Goal: Task Accomplishment & Management: Complete application form

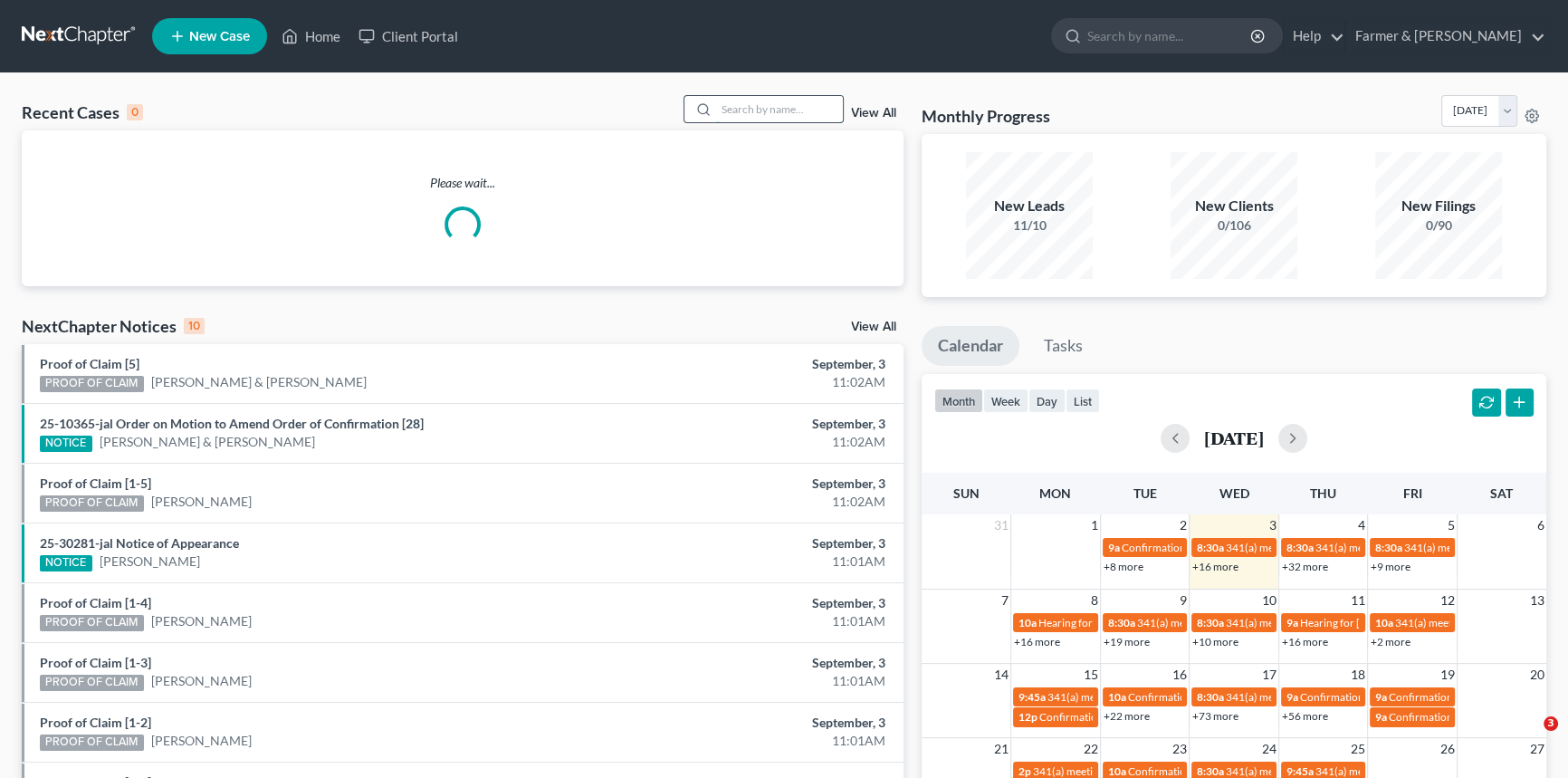
click at [748, 102] on input "search" at bounding box center [780, 109] width 127 height 26
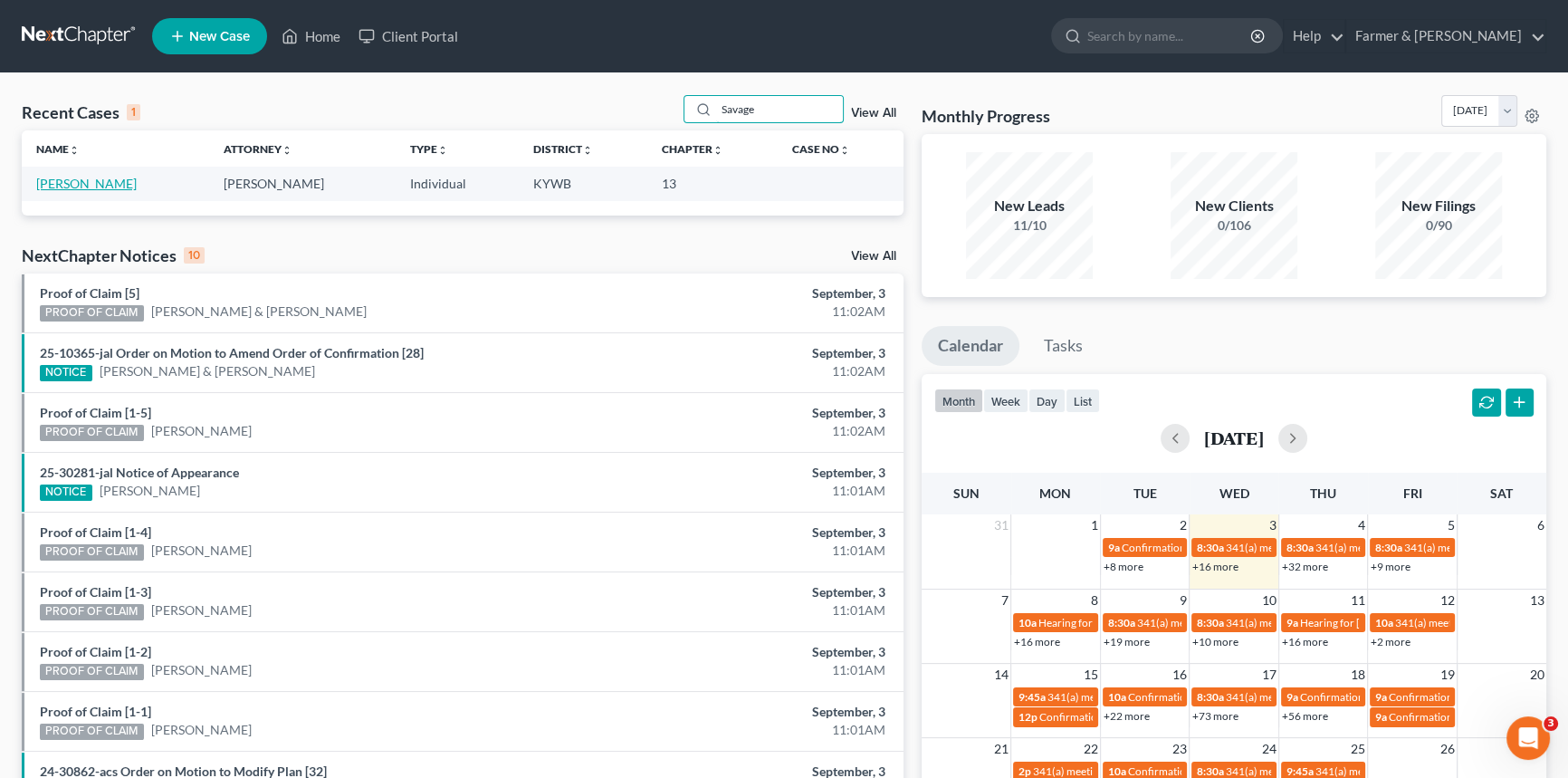
type input "Savage"
click at [90, 183] on link "[PERSON_NAME]" at bounding box center [87, 183] width 101 height 16
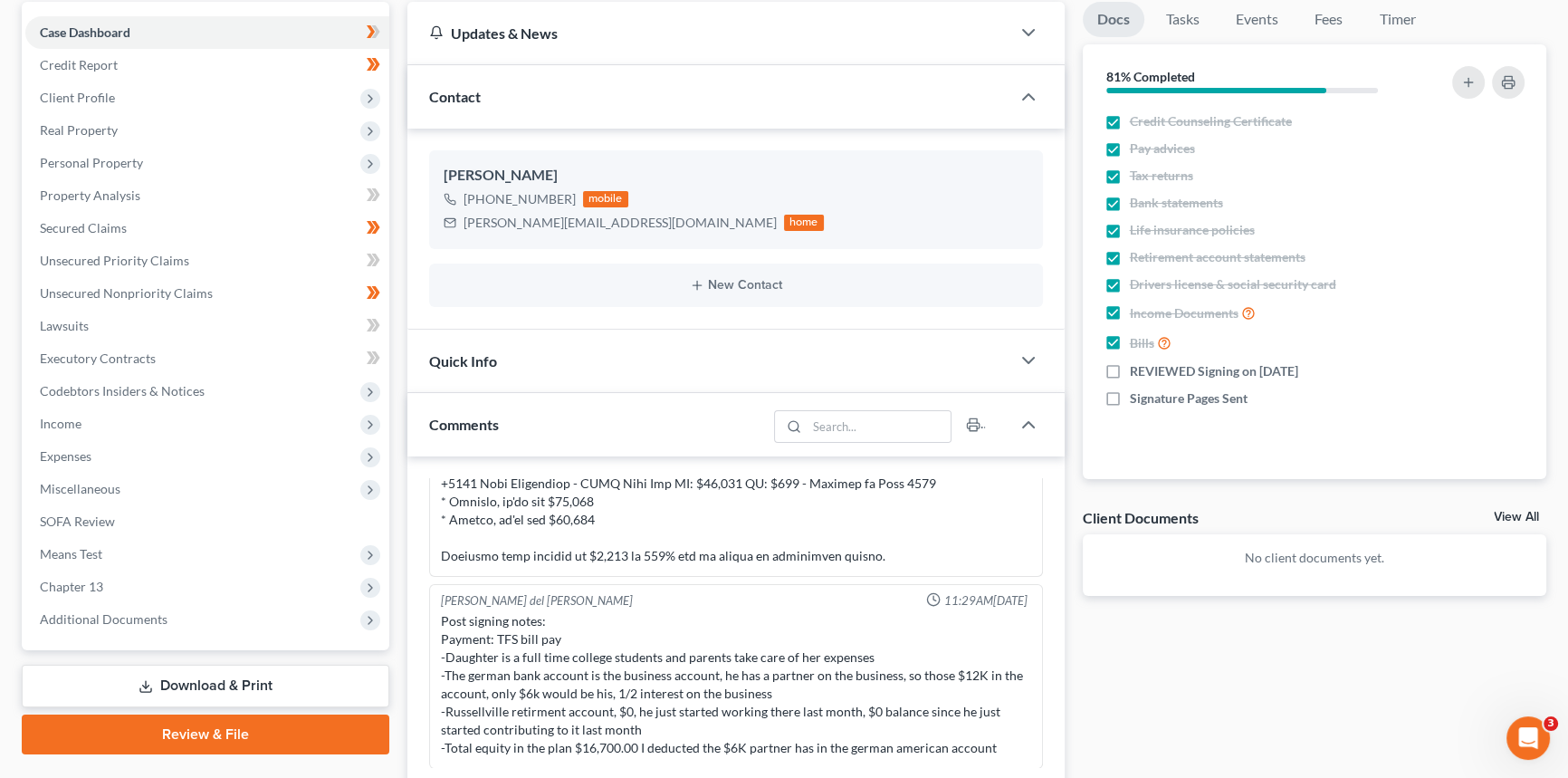
scroll to position [328, 0]
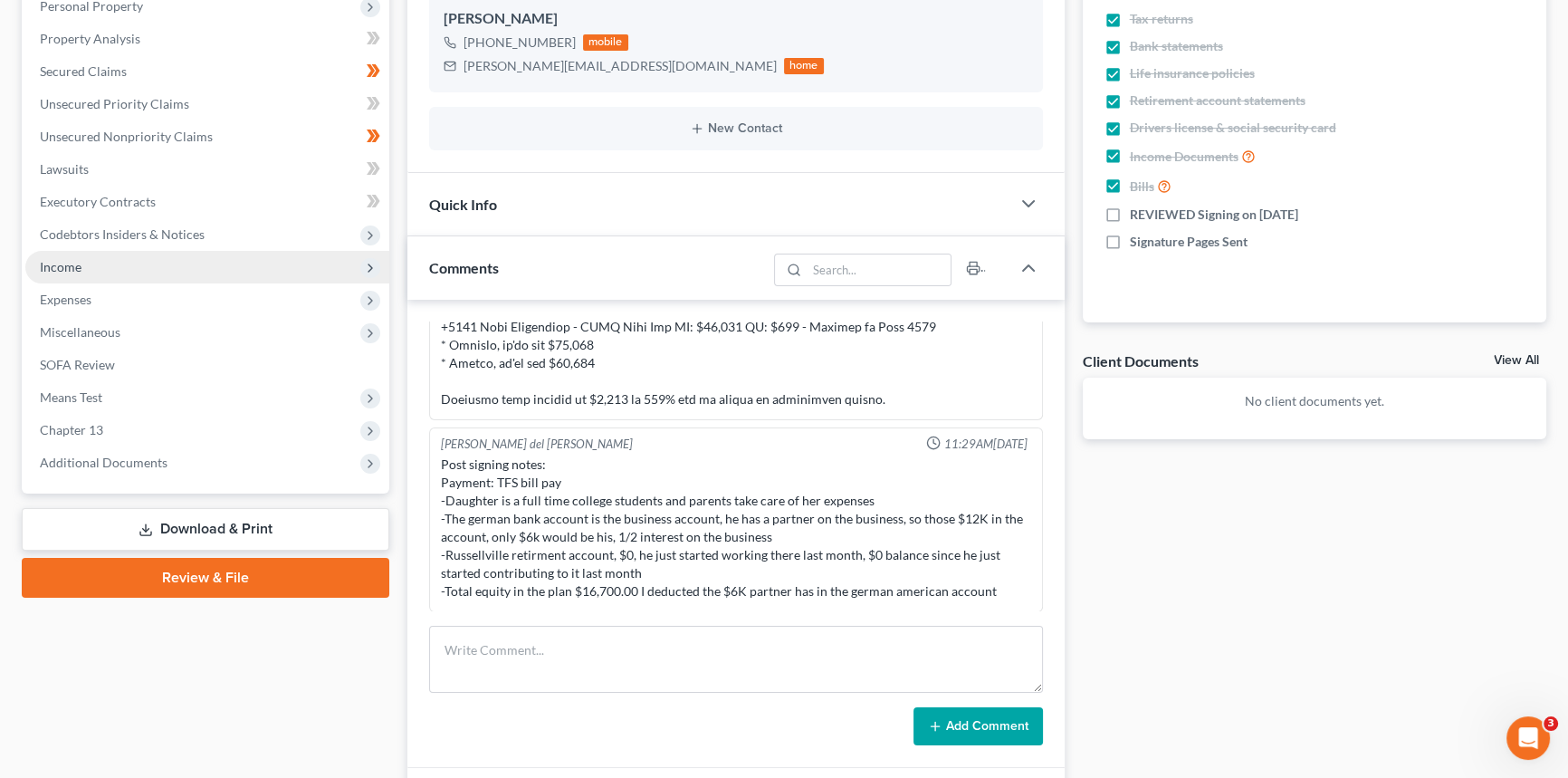
click at [103, 271] on span "Income" at bounding box center [207, 267] width 364 height 33
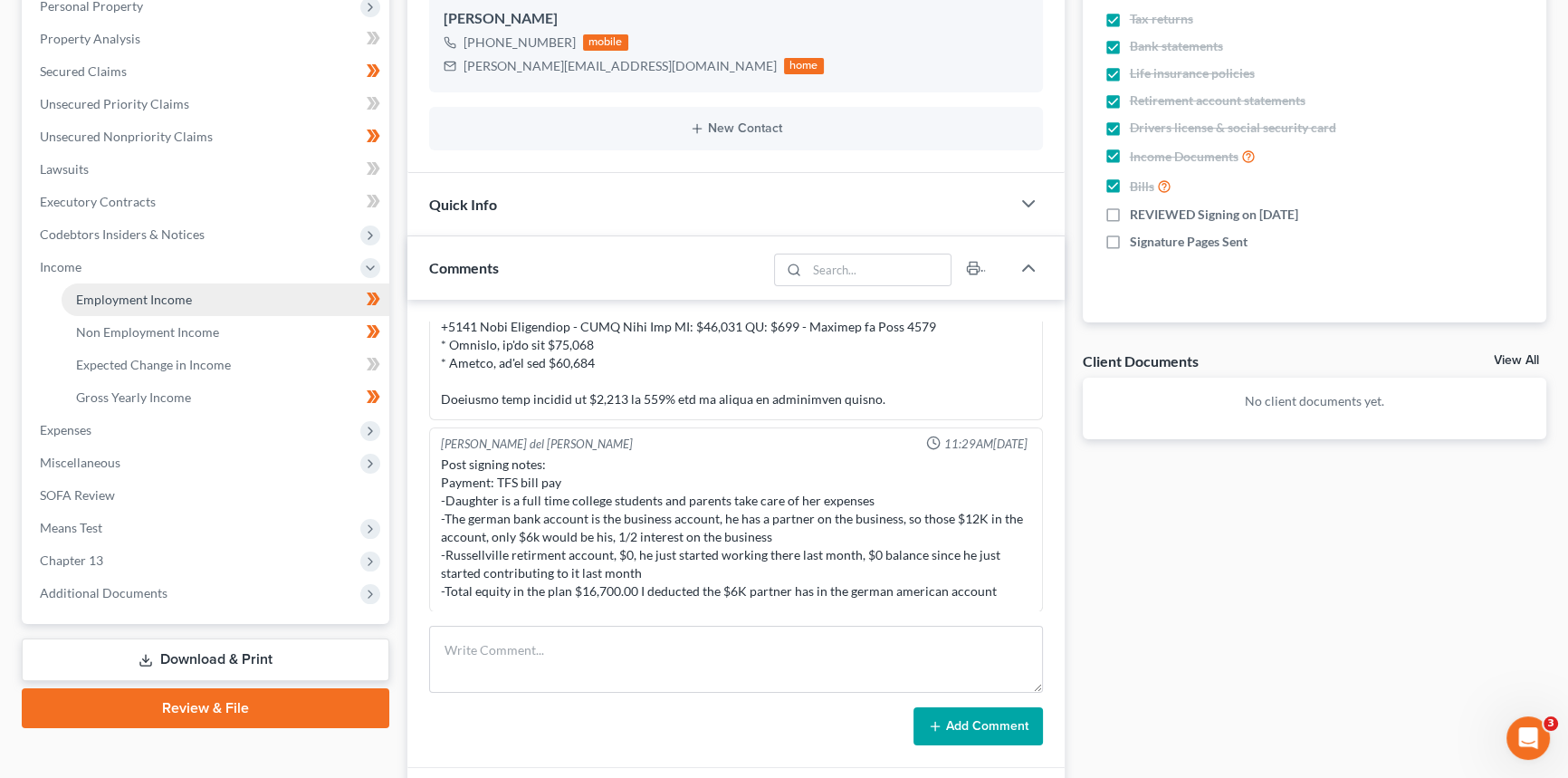
click at [106, 297] on span "Employment Income" at bounding box center [134, 299] width 116 height 16
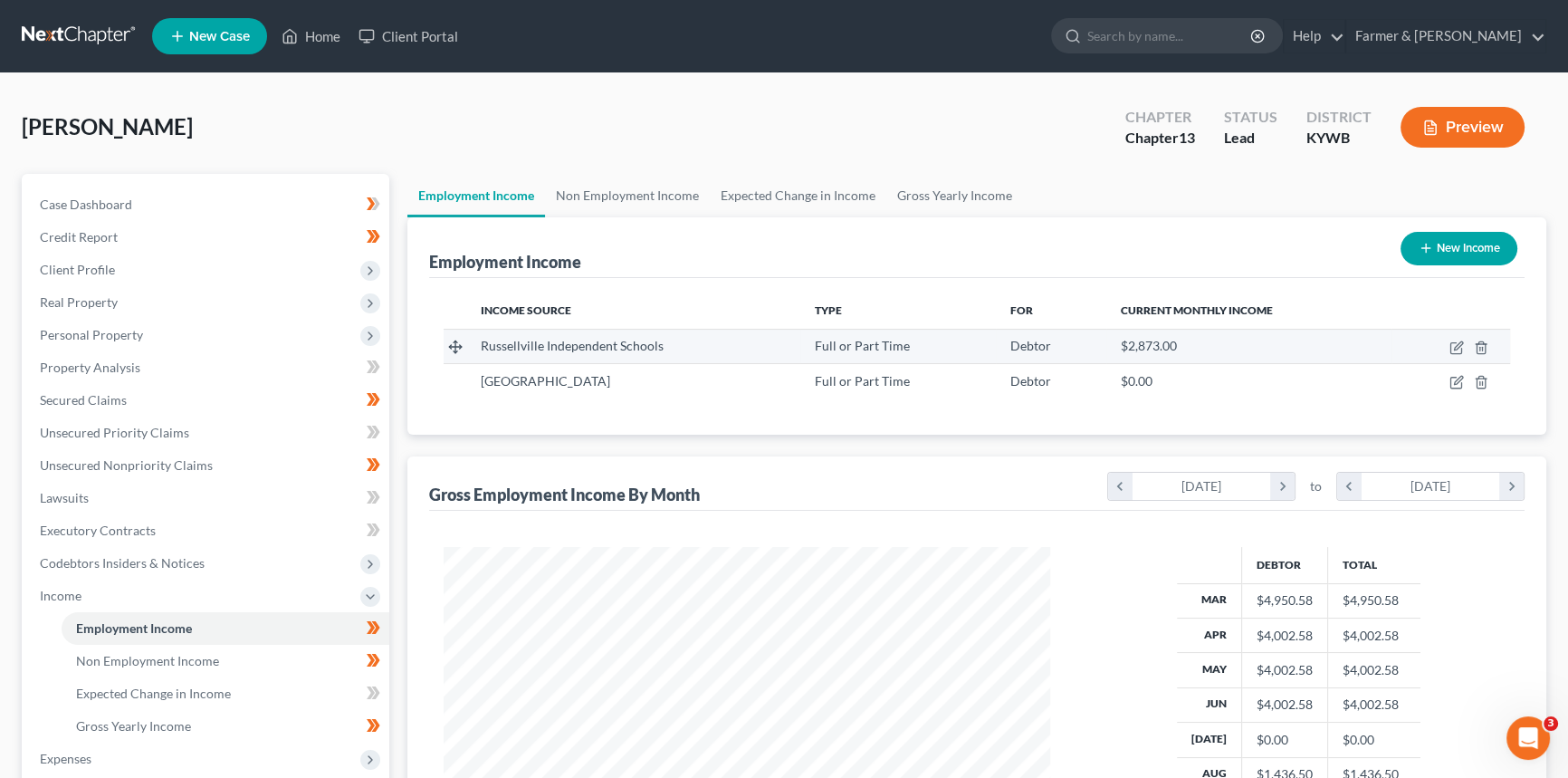
scroll to position [81, 0]
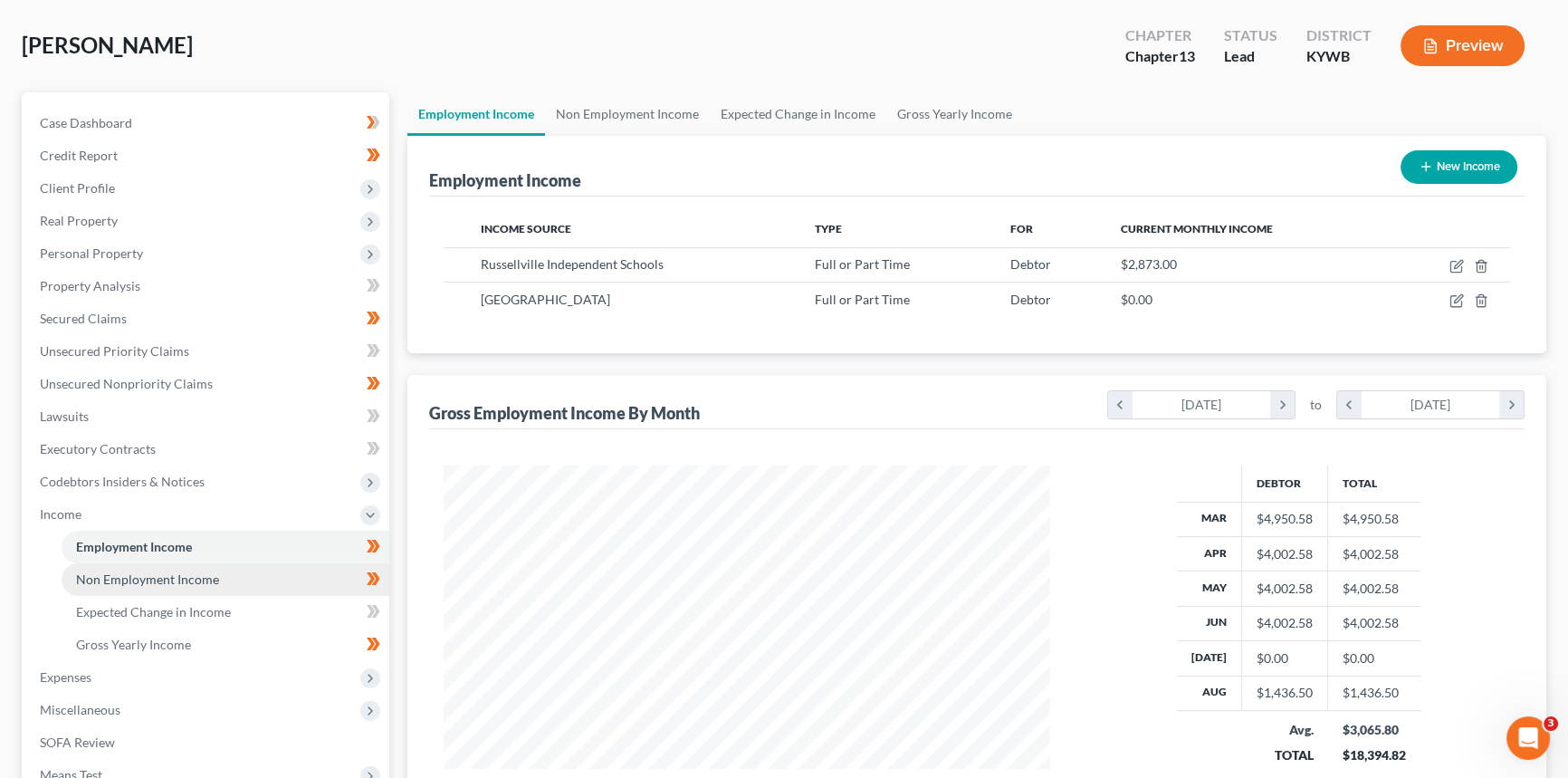
click at [142, 573] on span "Non Employment Income" at bounding box center [147, 579] width 143 height 16
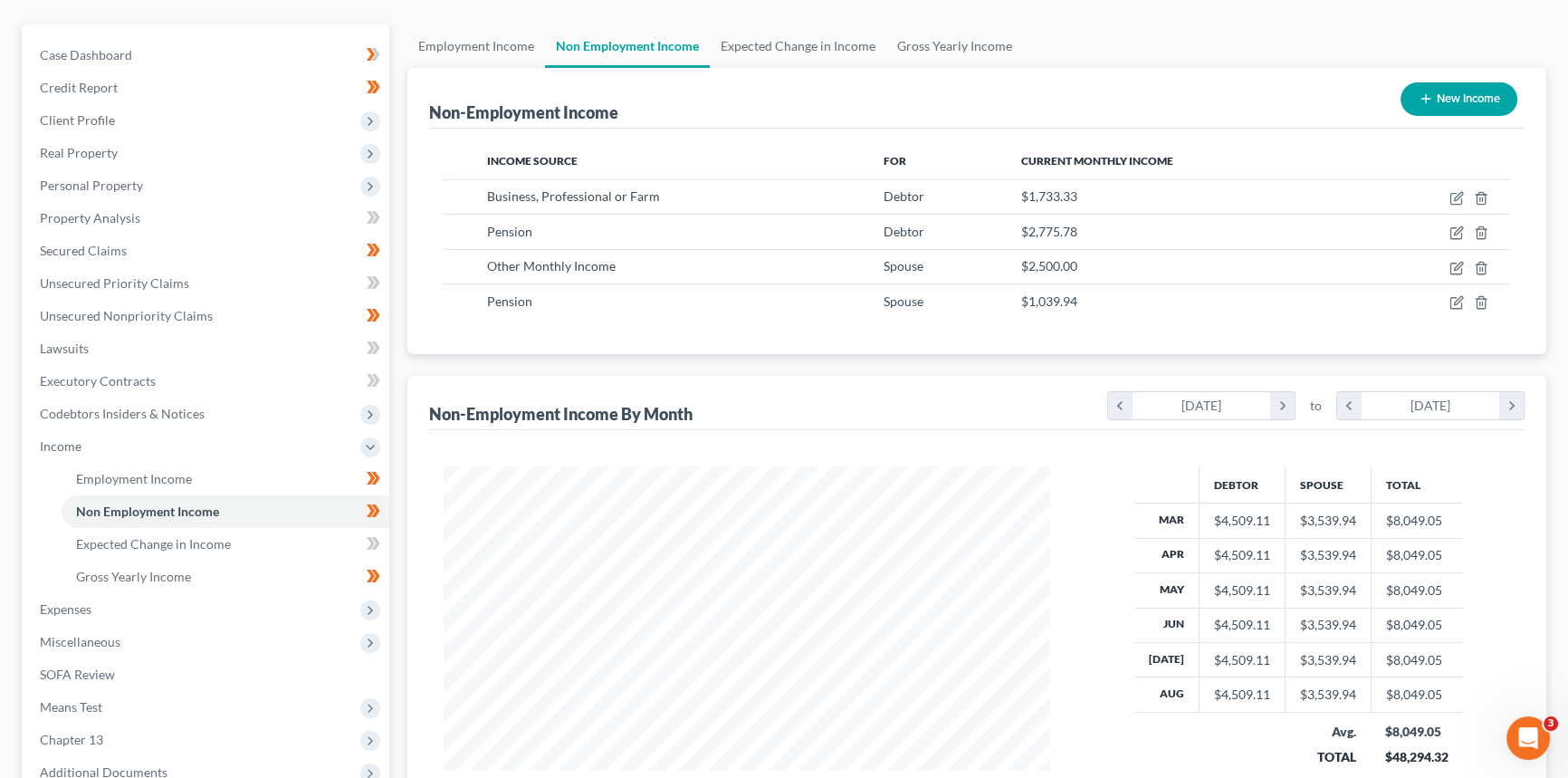
scroll to position [164, 0]
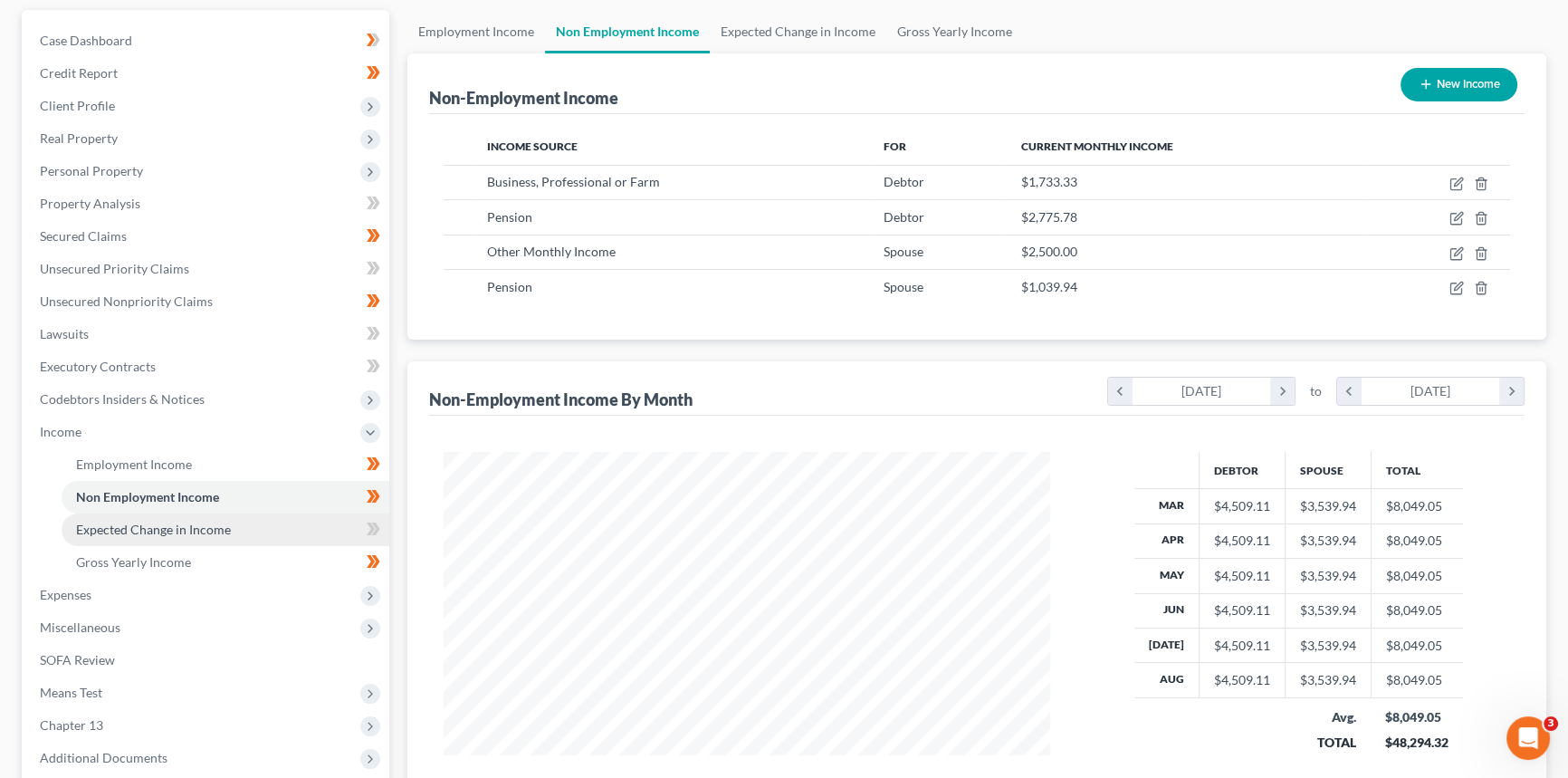
drag, startPoint x: 170, startPoint y: 507, endPoint x: 171, endPoint y: 516, distance: 9.1
click at [170, 508] on link "Non Employment Income" at bounding box center [225, 496] width 327 height 33
click at [172, 524] on span "Expected Change in Income" at bounding box center [154, 529] width 155 height 16
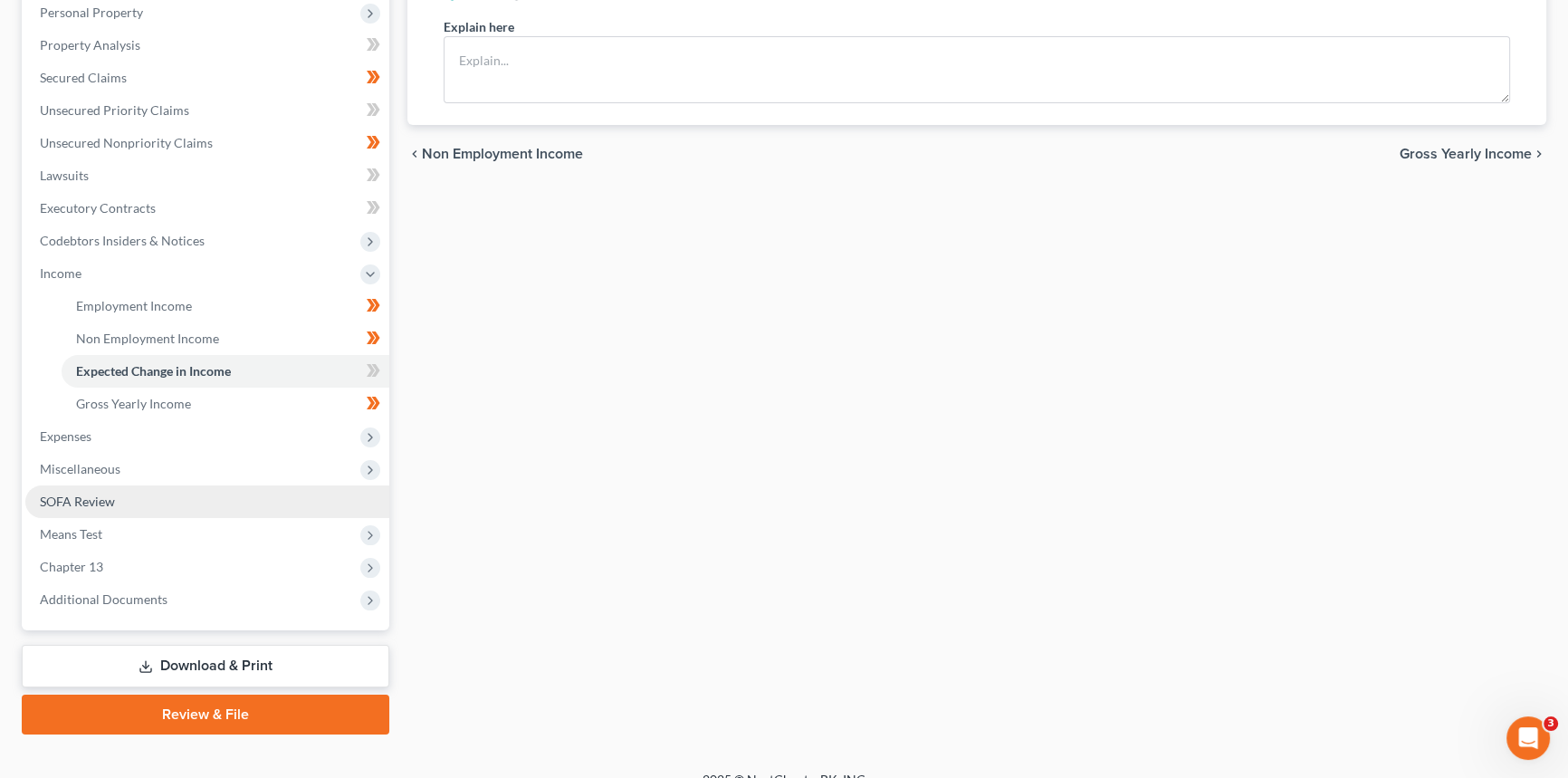
scroll to position [328, 0]
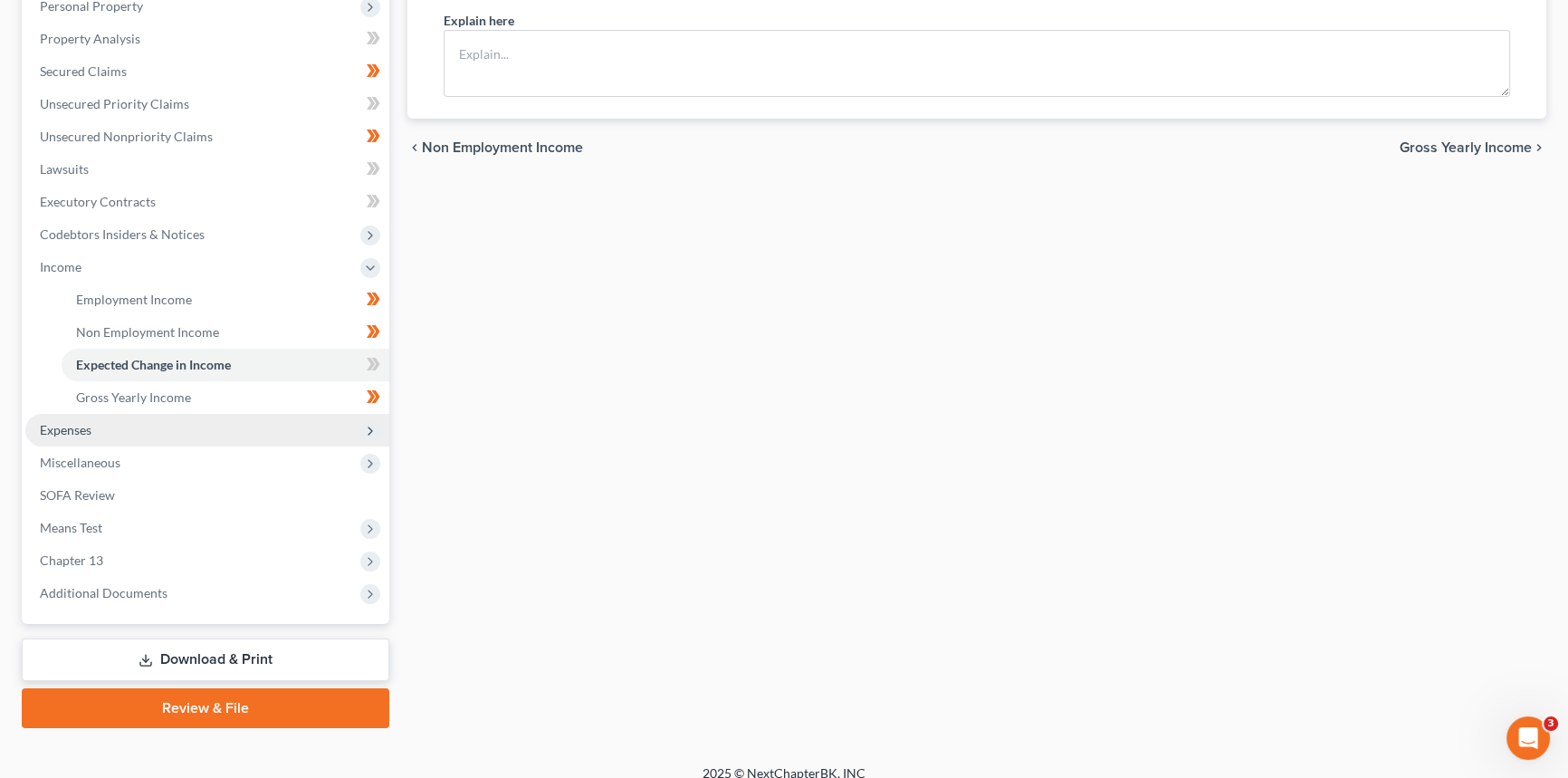
click at [94, 425] on span "Expenses" at bounding box center [207, 430] width 364 height 33
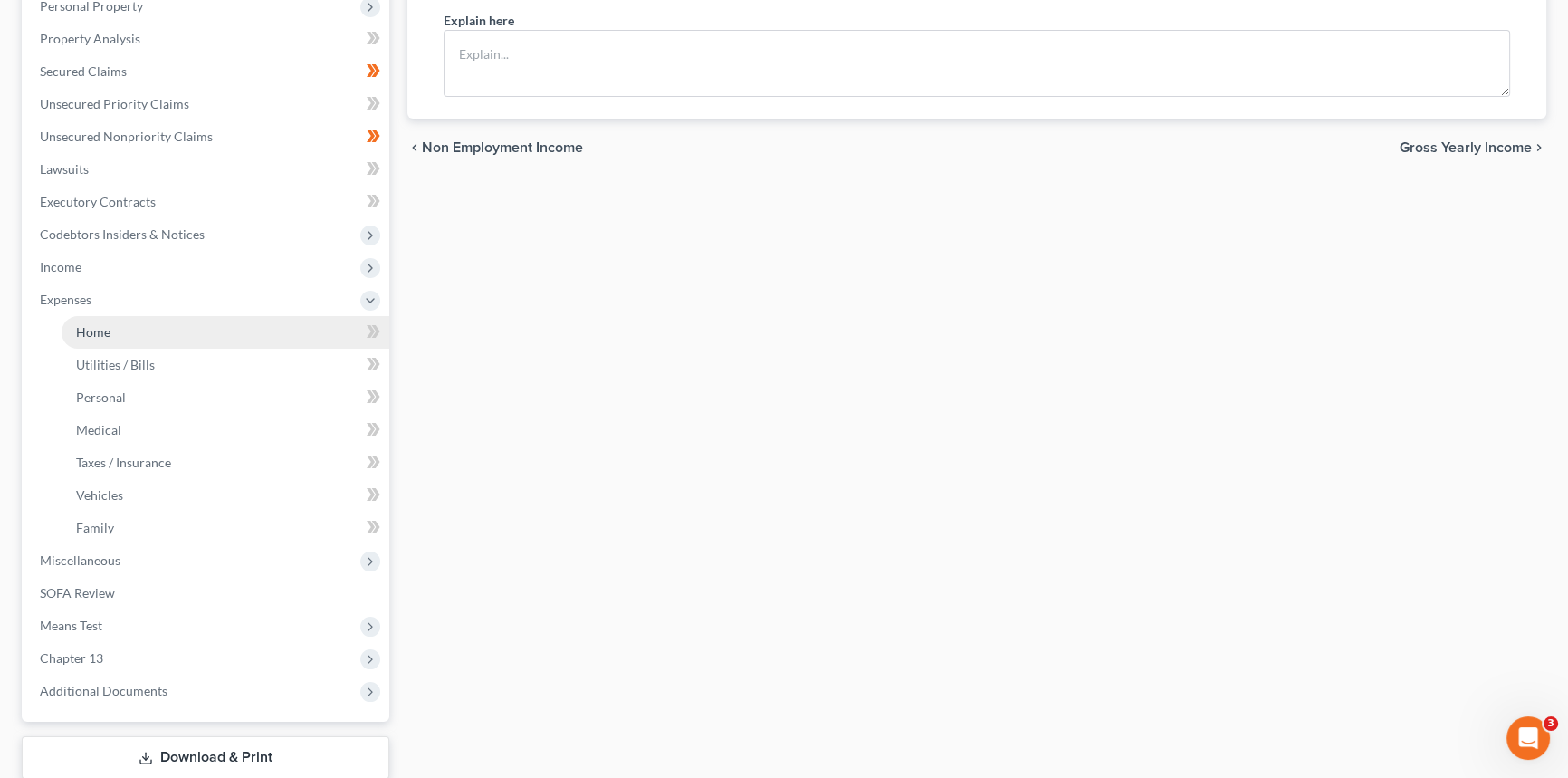
click at [154, 327] on link "Home" at bounding box center [225, 332] width 327 height 33
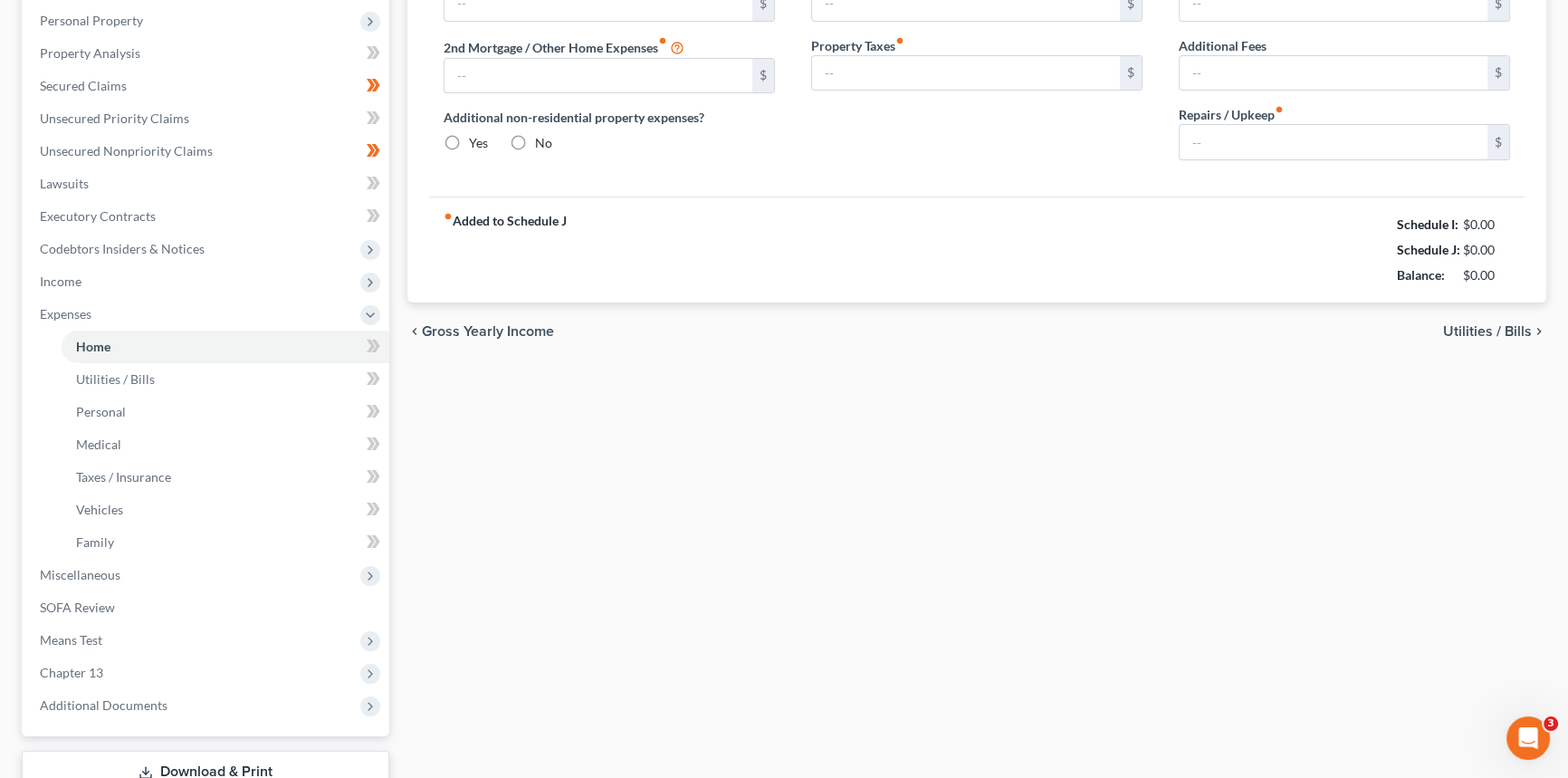
type input "901.00"
type input "676.00"
radio input "true"
type input "0.00"
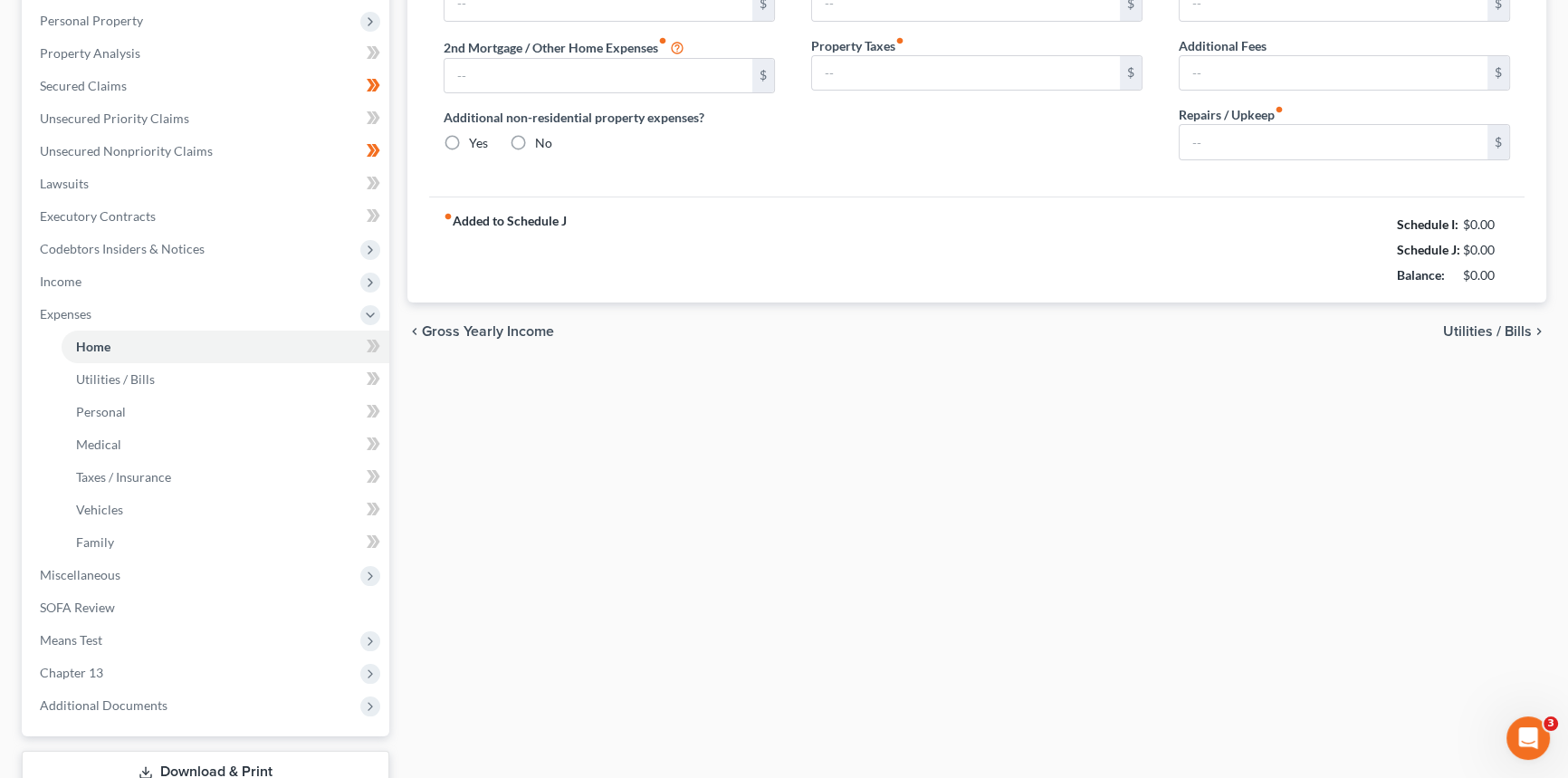
type input "0.00"
type input "150.00"
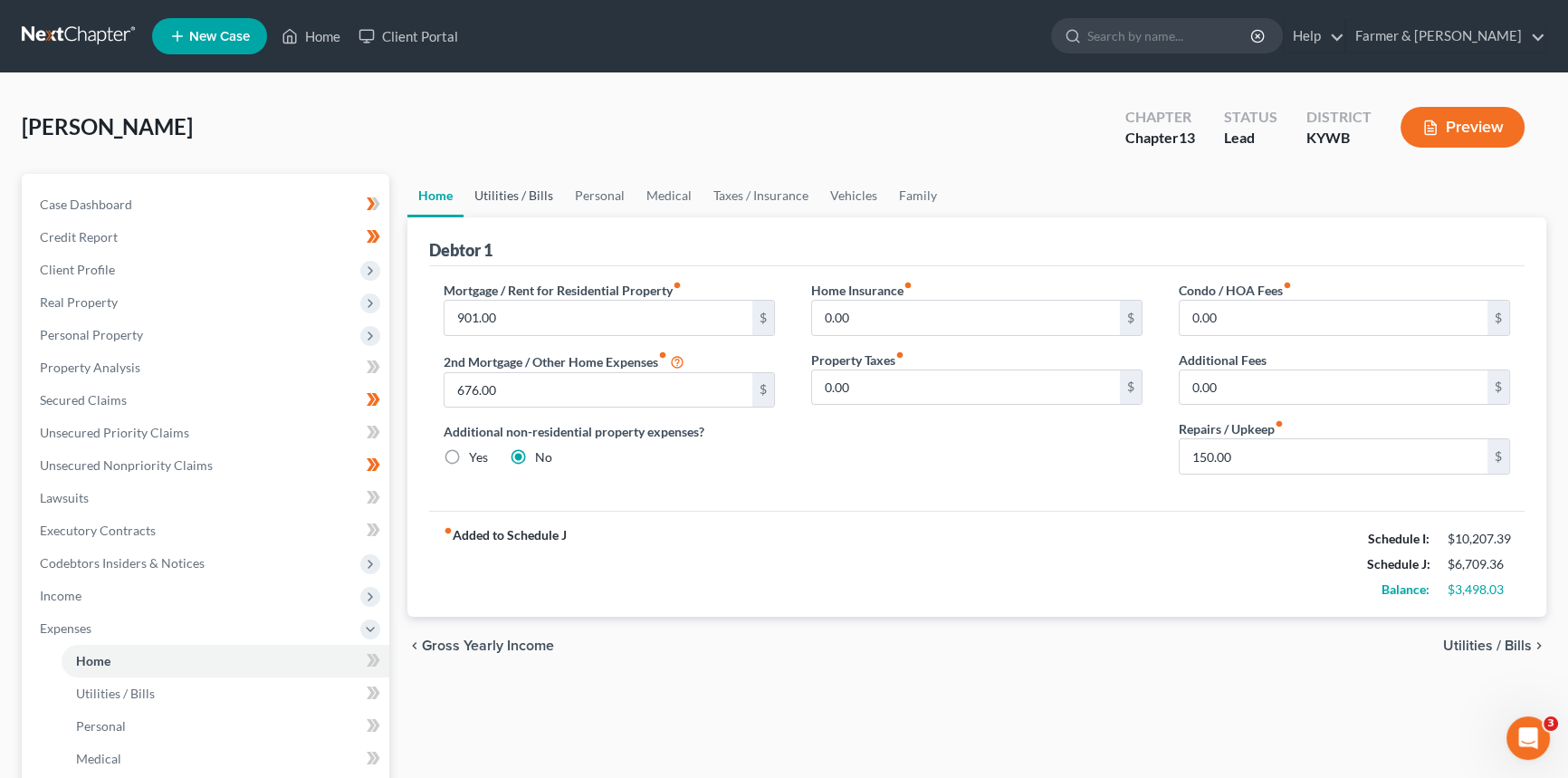
click at [507, 197] on link "Utilities / Bills" at bounding box center [514, 195] width 101 height 44
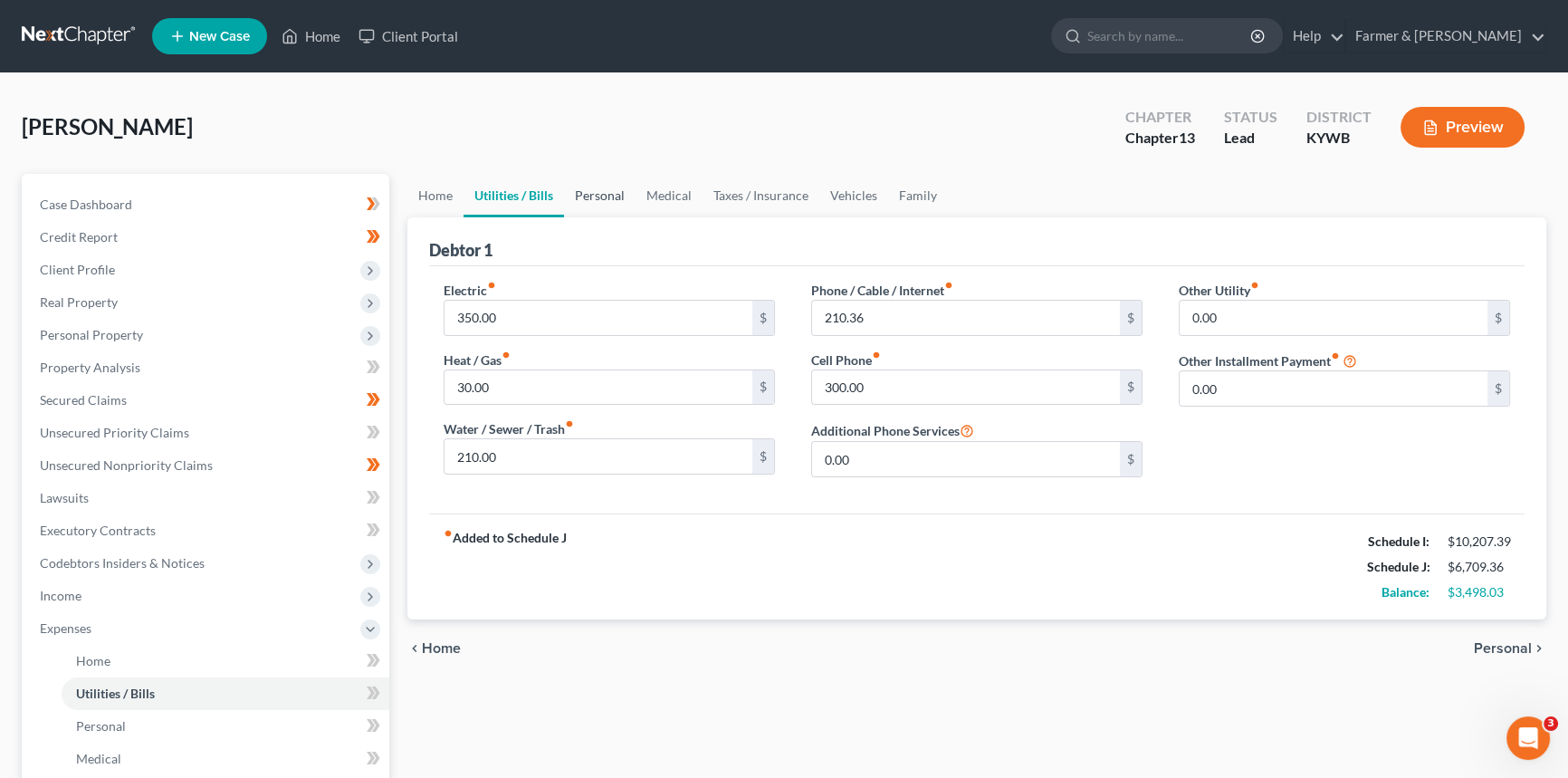
click at [589, 190] on link "Personal" at bounding box center [600, 195] width 72 height 44
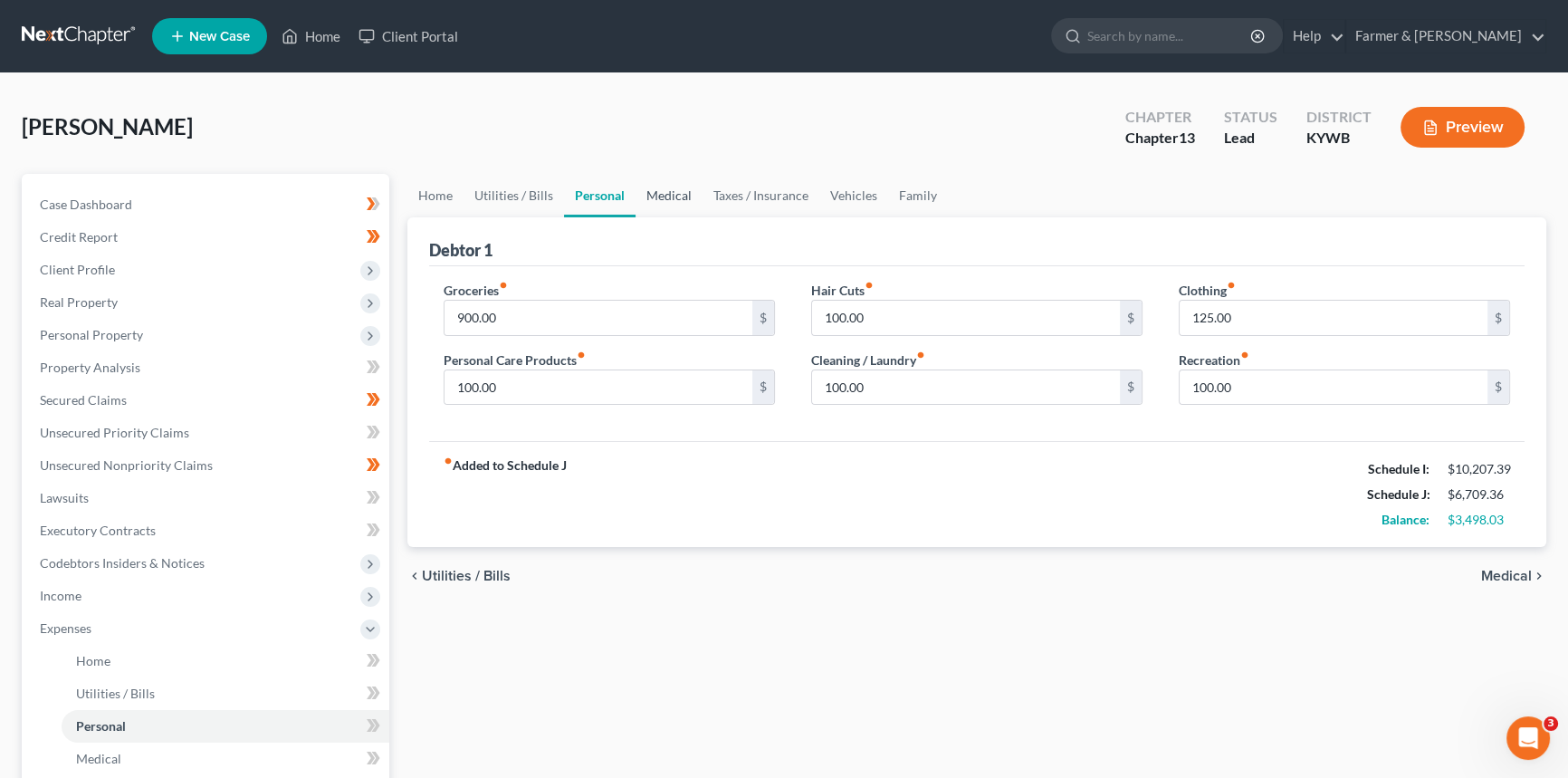
click at [673, 201] on link "Medical" at bounding box center [669, 195] width 67 height 44
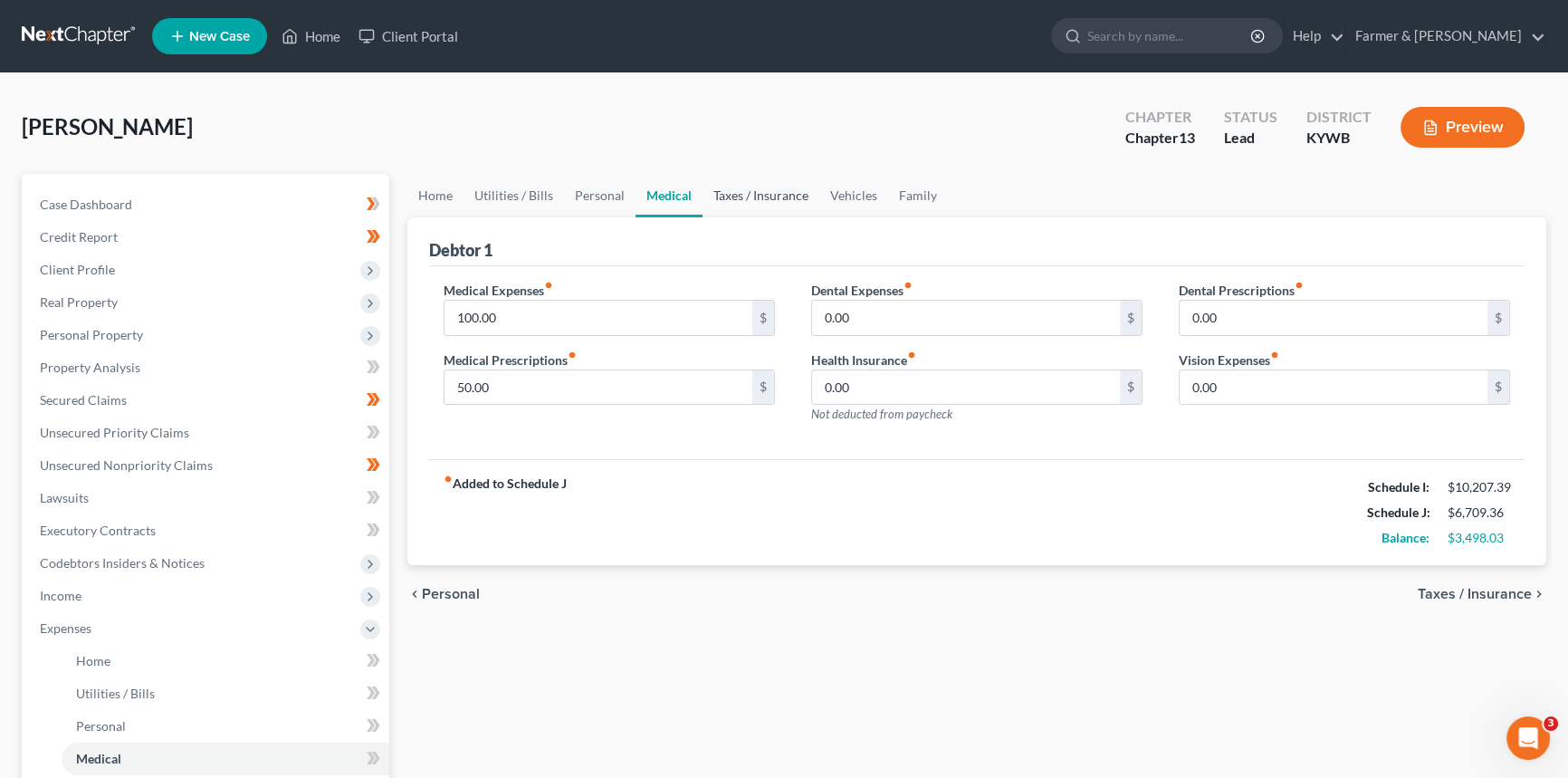
click at [744, 192] on link "Taxes / Insurance" at bounding box center [760, 195] width 117 height 44
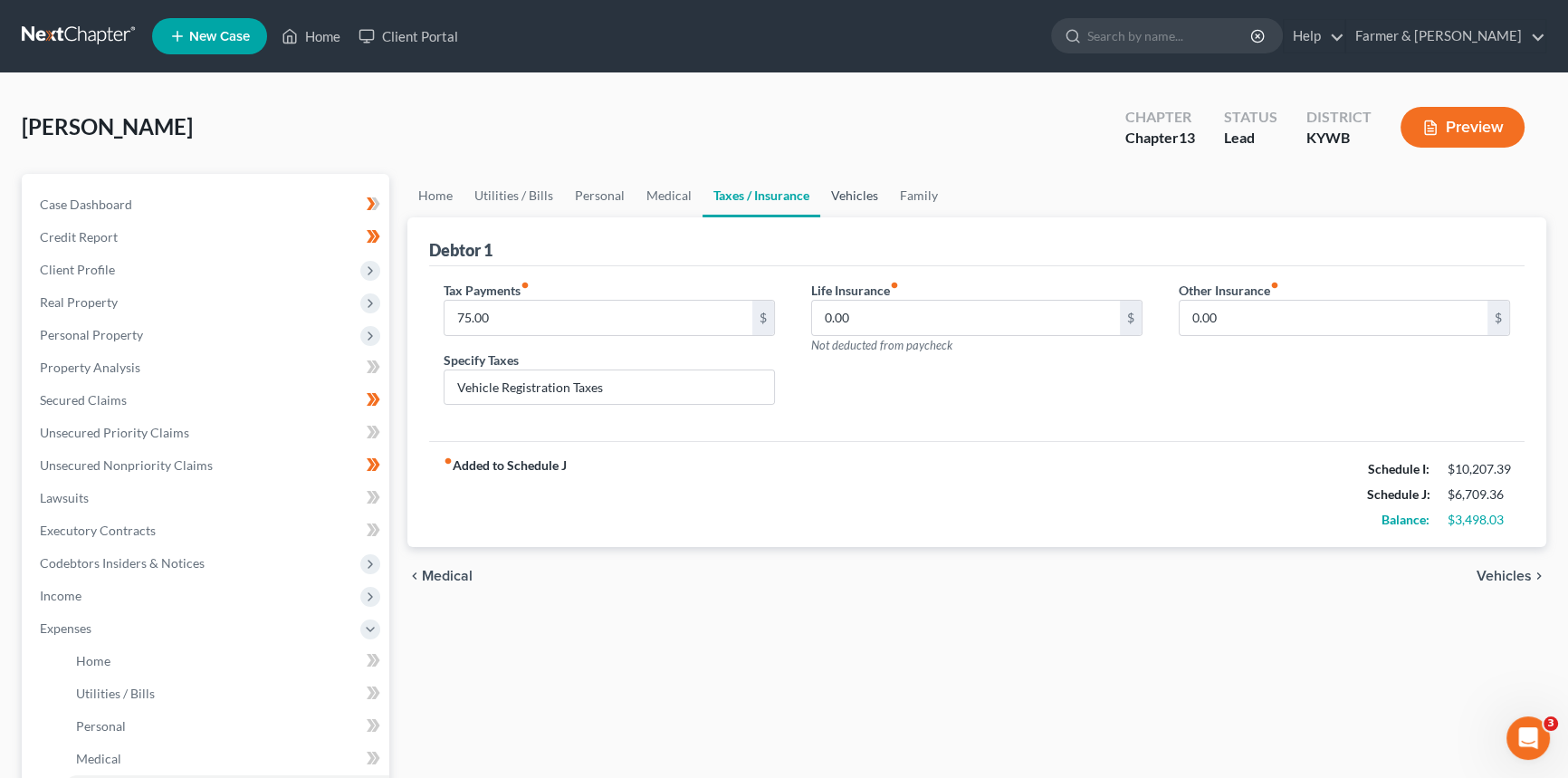
click at [821, 189] on link "Vehicles" at bounding box center [855, 195] width 69 height 44
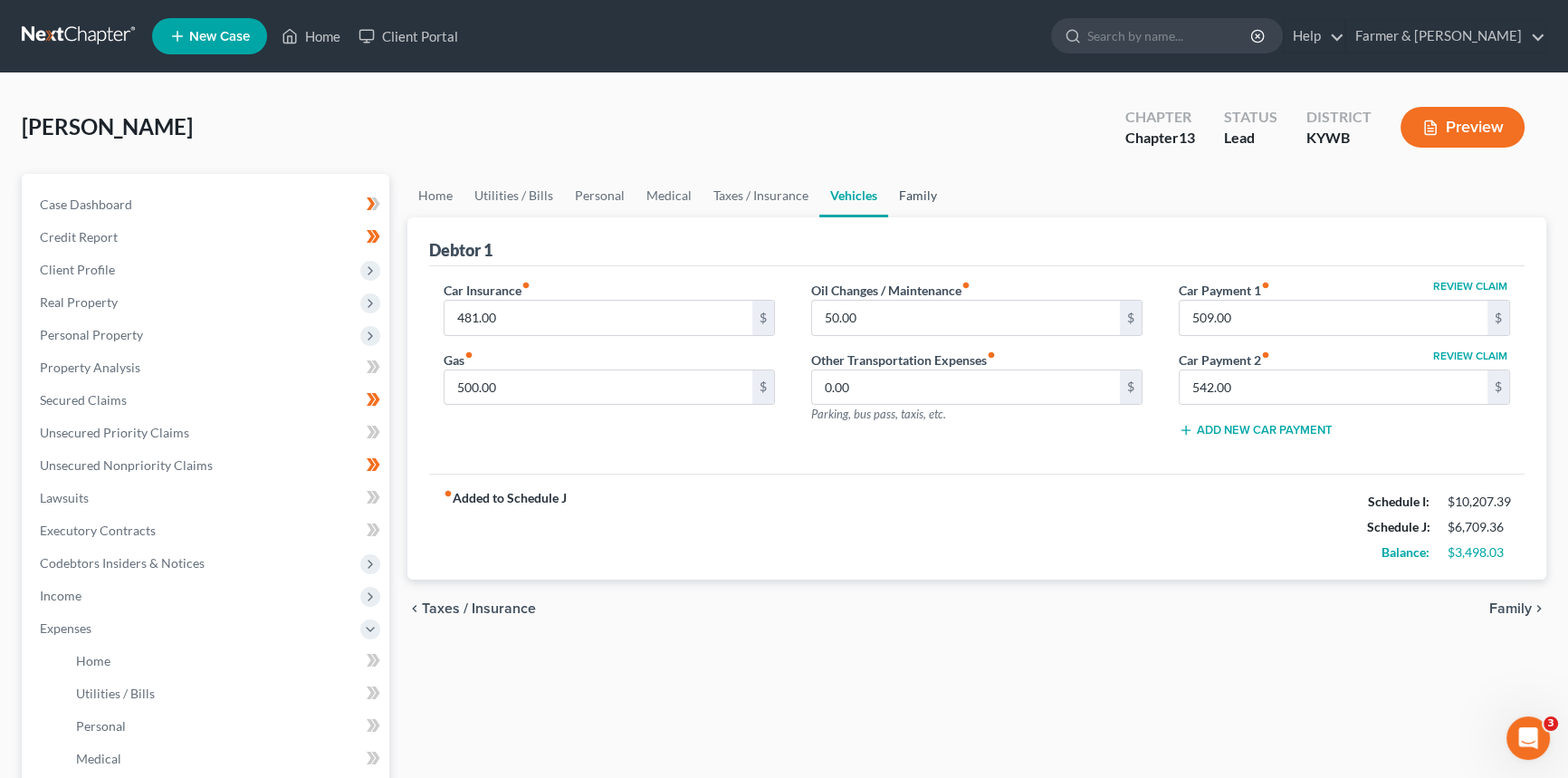
click at [913, 194] on link "Family" at bounding box center [918, 195] width 60 height 44
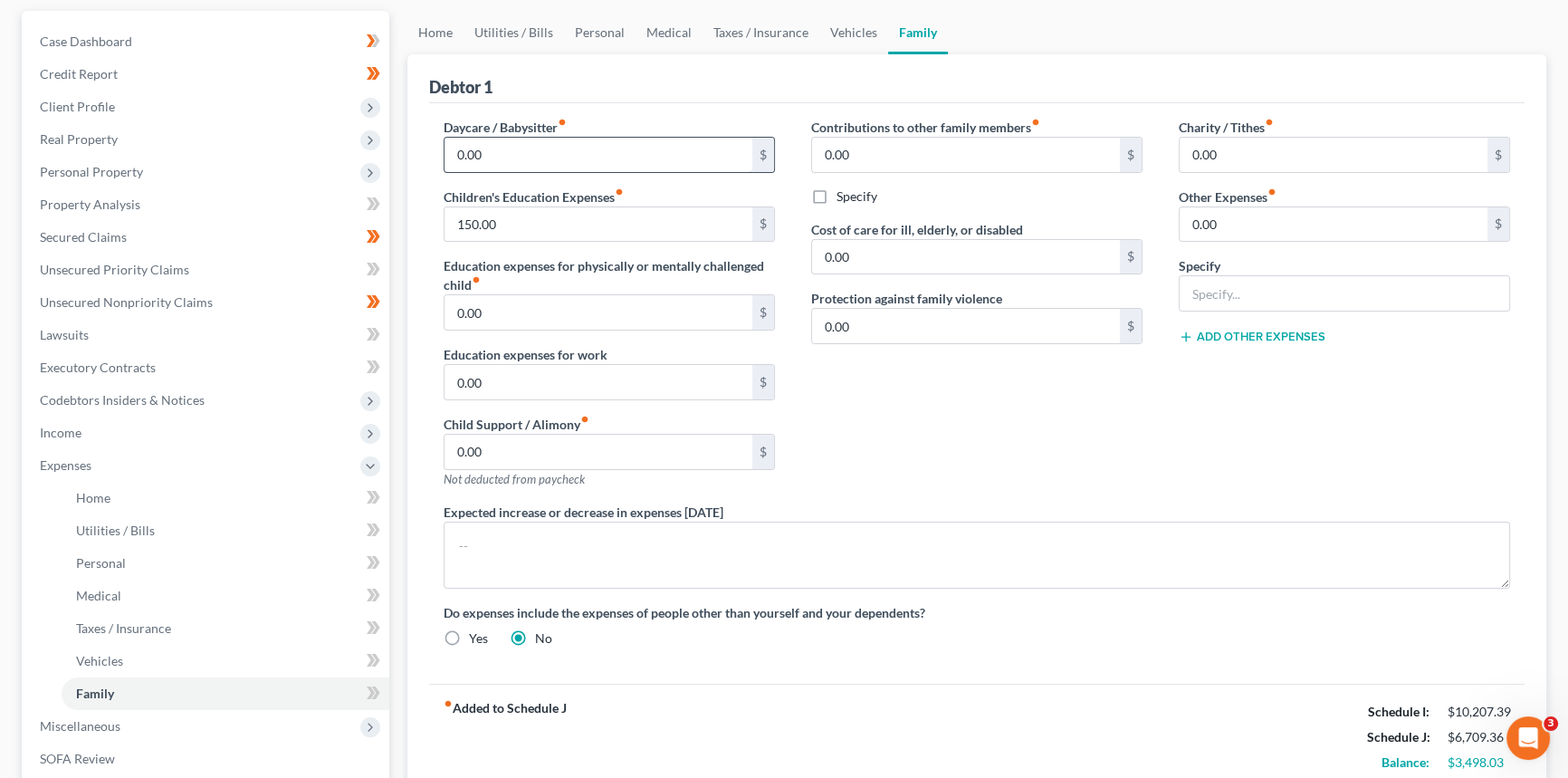
scroll to position [164, 0]
click at [118, 437] on span "Income" at bounding box center [207, 432] width 364 height 33
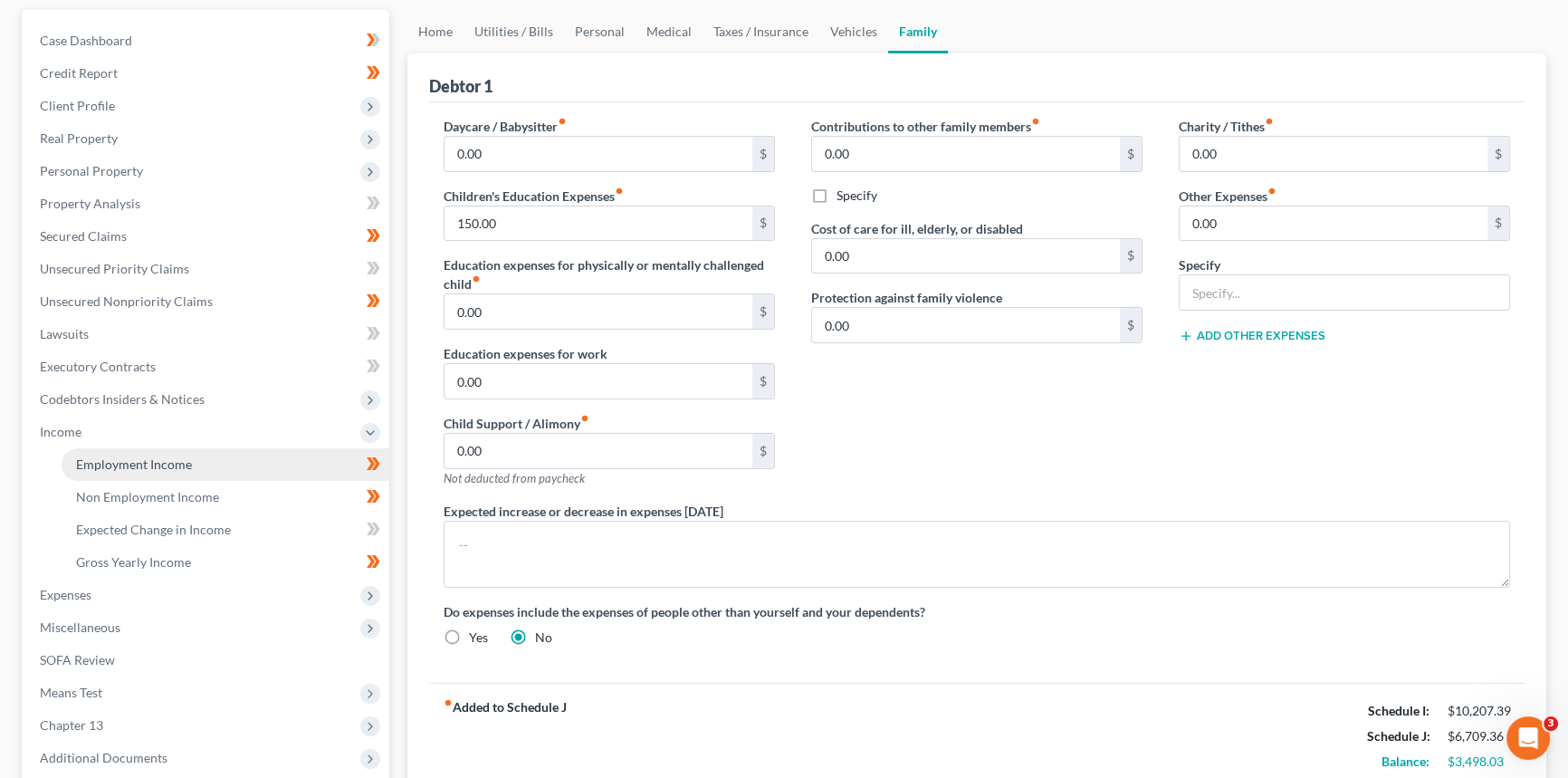
click at [138, 461] on span "Employment Income" at bounding box center [134, 464] width 116 height 16
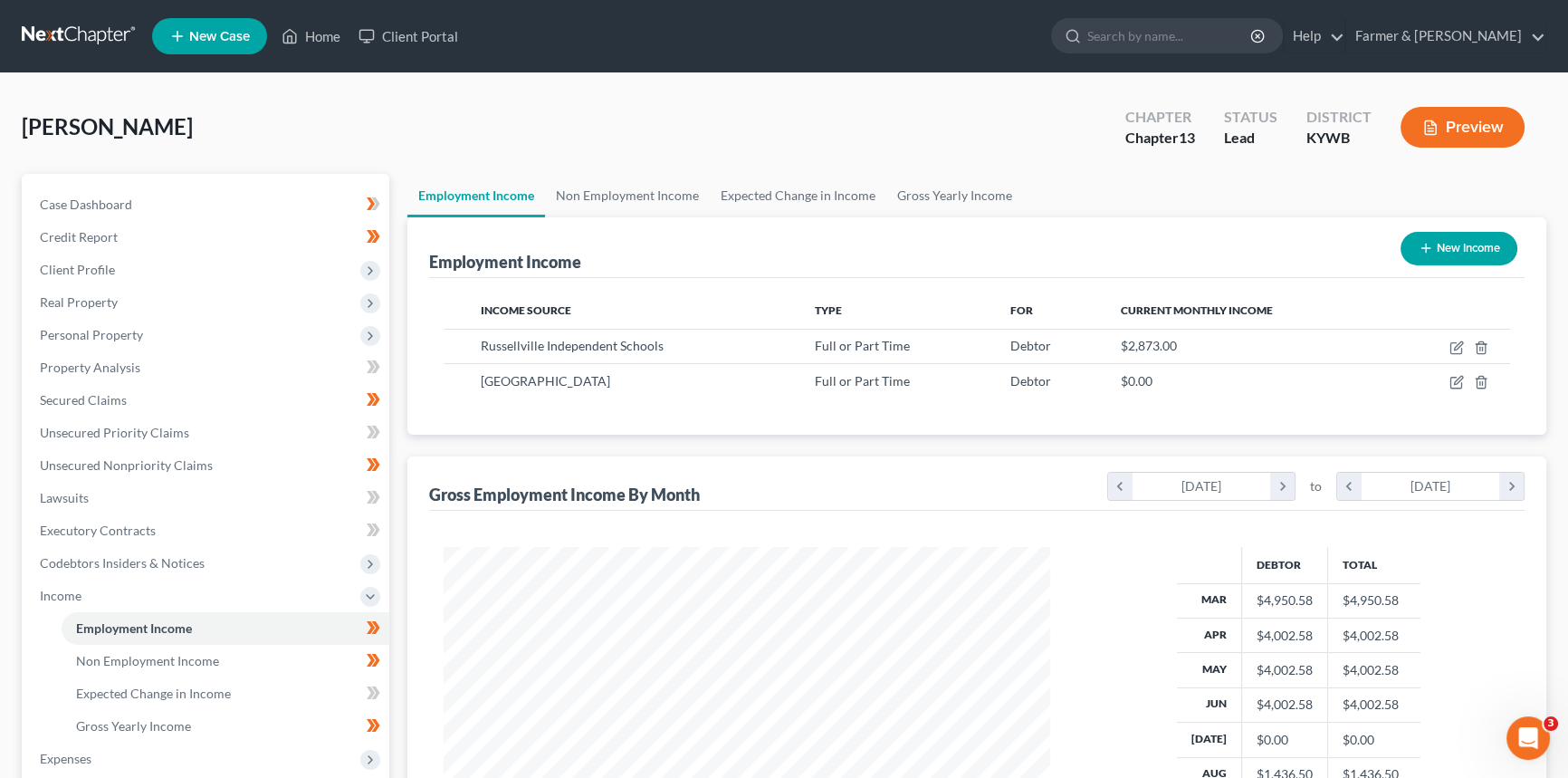
scroll to position [325, 643]
click at [198, 666] on span "Non Employment Income" at bounding box center [147, 660] width 143 height 16
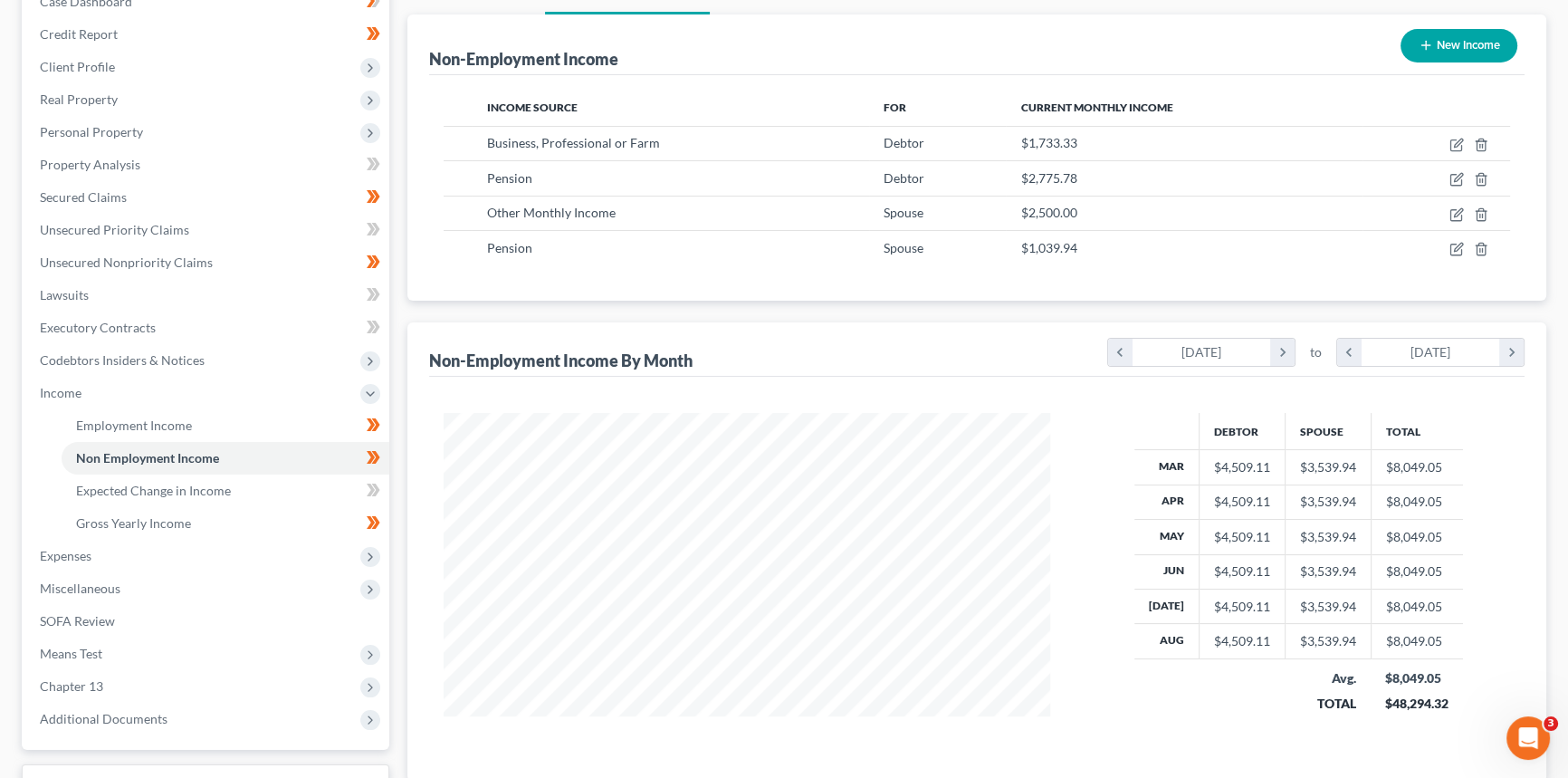
scroll to position [345, 0]
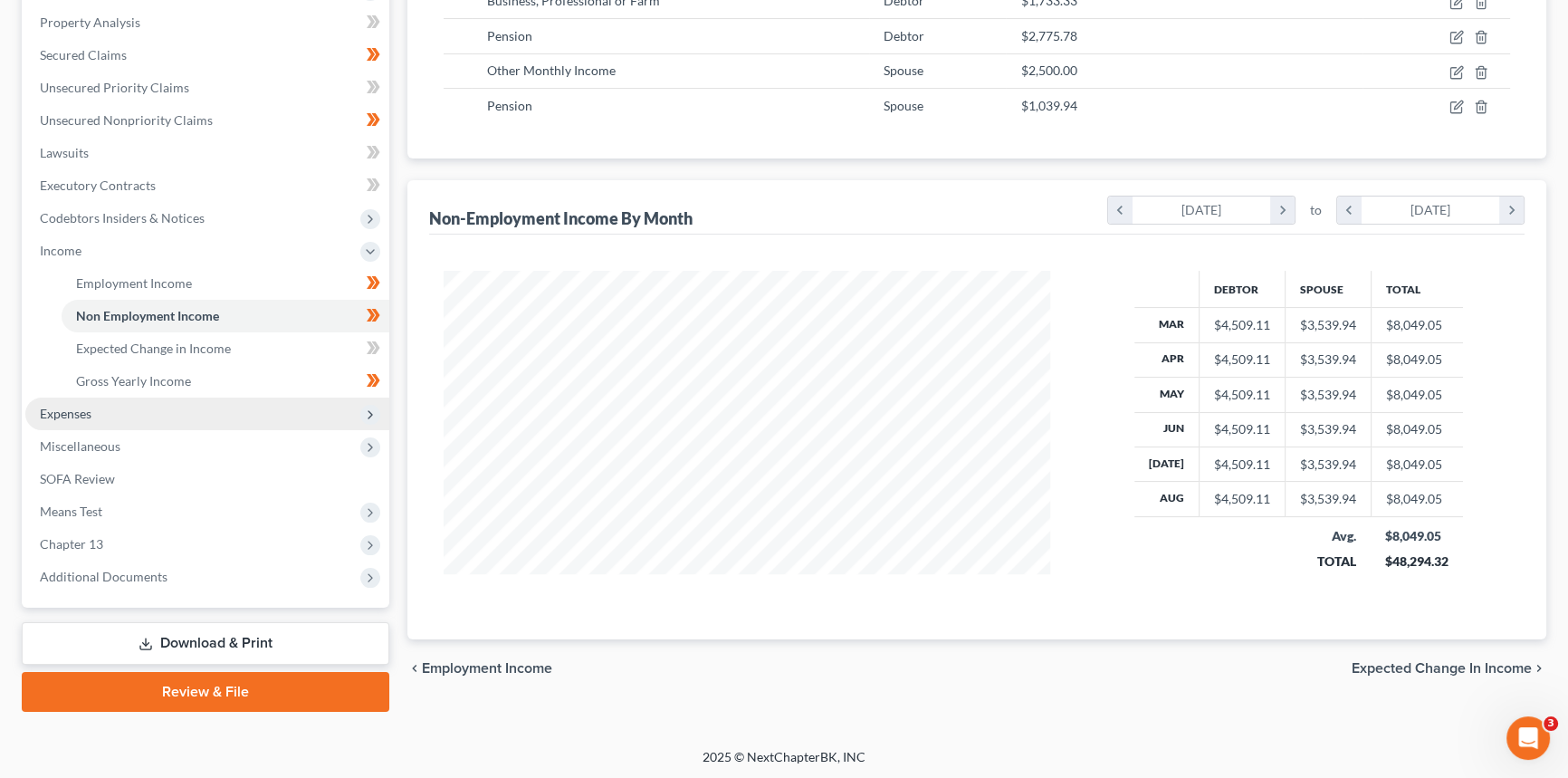
click at [114, 405] on span "Expenses" at bounding box center [207, 413] width 364 height 33
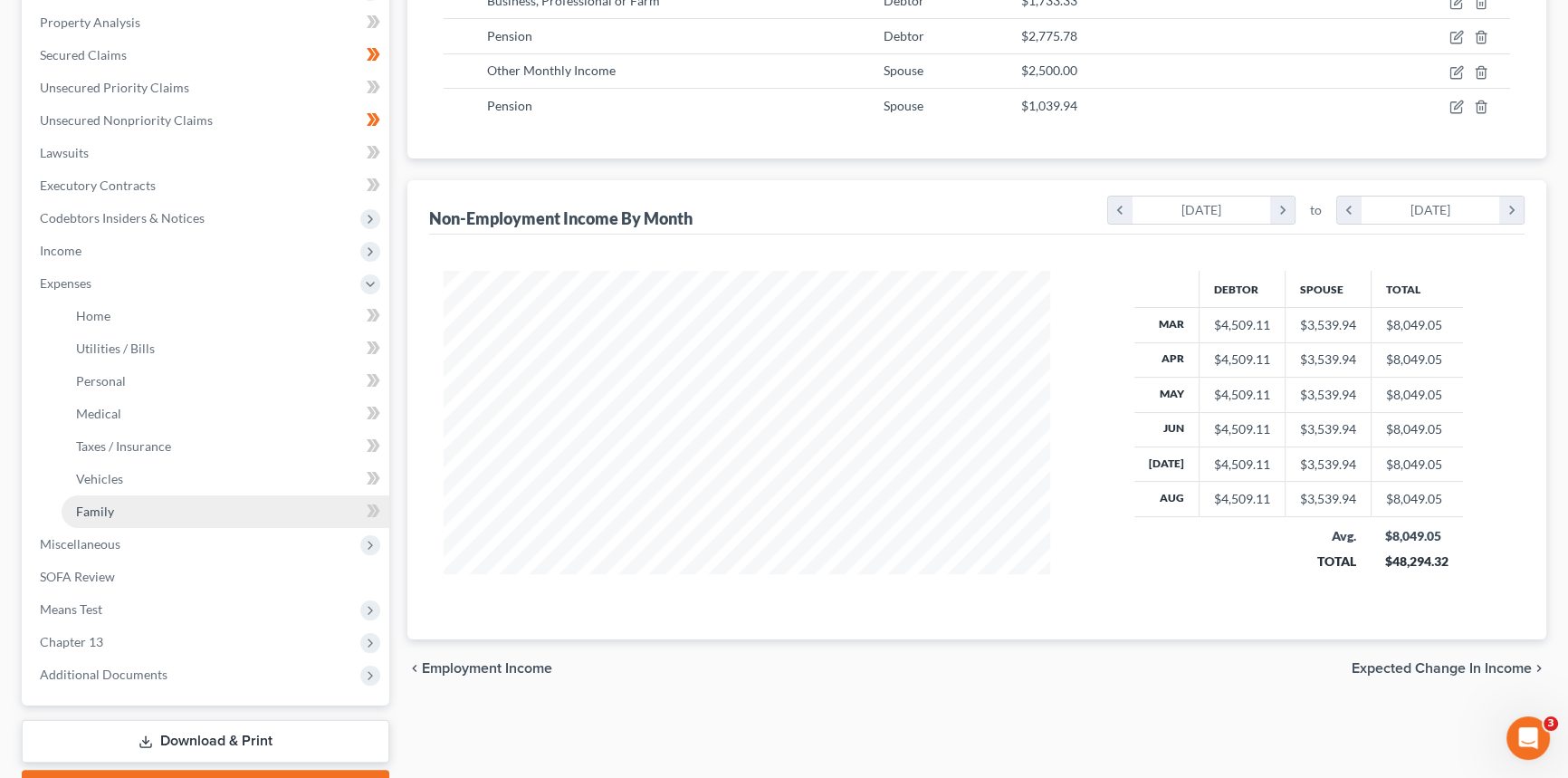
click at [125, 506] on link "Family" at bounding box center [225, 511] width 327 height 33
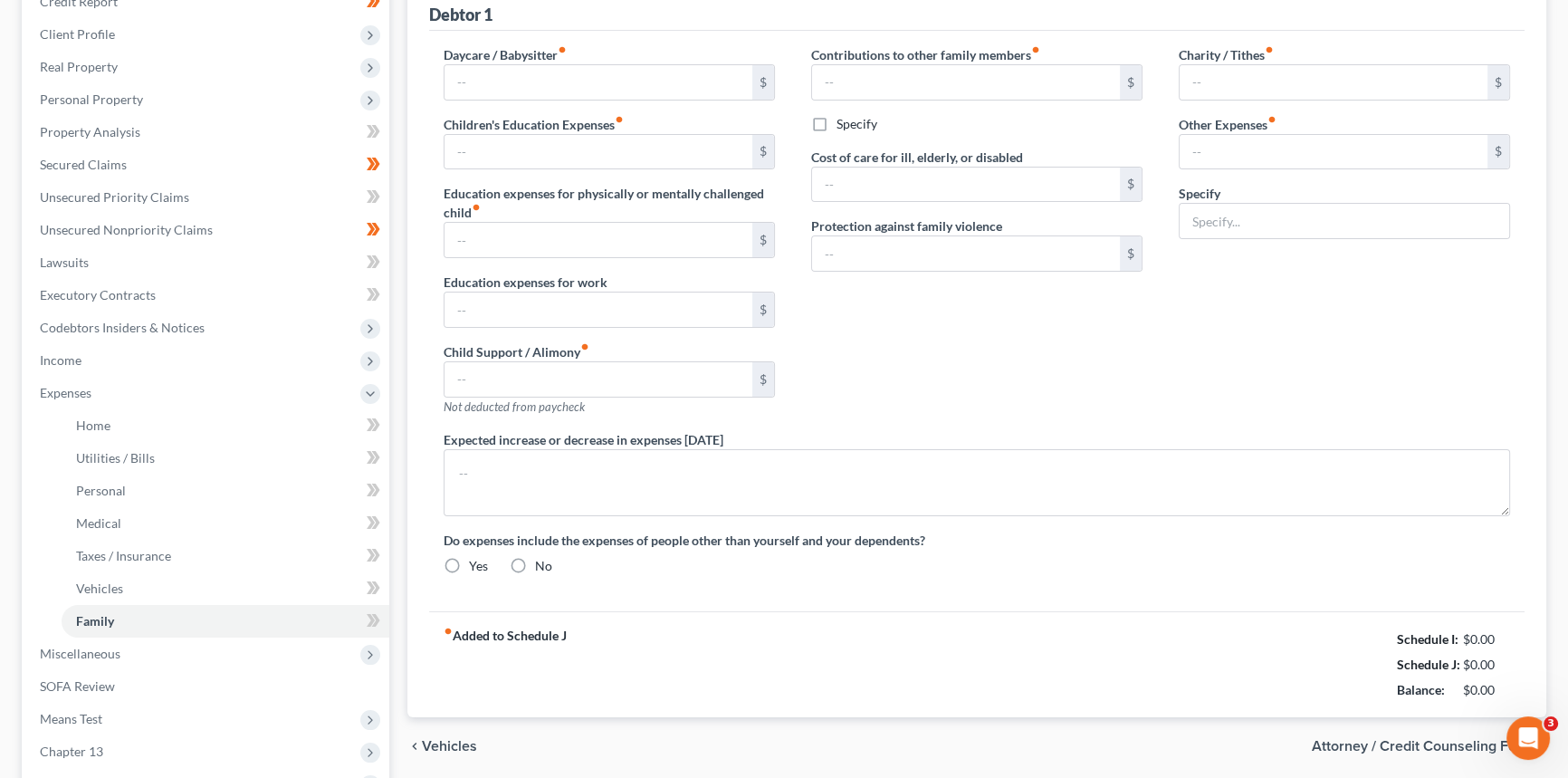
type input "0.00"
type input "150.00"
type input "0.00"
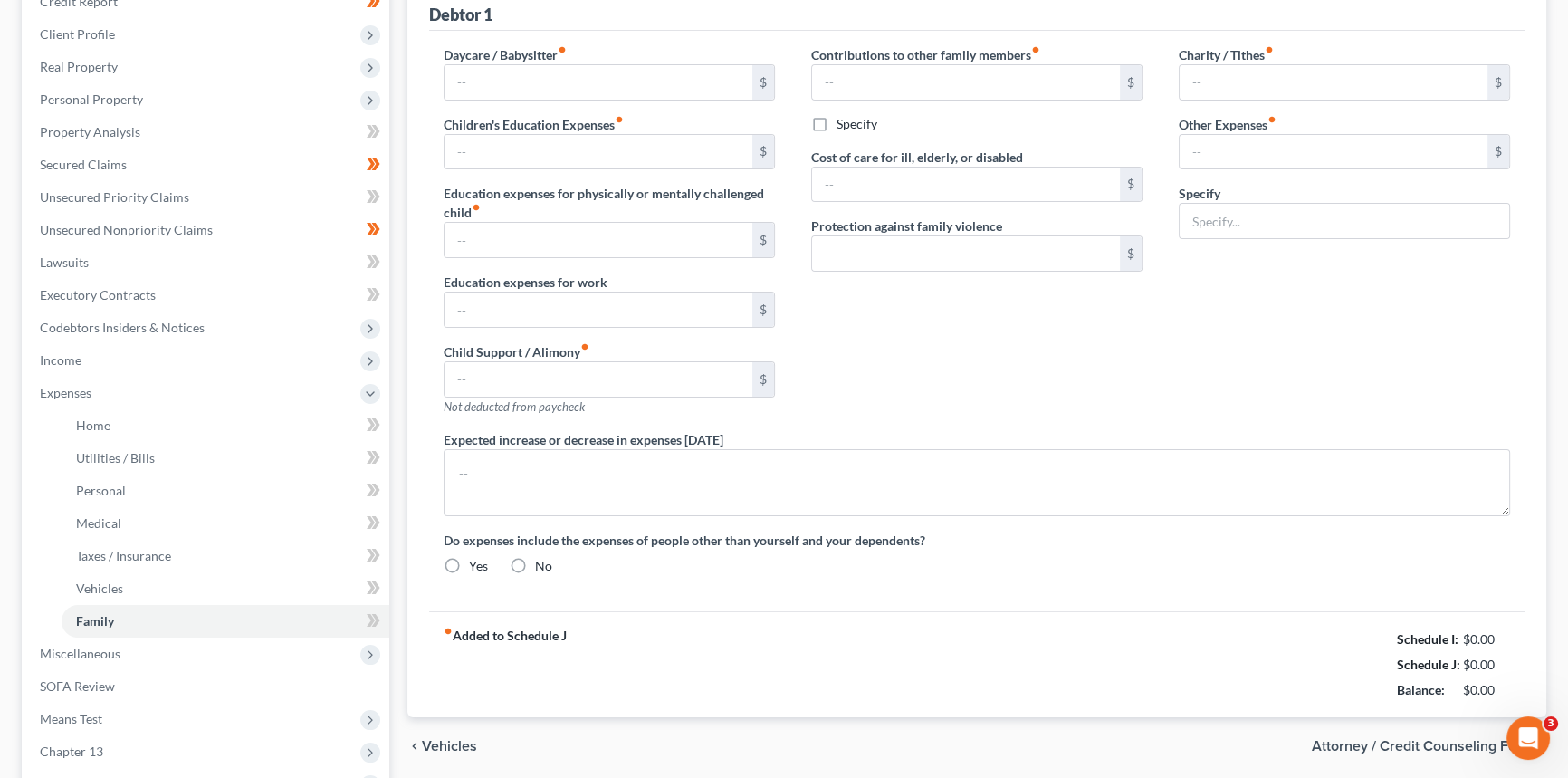
type input "0.00"
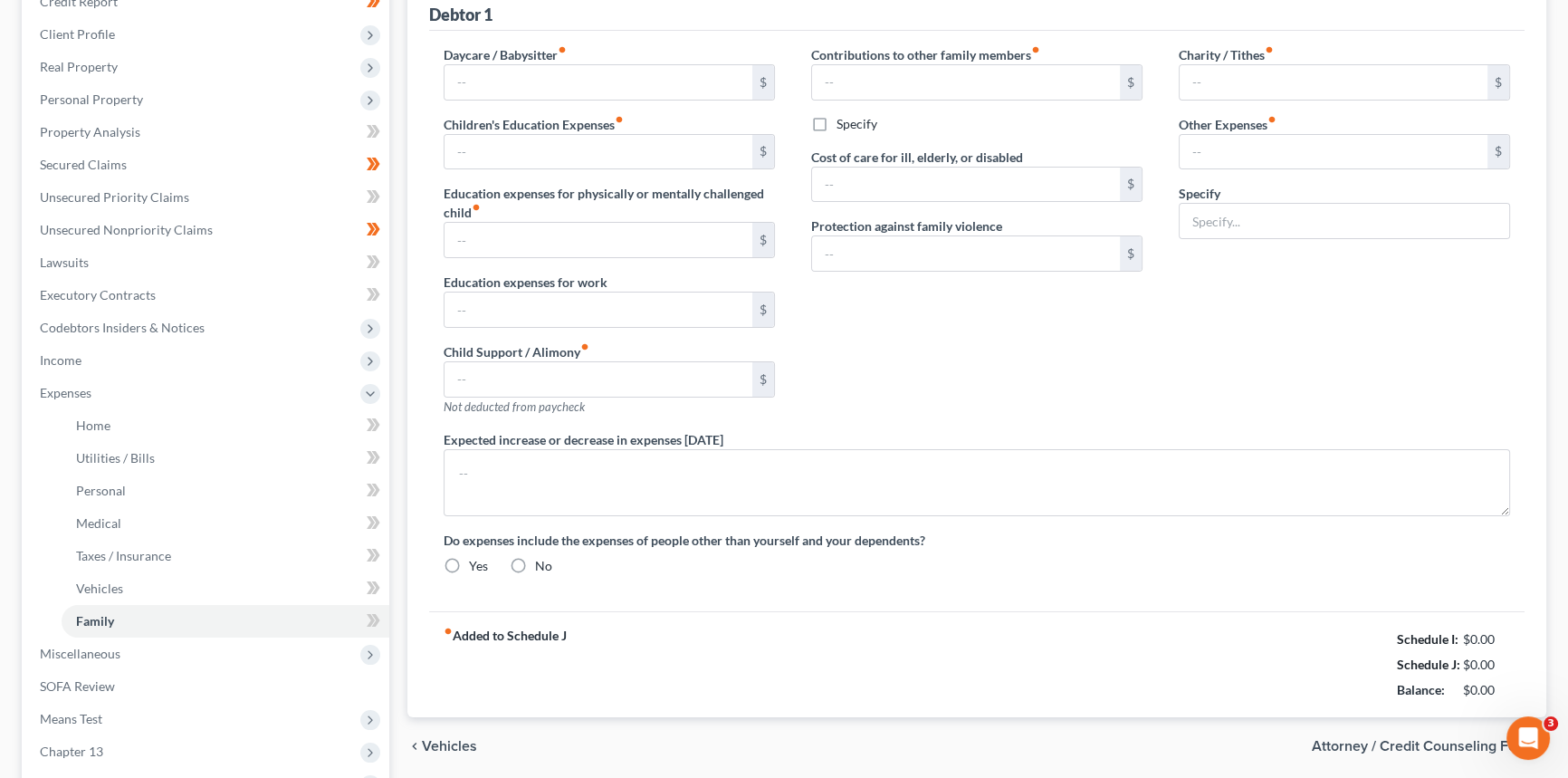
radio input "true"
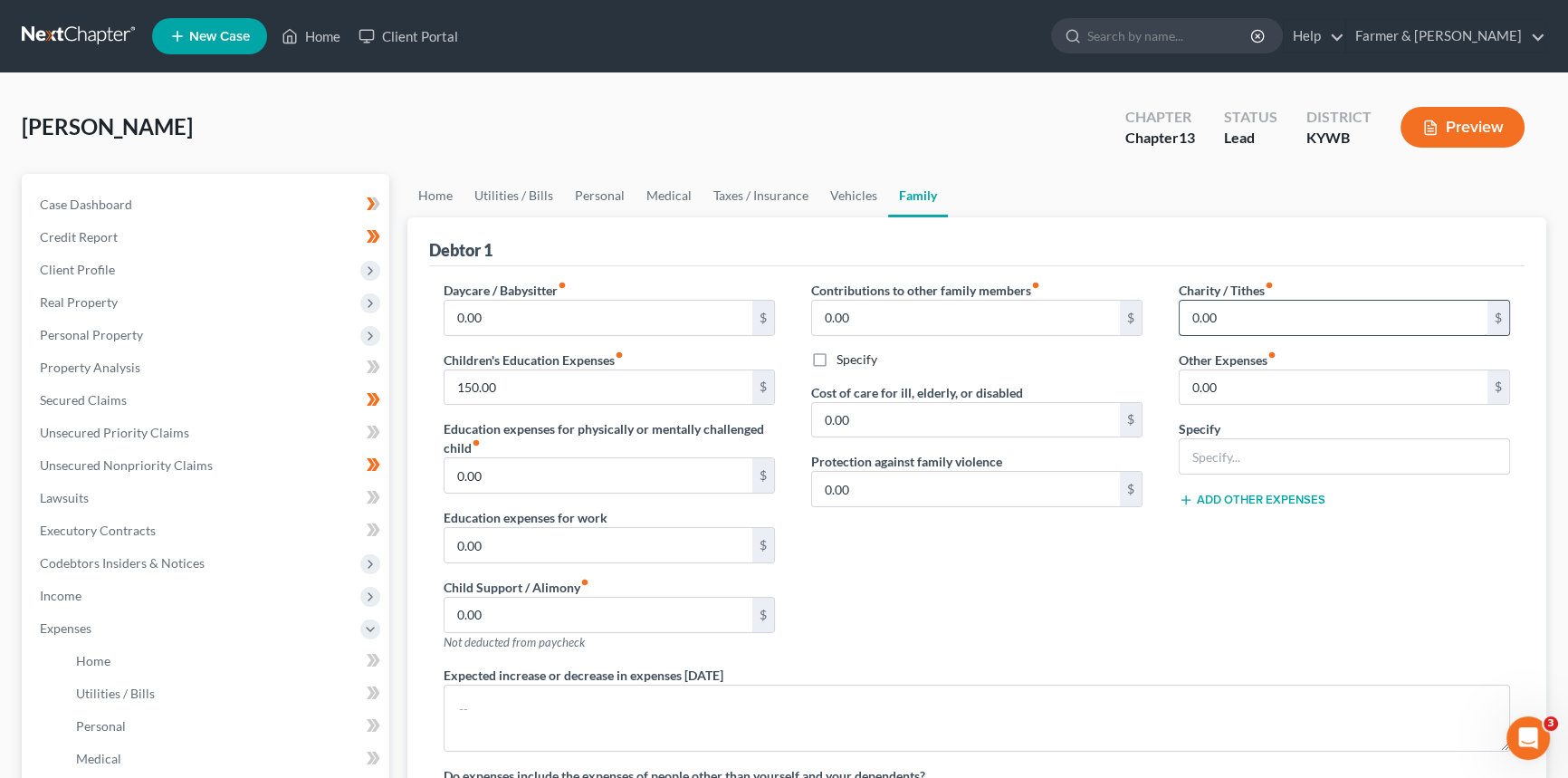
drag, startPoint x: 1295, startPoint y: 312, endPoint x: 1258, endPoint y: 316, distance: 37.2
click at [1295, 312] on input "0.00" at bounding box center [1334, 317] width 308 height 35
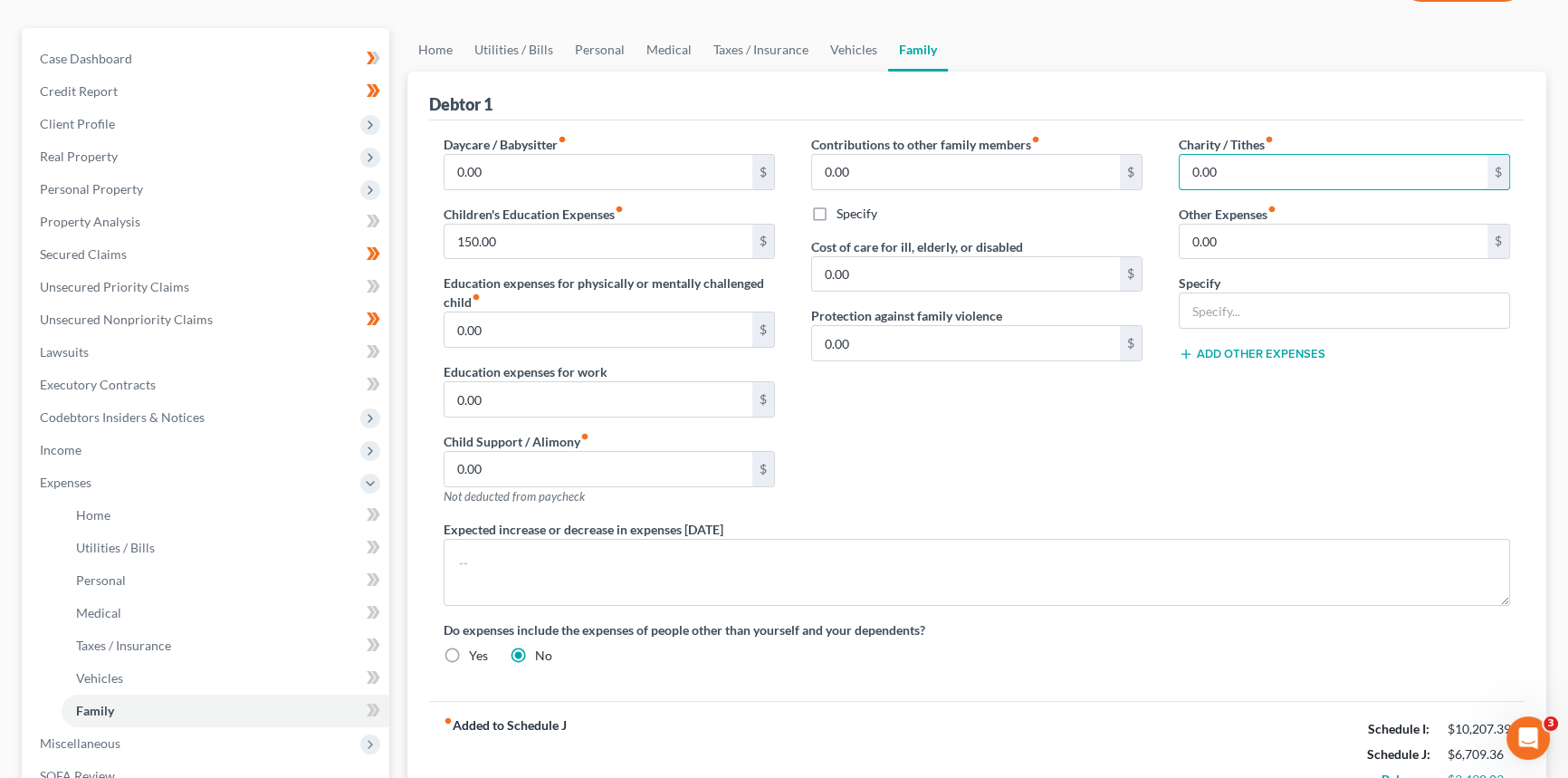
scroll to position [114, 0]
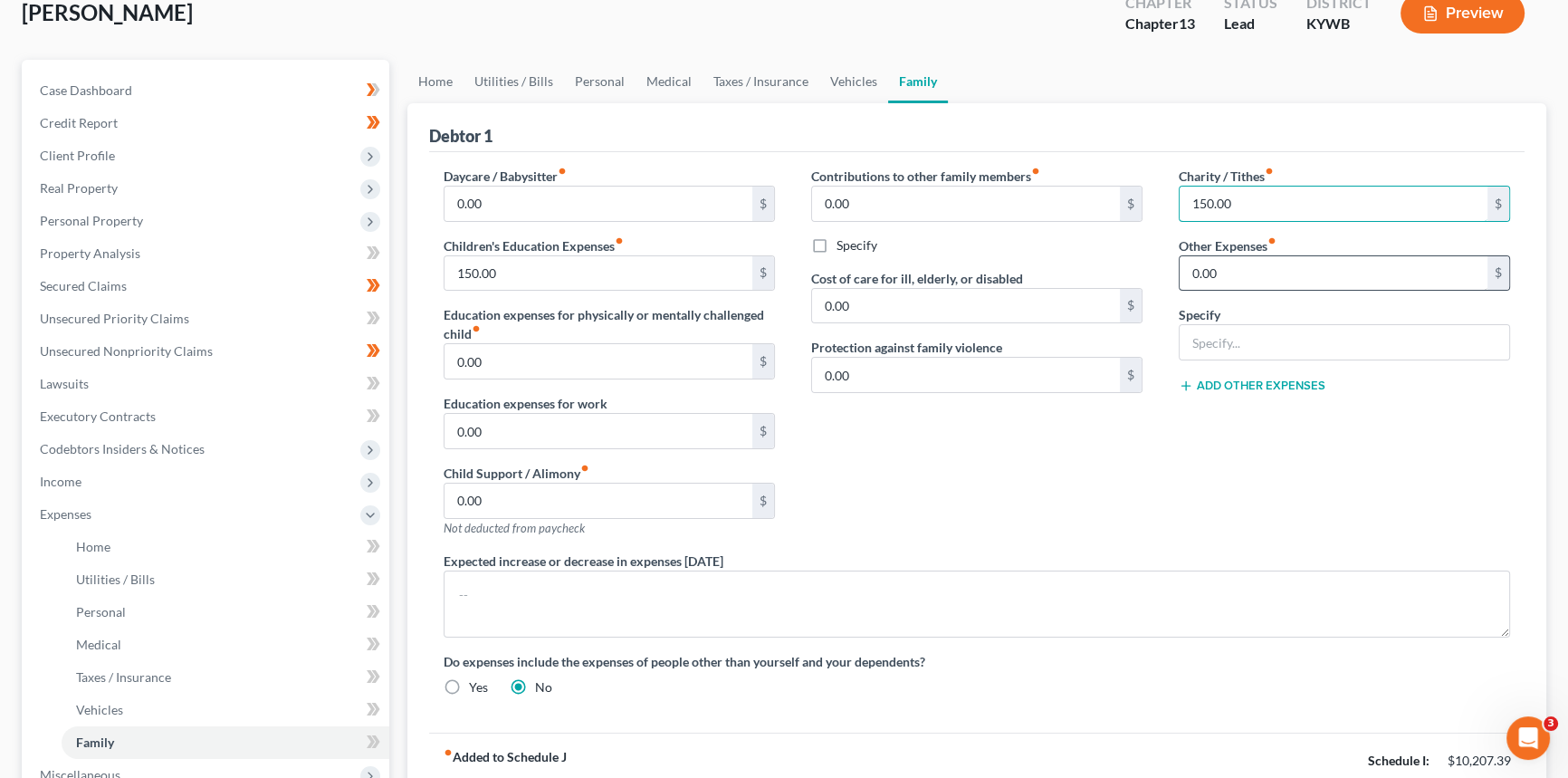
type input "150.00"
click at [1251, 279] on input "0.00" at bounding box center [1334, 273] width 308 height 35
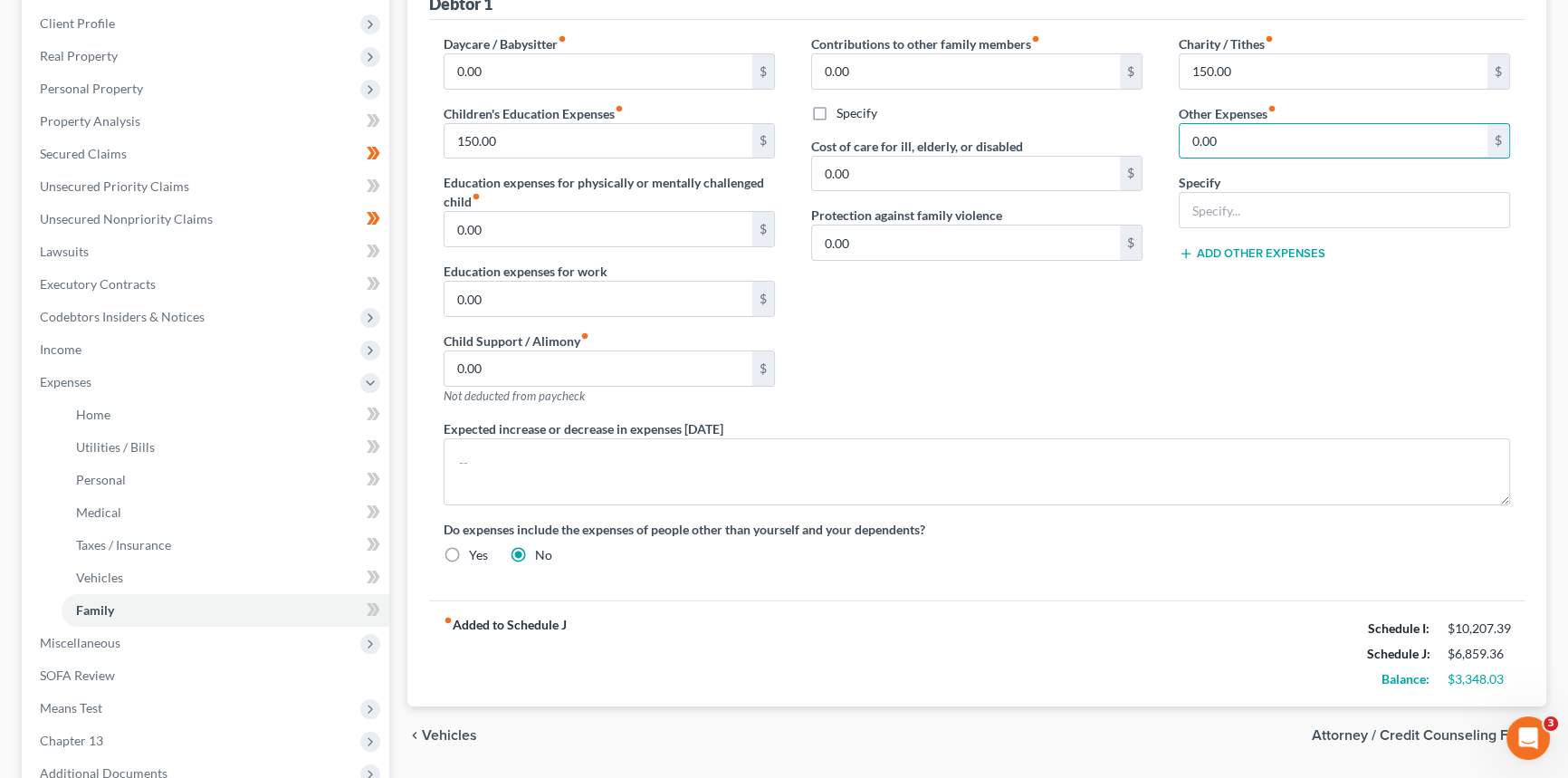
scroll to position [279, 0]
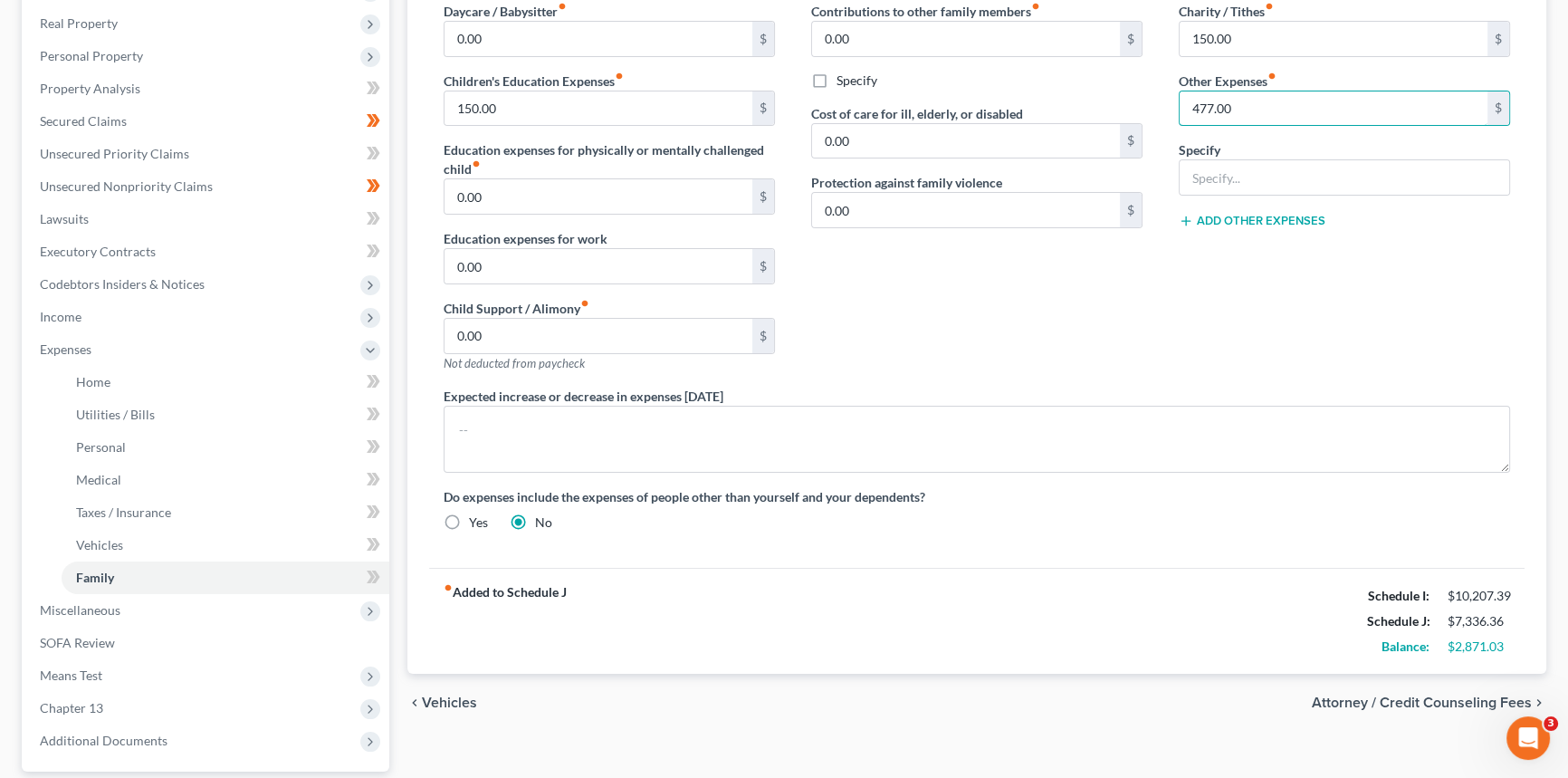
type input "477.00"
type input "NFS Loan Payment"
click at [1214, 222] on button "Add Other Expenses" at bounding box center [1252, 221] width 146 height 15
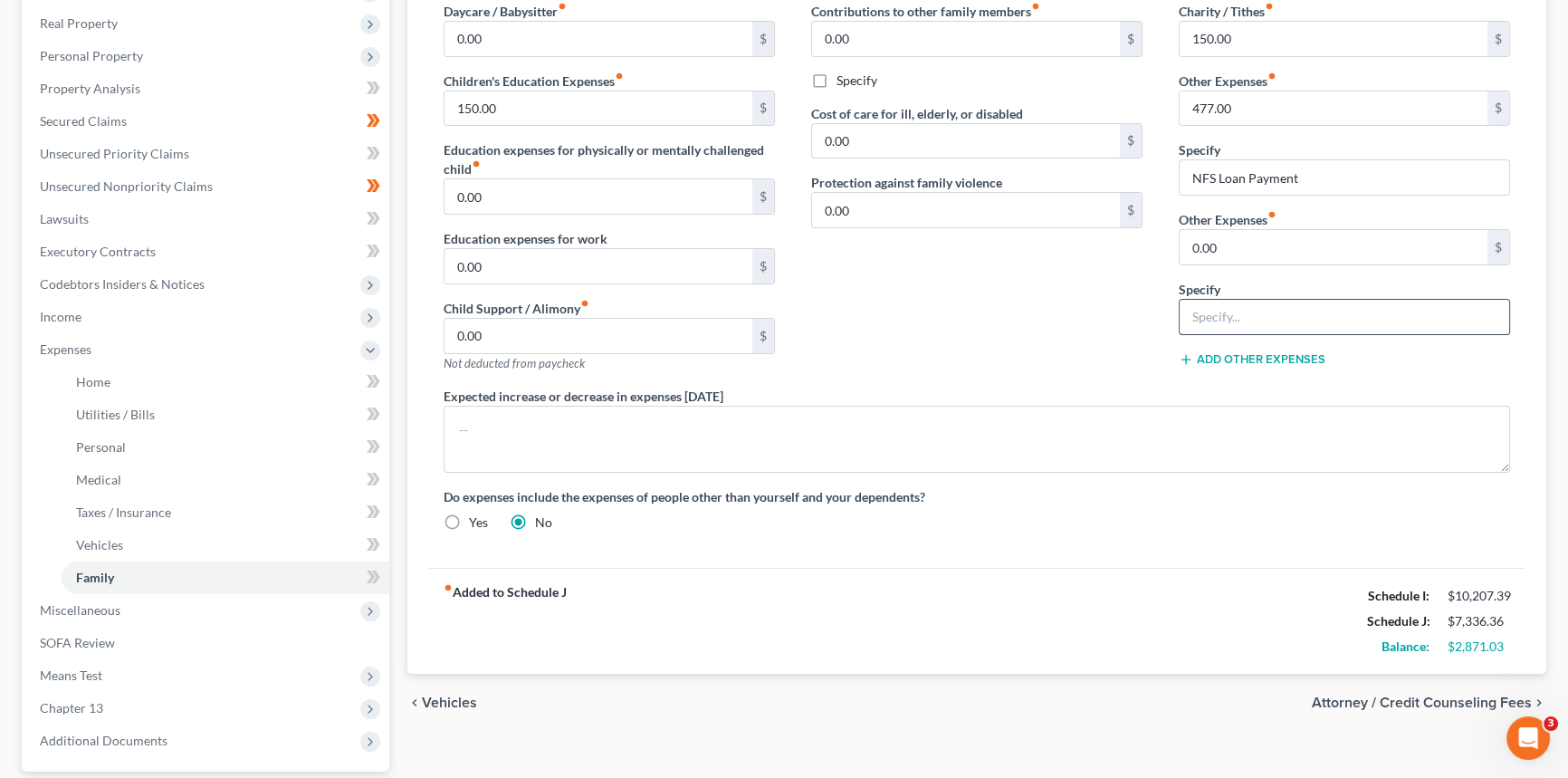
click at [1215, 325] on input "text" at bounding box center [1344, 316] width 329 height 35
type input "NFS Expenditures Monthly"
click at [1256, 251] on input "0.00" at bounding box center [1334, 247] width 308 height 35
type input "1,500"
click at [1001, 326] on div "Contributions to other family members fiber_manual_record 0.00 $ Specify Cost o…" at bounding box center [977, 194] width 368 height 385
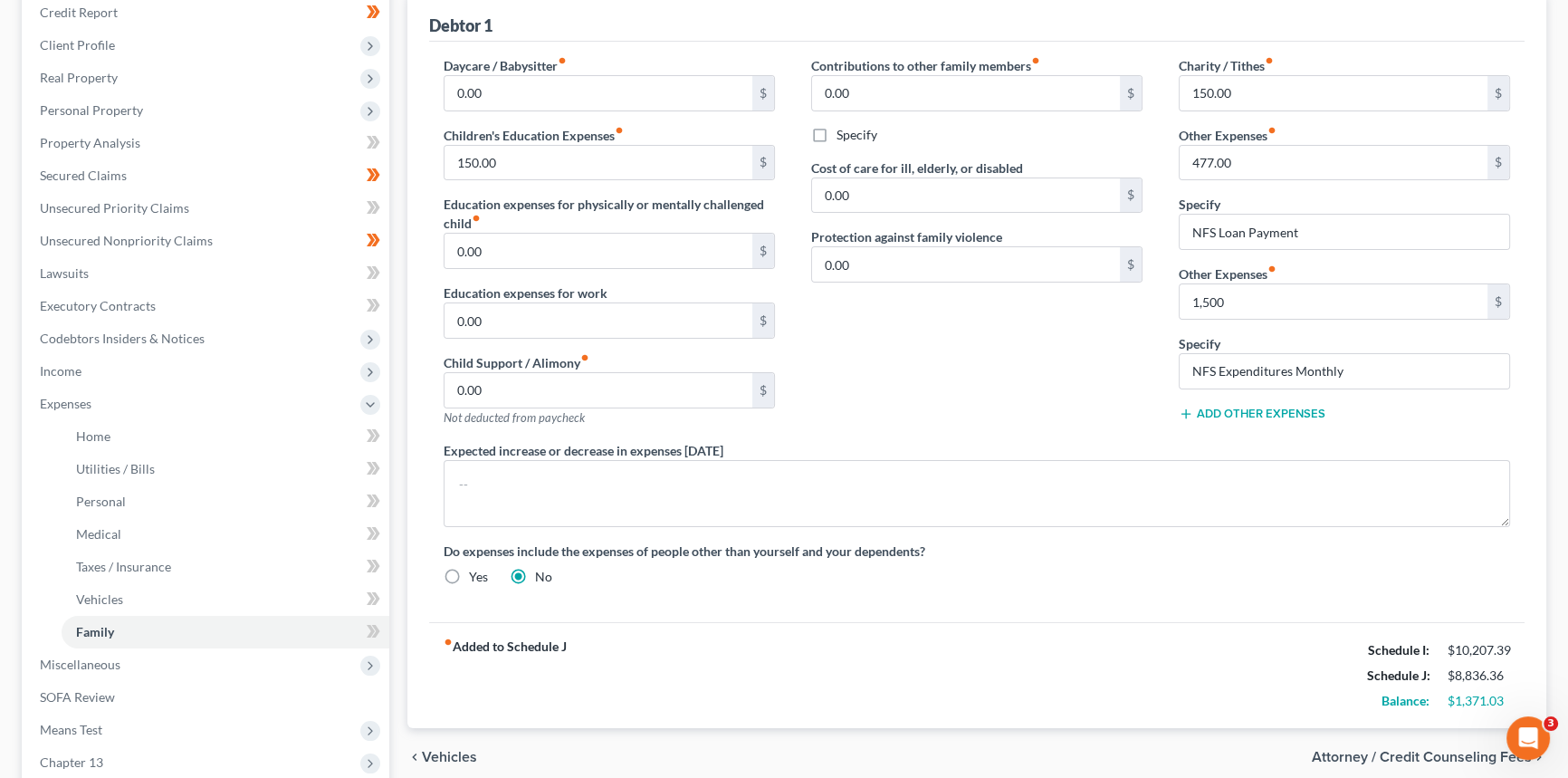
scroll to position [197, 0]
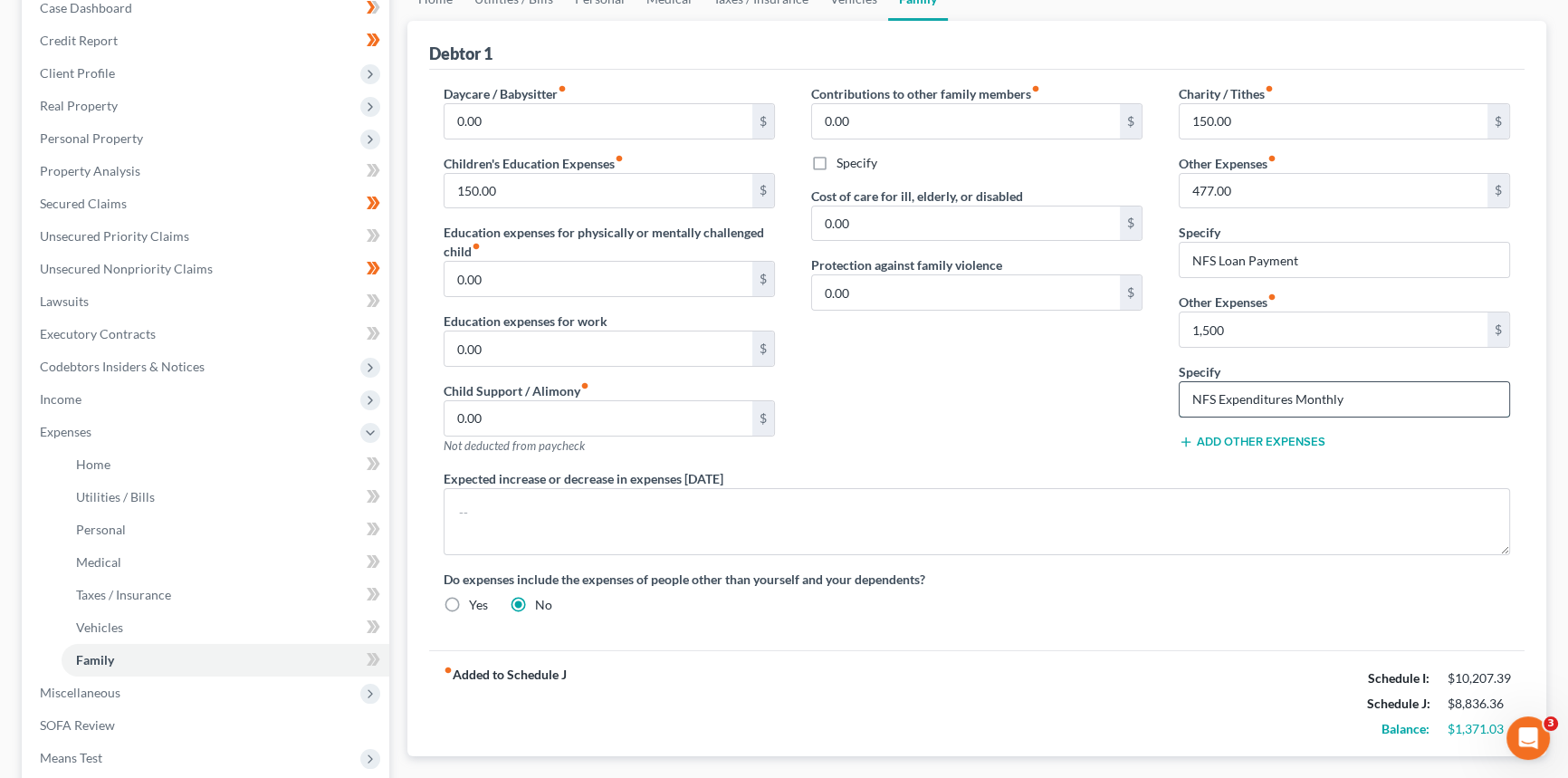
click at [1414, 402] on input "NFS Expenditures Monthly" at bounding box center [1344, 399] width 329 height 35
drag, startPoint x: 1367, startPoint y: 398, endPoint x: 1342, endPoint y: 397, distance: 25.0
click at [1342, 397] on input "NFS Expenditures Monthly - with [PERSON_NAME] and daughter" at bounding box center [1344, 399] width 329 height 35
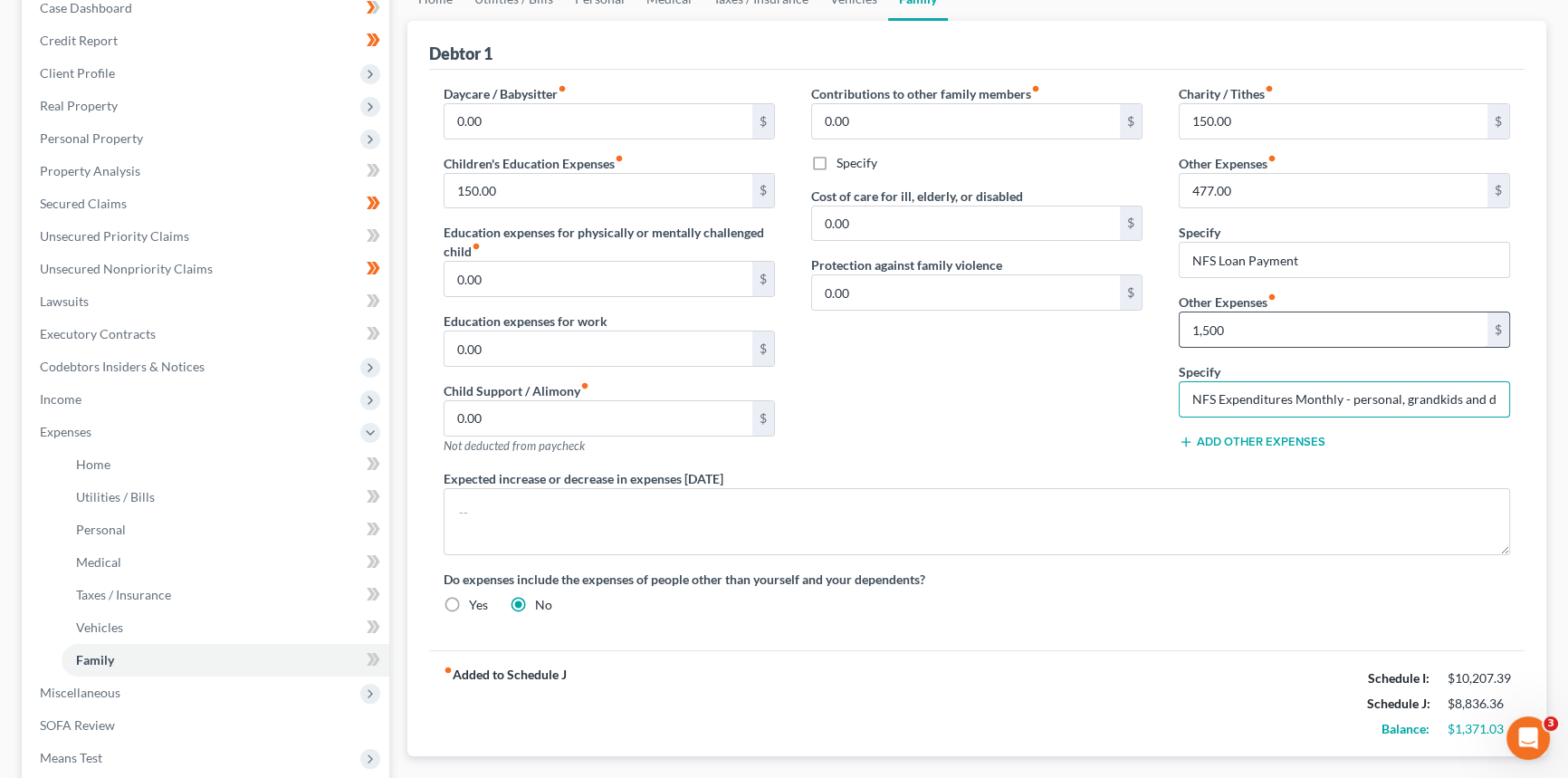
type input "NFS Expenditures Monthly - personal, grandkids and daughter"
type input "2,000"
click at [1126, 401] on div "Contributions to other family members fiber_manual_record 0.00 $ Specify Cost o…" at bounding box center [977, 276] width 368 height 385
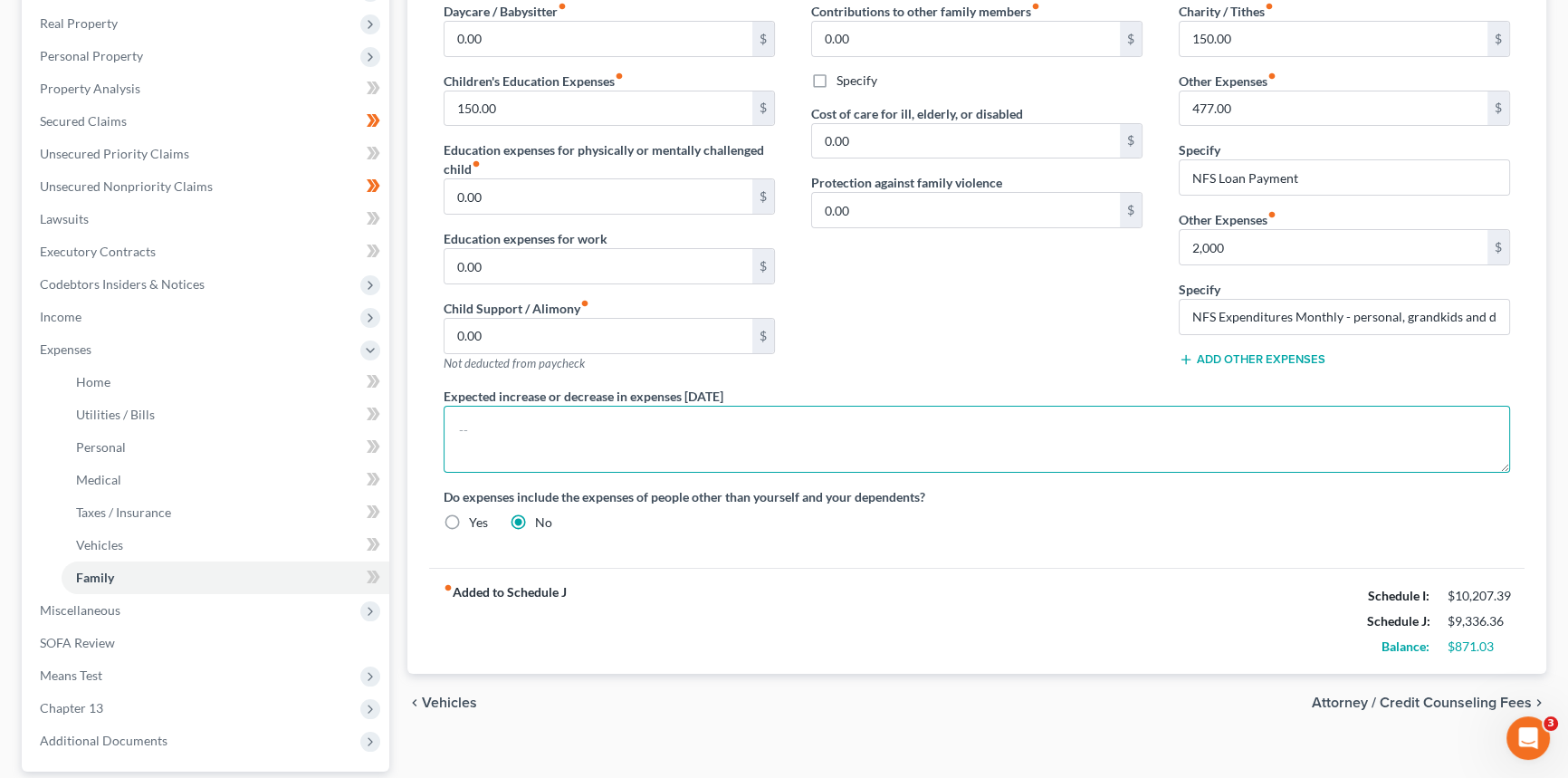
click at [992, 438] on textarea at bounding box center [978, 439] width 1067 height 67
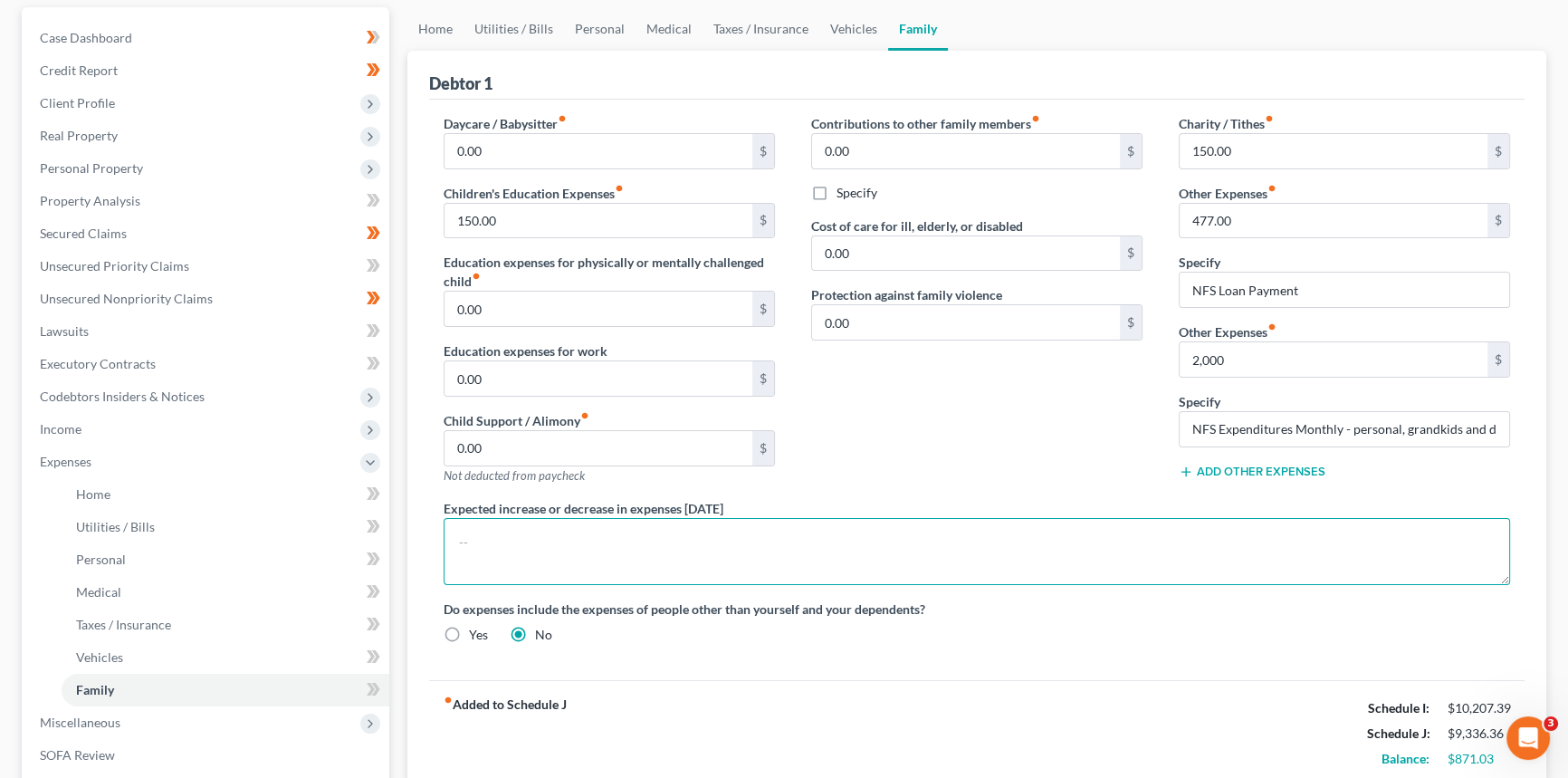
scroll to position [197, 0]
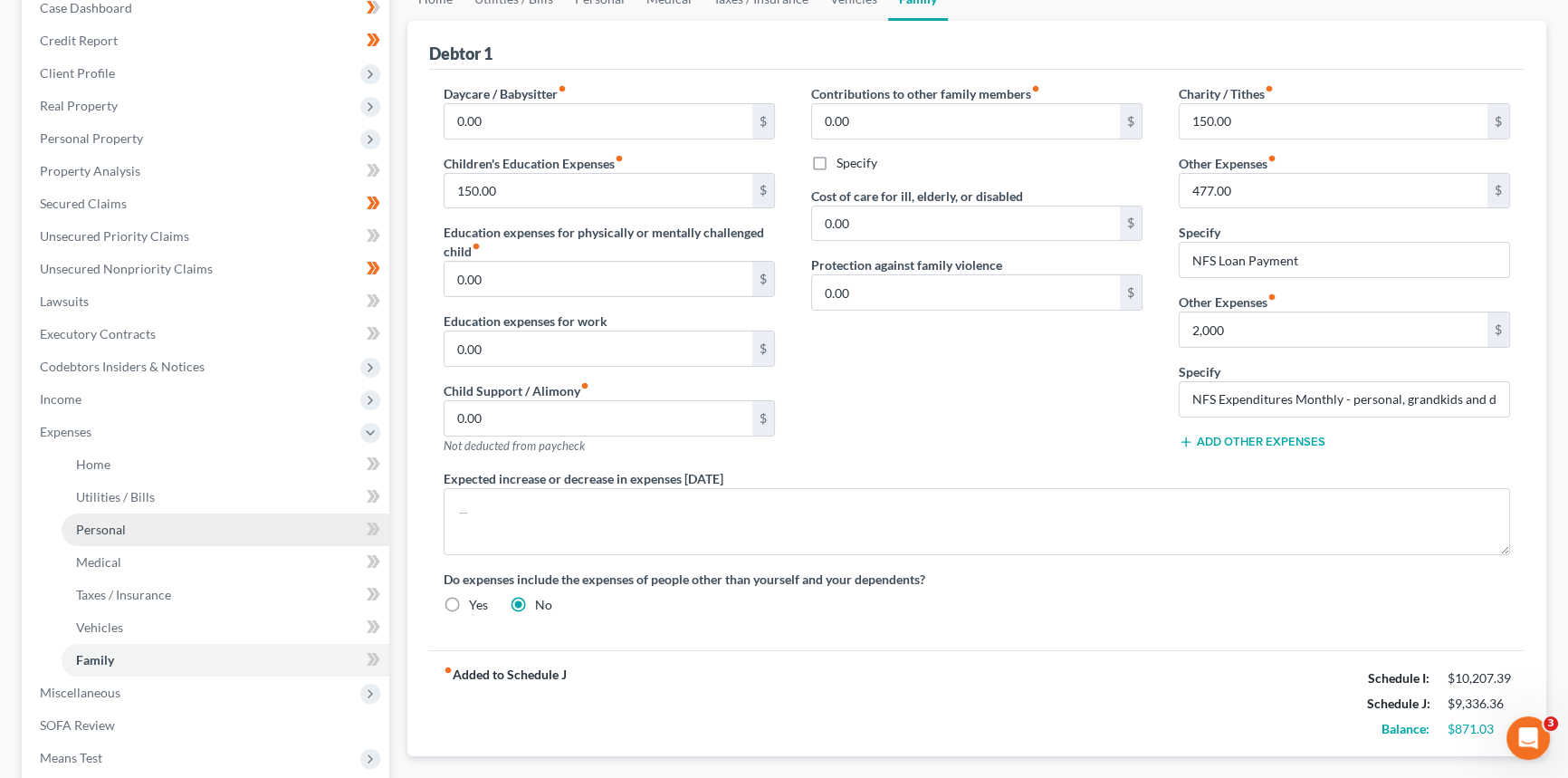
click at [137, 525] on link "Personal" at bounding box center [225, 529] width 327 height 33
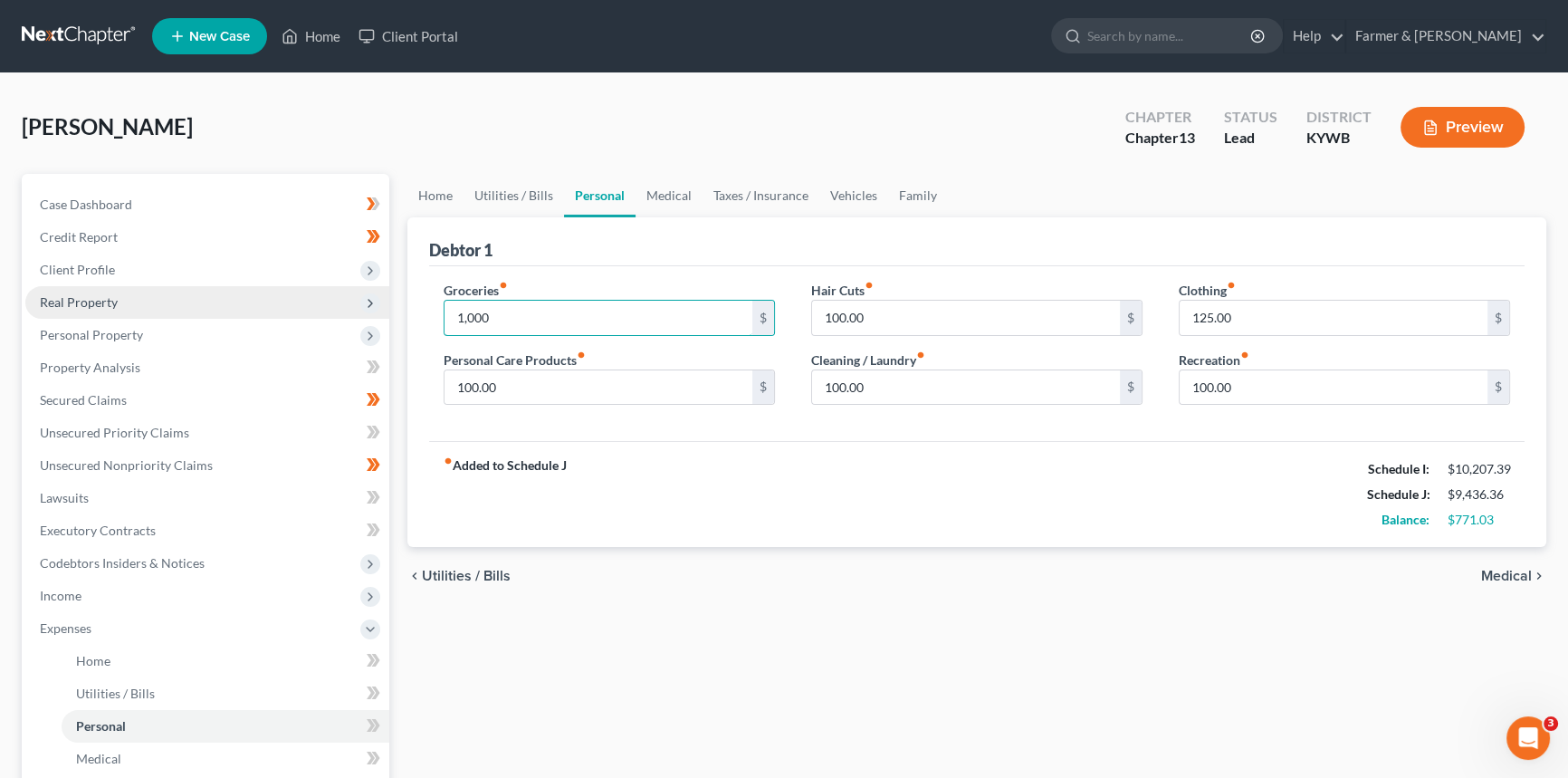
type input "1,000"
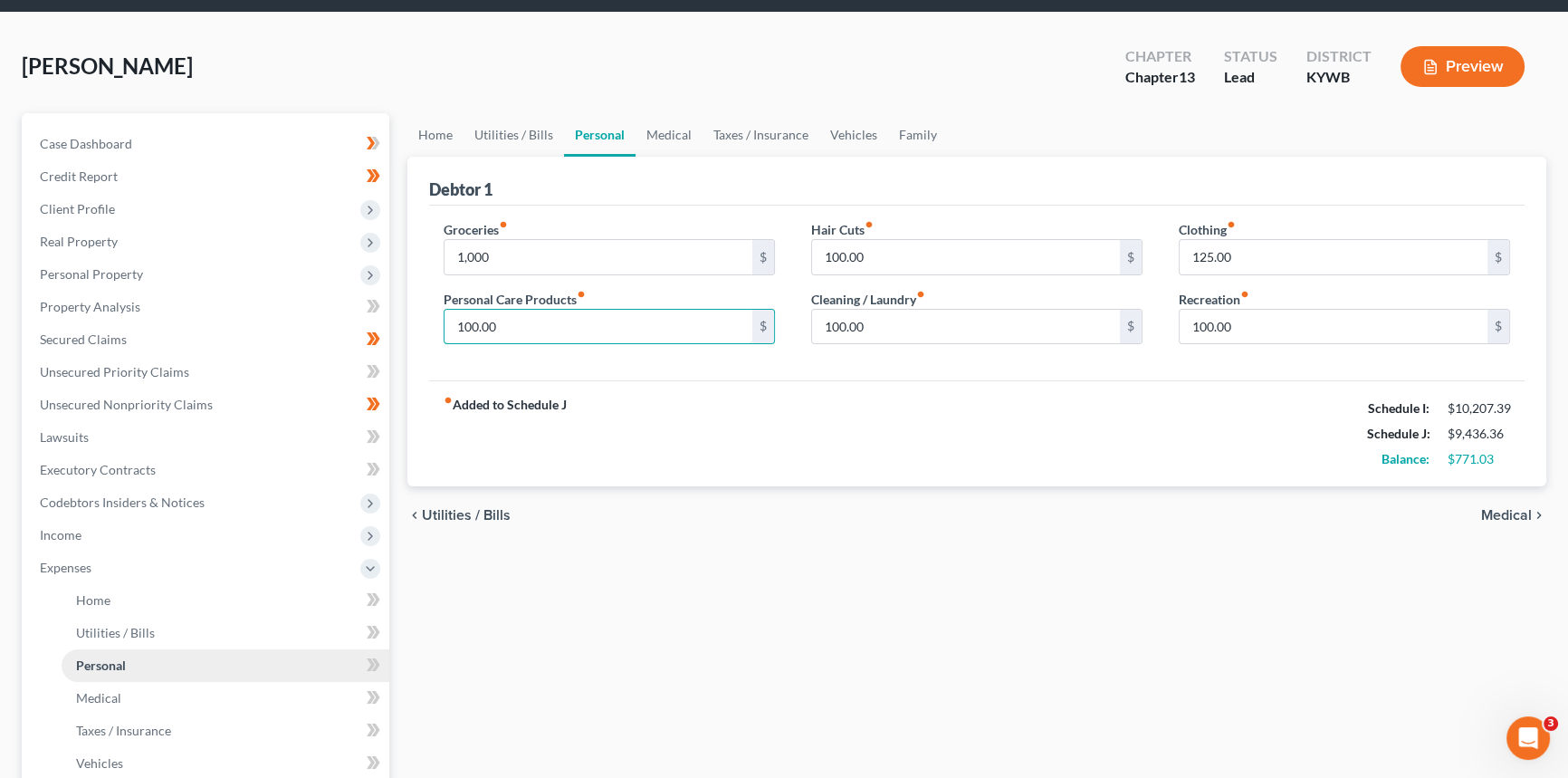
scroll to position [164, 0]
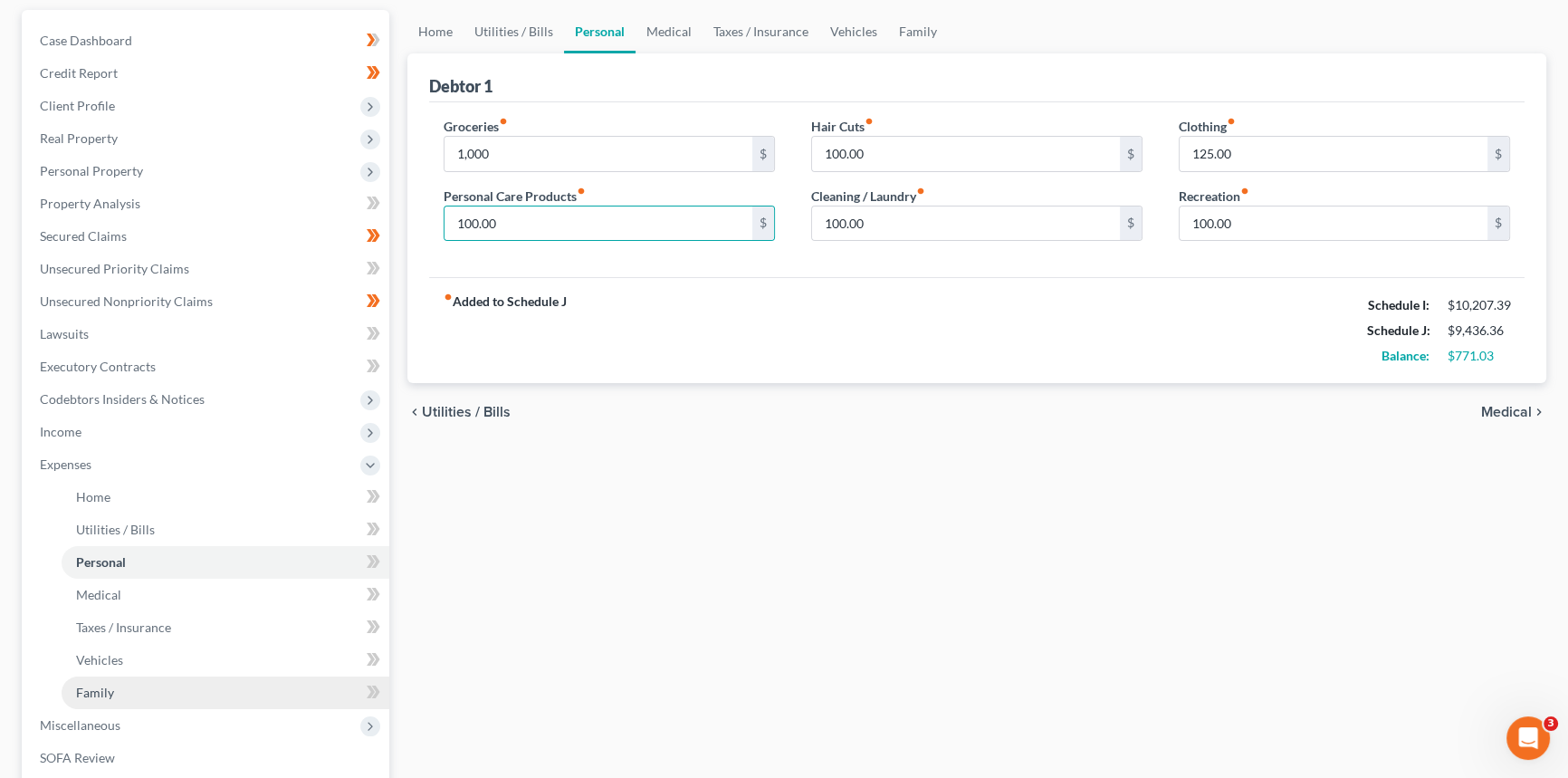
click at [124, 686] on link "Family" at bounding box center [225, 692] width 327 height 33
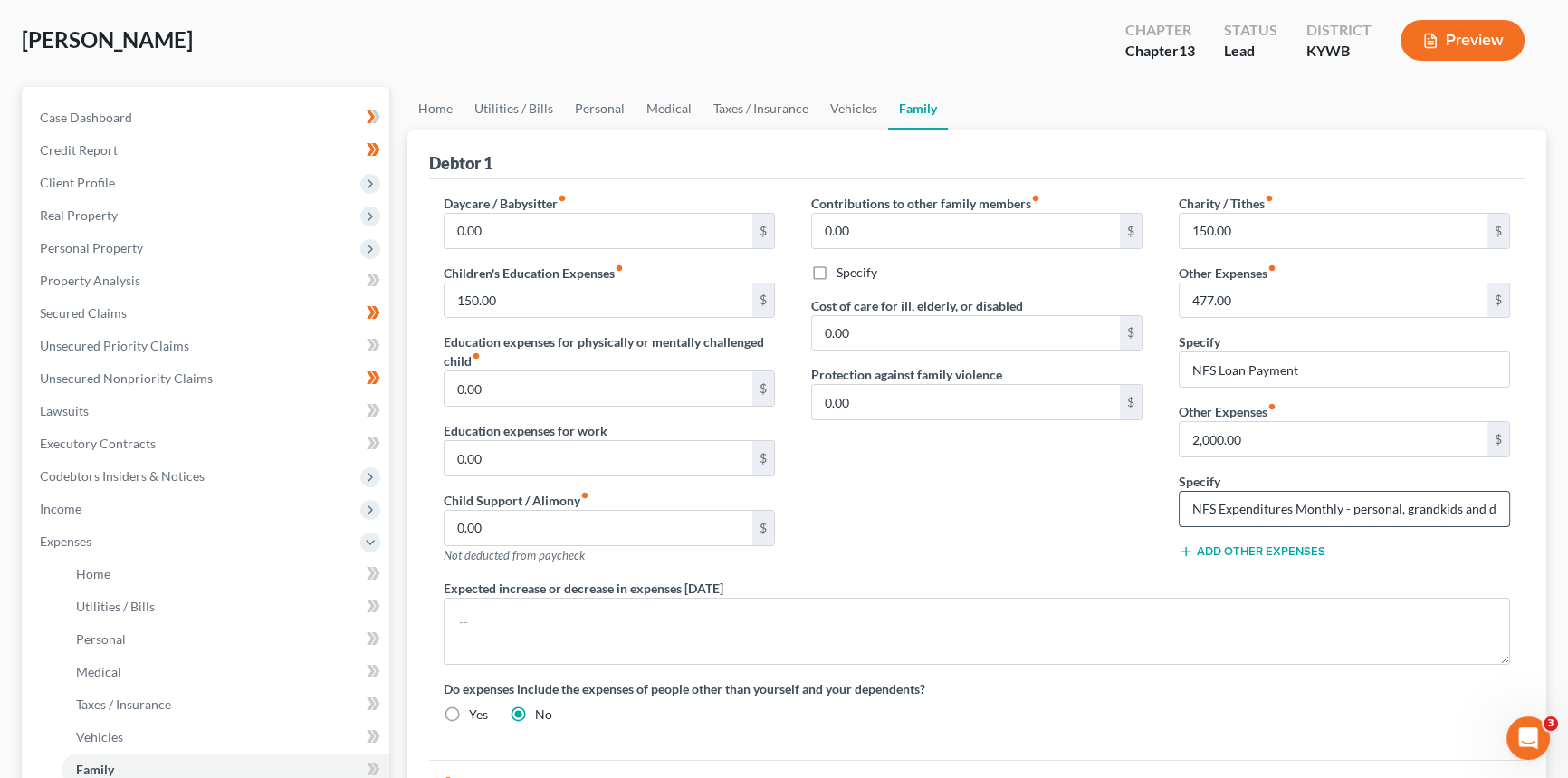
scroll to position [328, 0]
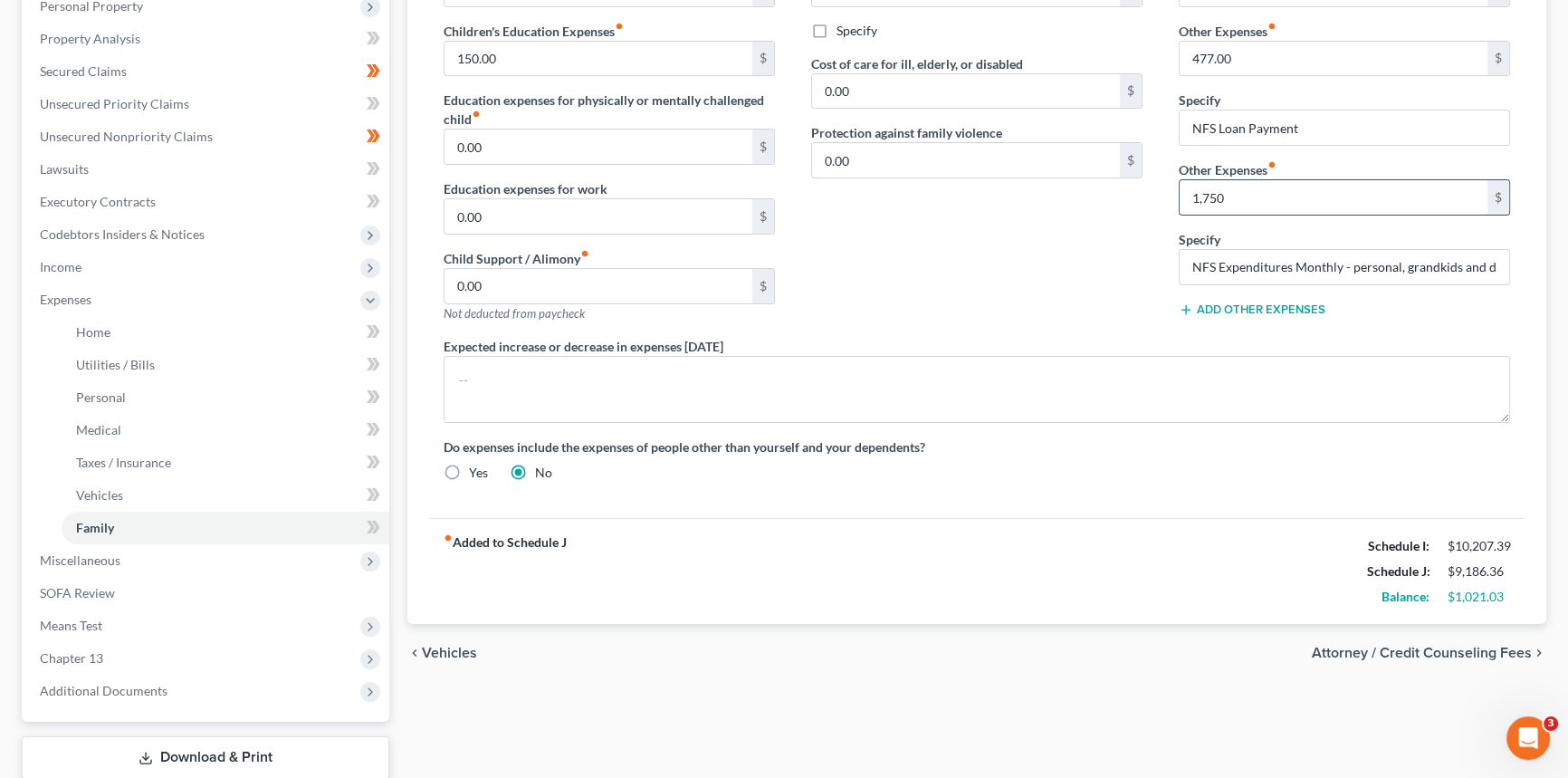
click at [1239, 193] on input "1,750" at bounding box center [1334, 197] width 308 height 35
click at [1237, 194] on input "1,750" at bounding box center [1334, 197] width 308 height 35
drag, startPoint x: 1233, startPoint y: 194, endPoint x: 1211, endPoint y: 194, distance: 22.0
click at [1211, 194] on input "1,750" at bounding box center [1334, 197] width 308 height 35
click at [1016, 216] on div "Contributions to other family members fiber_manual_record 0.00 $ Specify Cost o…" at bounding box center [977, 145] width 368 height 385
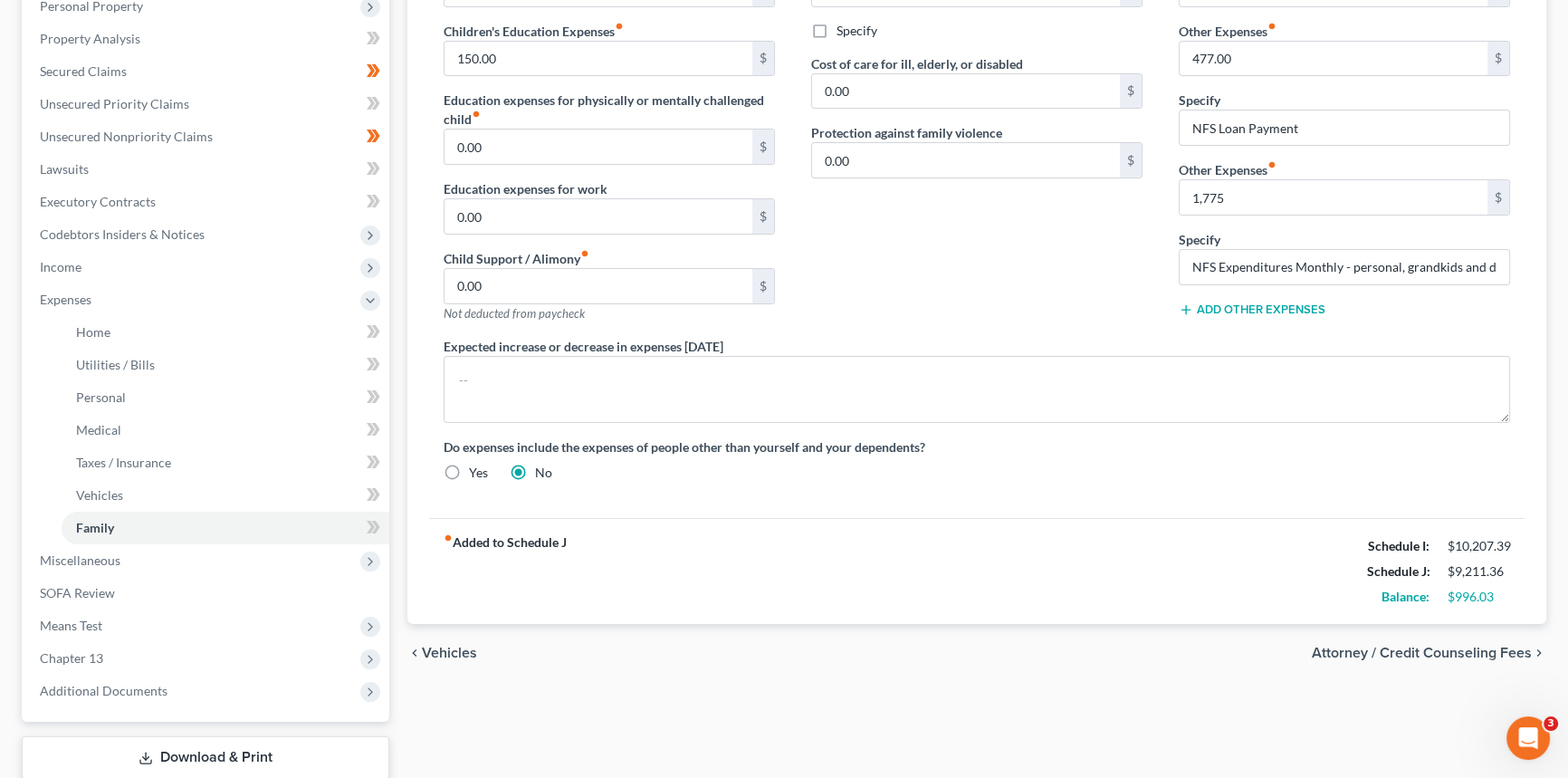
click at [964, 310] on div "Contributions to other family members fiber_manual_record 0.00 $ Specify Cost o…" at bounding box center [977, 145] width 368 height 385
click at [1068, 251] on div "Contributions to other family members fiber_manual_record 0.00 $ Specify Cost o…" at bounding box center [977, 145] width 368 height 385
type input "1,800"
click at [1007, 268] on div "Contributions to other family members fiber_manual_record 0.00 $ Specify Cost o…" at bounding box center [977, 145] width 368 height 385
drag, startPoint x: 81, startPoint y: 671, endPoint x: 90, endPoint y: 662, distance: 12.7
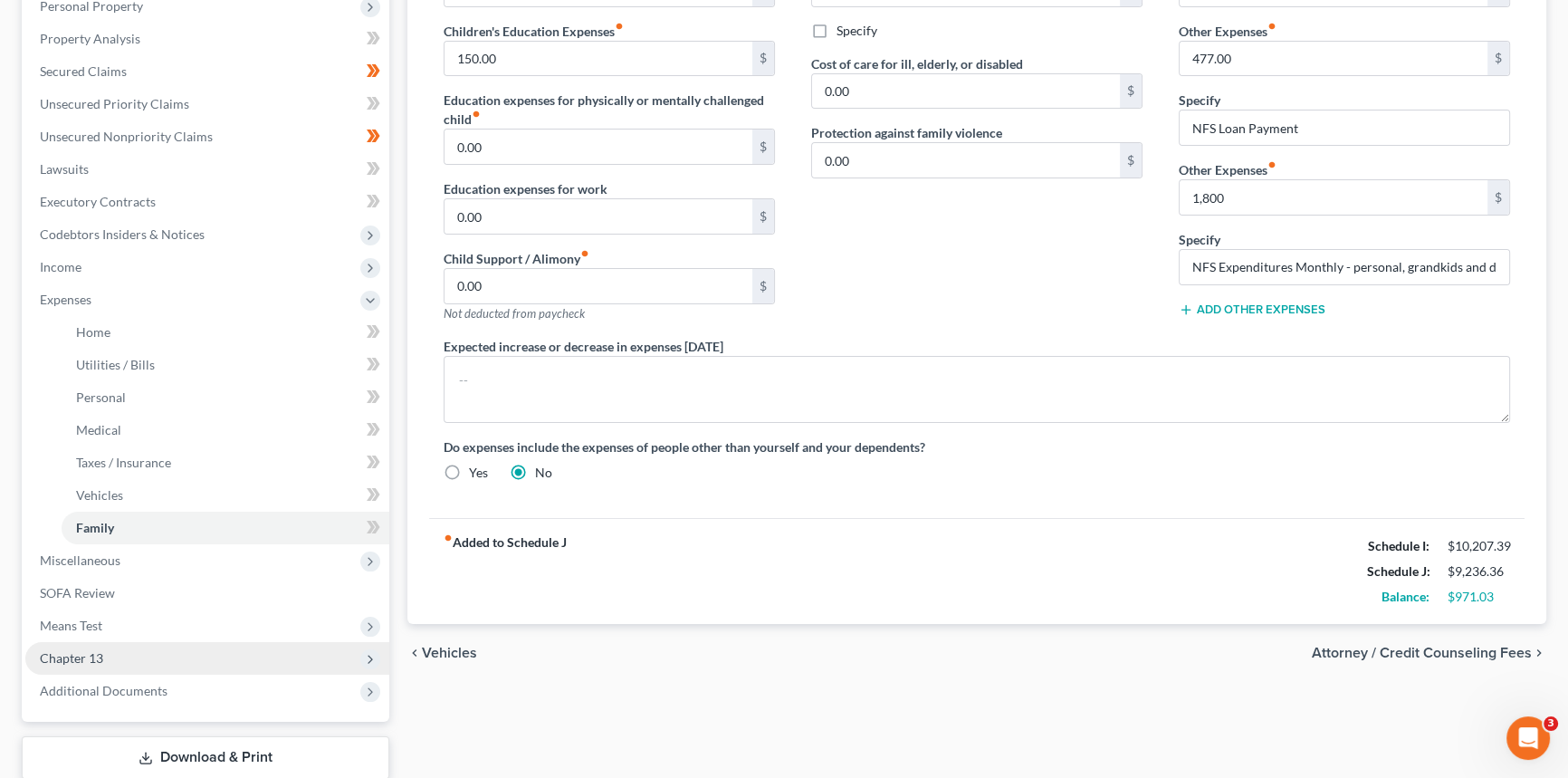
click at [82, 670] on ul "Case Dashboard Payments Invoices Payments Payments Credit Report Client Profile" at bounding box center [207, 284] width 364 height 848
click at [90, 661] on span "Chapter 13" at bounding box center [72, 658] width 63 height 16
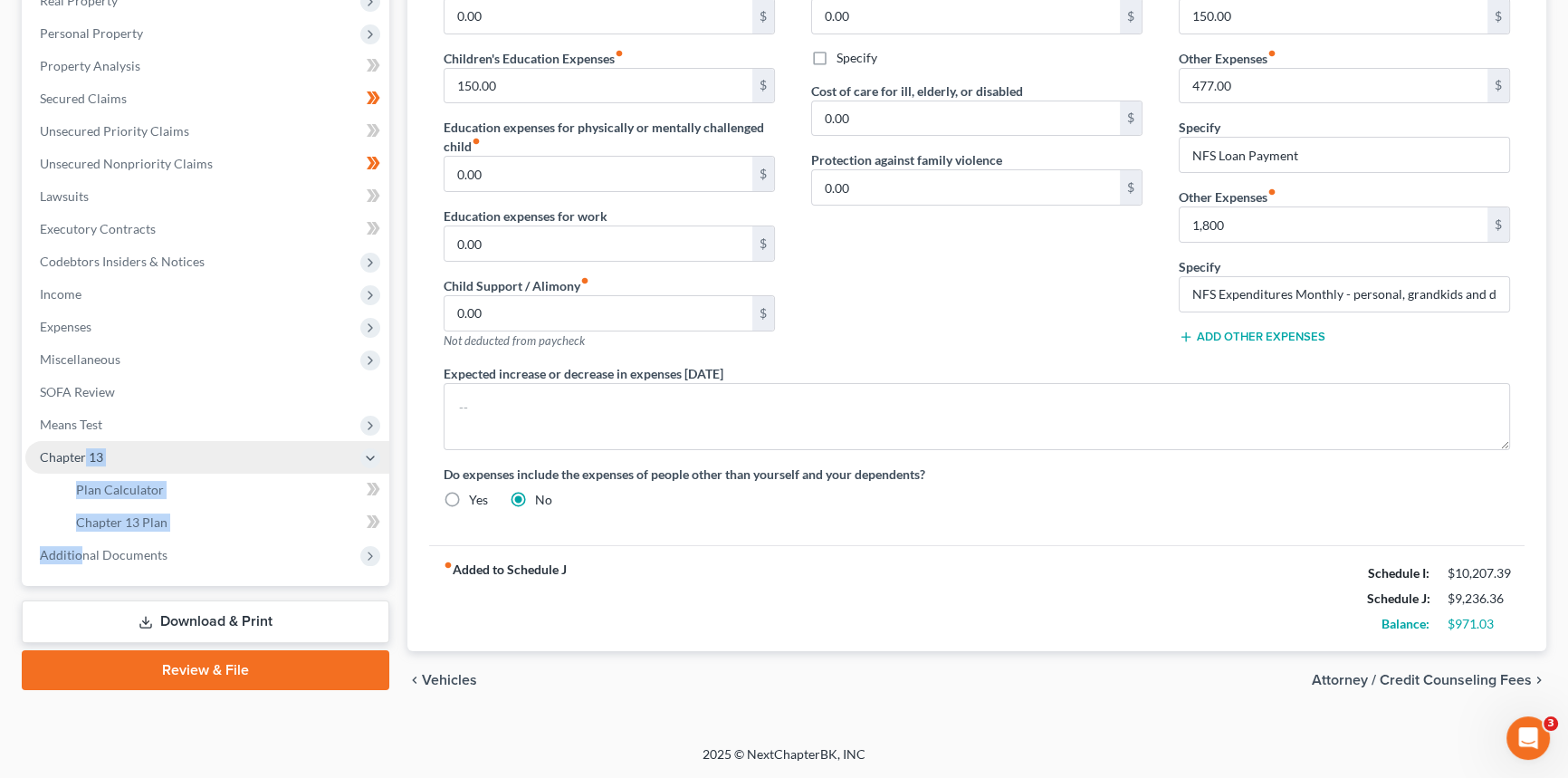
scroll to position [299, 0]
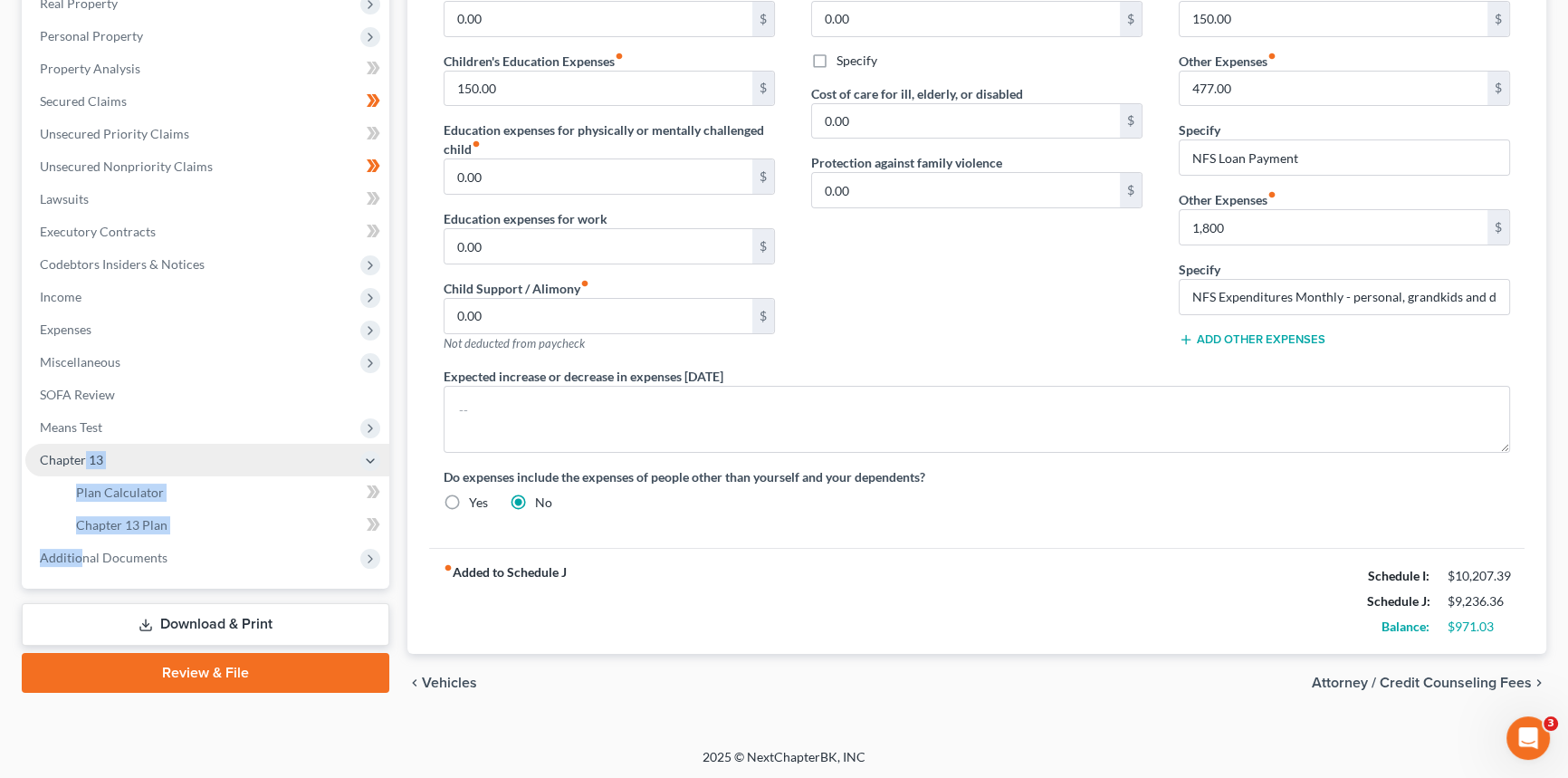
click at [90, 462] on span "Chapter 13" at bounding box center [72, 459] width 63 height 16
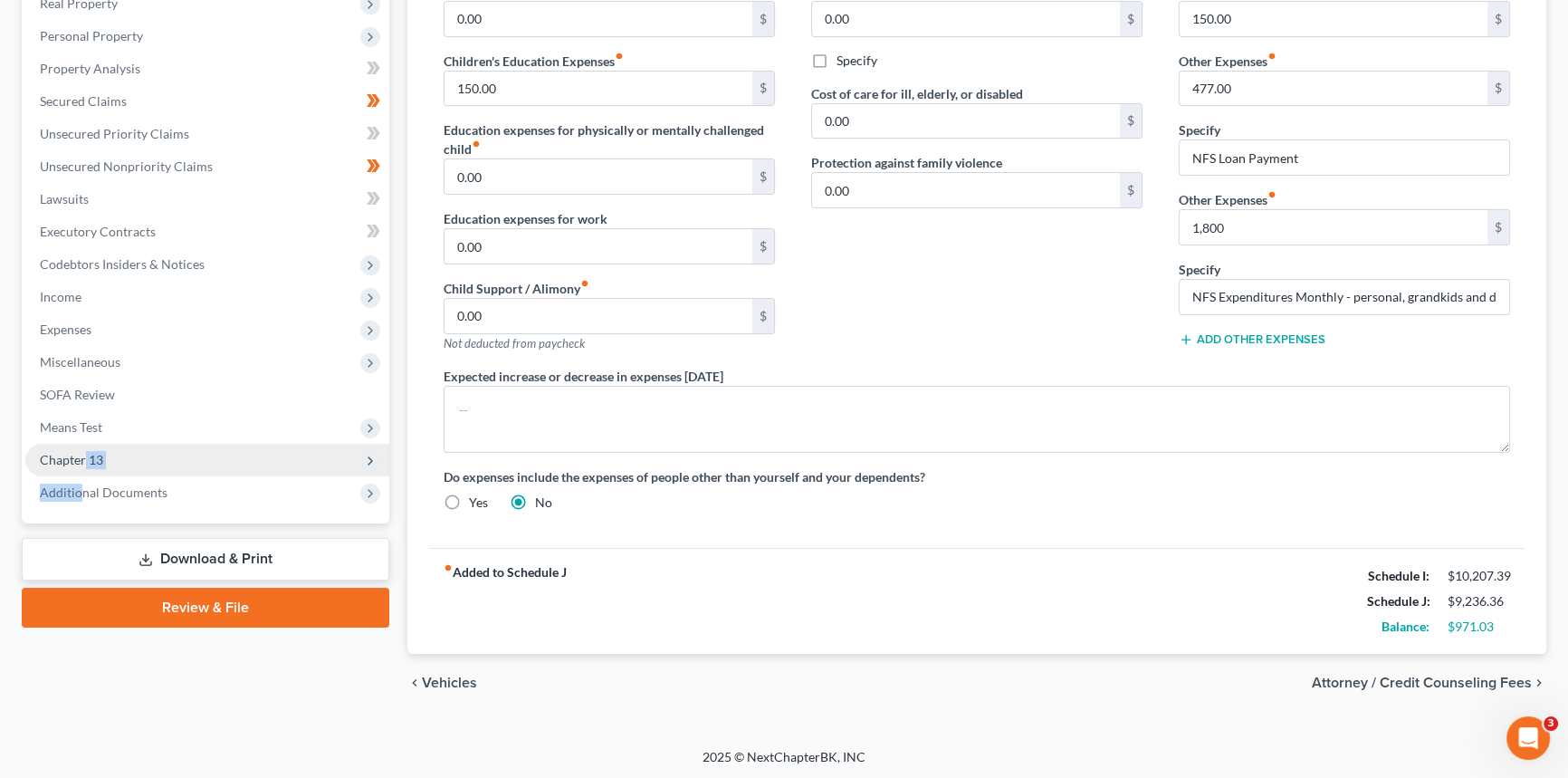
click at [94, 458] on span "Chapter 13" at bounding box center [72, 459] width 63 height 16
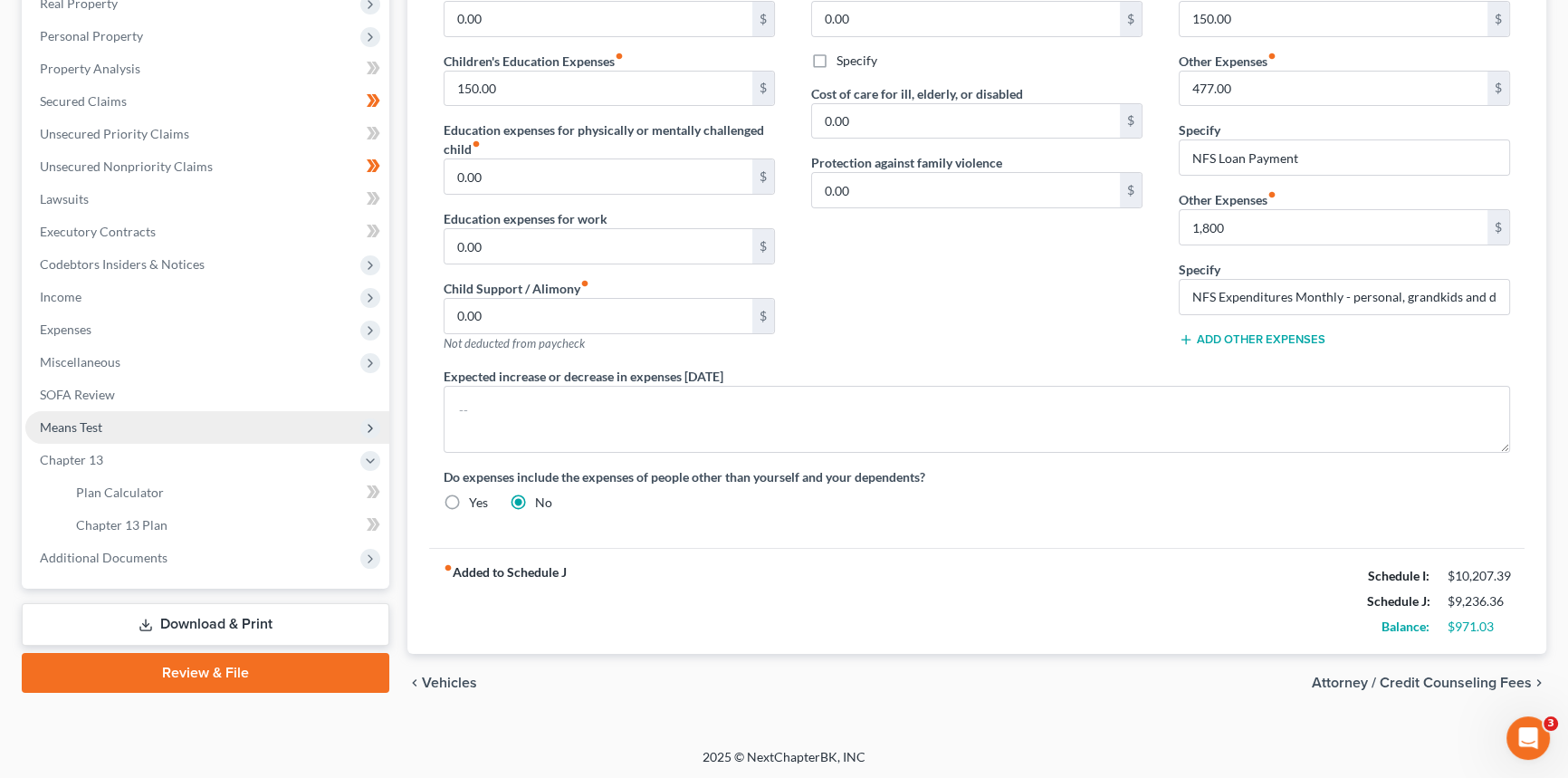
click at [110, 419] on span "Means Test" at bounding box center [207, 427] width 364 height 33
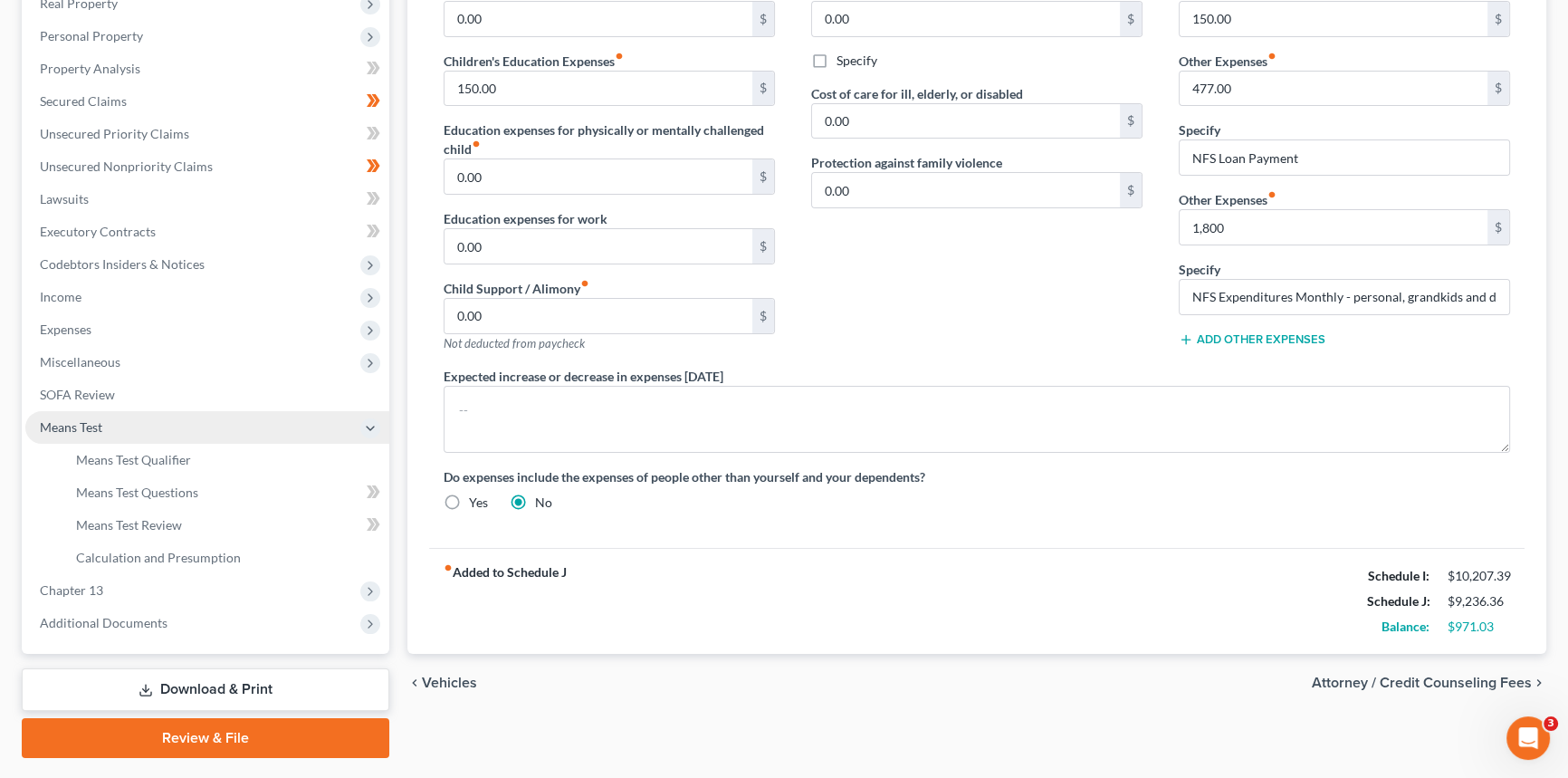
scroll to position [328, 0]
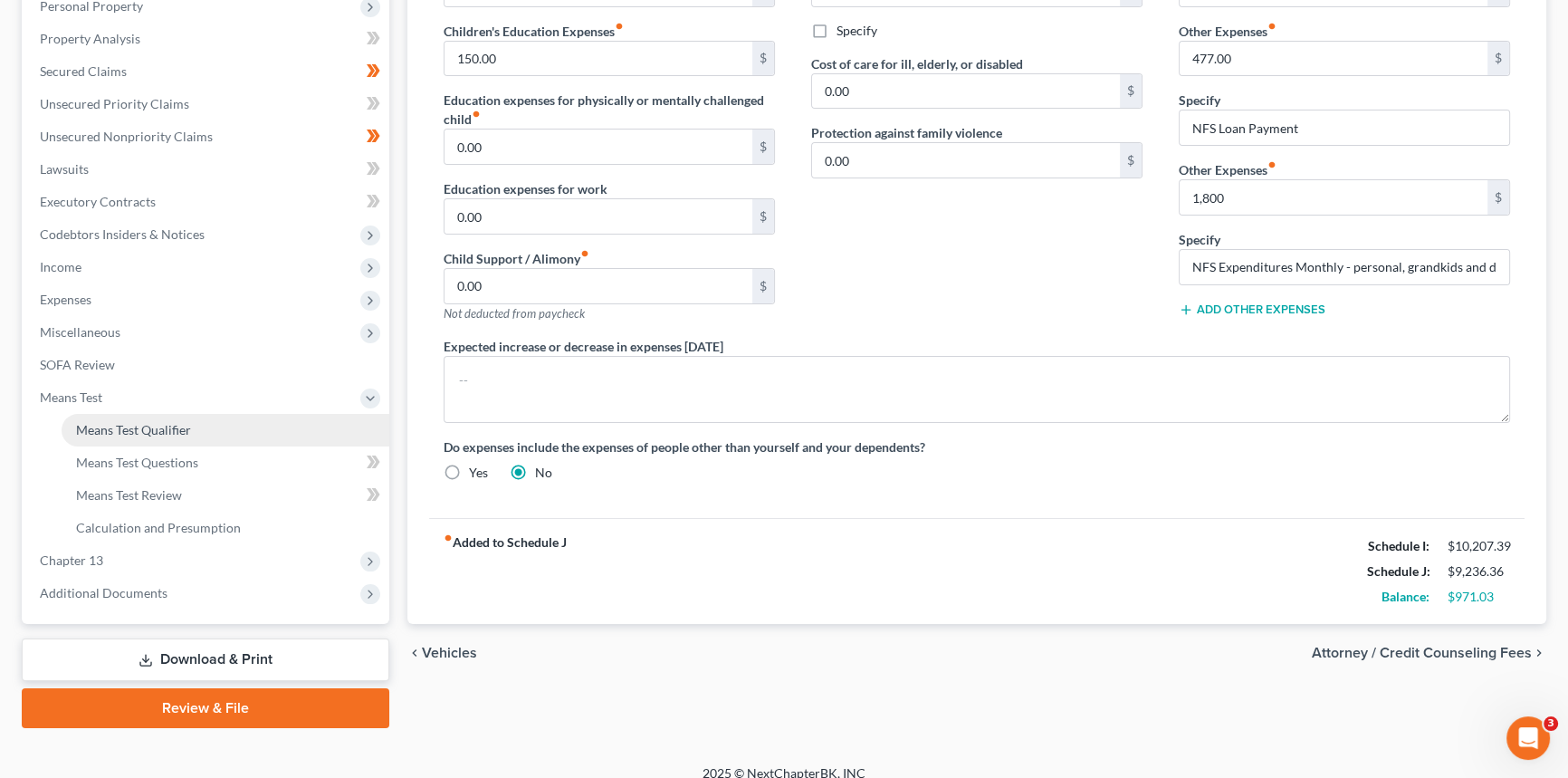
click at [151, 430] on span "Means Test Qualifier" at bounding box center [133, 429] width 115 height 16
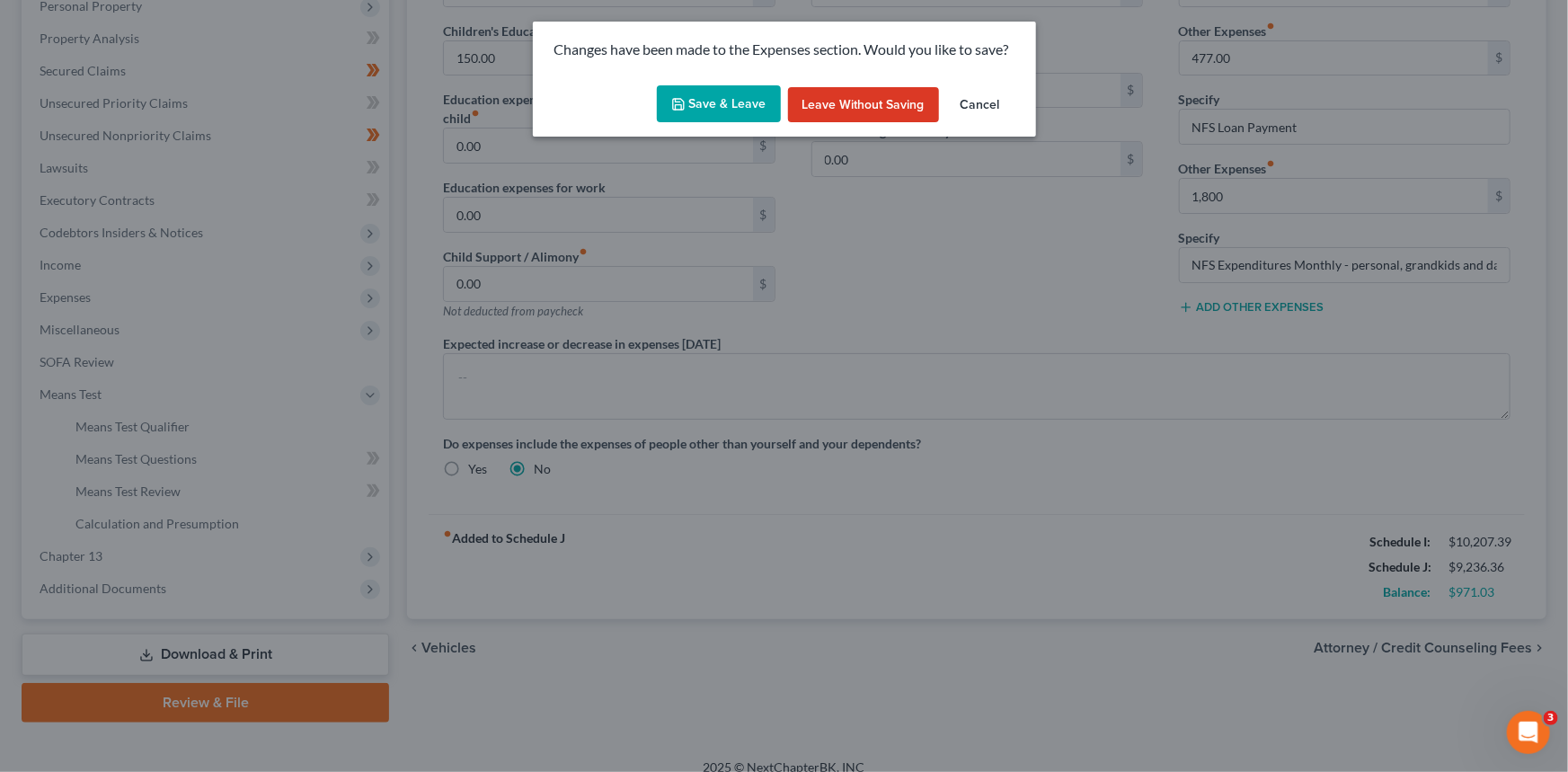
click at [741, 116] on button "Save & Leave" at bounding box center [719, 104] width 124 height 38
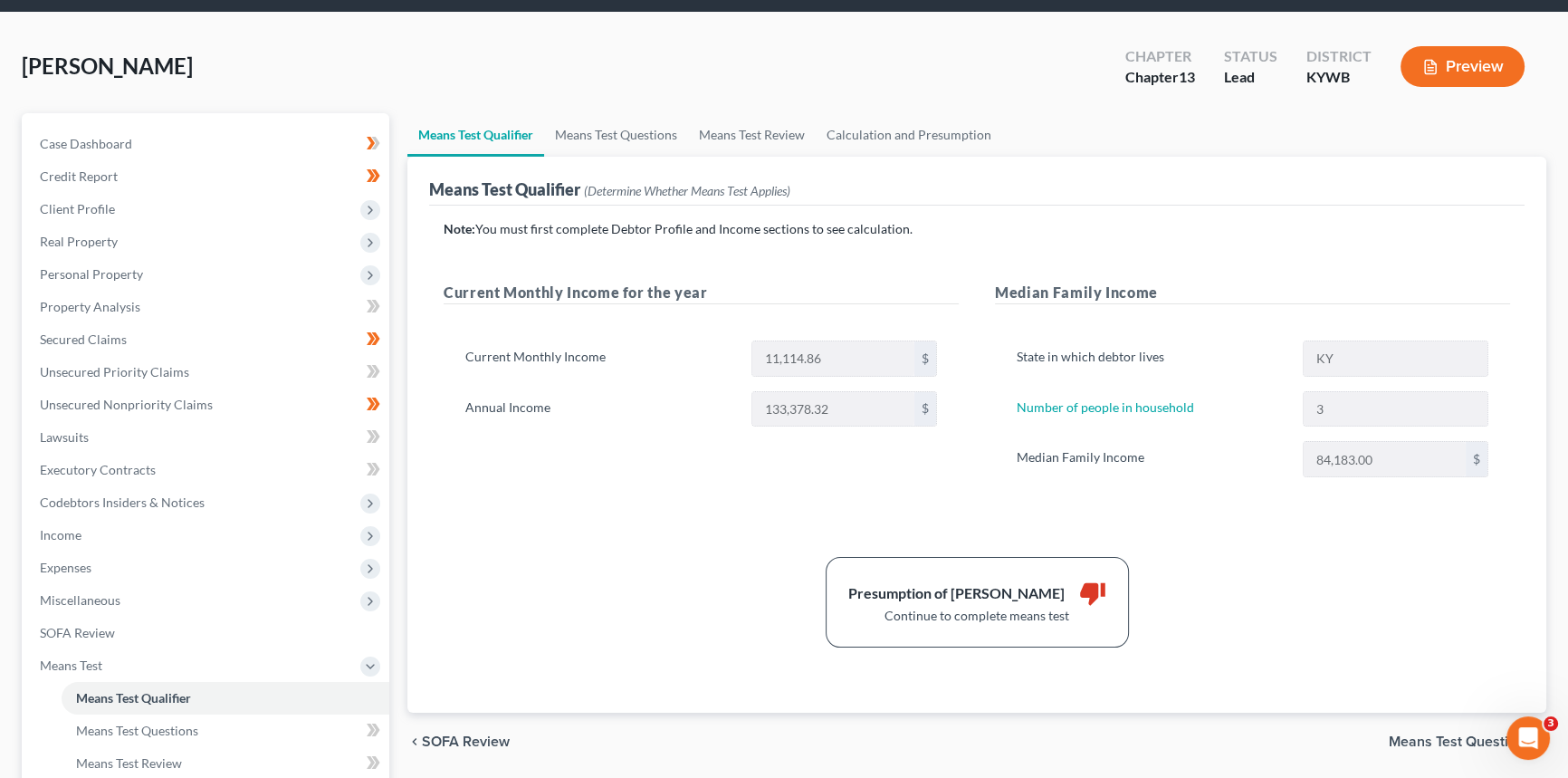
scroll to position [246, 0]
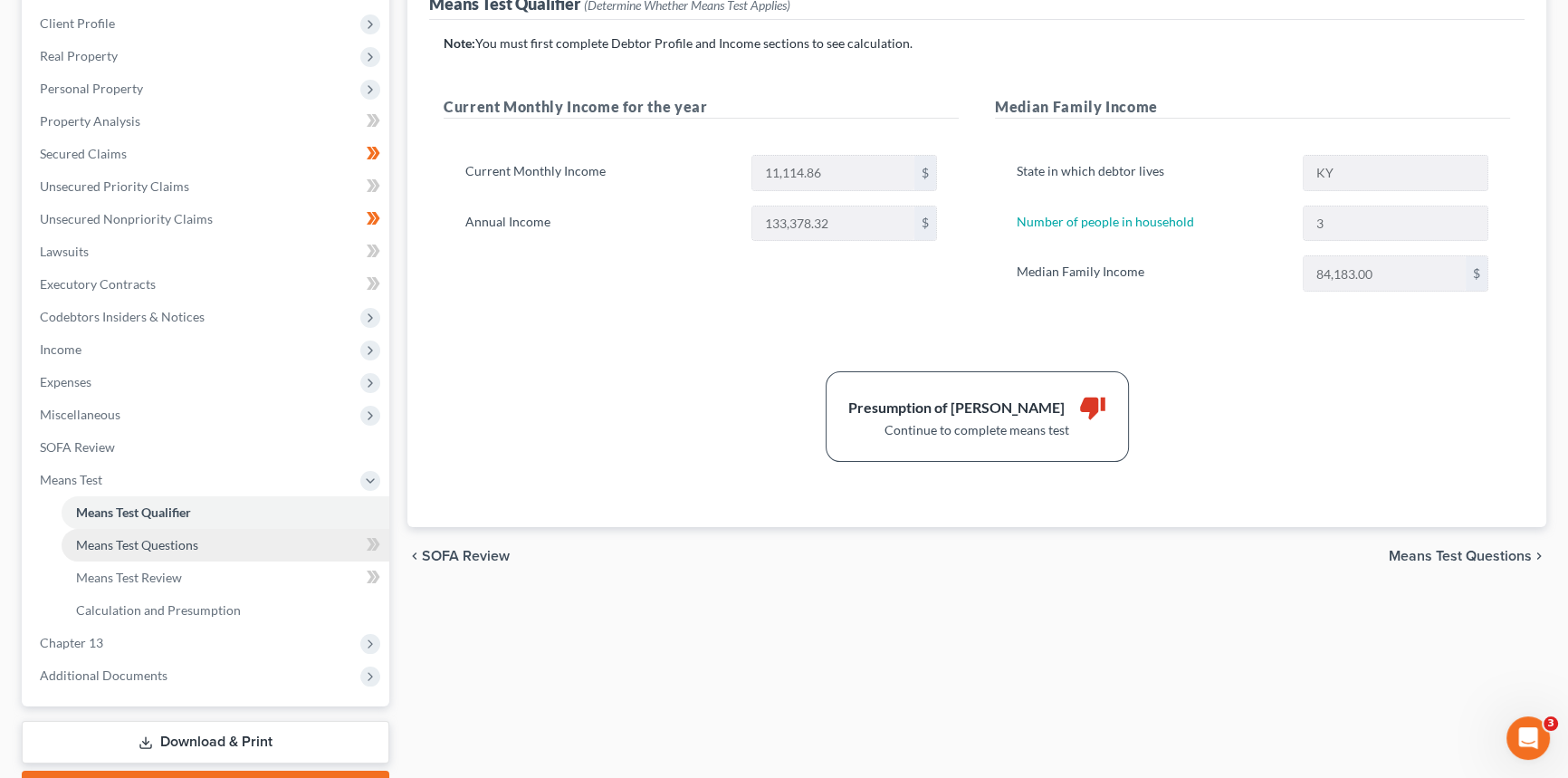
click at [155, 542] on span "Means Test Questions" at bounding box center [137, 545] width 122 height 16
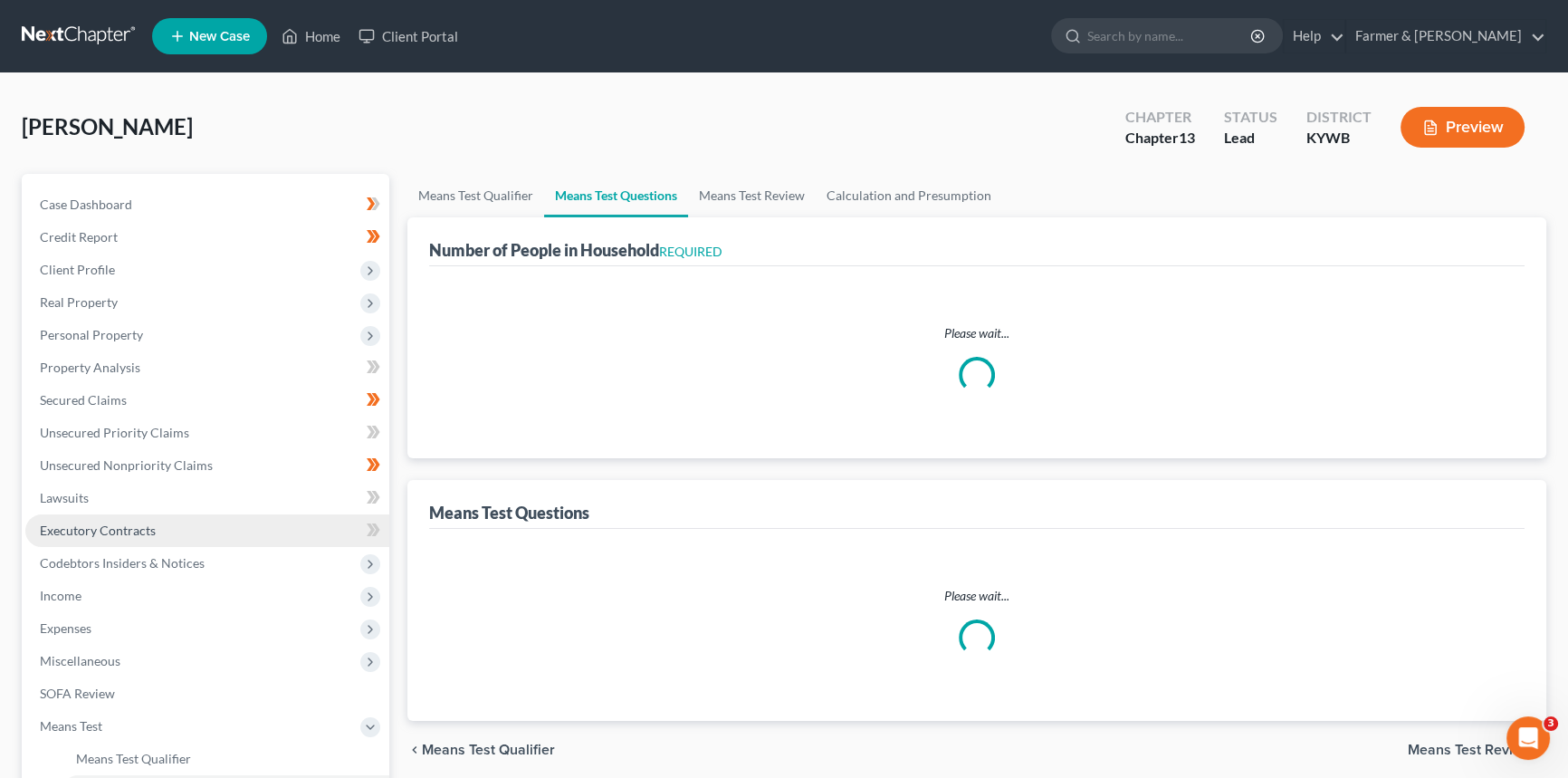
select select "0"
select select "60"
select select "0"
select select "60"
select select "1"
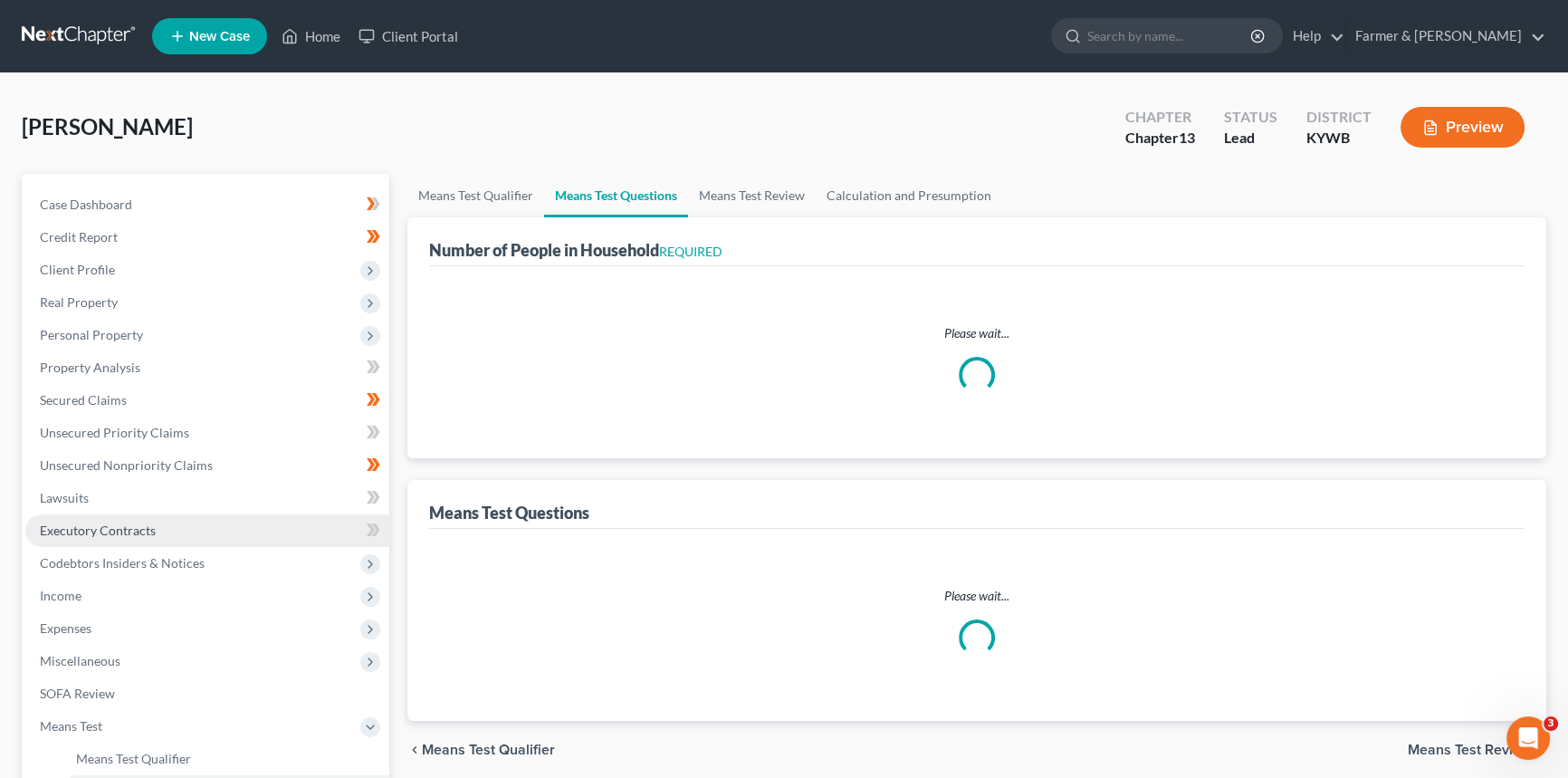
select select "60"
select select "1"
select select "60"
select select "3"
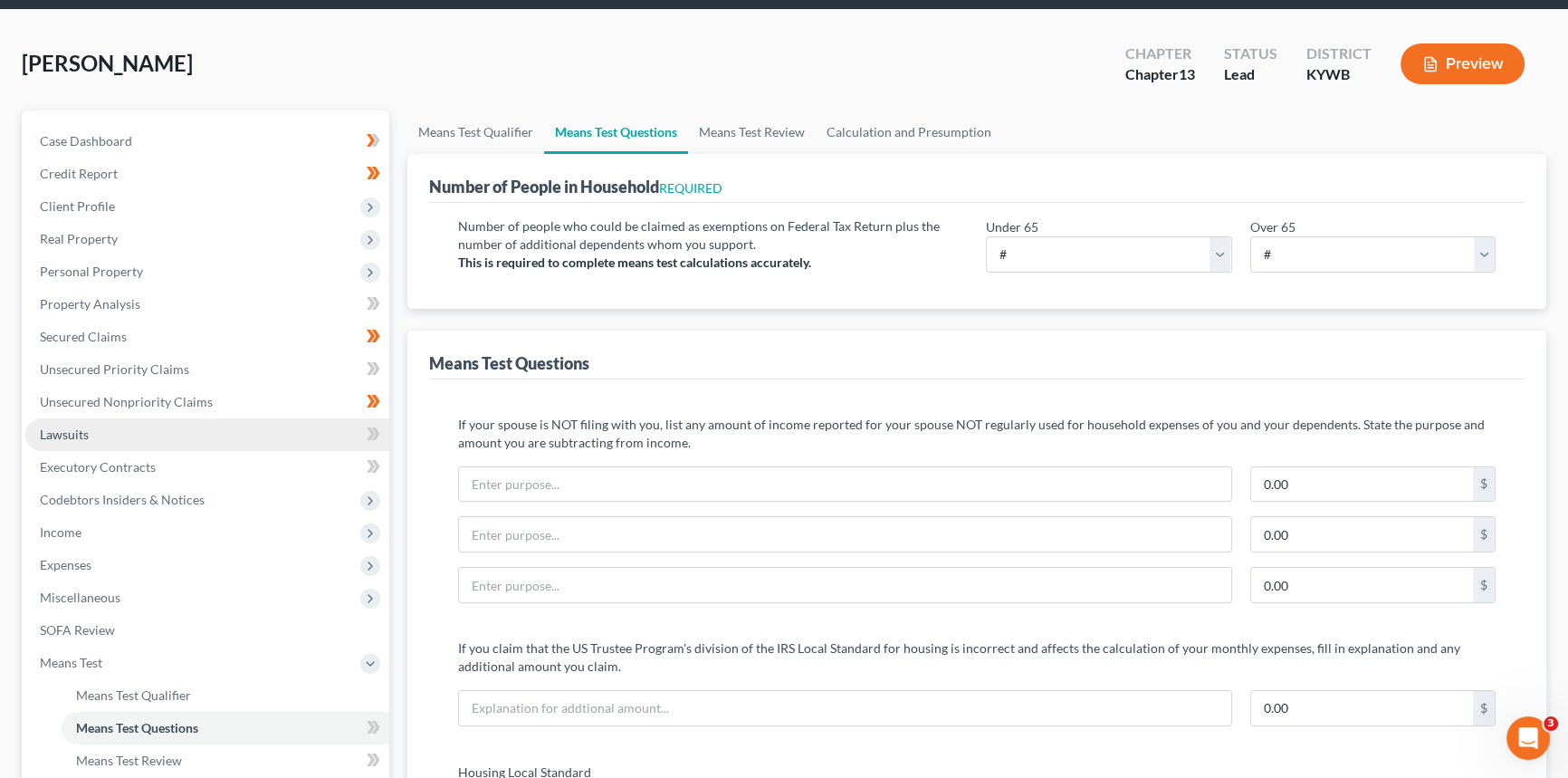
scroll to position [164, 0]
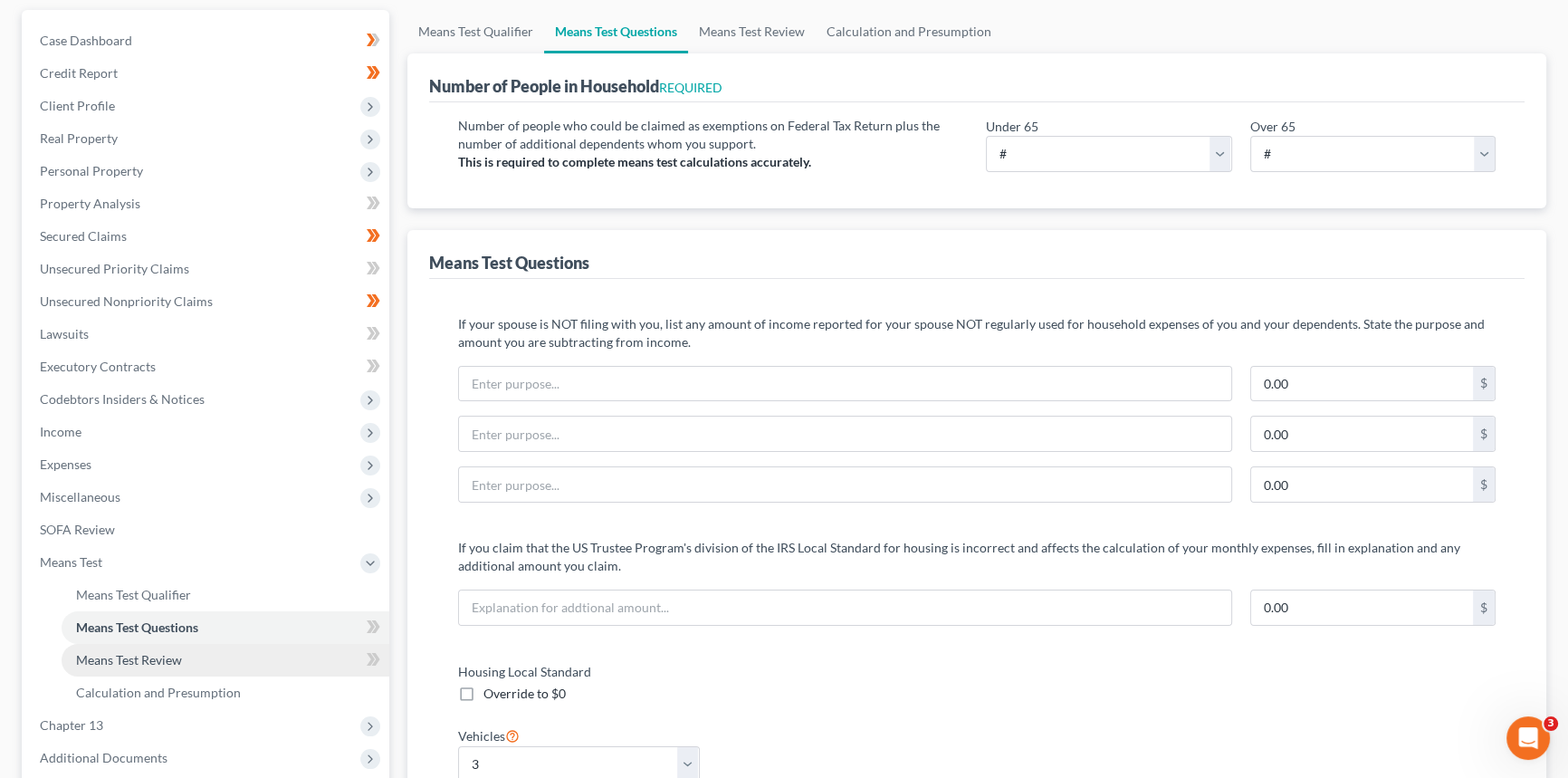
click at [145, 652] on span "Means Test Review" at bounding box center [130, 660] width 106 height 16
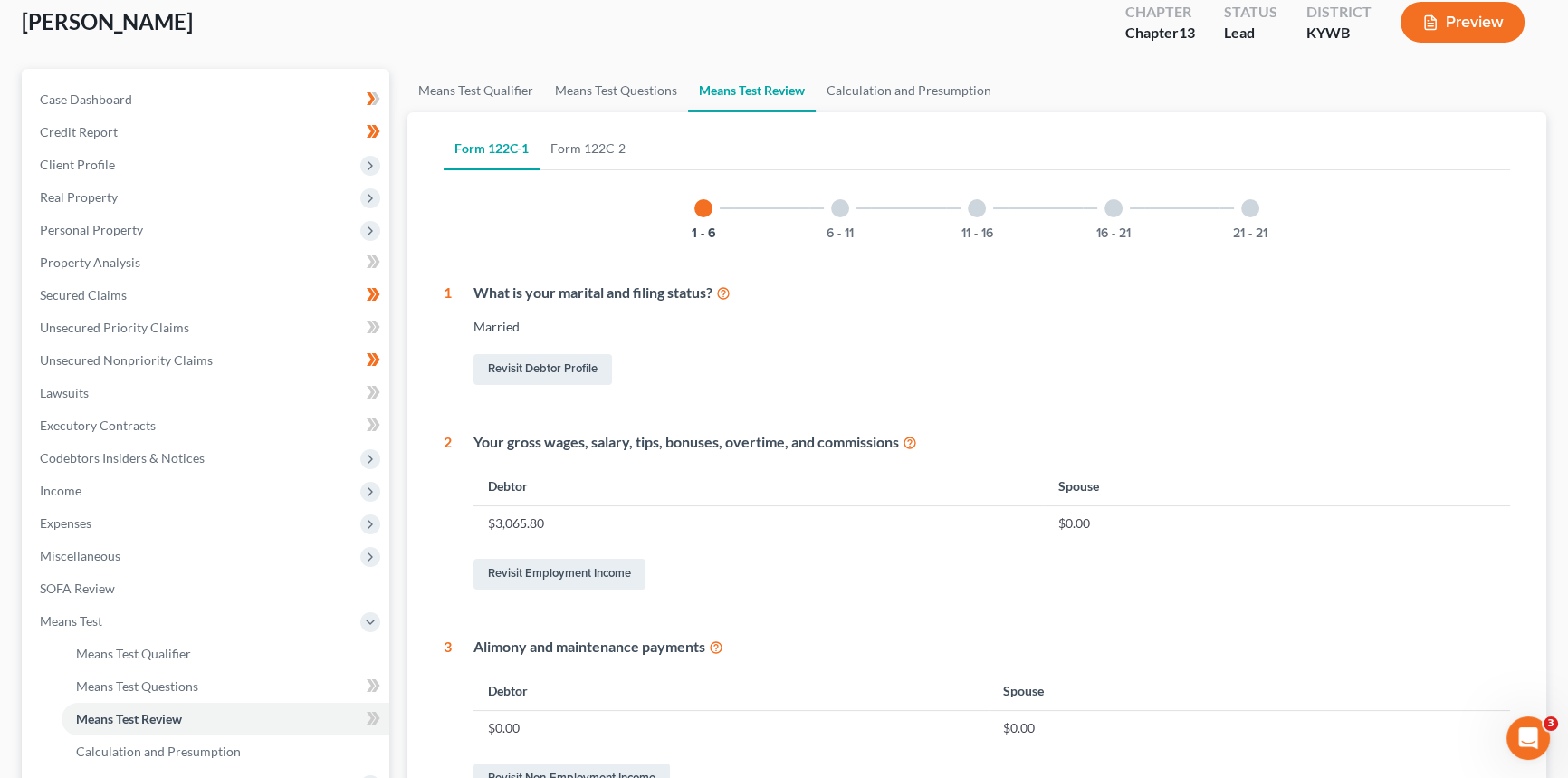
scroll to position [328, 0]
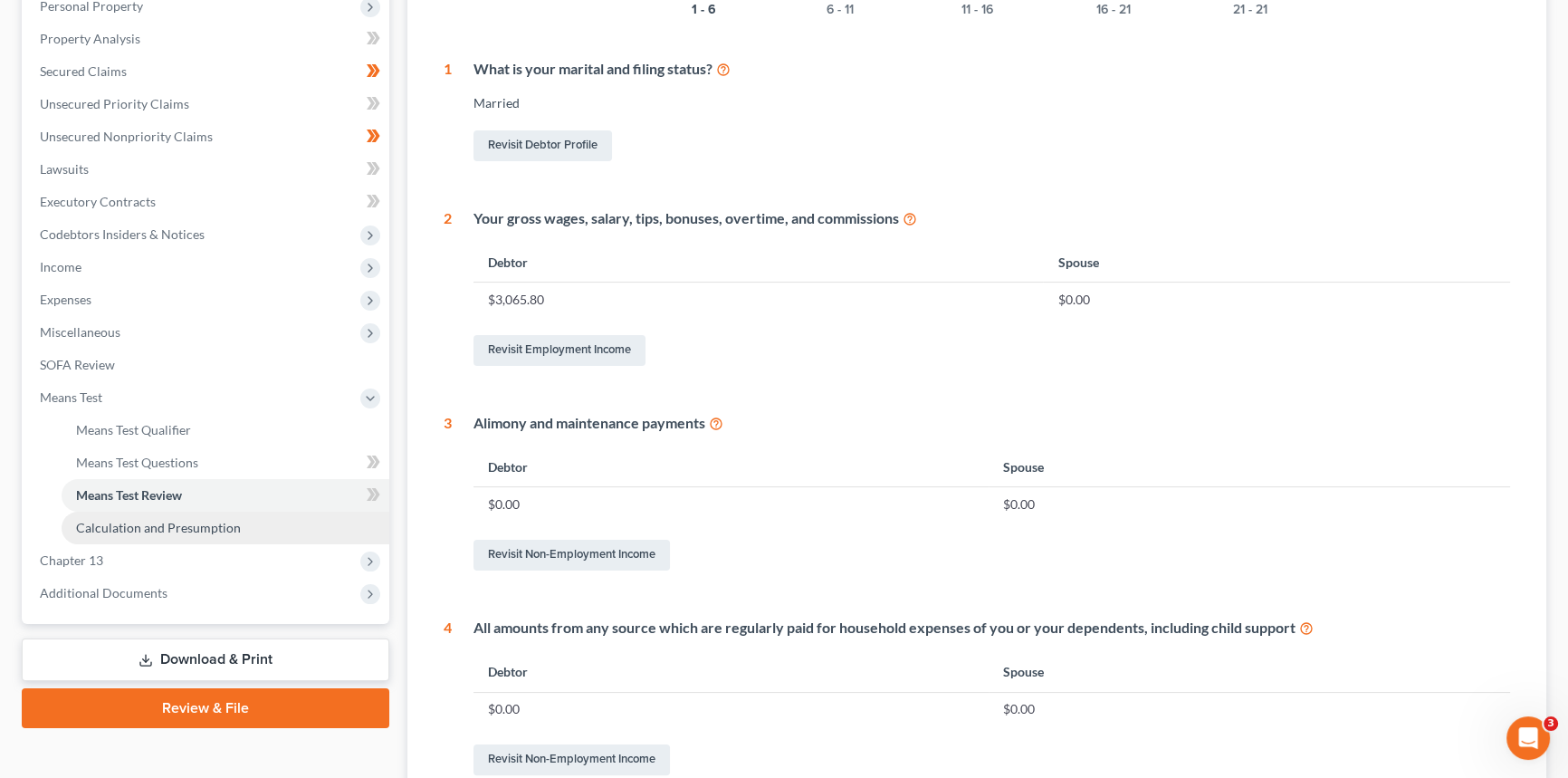
click at [164, 536] on link "Calculation and Presumption" at bounding box center [225, 527] width 327 height 33
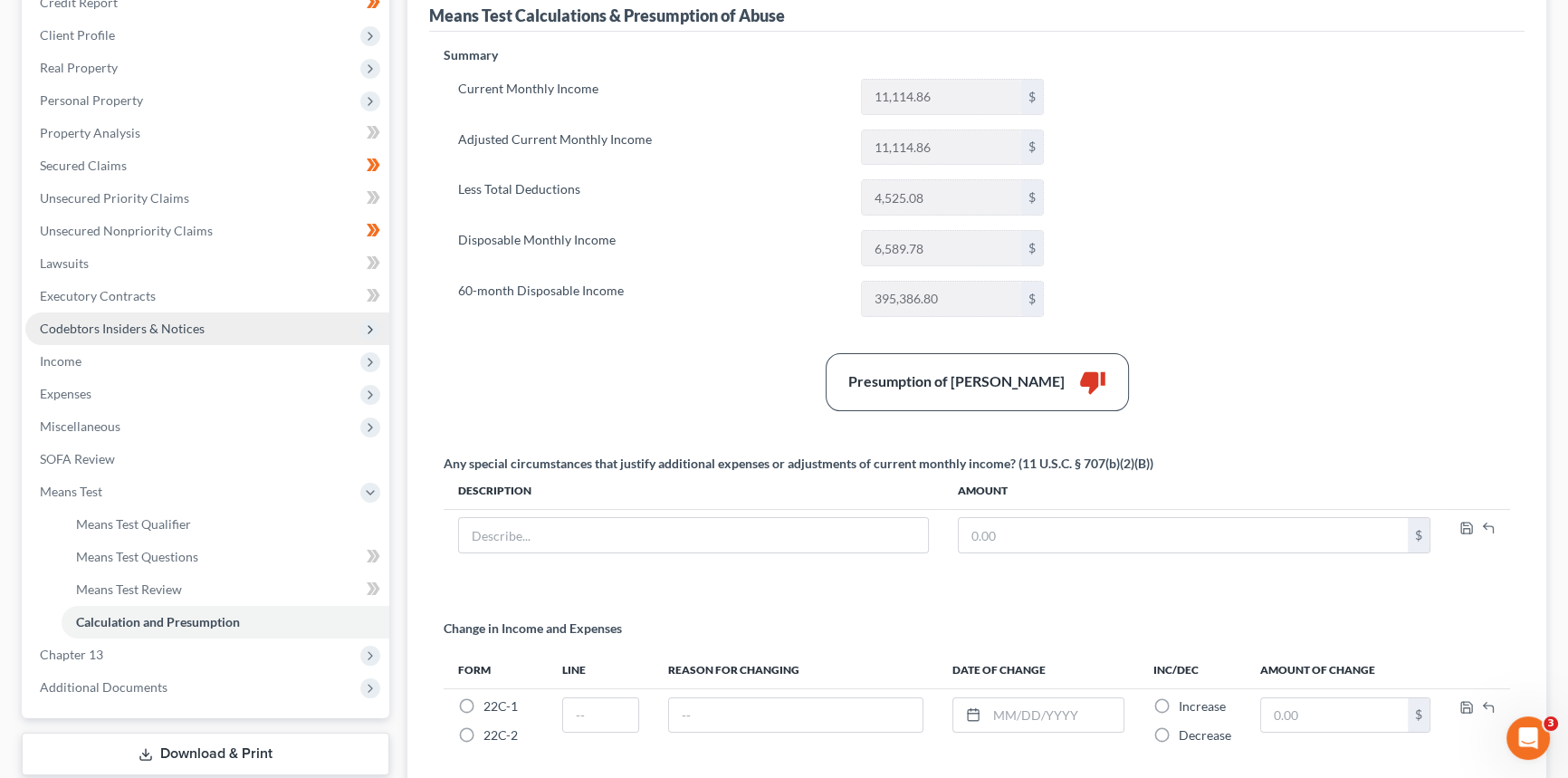
scroll to position [328, 0]
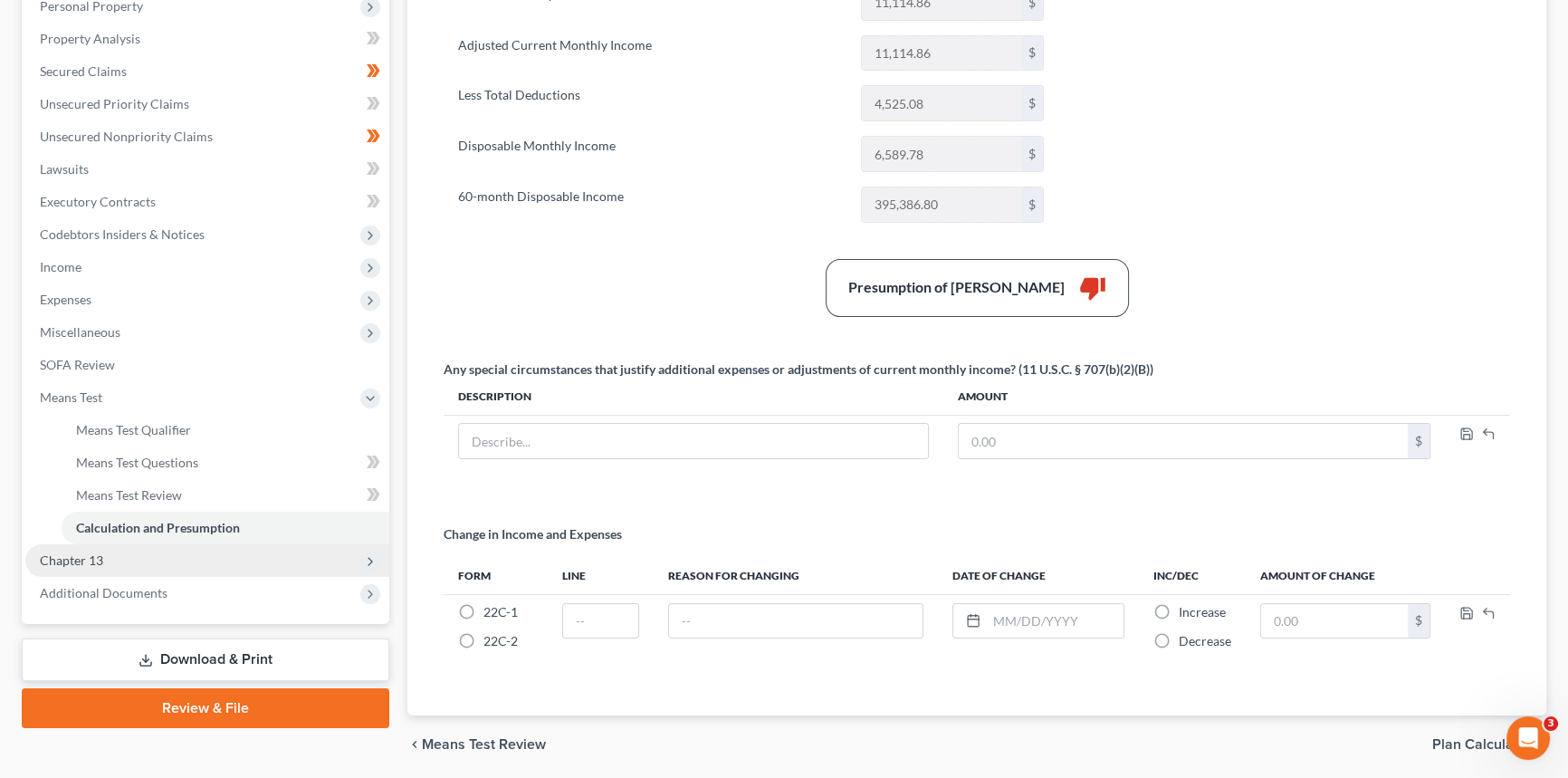
click at [88, 553] on span "Chapter 13" at bounding box center [72, 560] width 63 height 16
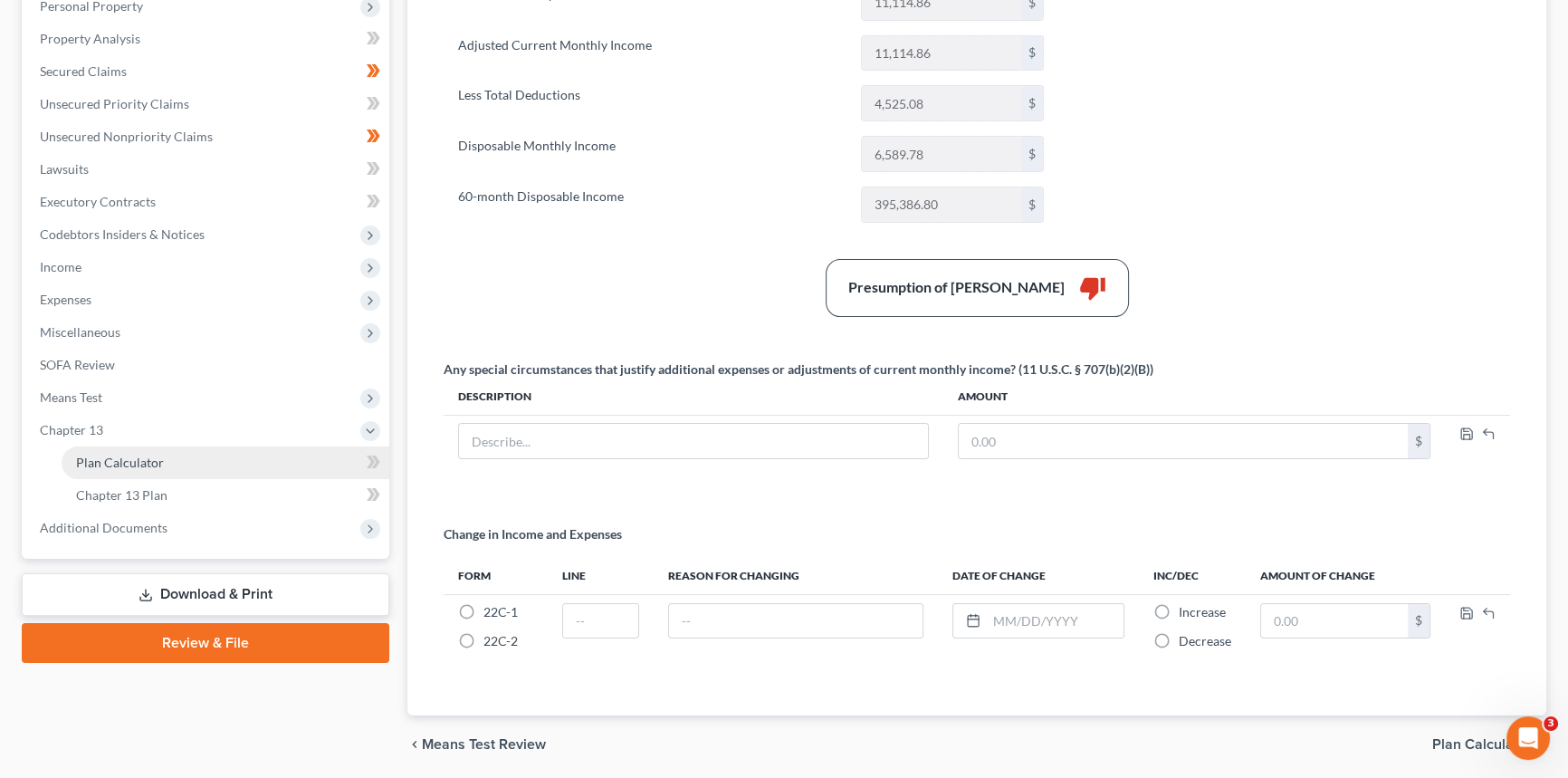
click at [98, 465] on span "Plan Calculator" at bounding box center [120, 462] width 88 height 16
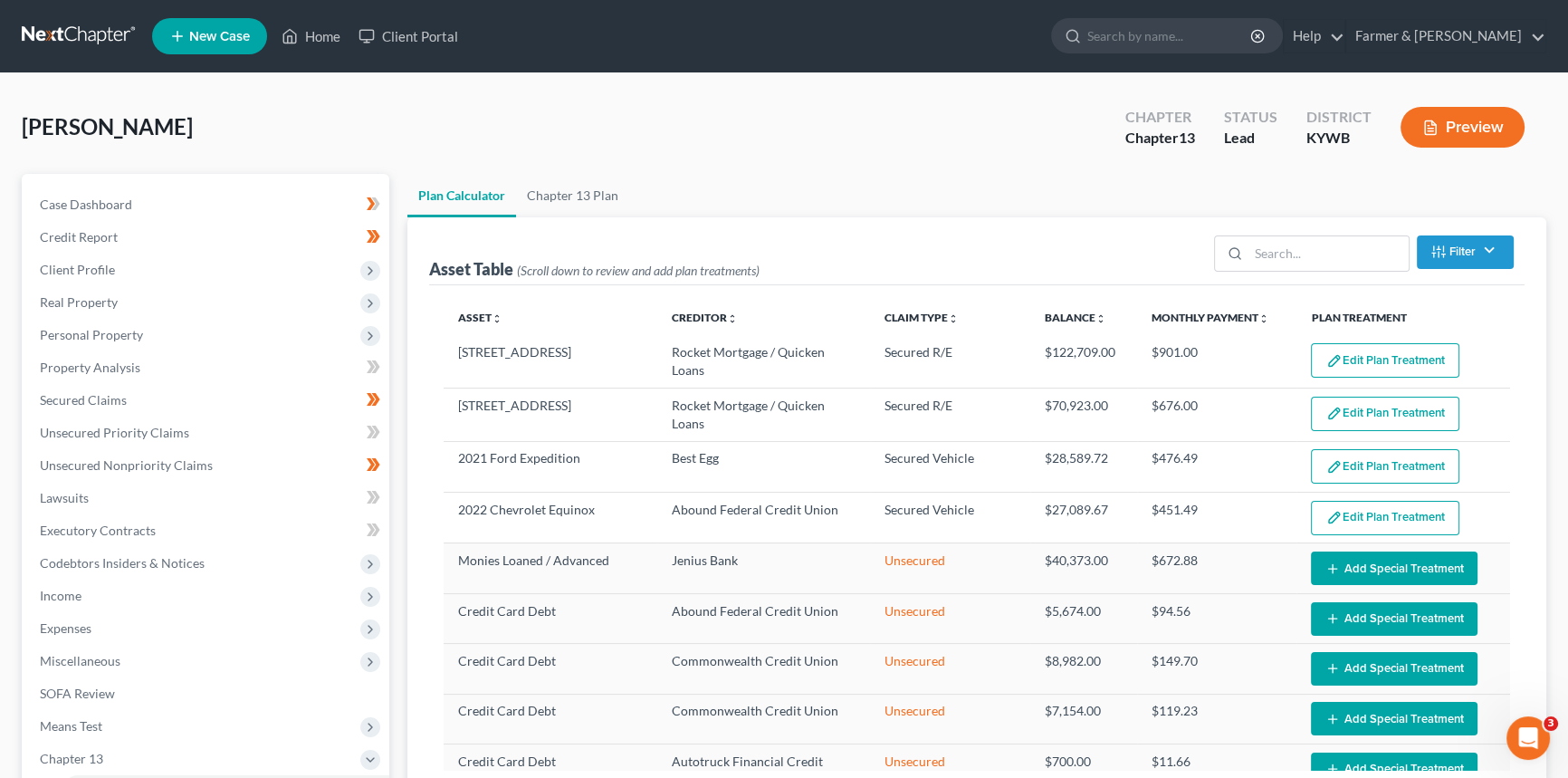
select select "59"
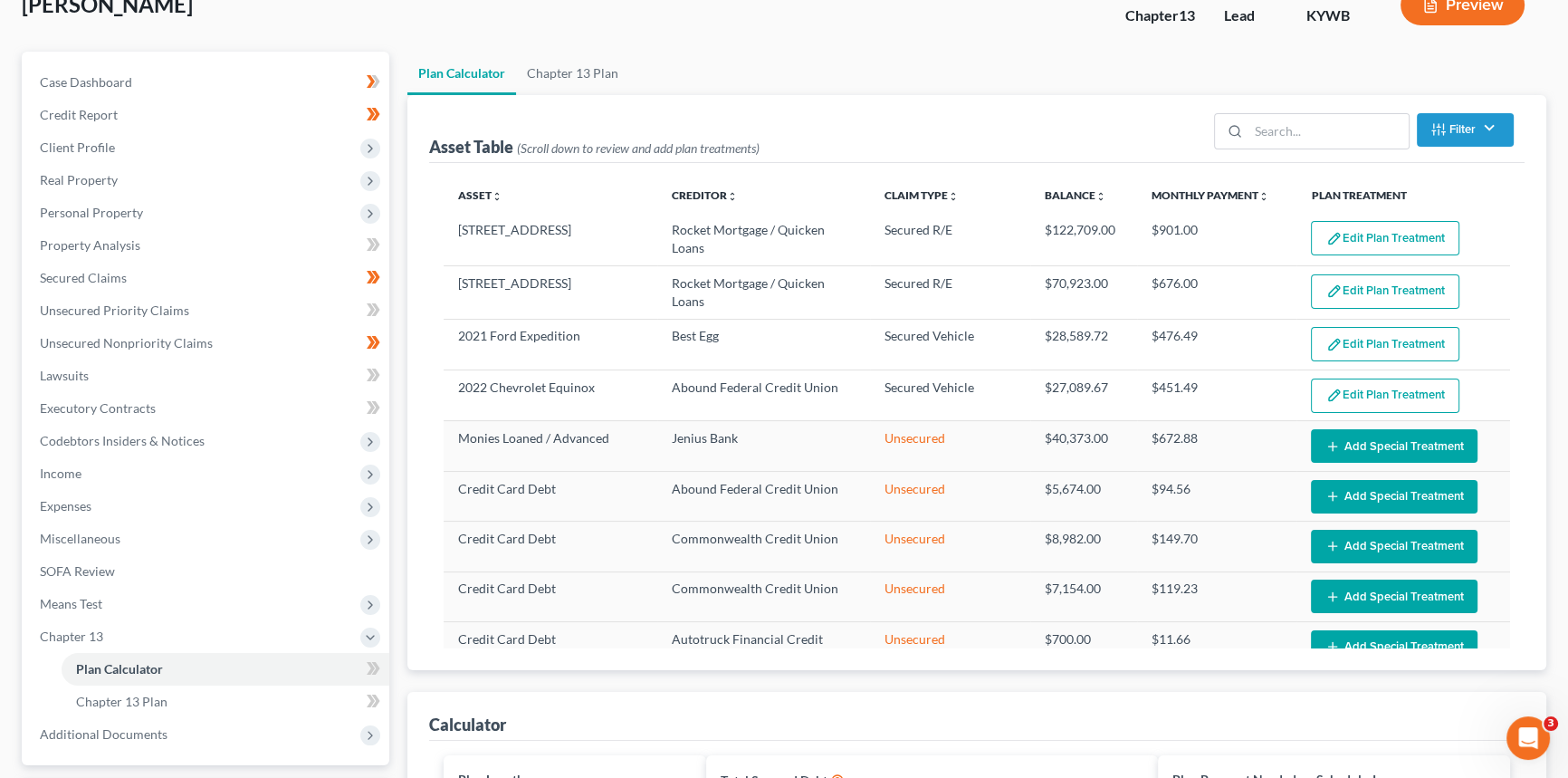
scroll to position [164, 0]
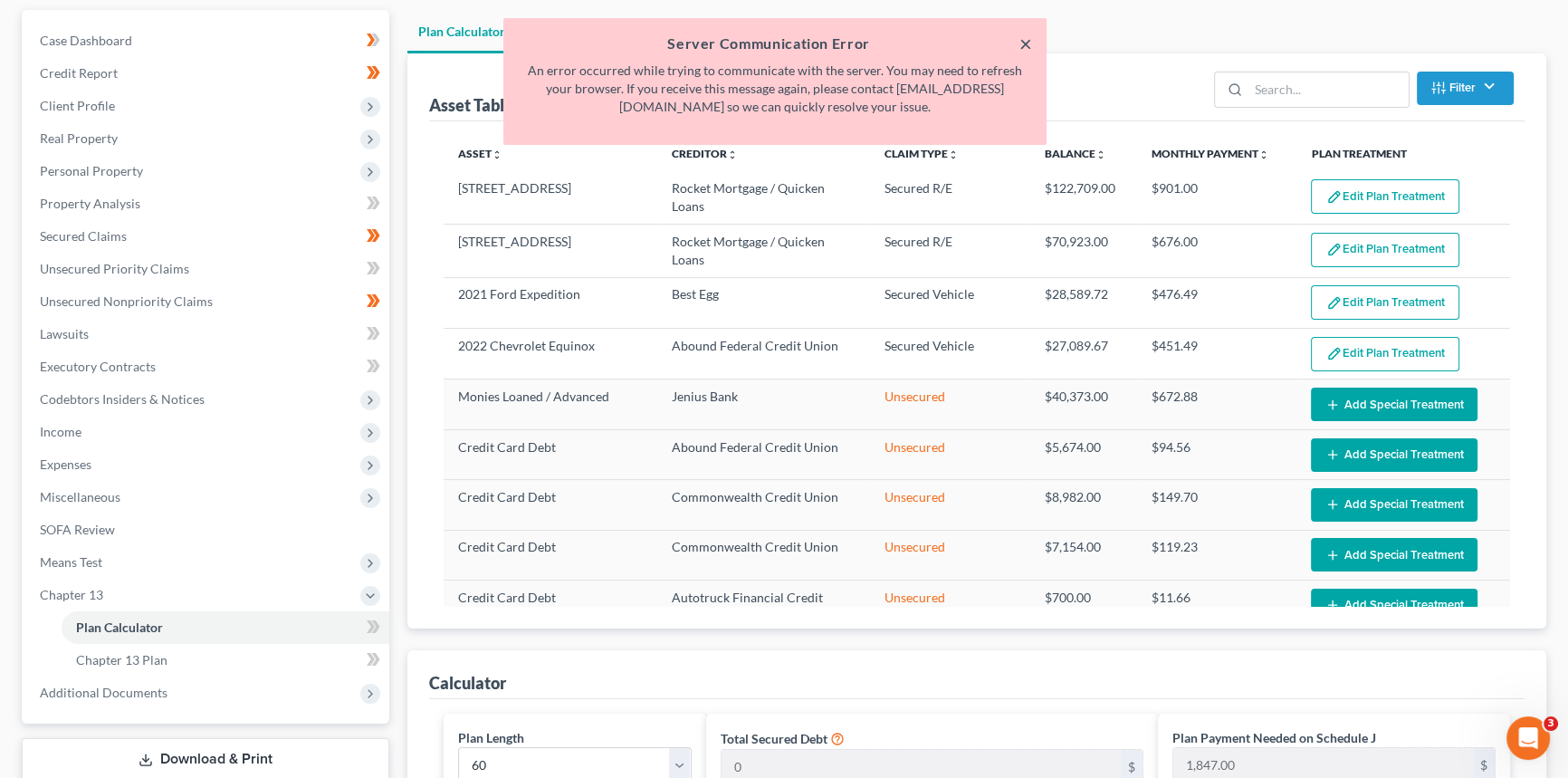
click at [1023, 41] on button "×" at bounding box center [1026, 43] width 13 height 21
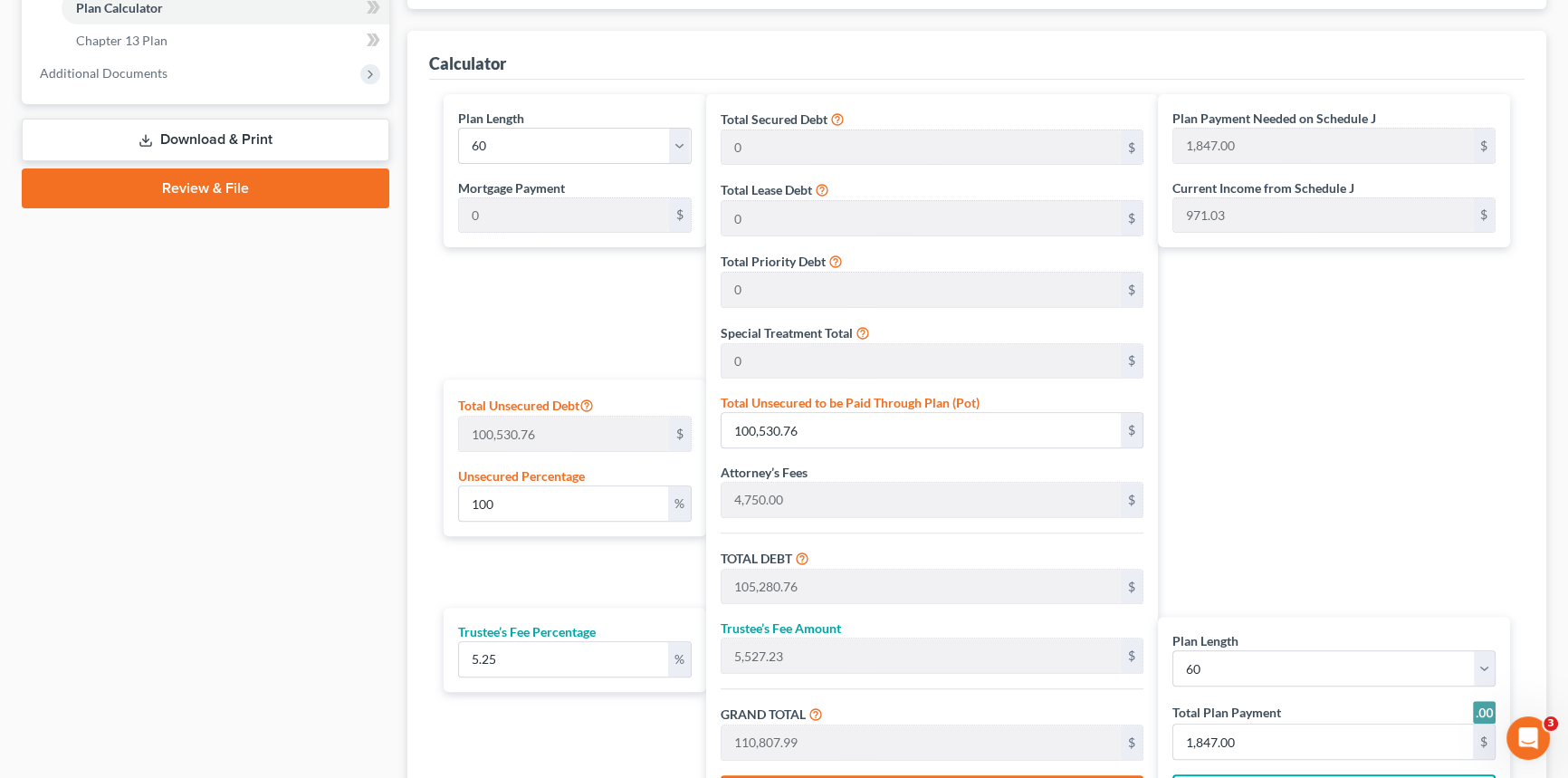
scroll to position [823, 0]
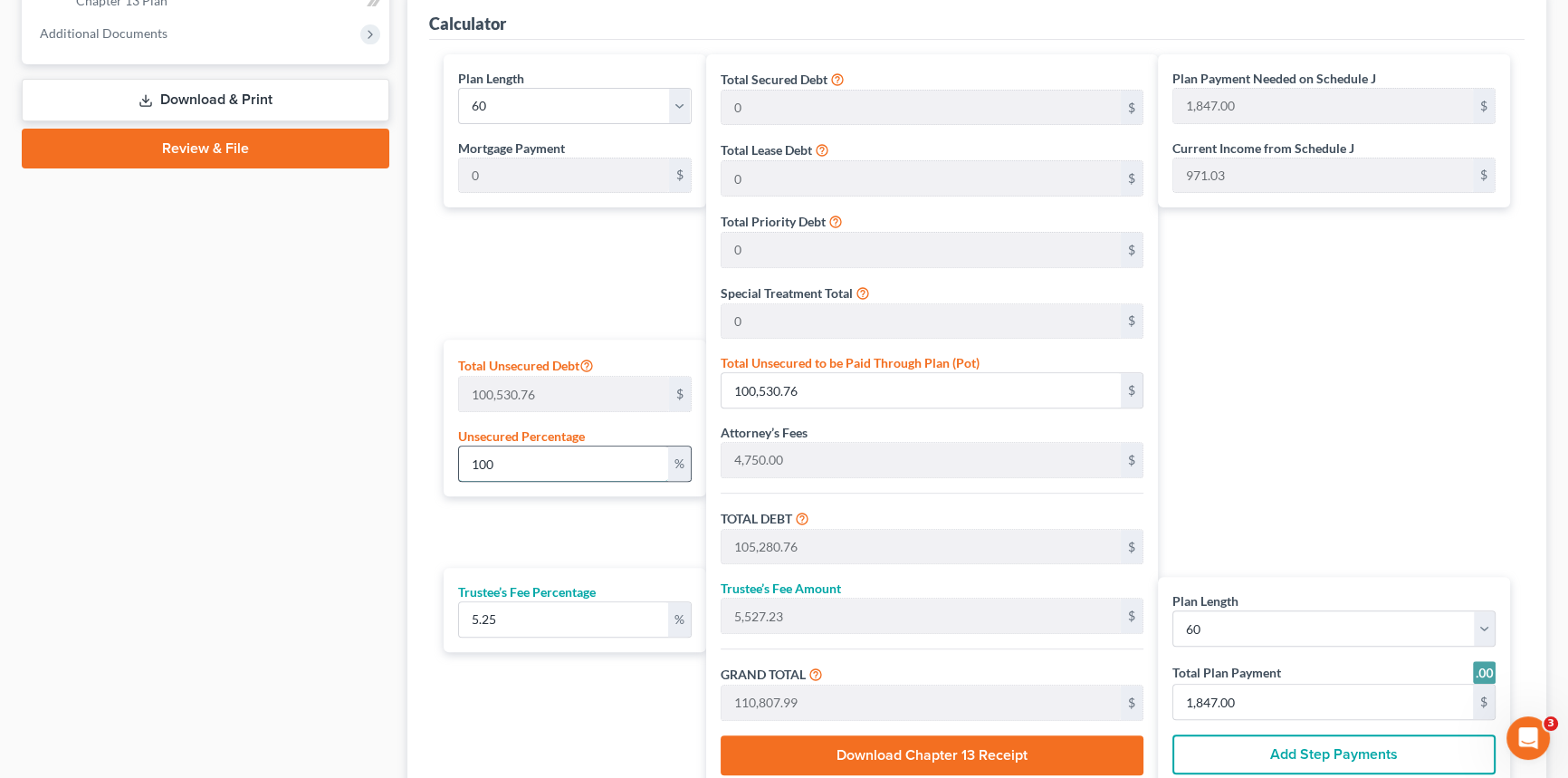
click at [506, 458] on input "100" at bounding box center [563, 464] width 209 height 35
drag, startPoint x: 506, startPoint y: 458, endPoint x: 470, endPoint y: 461, distance: 36.1
click at [416, 460] on div "Calculator Plan Length 1 2 3 4 5 6 7 8 9 10 11 12 13 14 15 16 17 18 19 20 21 22…" at bounding box center [977, 401] width 1139 height 821
type input "5"
type input "5,026.53"
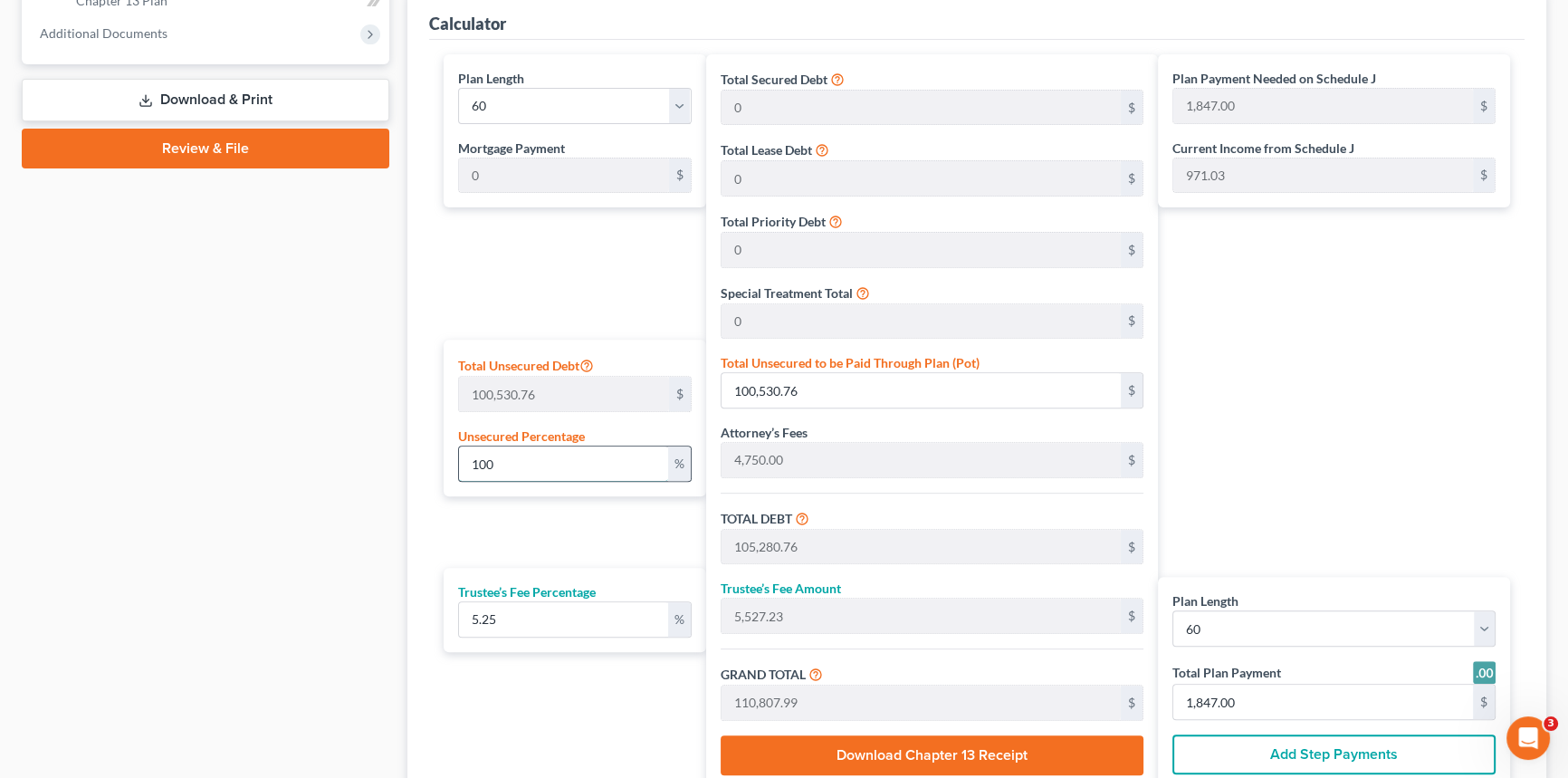
type input "9,776.53"
type input "513.26"
type input "10,289.80"
type input "171.00"
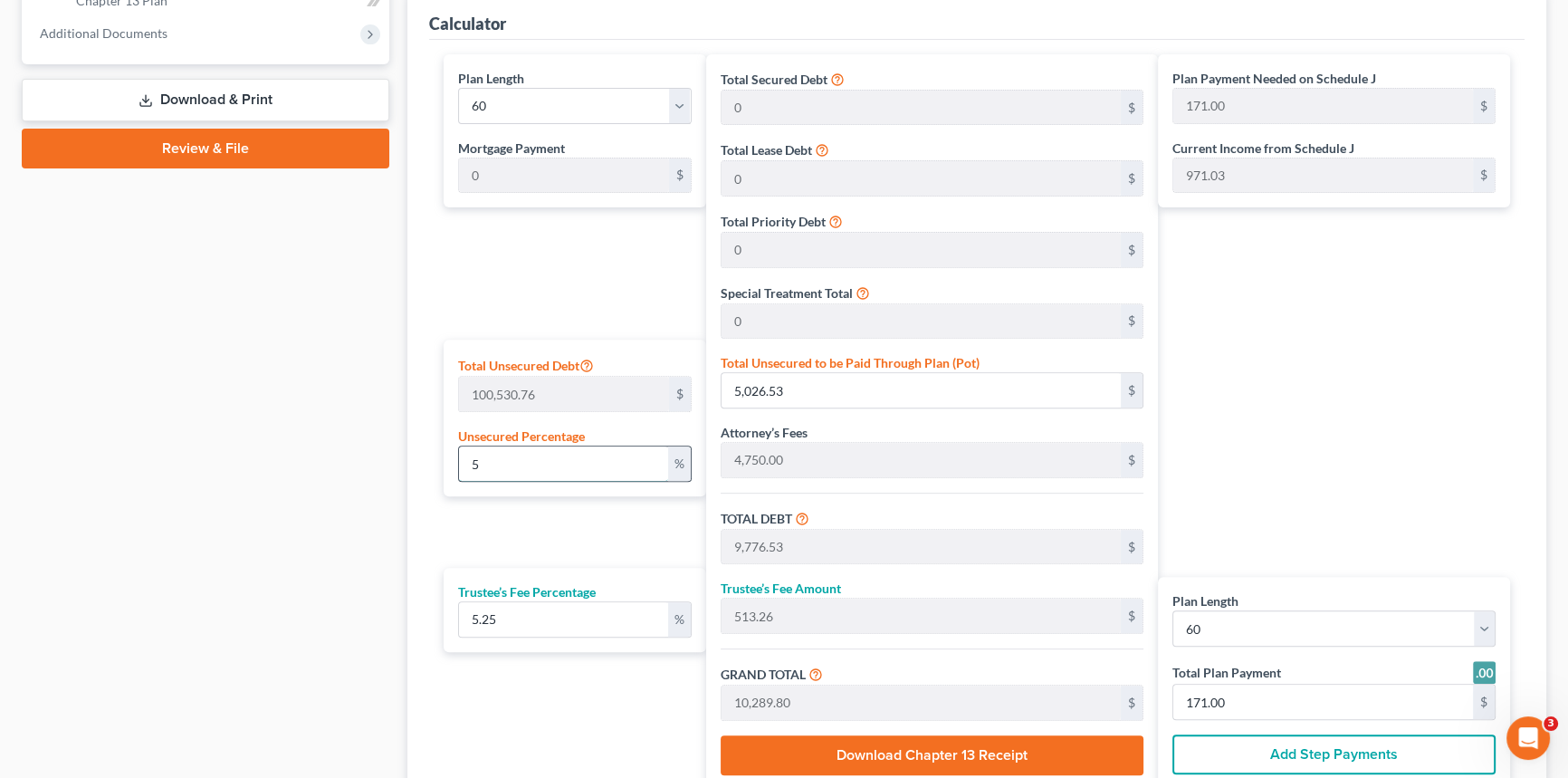
type input "50"
type input "50,265.38"
type input "55,015.38"
type input "2,888.30"
type input "57,903.68"
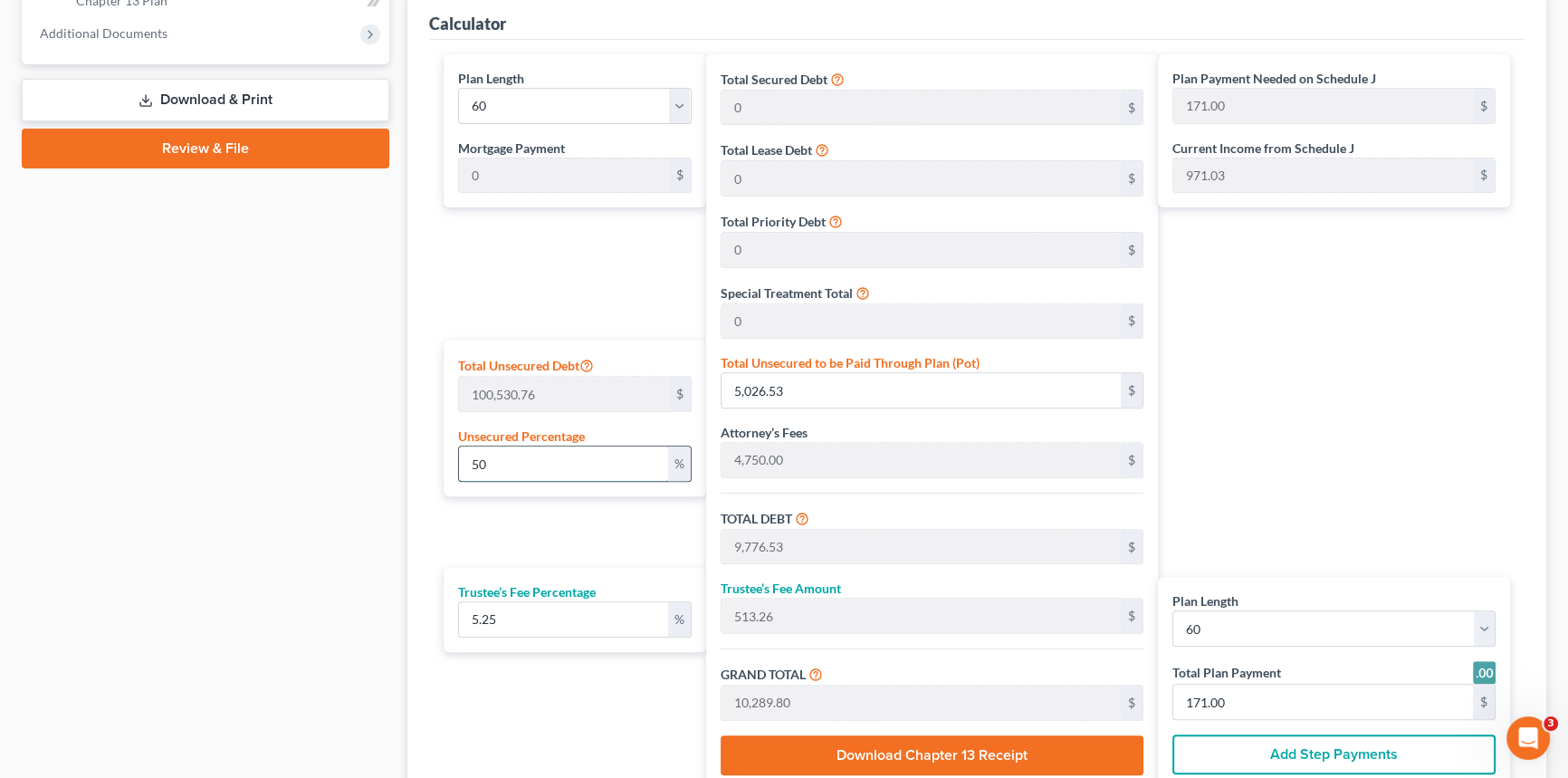
type input "965.00"
drag, startPoint x: 496, startPoint y: 466, endPoint x: 418, endPoint y: 465, distance: 78.0
click at [418, 465] on div "Calculator Plan Length 1 2 3 4 5 6 7 8 9 10 11 12 13 14 15 16 17 18 19 20 21 22…" at bounding box center [977, 401] width 1139 height 821
type input "5"
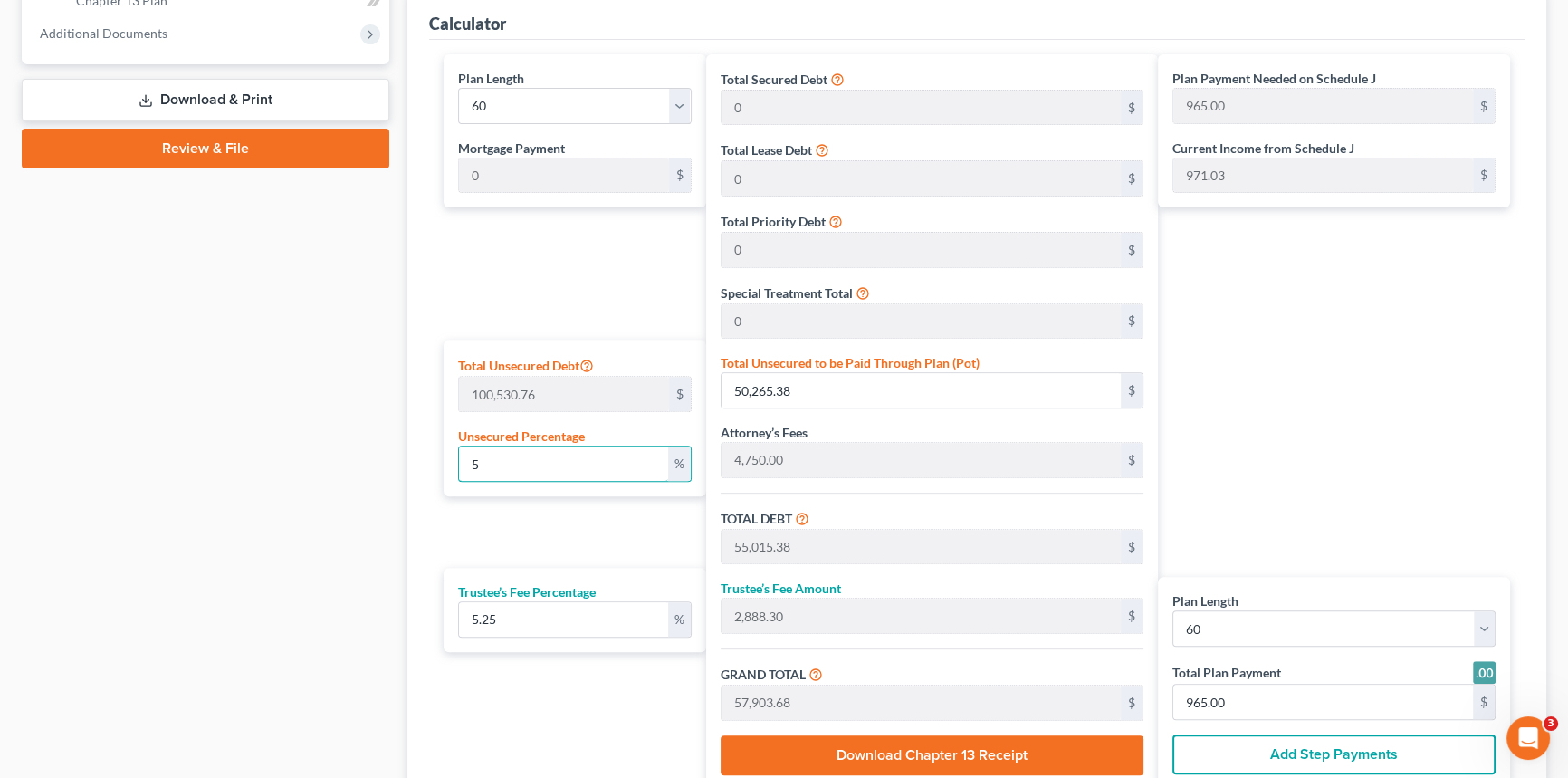
type input "5,026.53"
type input "9,776.53"
type input "513.26"
type input "10,289.80"
type input "171.00"
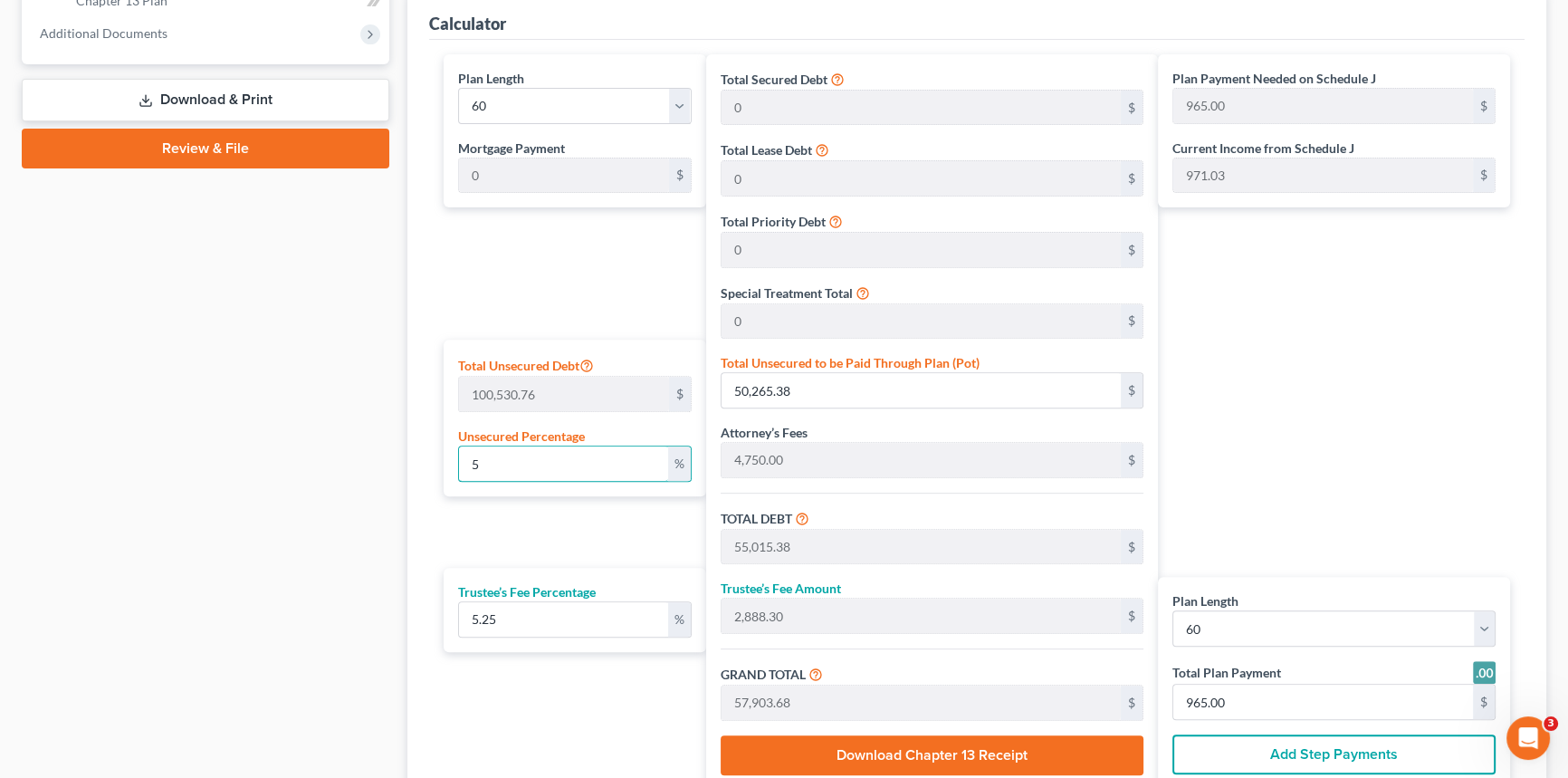
type input "171.00"
type input "55"
type input "55,291.91"
type input "60,041.91"
type input "3,152.20"
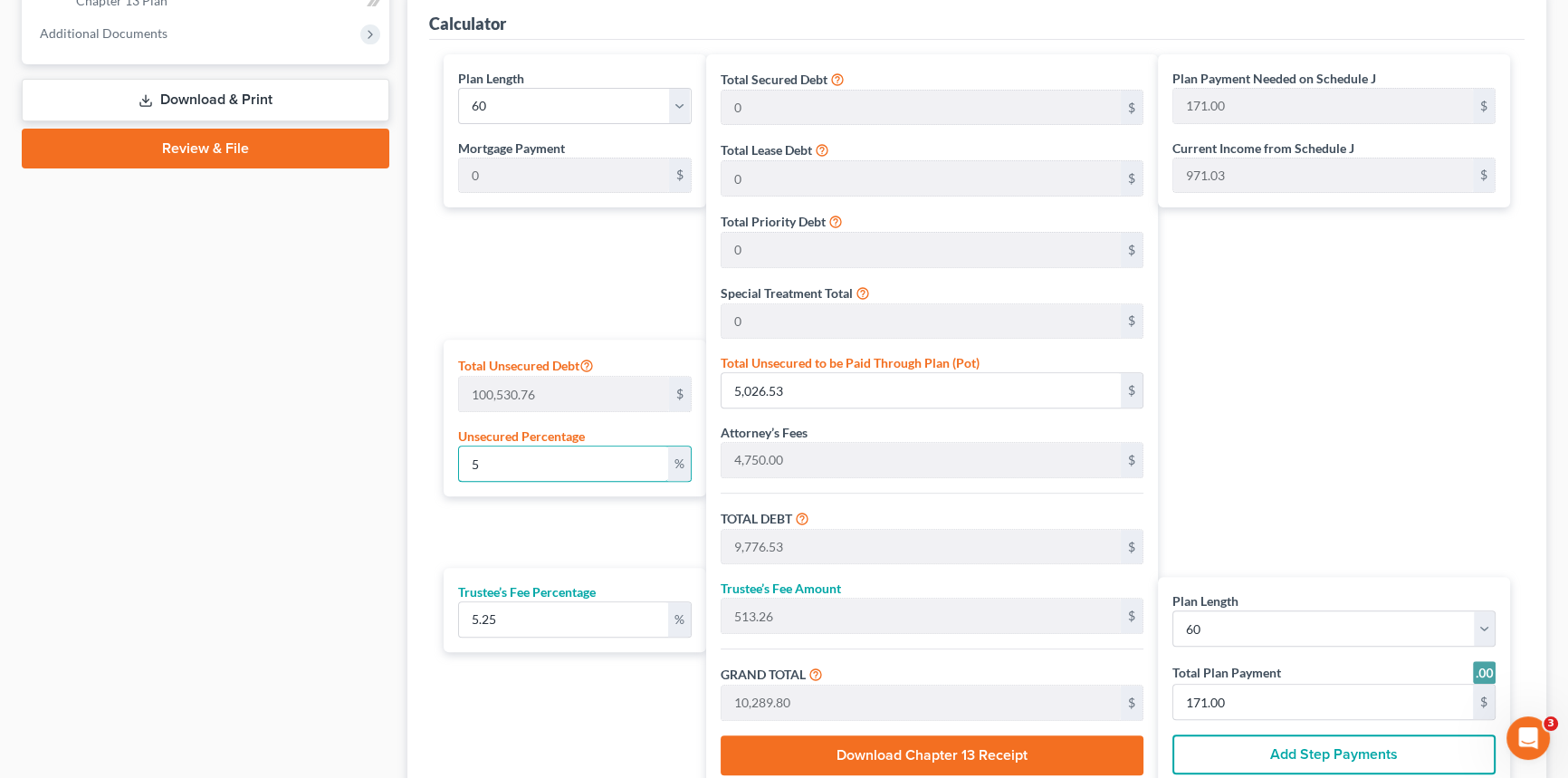
type input "63,194.11"
type input "1,053.00"
type input "5"
type input "5,026.53"
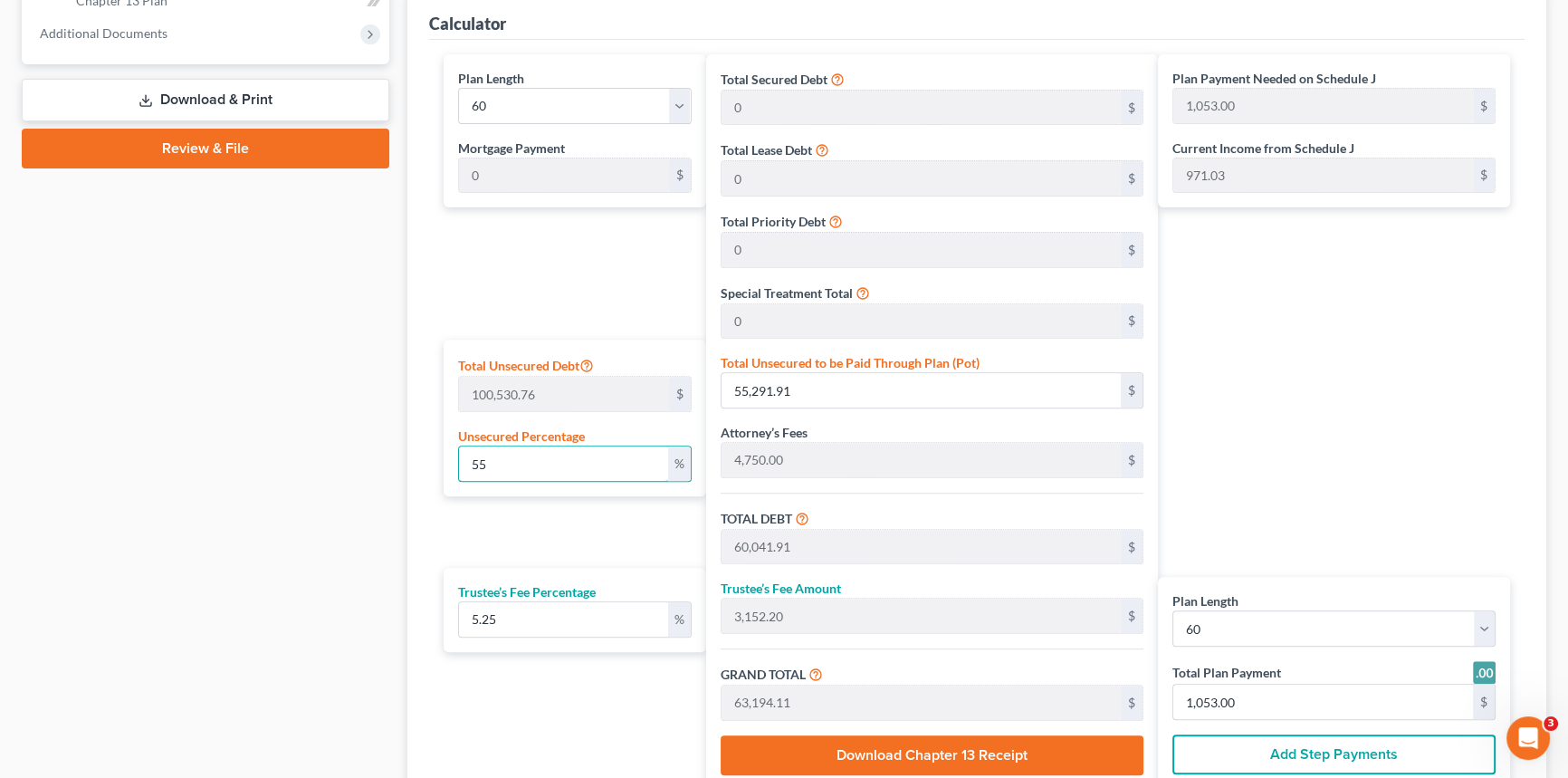
type input "9,776.53"
type input "513.26"
type input "10,289.80"
type input "171.00"
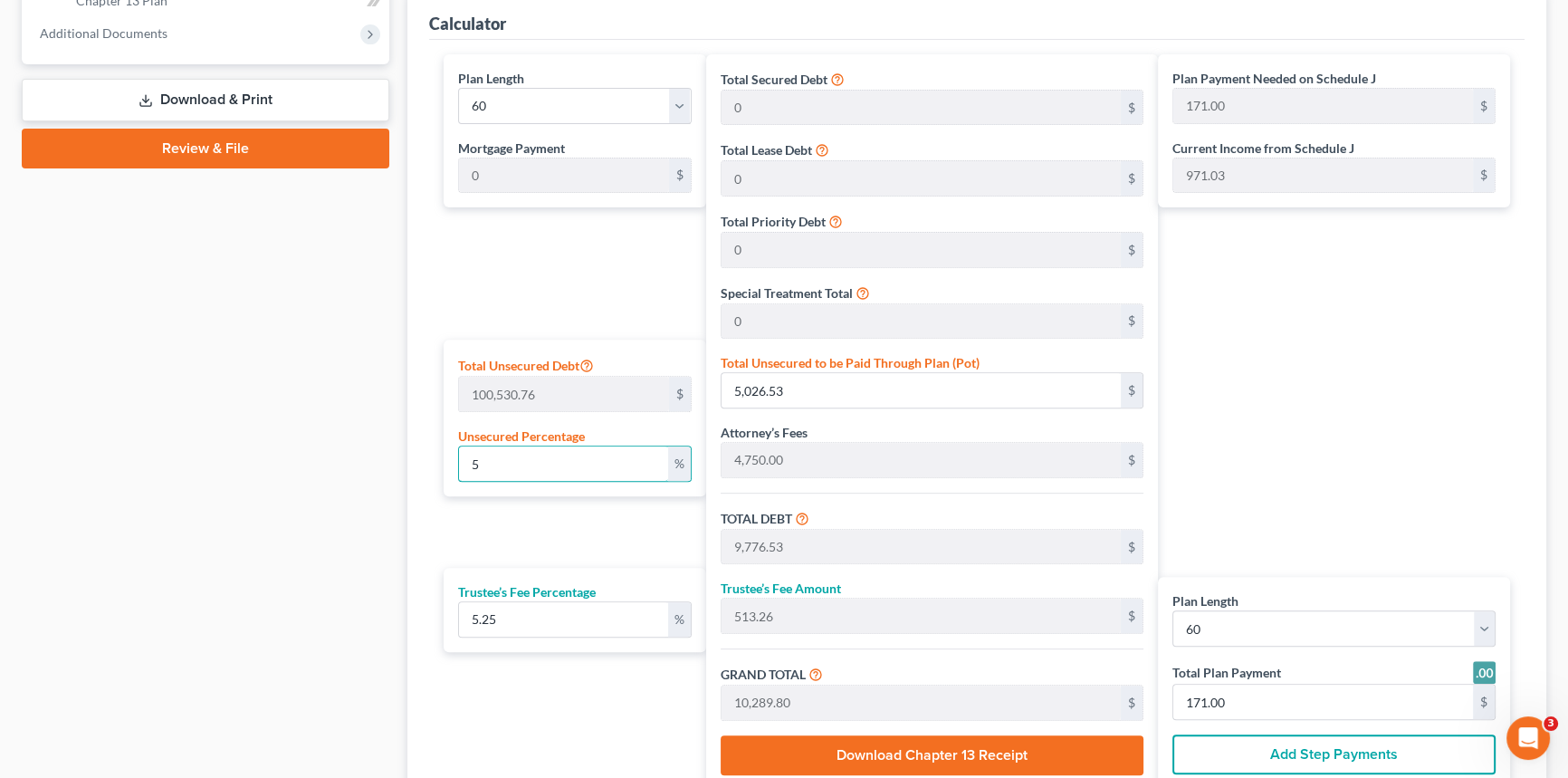
type input "54"
type input "54,286.61"
type input "59,036.61"
type input "3,099.42"
type input "62,136.03"
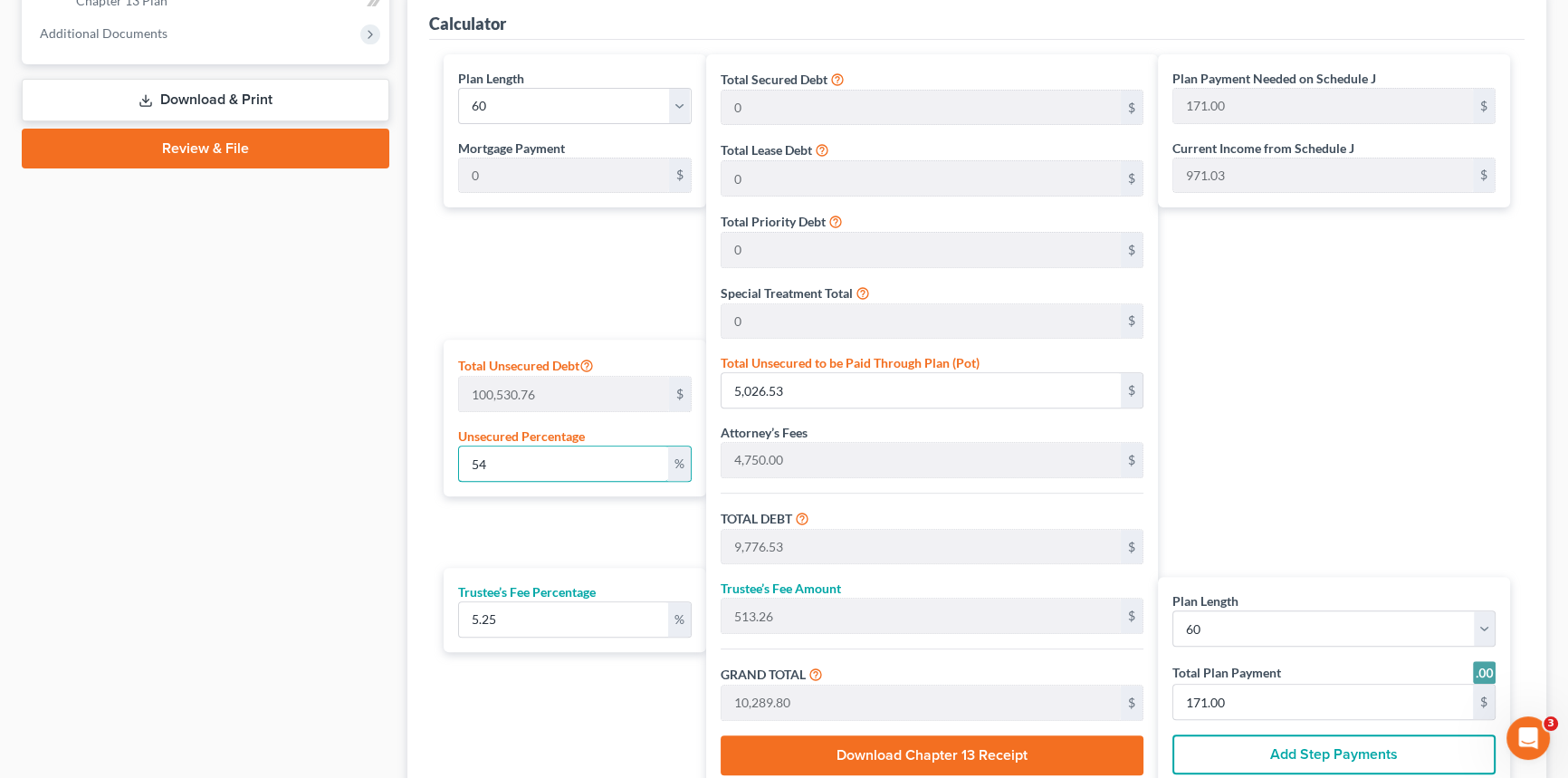
type input "1,036.00"
type input "5"
type input "5,026.53"
type input "9,776.53"
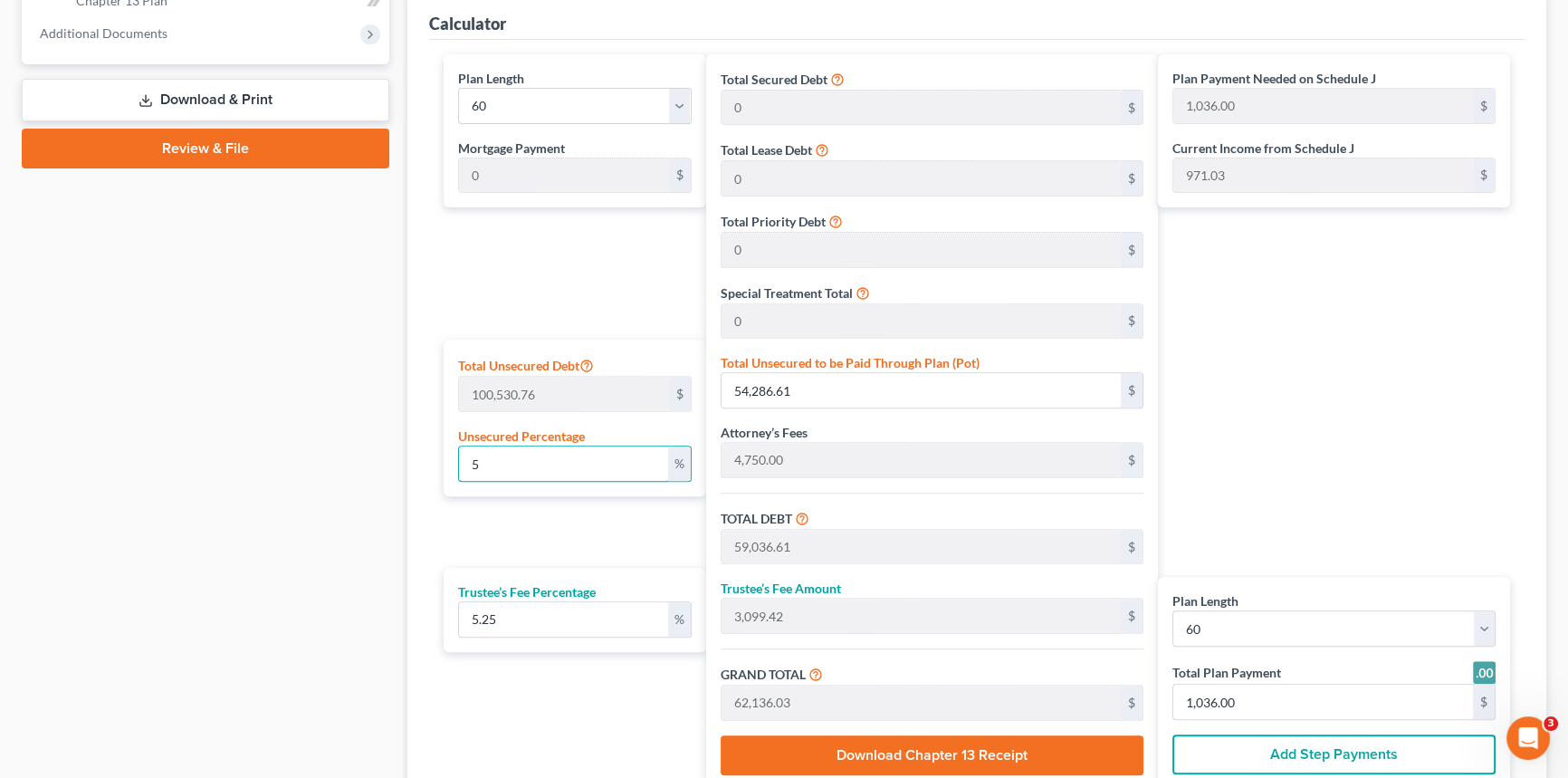
type input "513.26"
type input "10,289.80"
type input "171.00"
type input "53"
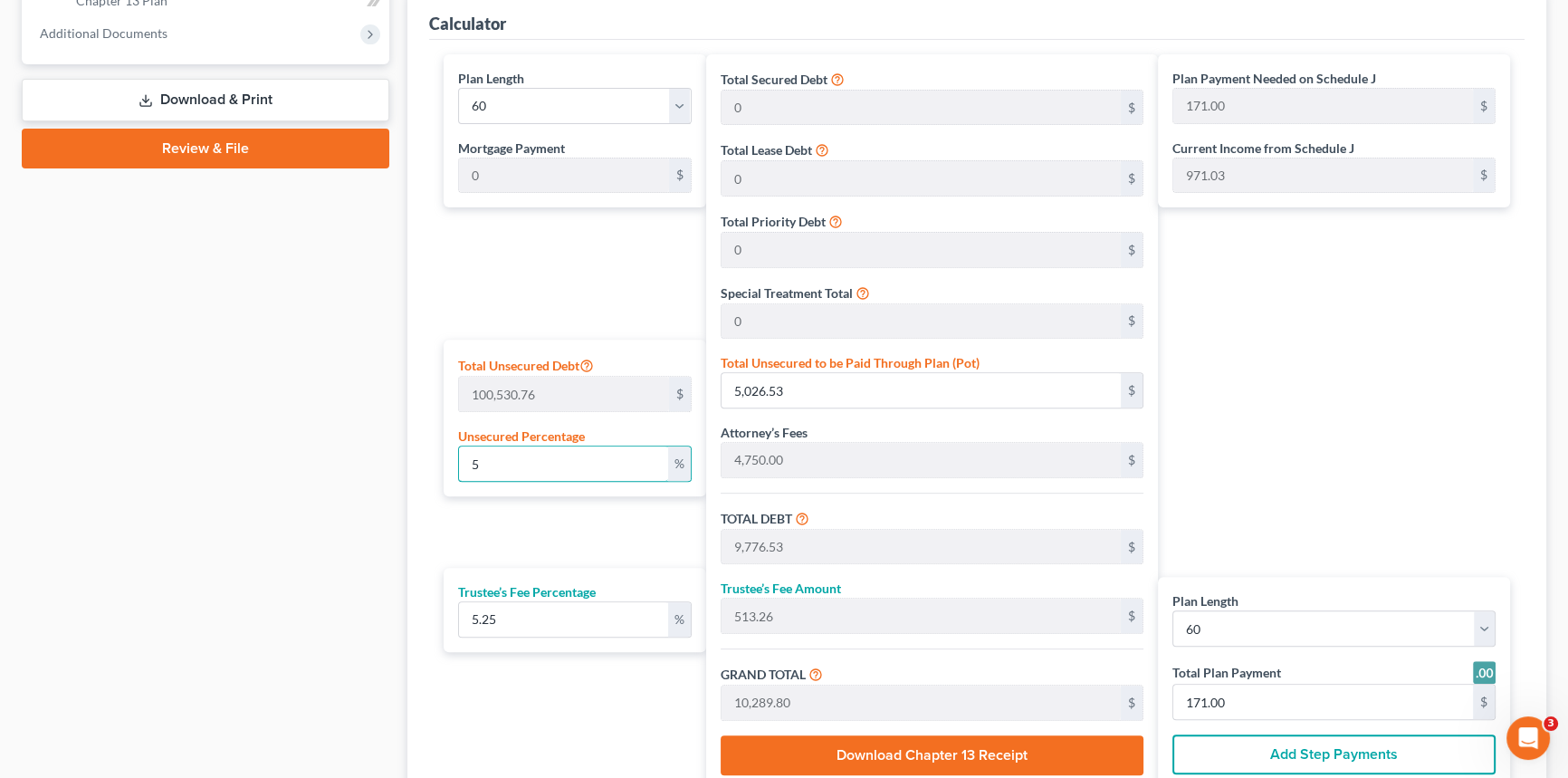
type input "53,281.30"
type input "58,031.30"
type input "3,046.64"
type input "61,077.94"
type input "1,018.00"
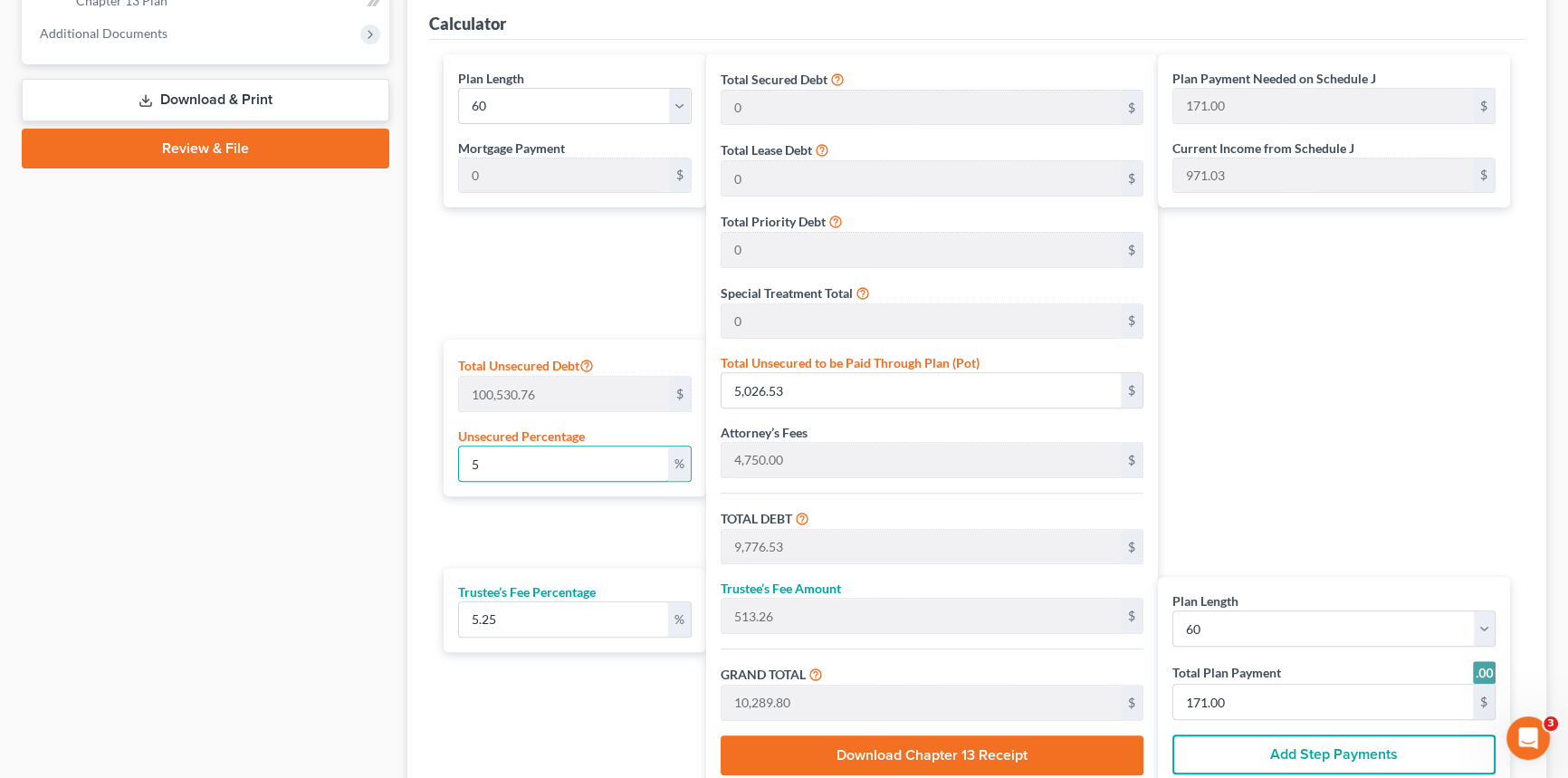
type input "1,018.00"
type input "5"
type input "5,026.53"
type input "9,776.53"
type input "513.26"
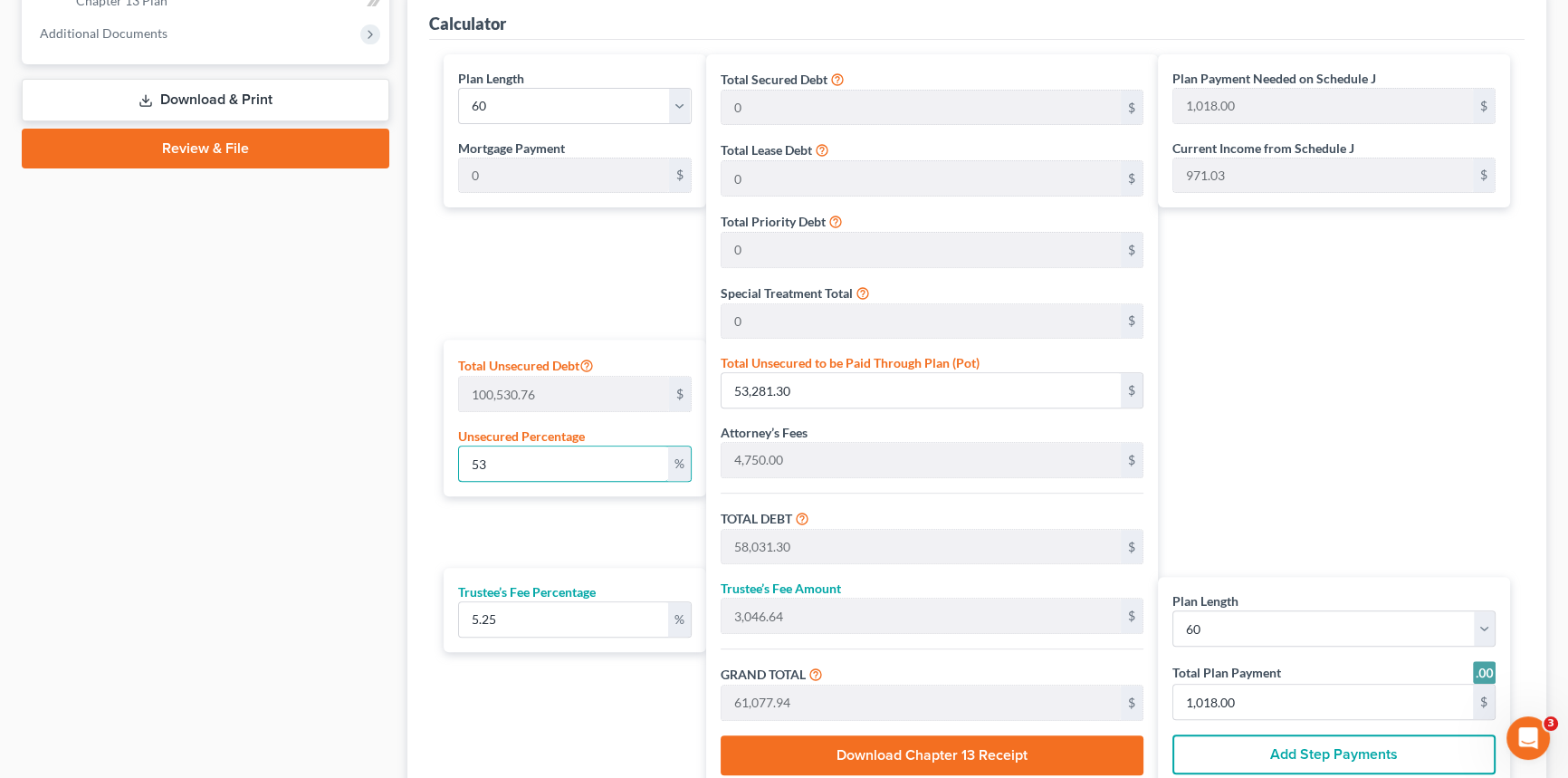
type input "10,289.80"
type input "171.00"
type input "52"
type input "52,275.99"
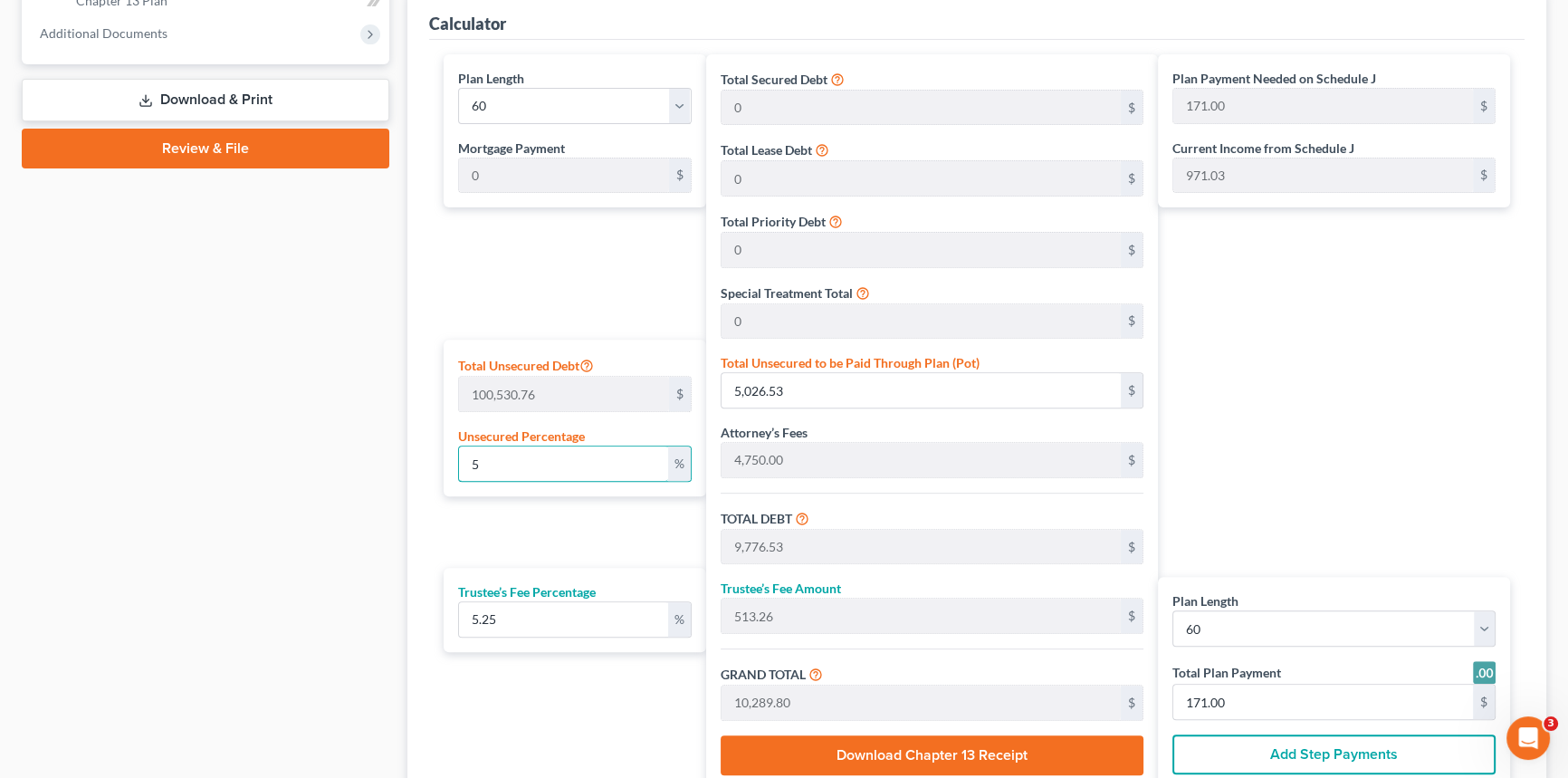
type input "57,025.99"
type input "2,993.86"
type input "60,019.85"
type input "1,000.00"
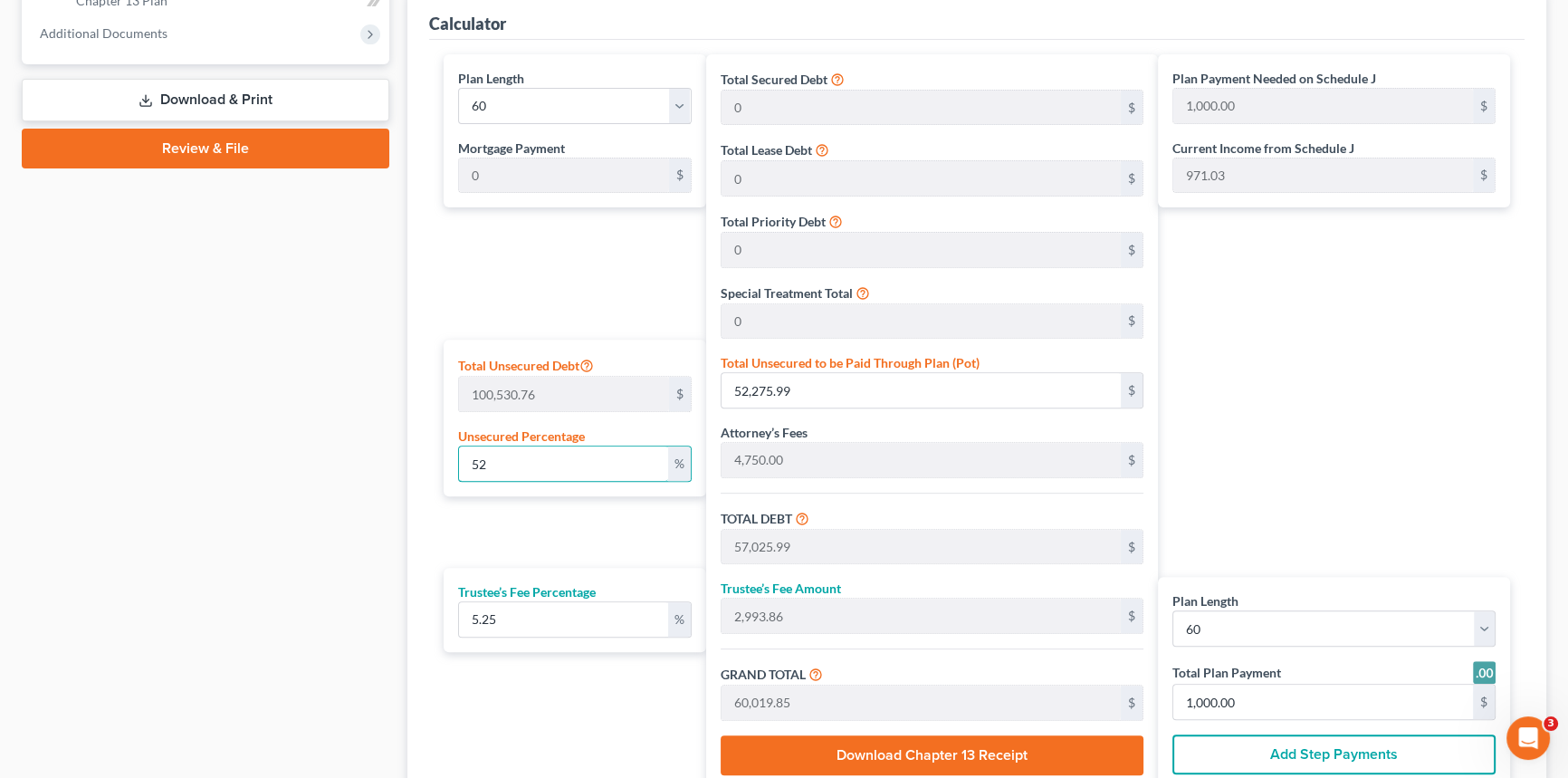
type input "5"
type input "5,026.53"
type input "9,776.53"
type input "513.26"
type input "10,289.80"
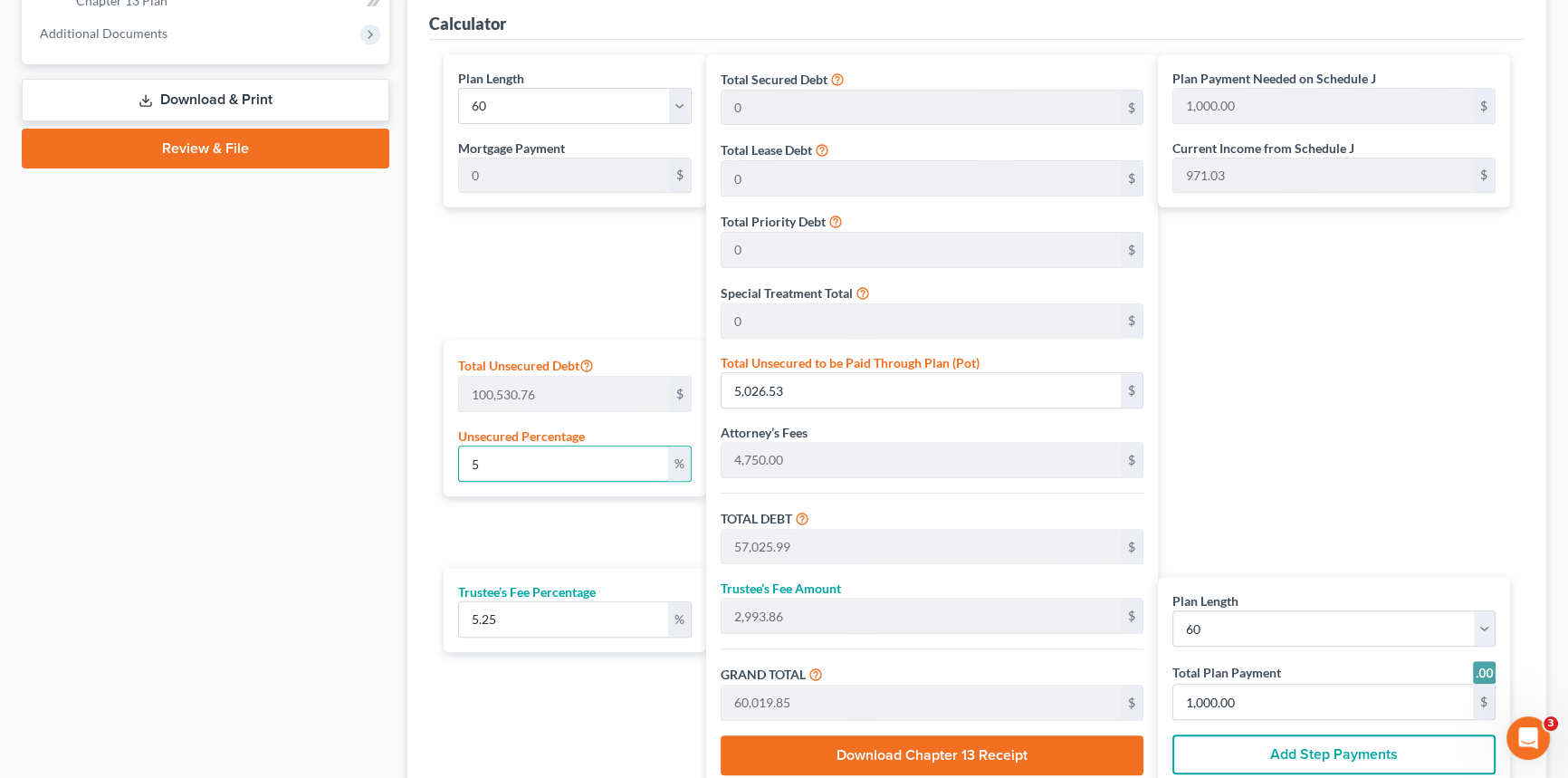
type input "171.00"
type input "51"
type input "51,270.68"
type input "56,020.68"
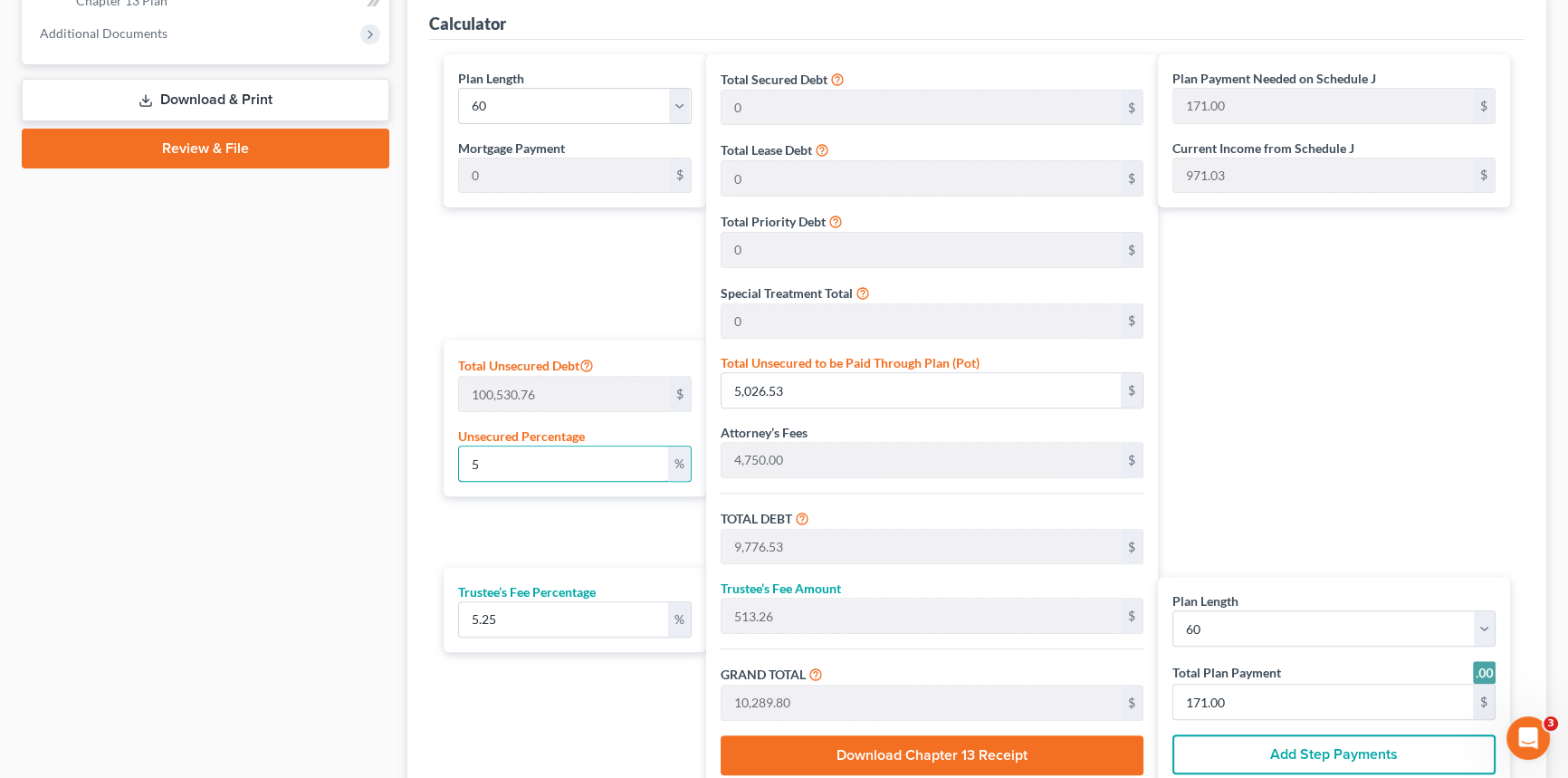
type input "2,941.08"
type input "58,961.77"
type input "983.00"
type input "5"
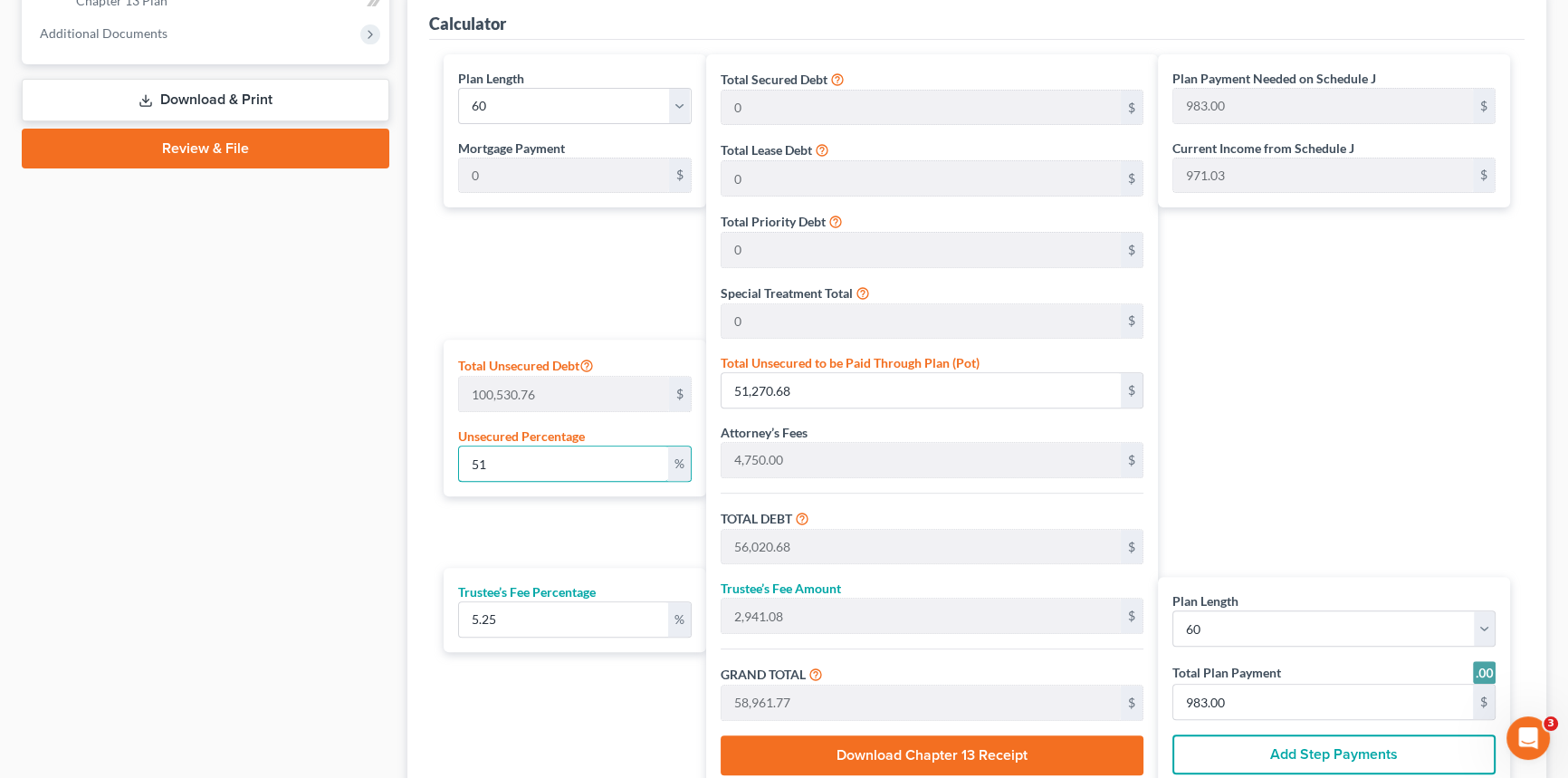
type input "5,026.53"
type input "9,776.53"
type input "513.26"
type input "10,289.80"
type input "171.00"
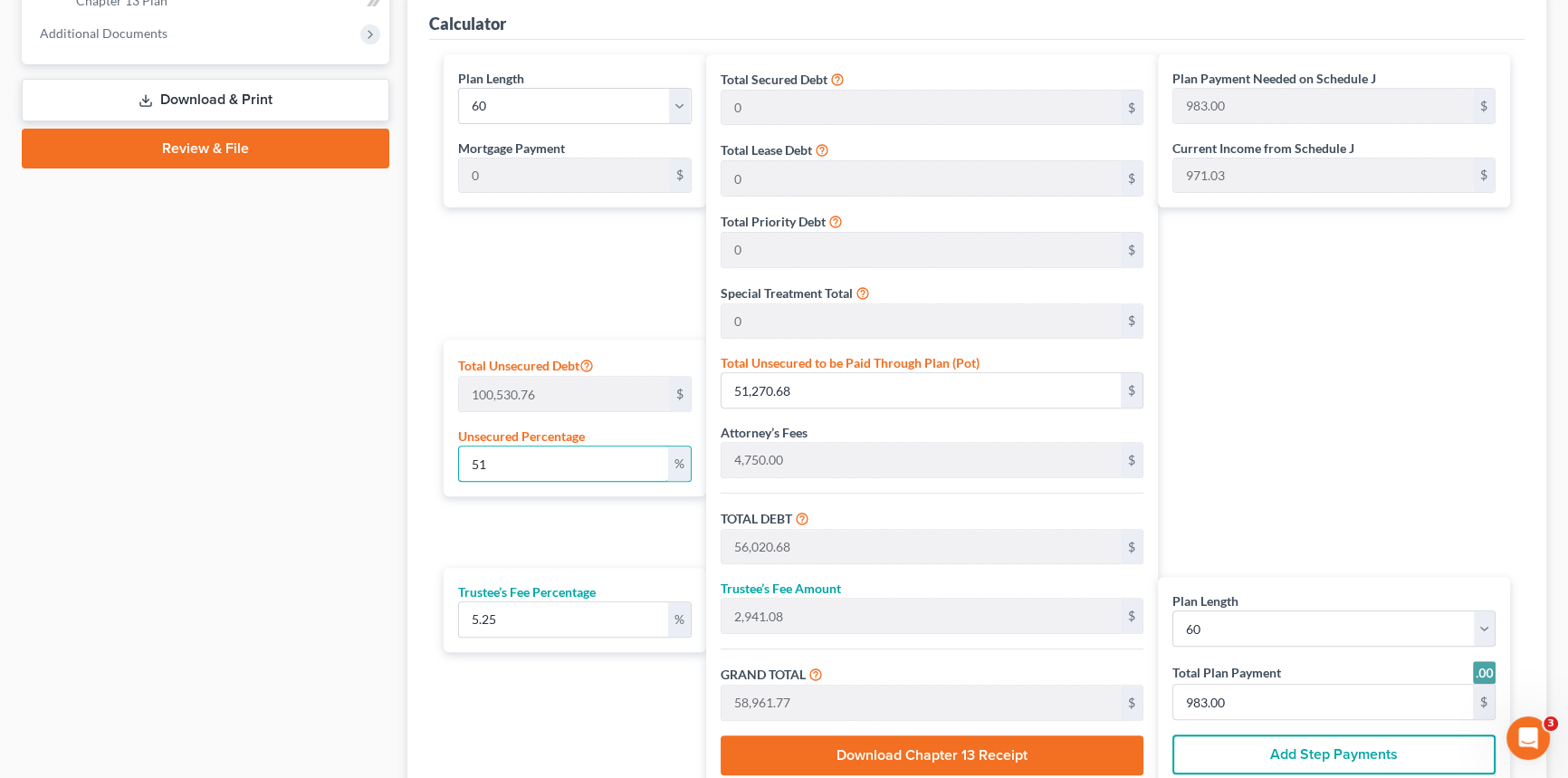
type input "171.00"
type input "50"
type input "50,265.38"
type input "55,015.38"
type input "2,888.30"
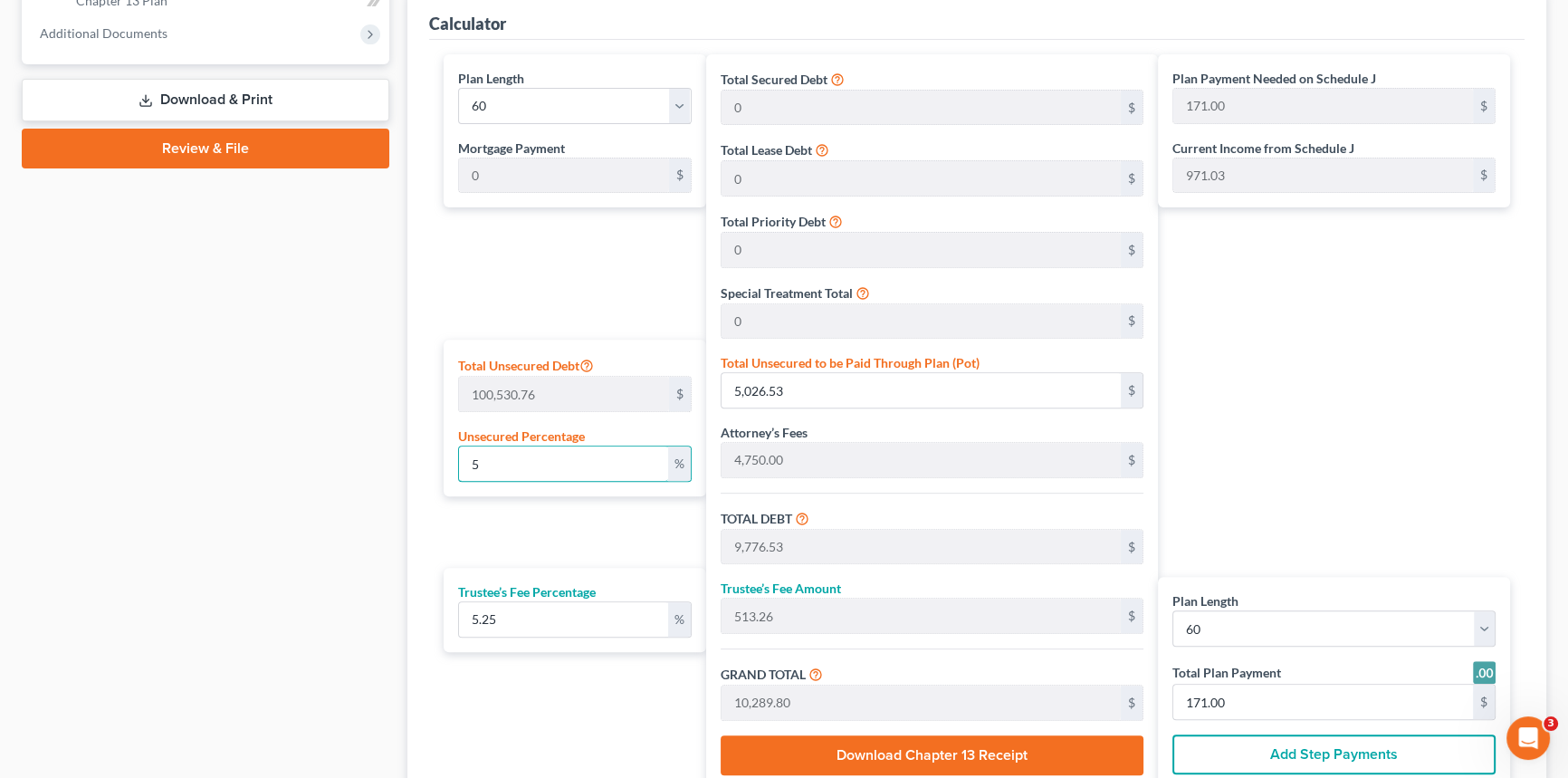
type input "57,903.68"
type input "965.00"
click at [551, 311] on div "Plan Length 1 2 3 4 5 6 7 8 9 10 11 12 13 14 15 16 17 18 19 20 21 22 23 24 25 2…" at bounding box center [570, 422] width 271 height 735
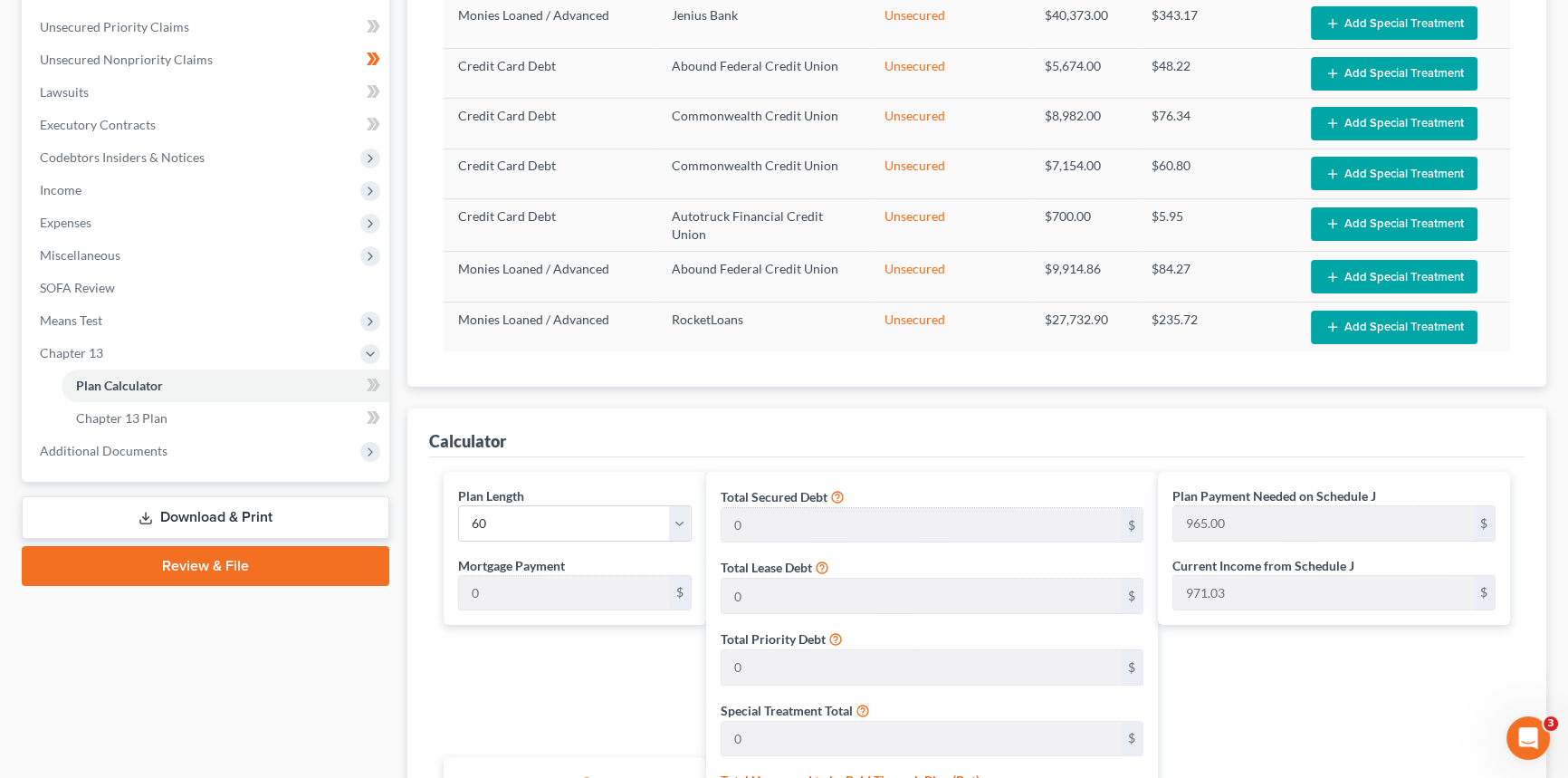
scroll to position [403, 0]
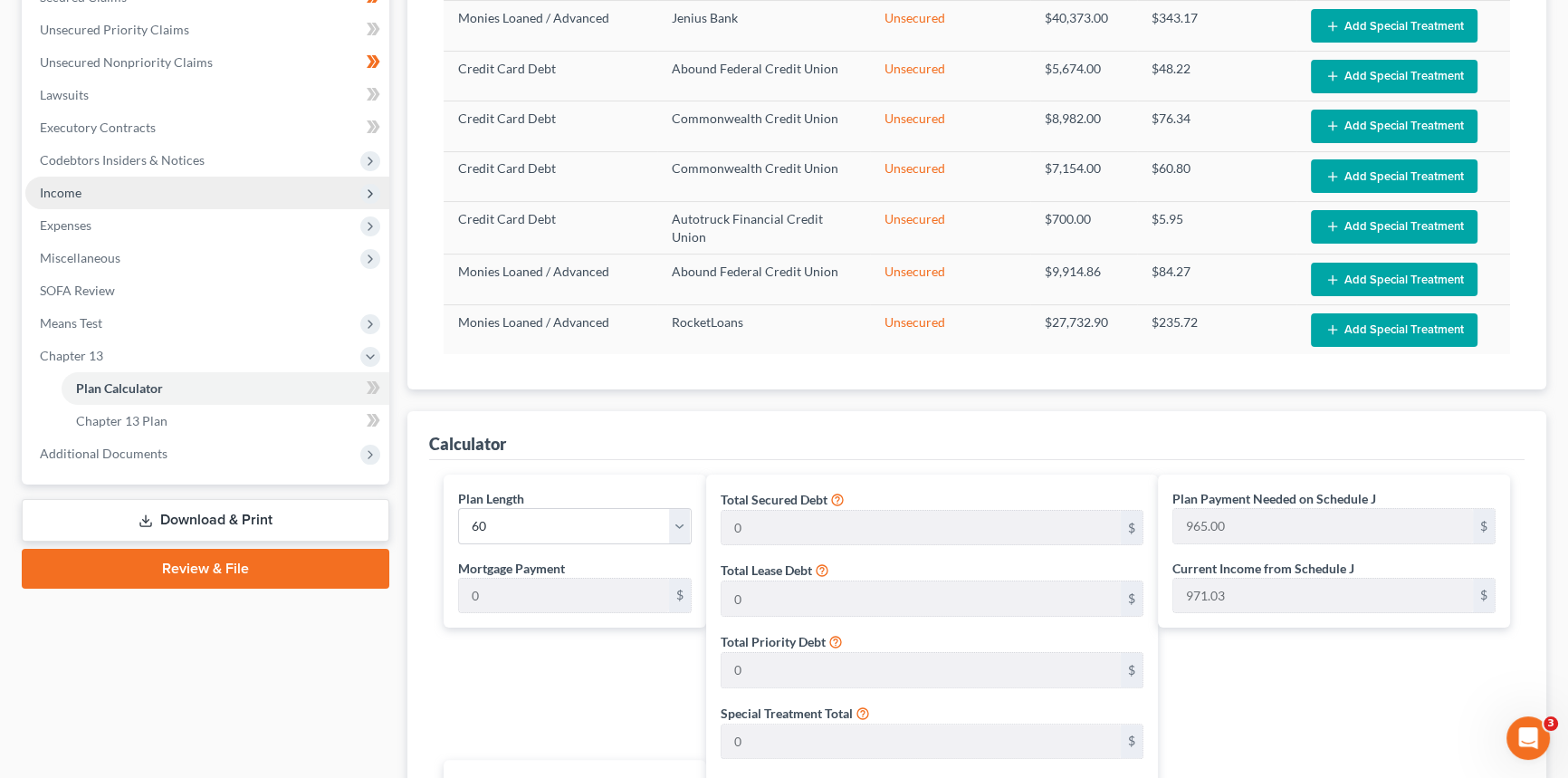
click at [114, 188] on span "Income" at bounding box center [207, 192] width 364 height 33
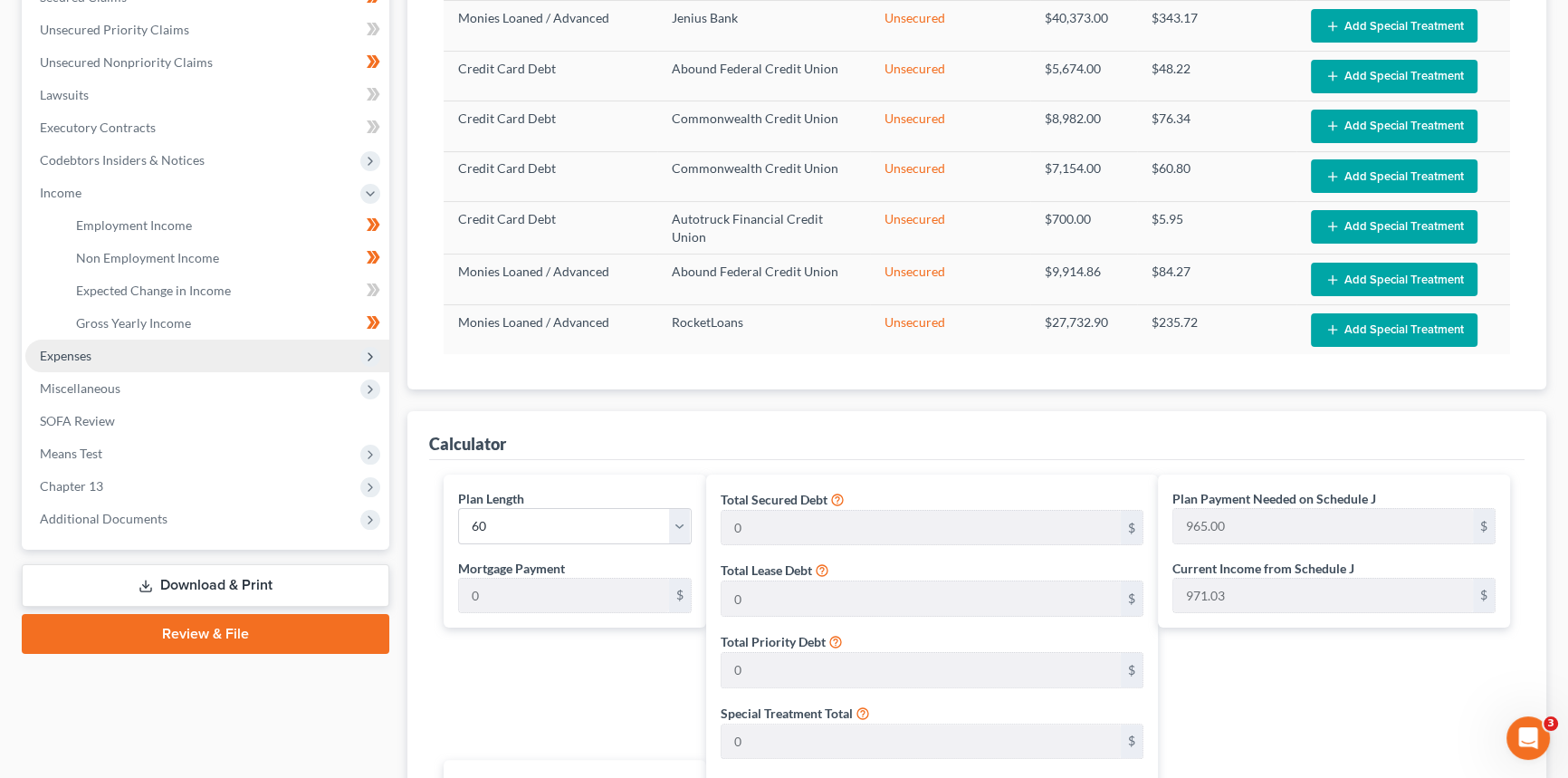
drag, startPoint x: 66, startPoint y: 351, endPoint x: 76, endPoint y: 353, distance: 10.2
click at [66, 351] on span "Expenses" at bounding box center [65, 355] width 51 height 16
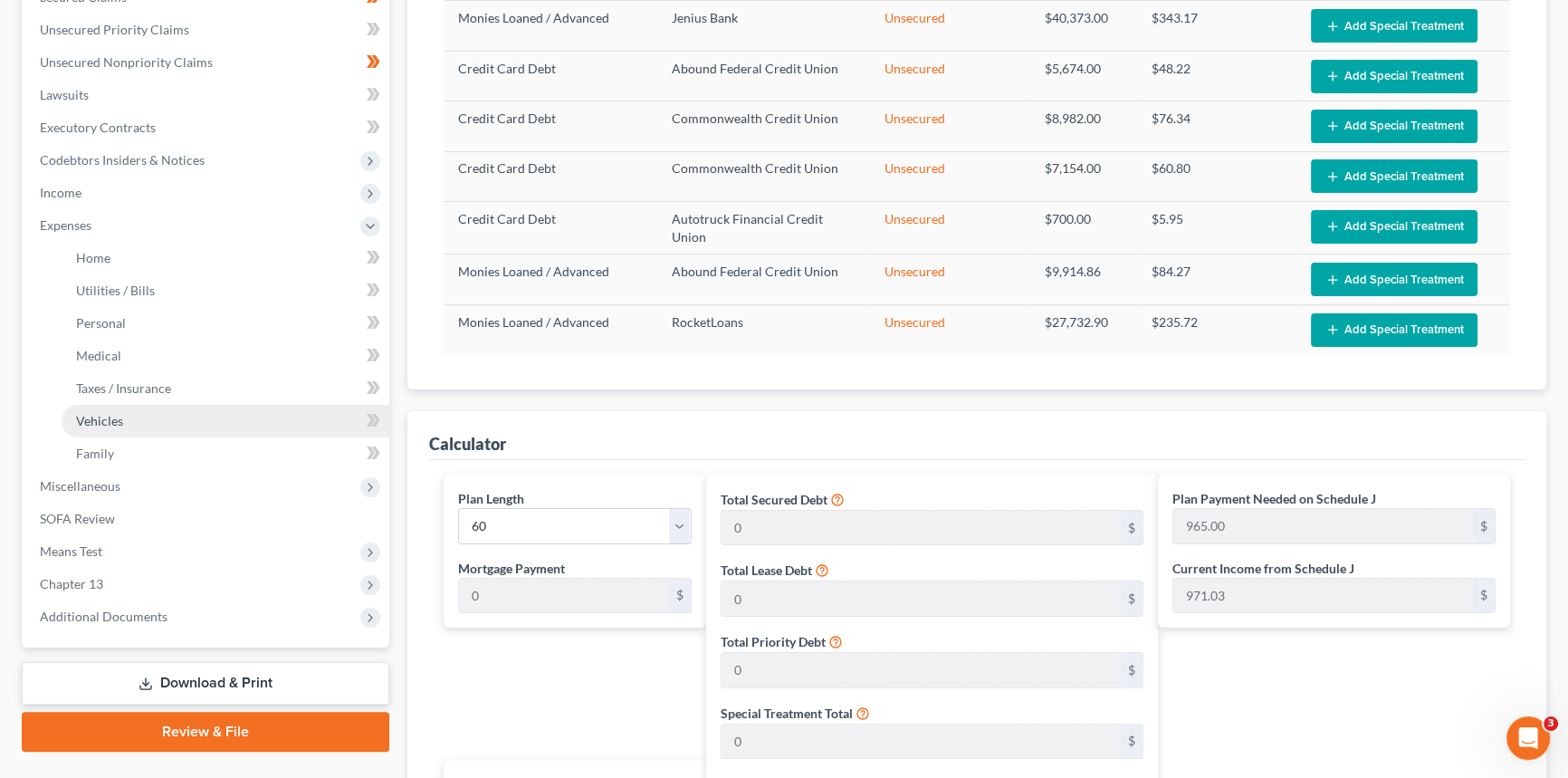
click at [104, 424] on span "Vehicles" at bounding box center [100, 421] width 47 height 16
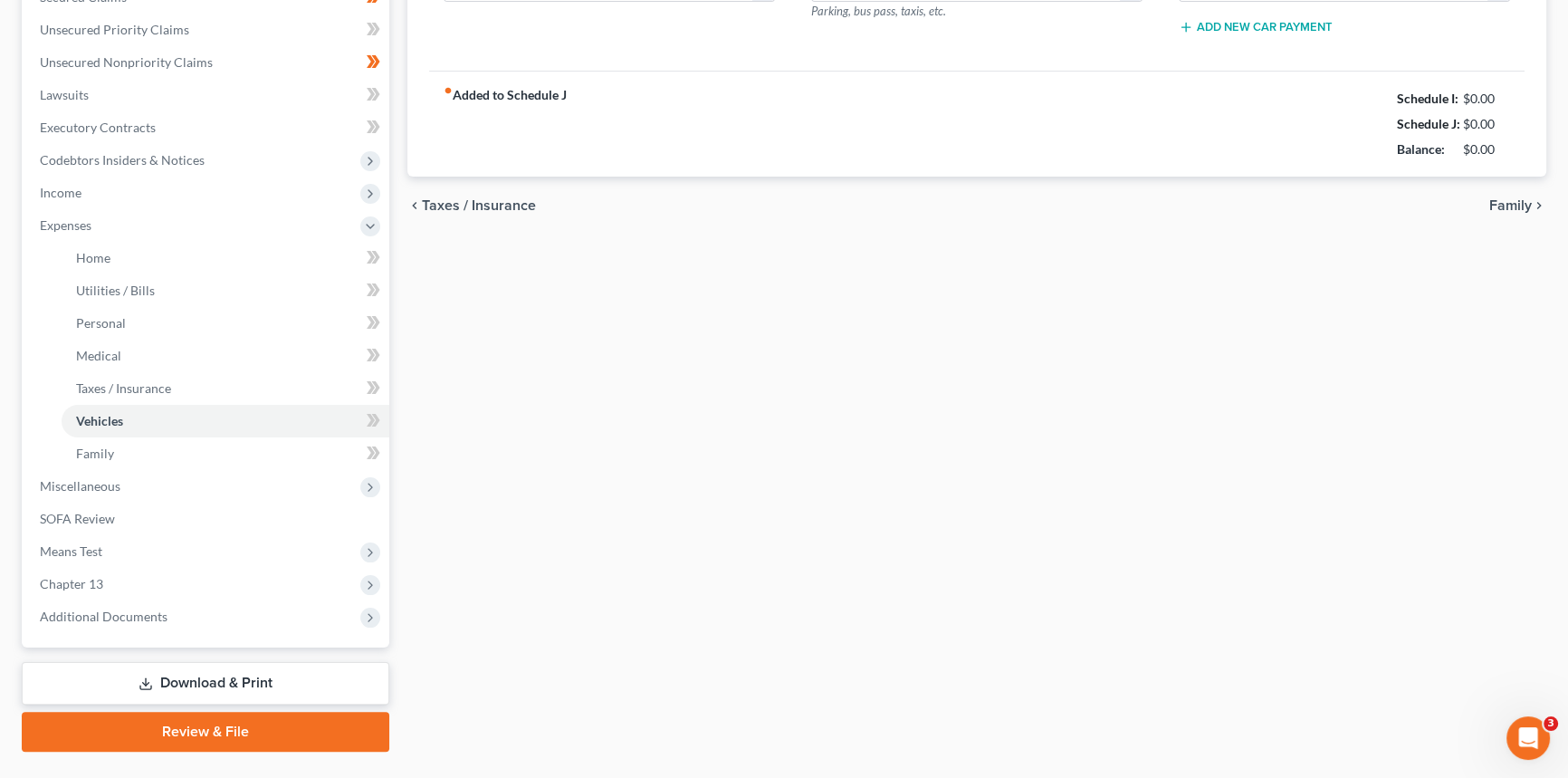
scroll to position [294, 0]
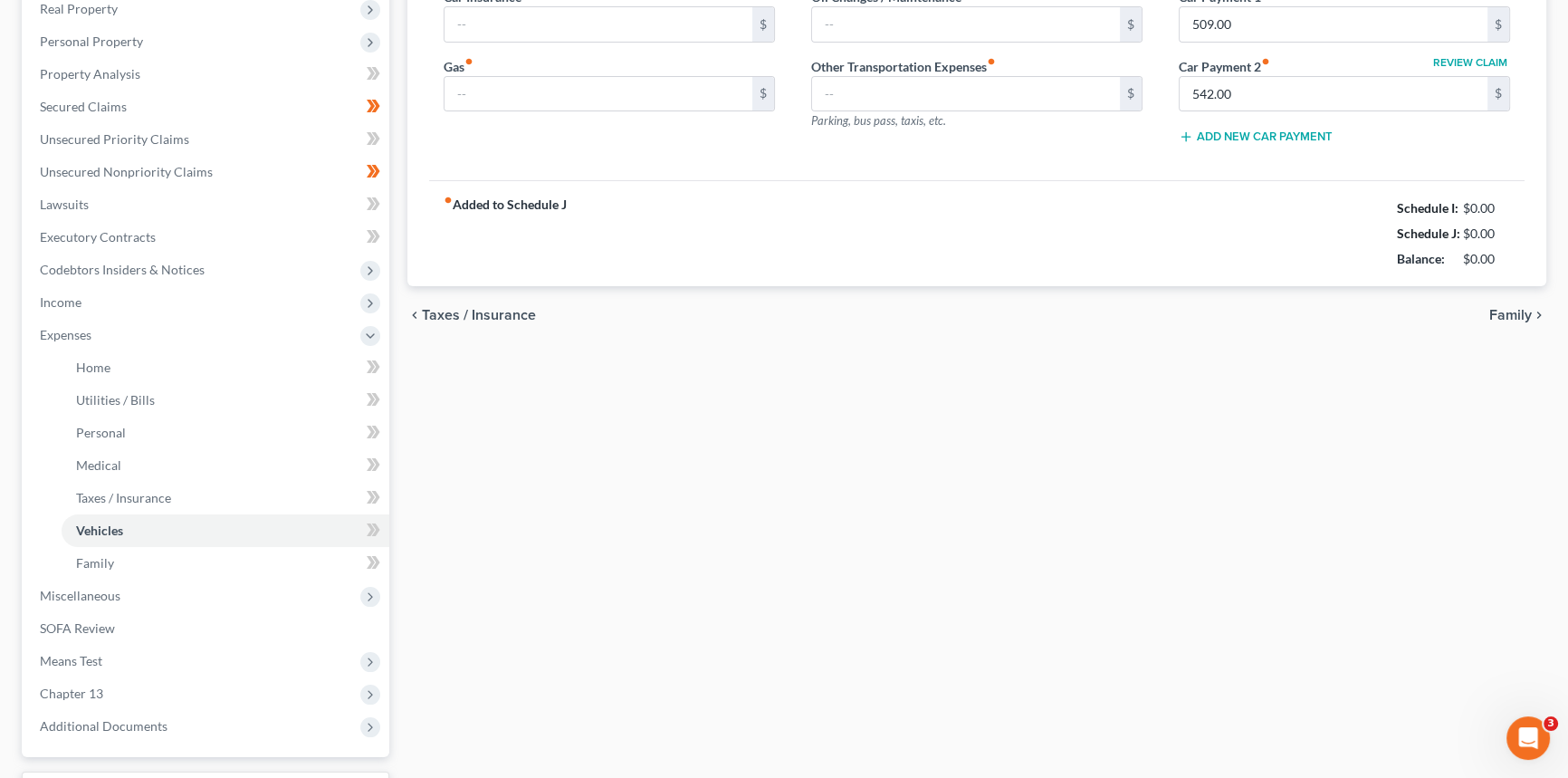
type input "481.00"
type input "500.00"
type input "50.00"
type input "0.00"
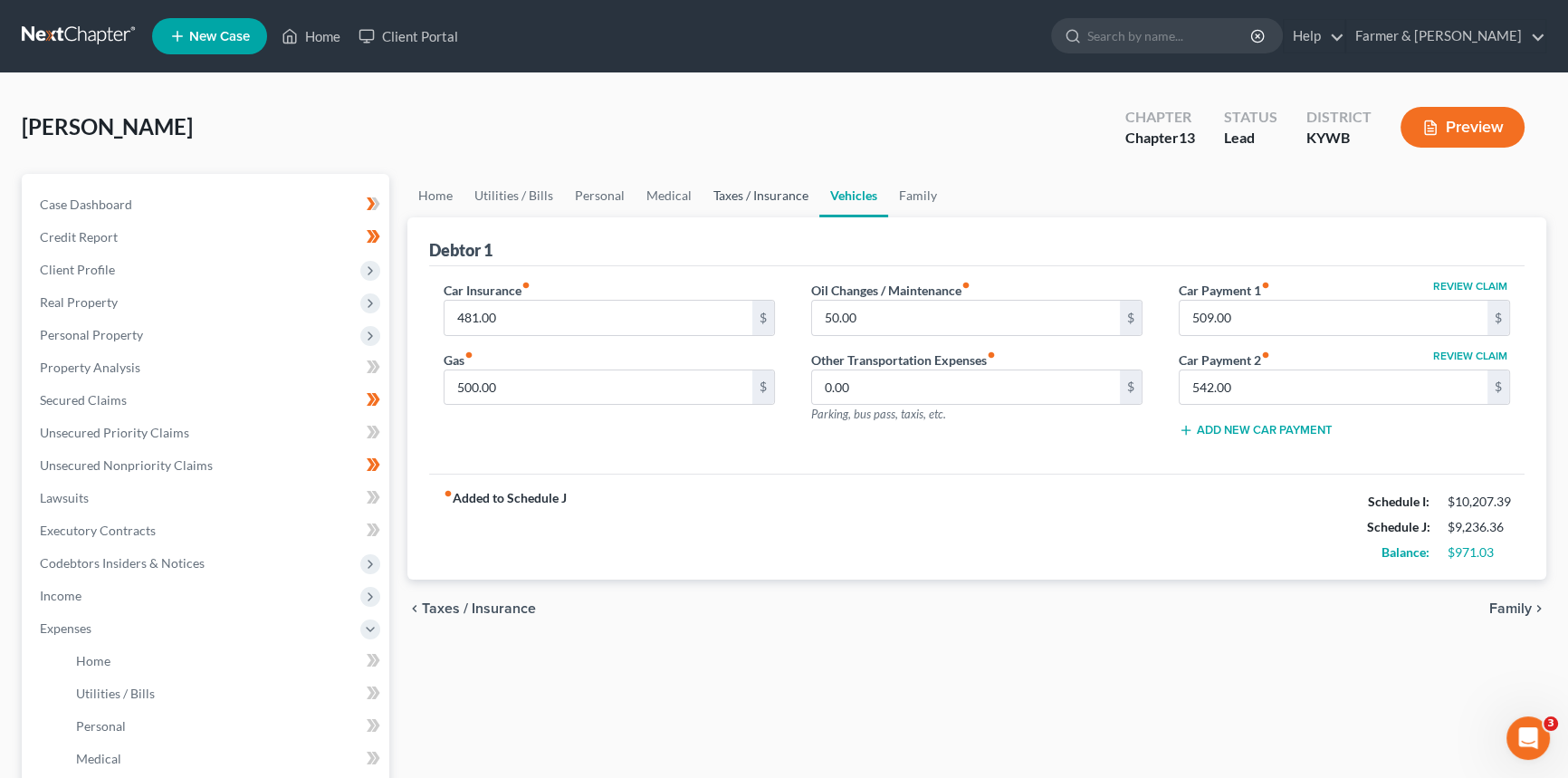
click at [728, 200] on link "Taxes / Insurance" at bounding box center [760, 195] width 117 height 44
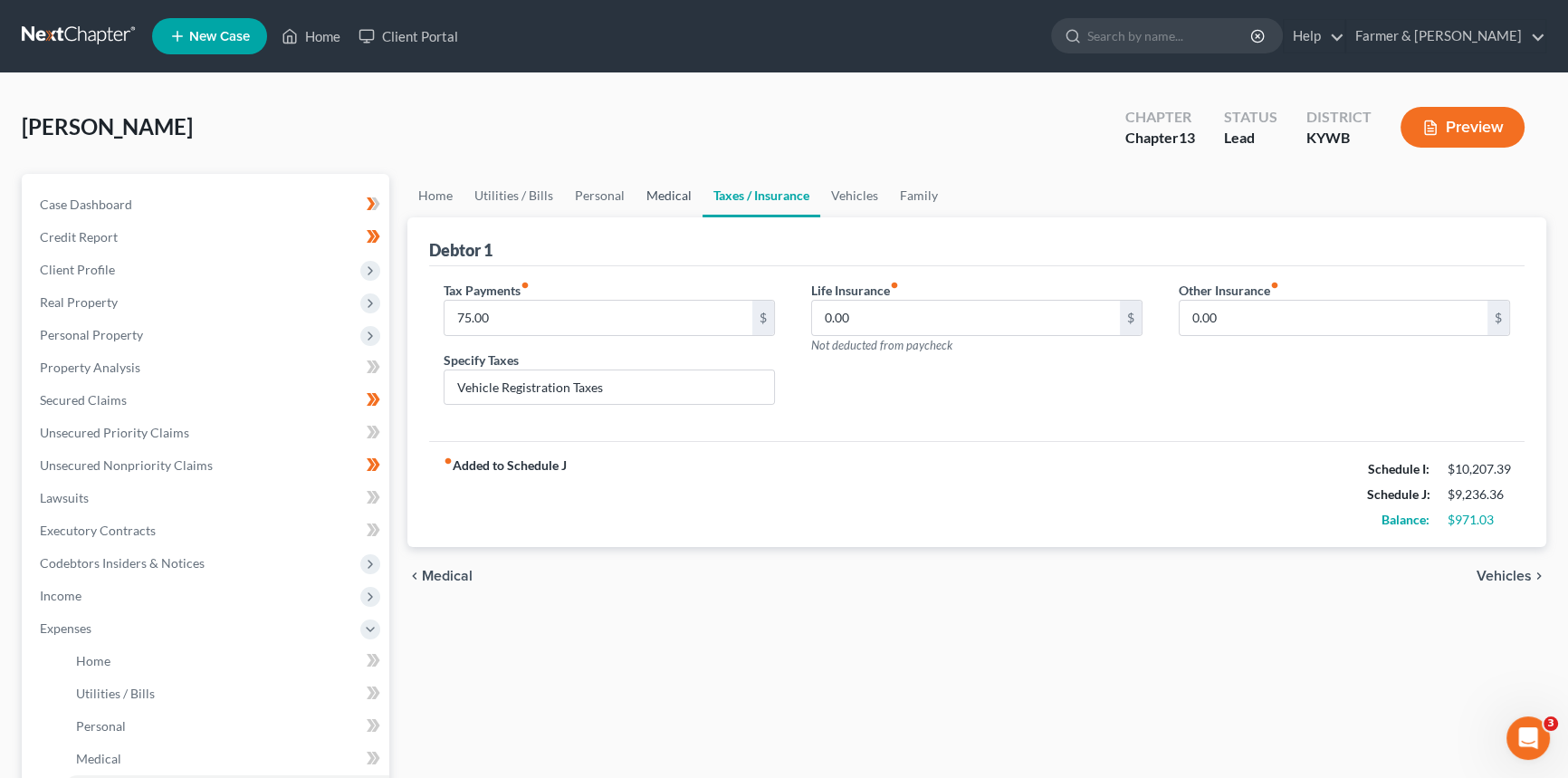
click at [663, 188] on link "Medical" at bounding box center [669, 195] width 67 height 44
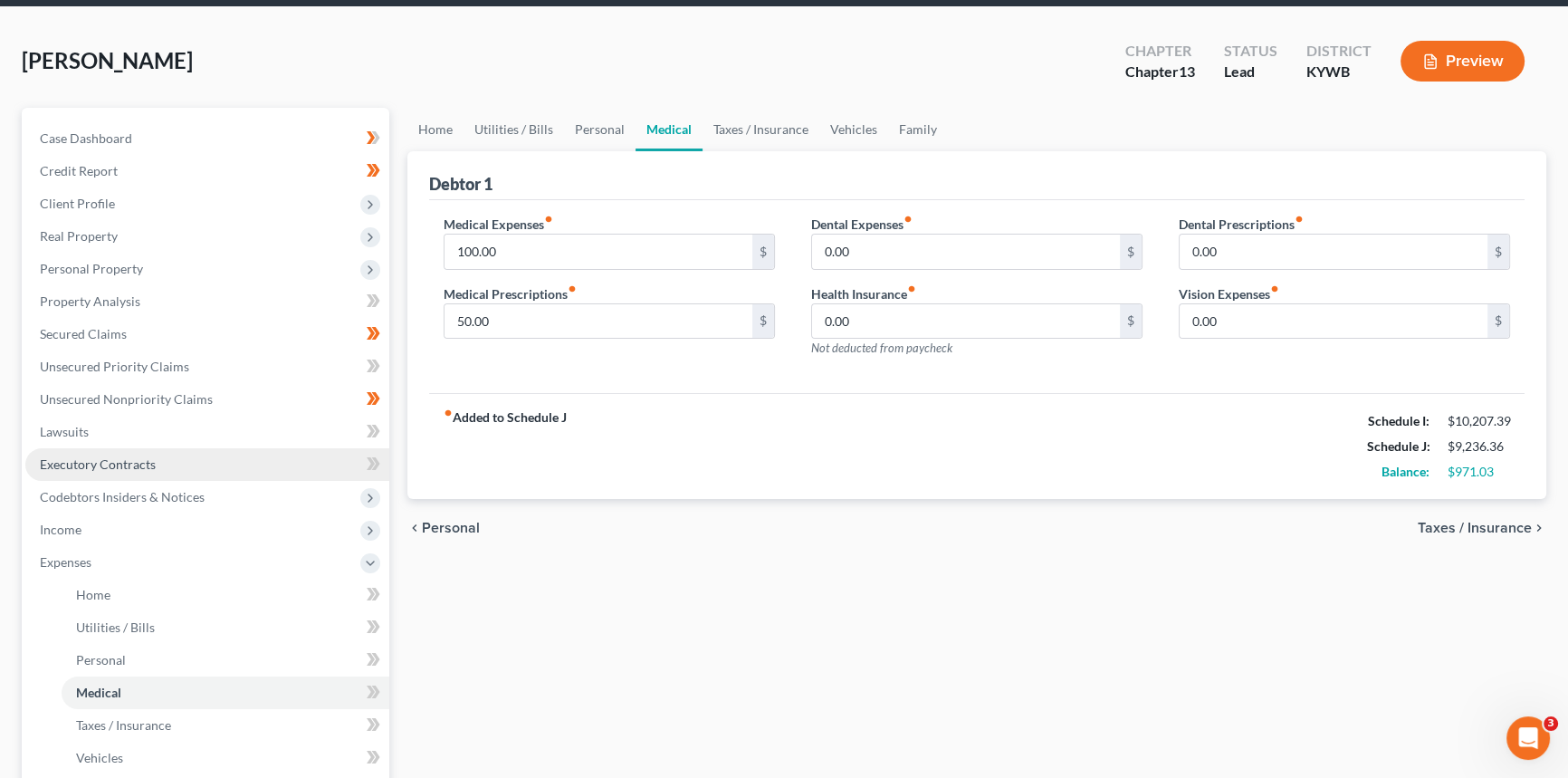
scroll to position [164, 0]
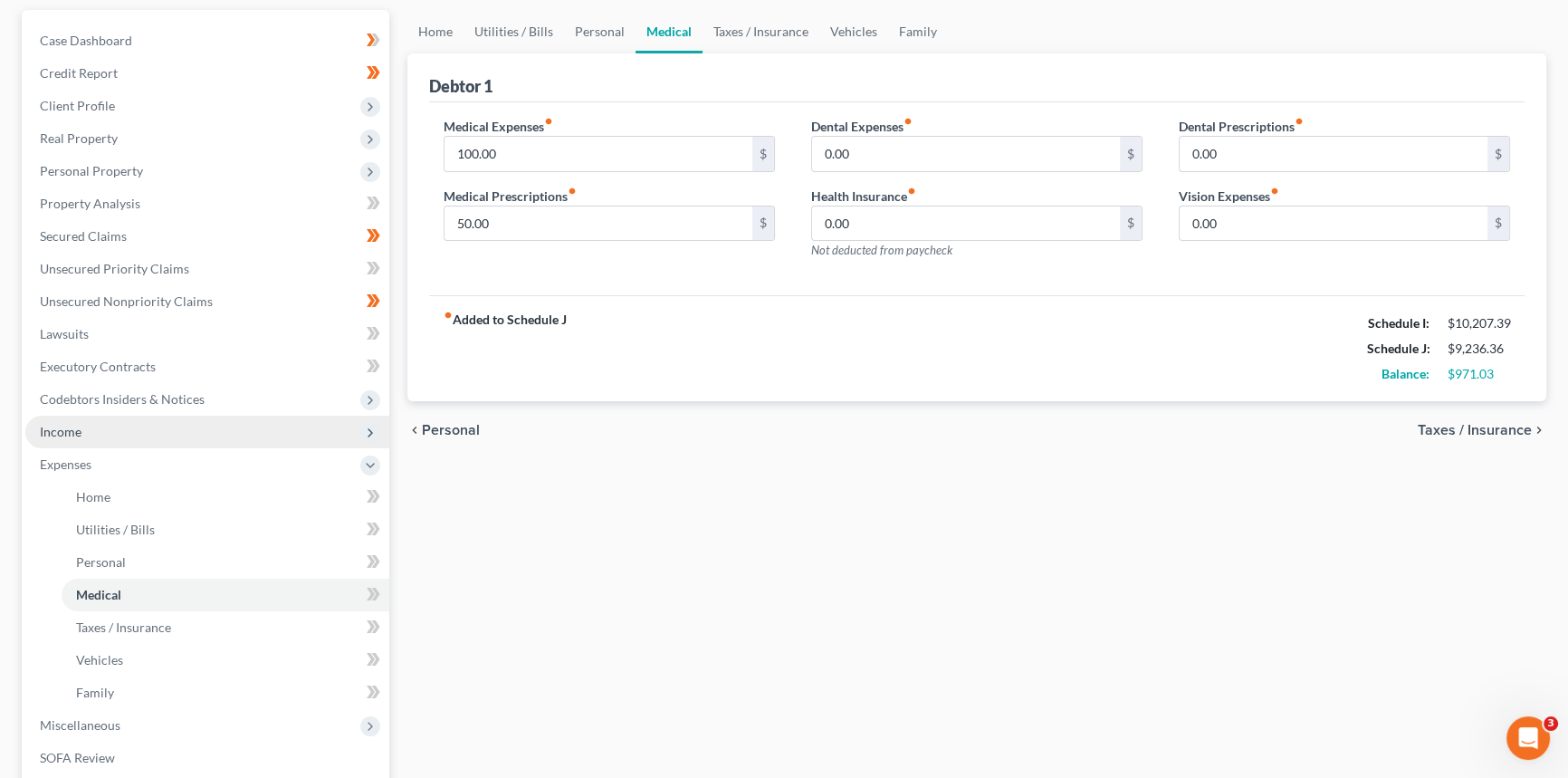
click at [108, 434] on span "Income" at bounding box center [207, 432] width 364 height 33
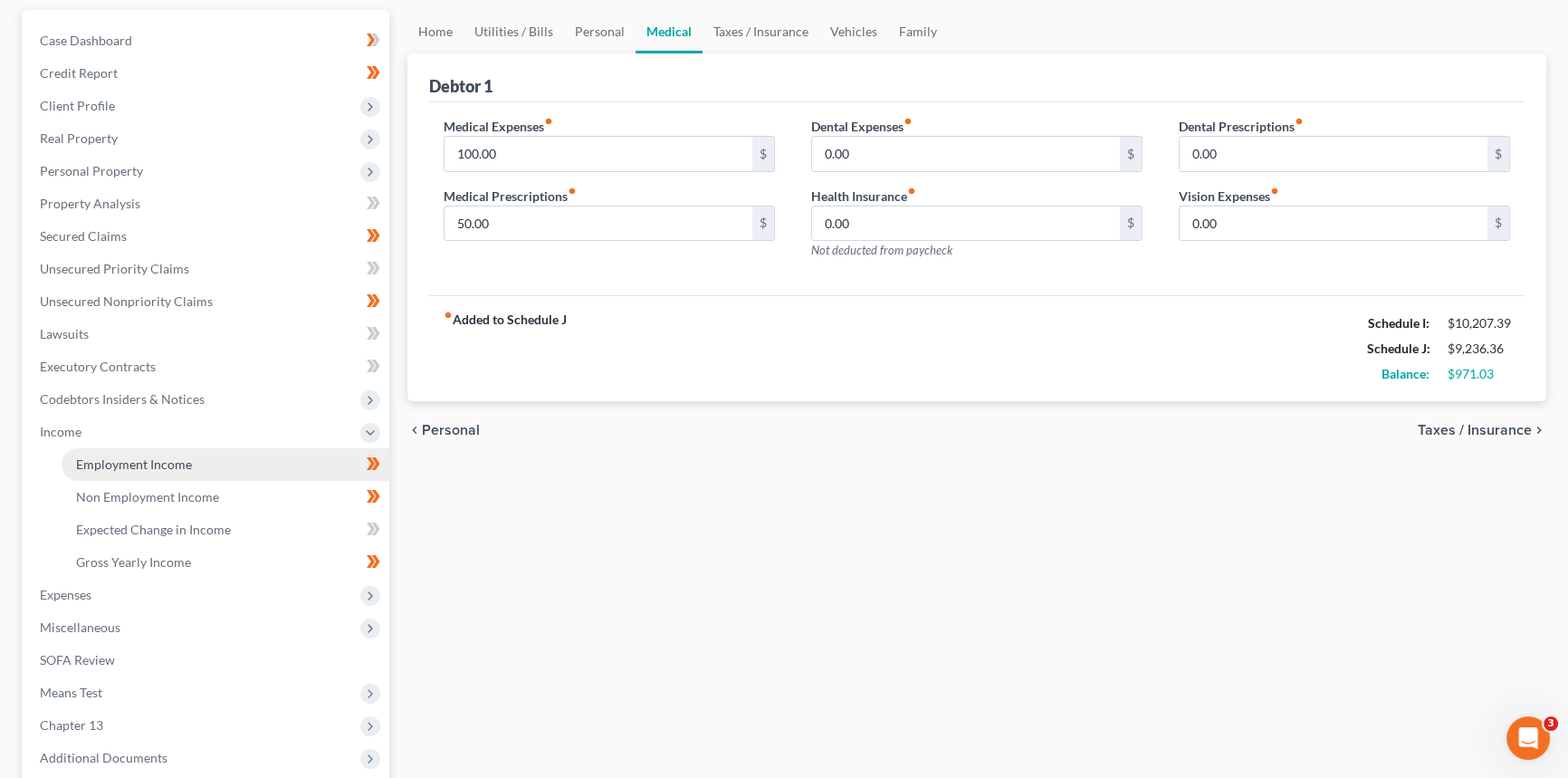
click at [104, 460] on span "Employment Income" at bounding box center [134, 464] width 116 height 16
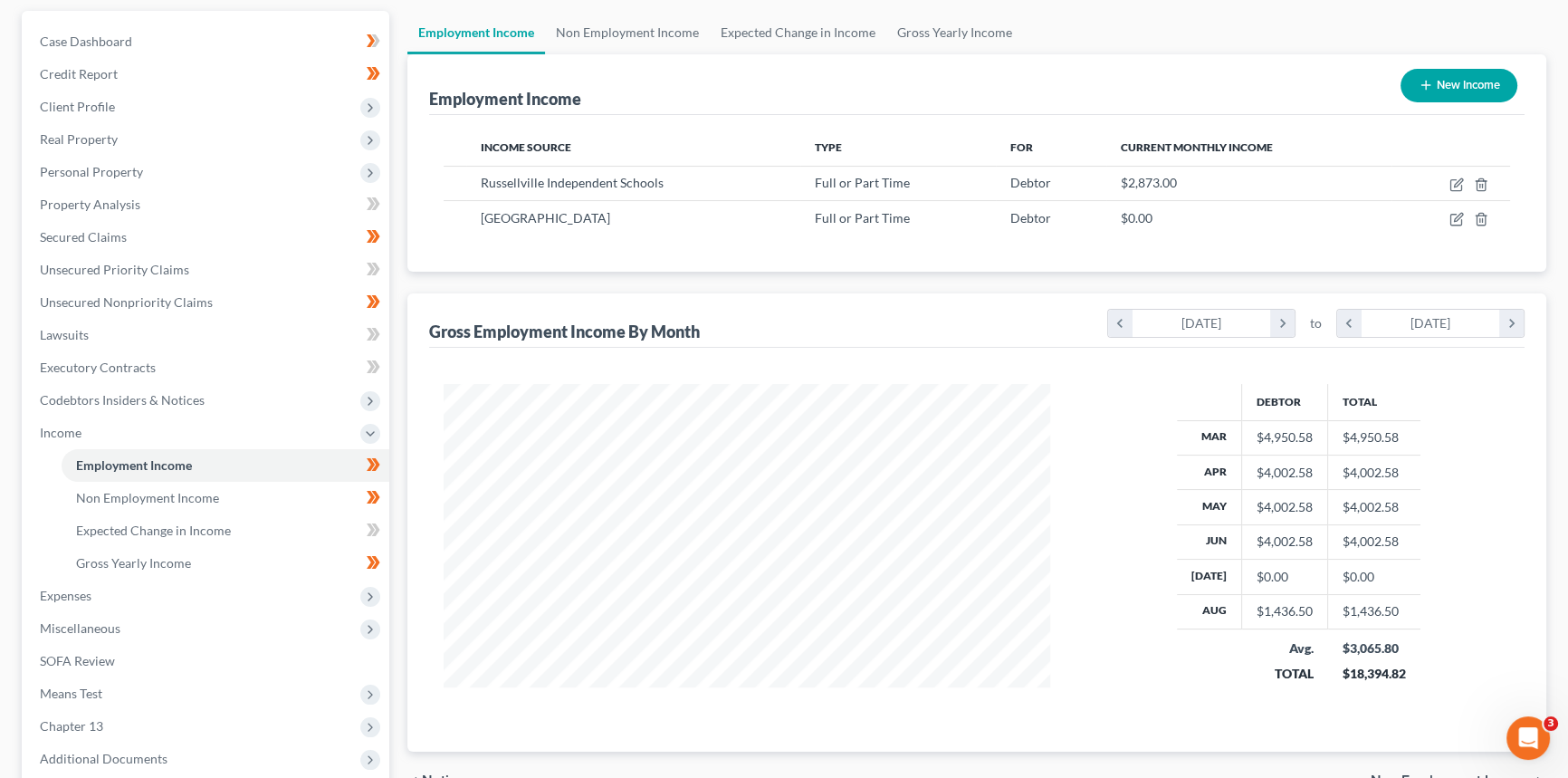
scroll to position [164, 0]
click at [158, 503] on link "Non Employment Income" at bounding box center [225, 496] width 327 height 33
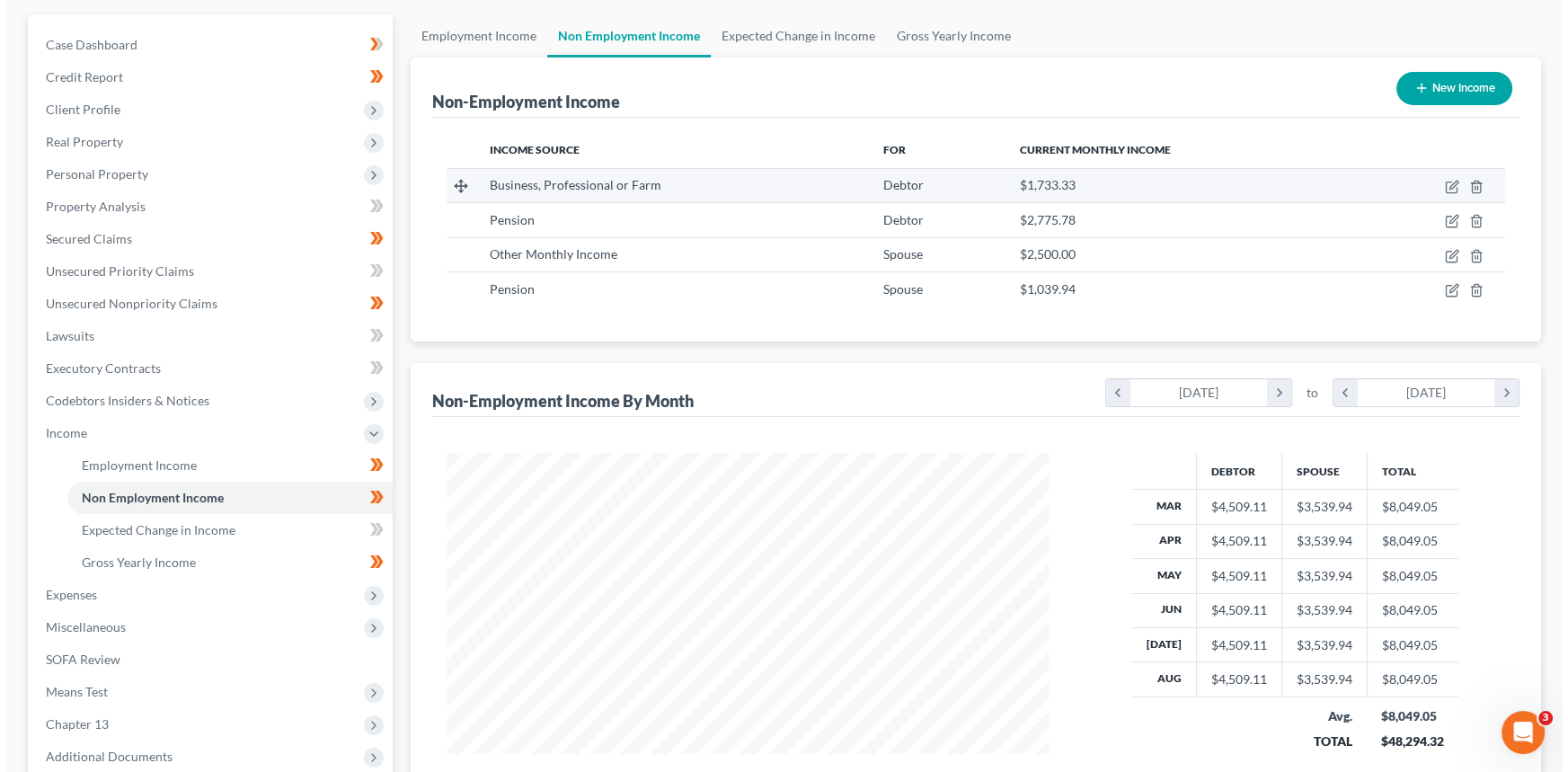
scroll to position [163, 0]
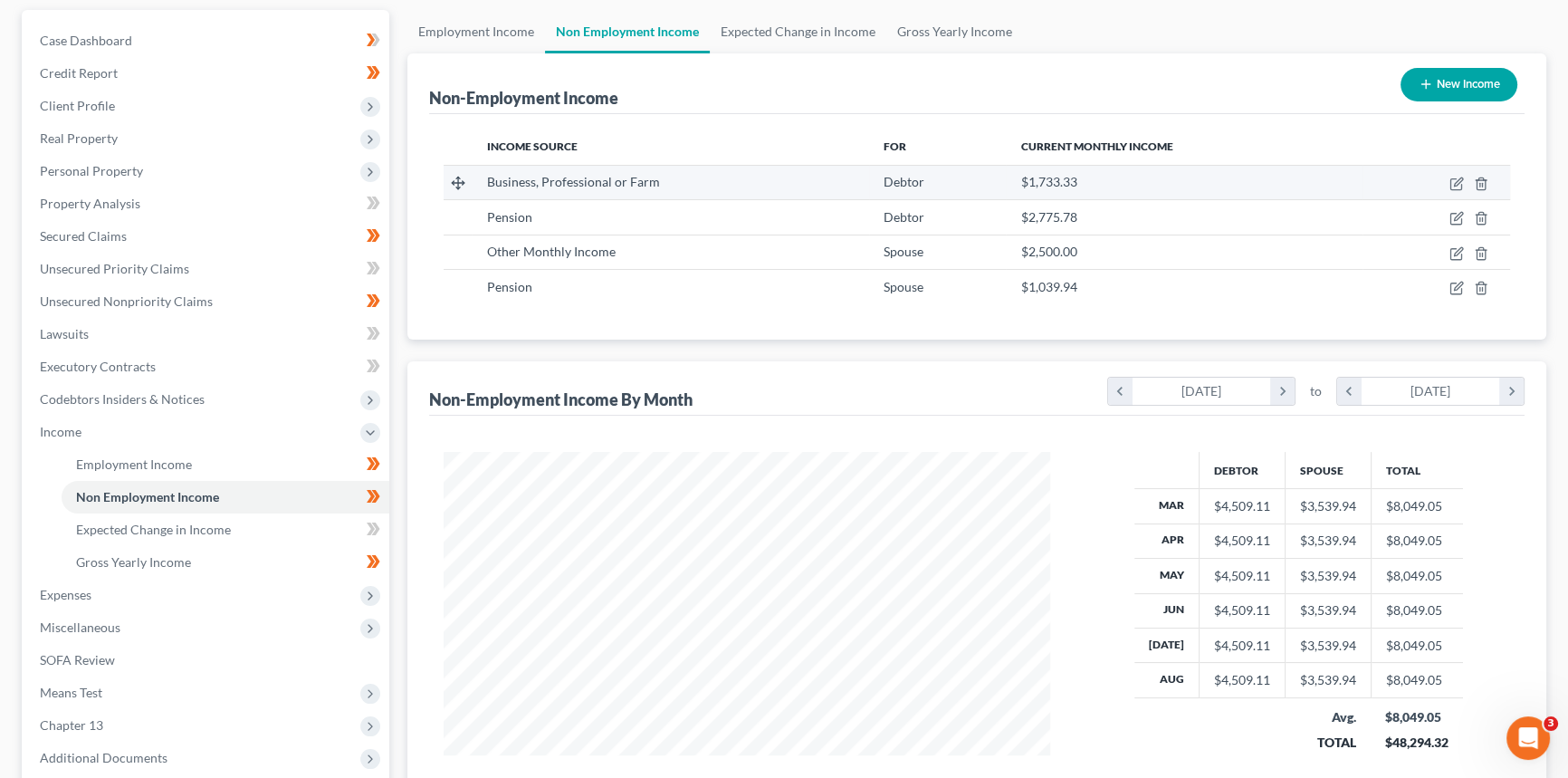
click at [1083, 182] on div "$1,733.33" at bounding box center [1184, 181] width 326 height 18
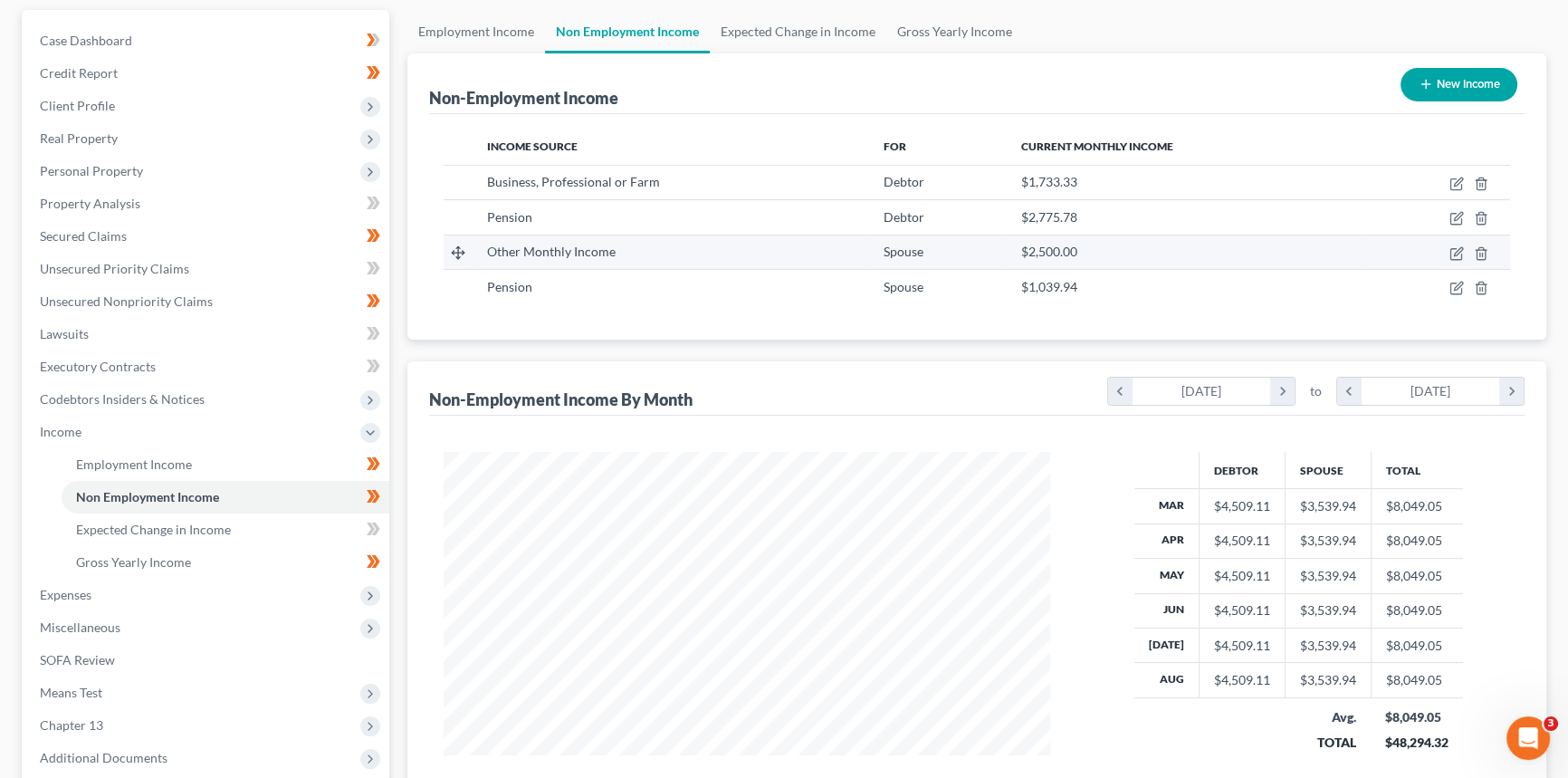
click at [1104, 246] on div "$2,500.00" at bounding box center [1184, 251] width 326 height 18
click at [1462, 252] on icon "button" at bounding box center [1456, 254] width 11 height 11
select select "13"
select select "0"
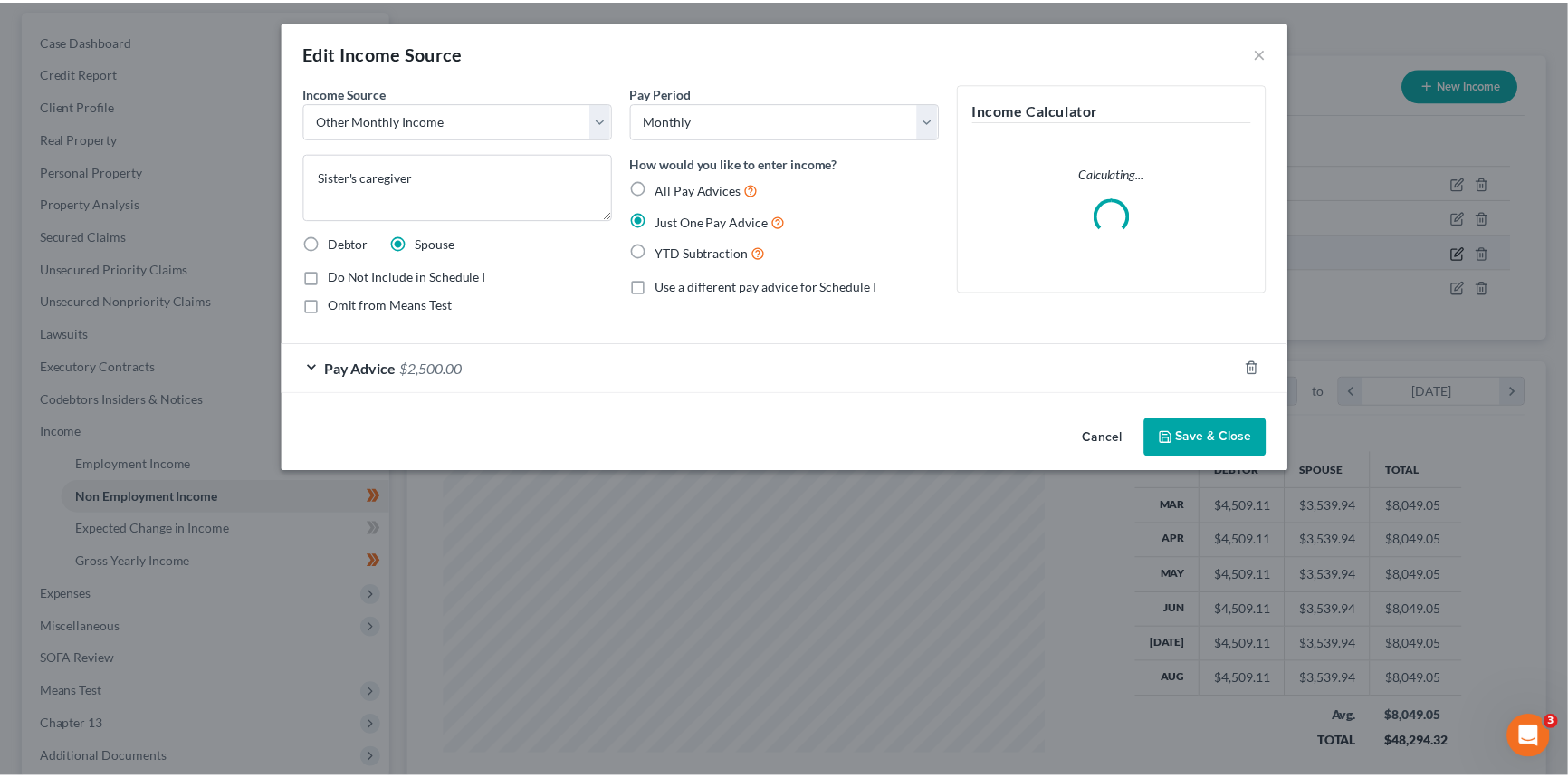
scroll to position [325, 648]
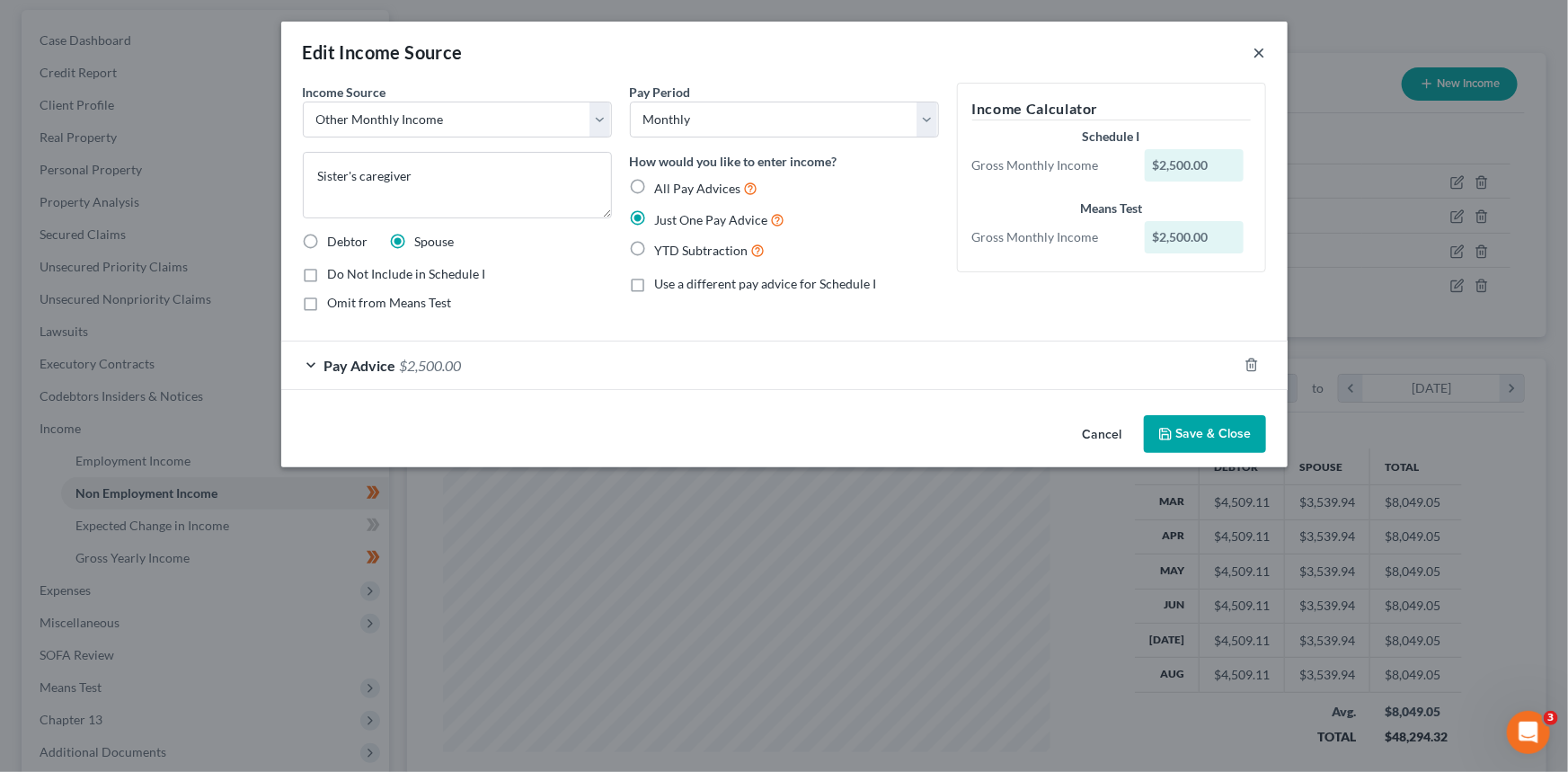
click at [1261, 53] on button "×" at bounding box center [1260, 52] width 13 height 21
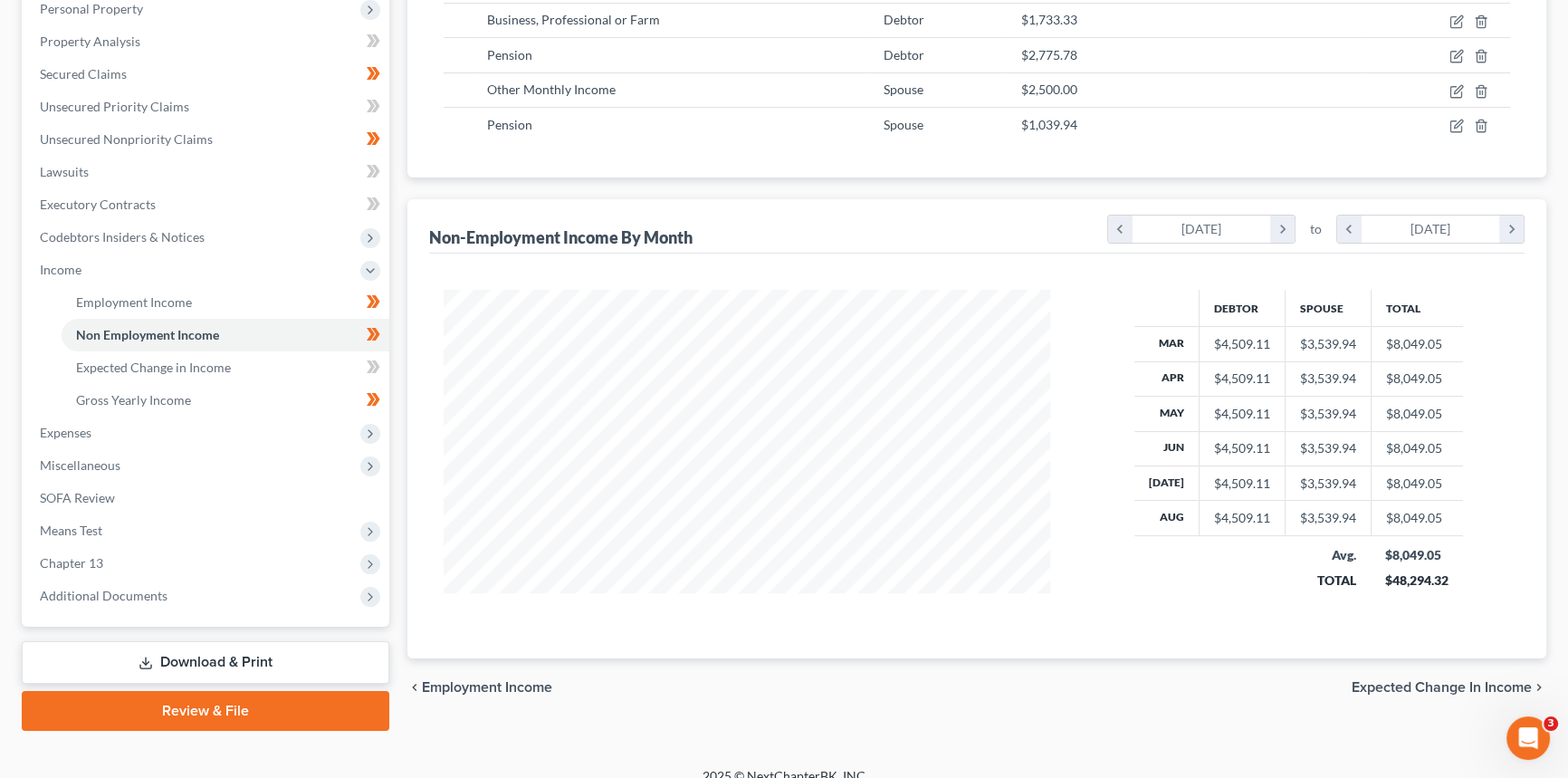
scroll to position [328, 0]
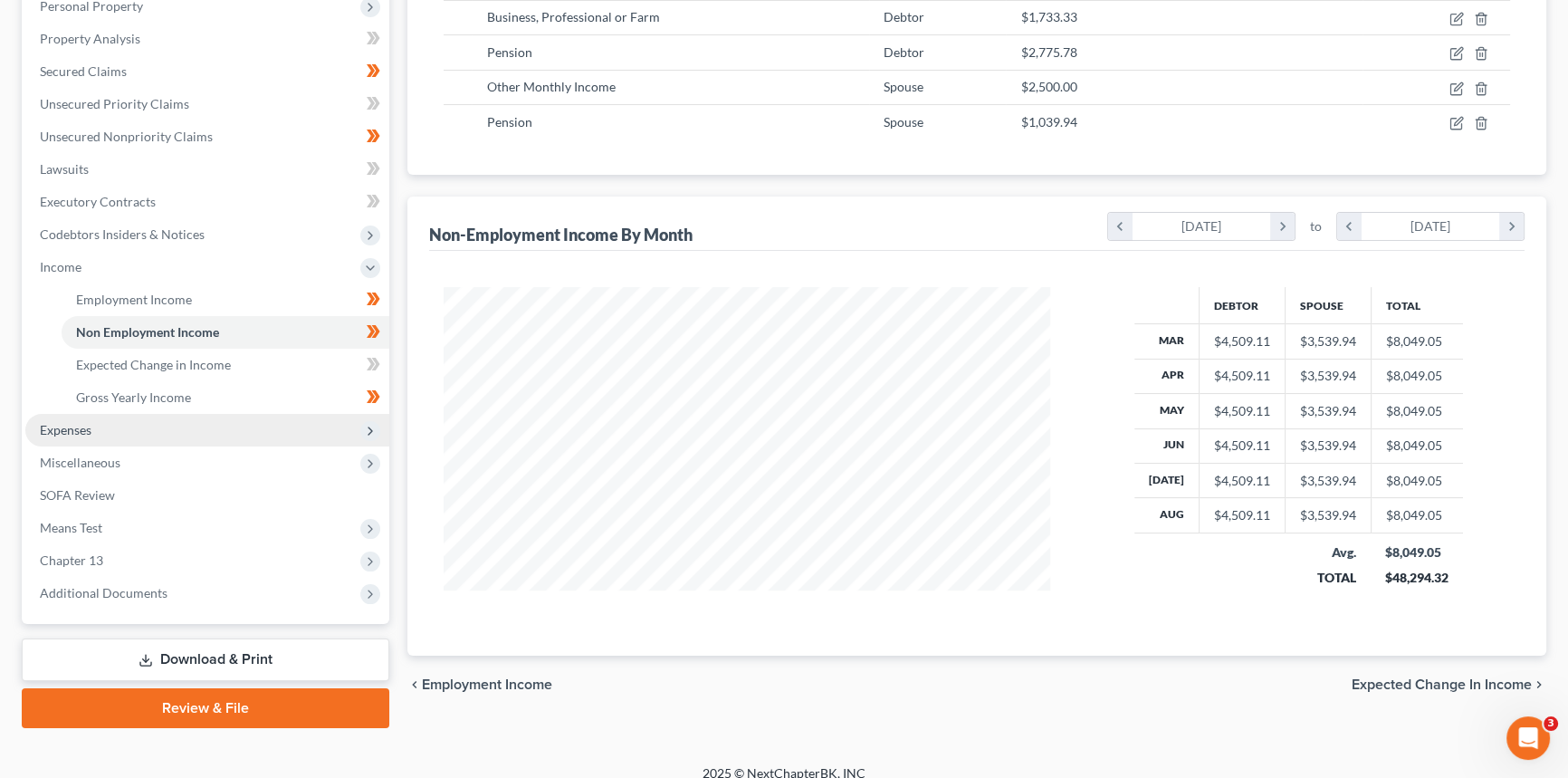
click at [160, 426] on span "Expenses" at bounding box center [207, 430] width 364 height 33
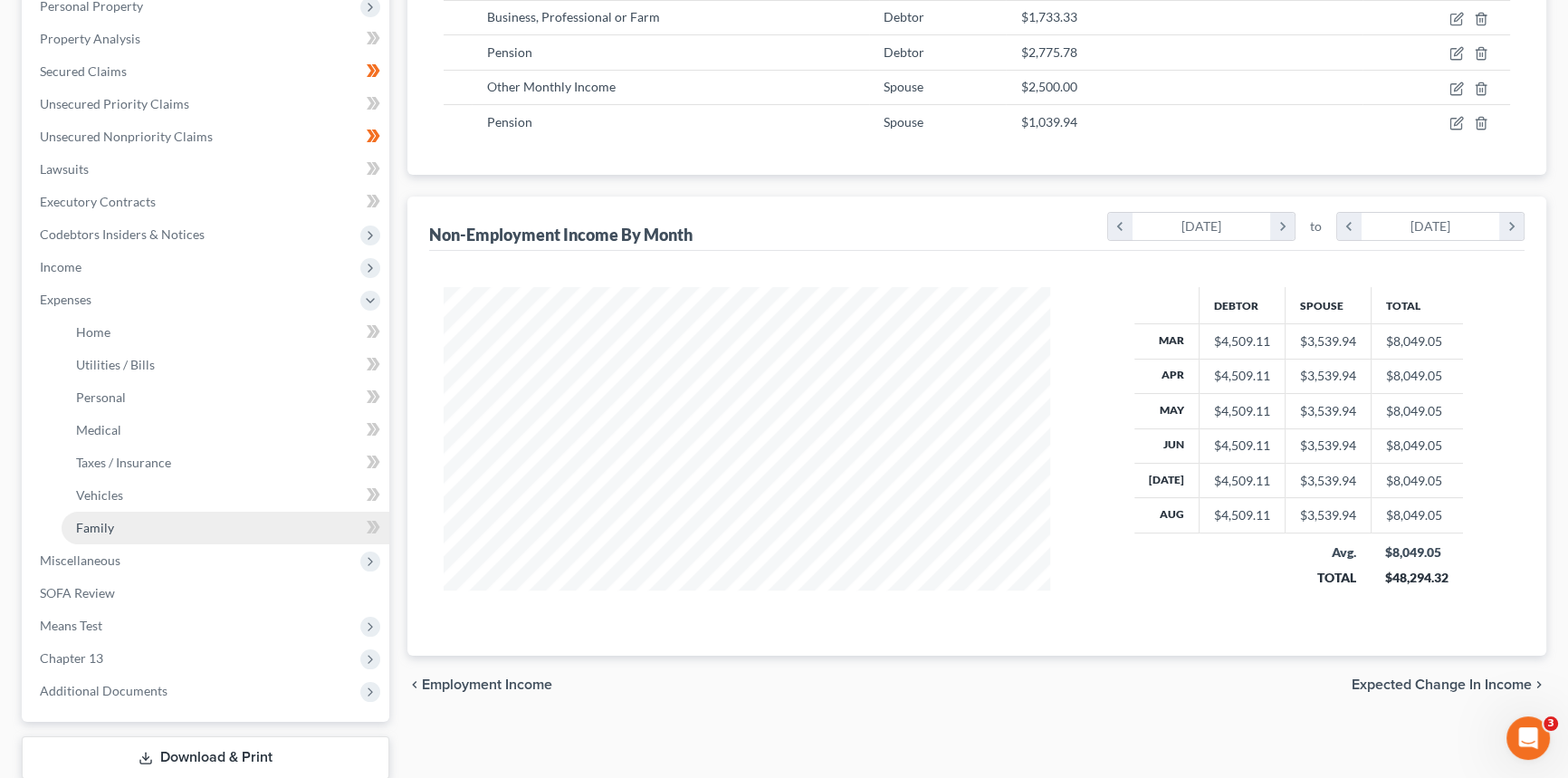
click at [155, 524] on link "Family" at bounding box center [225, 527] width 327 height 33
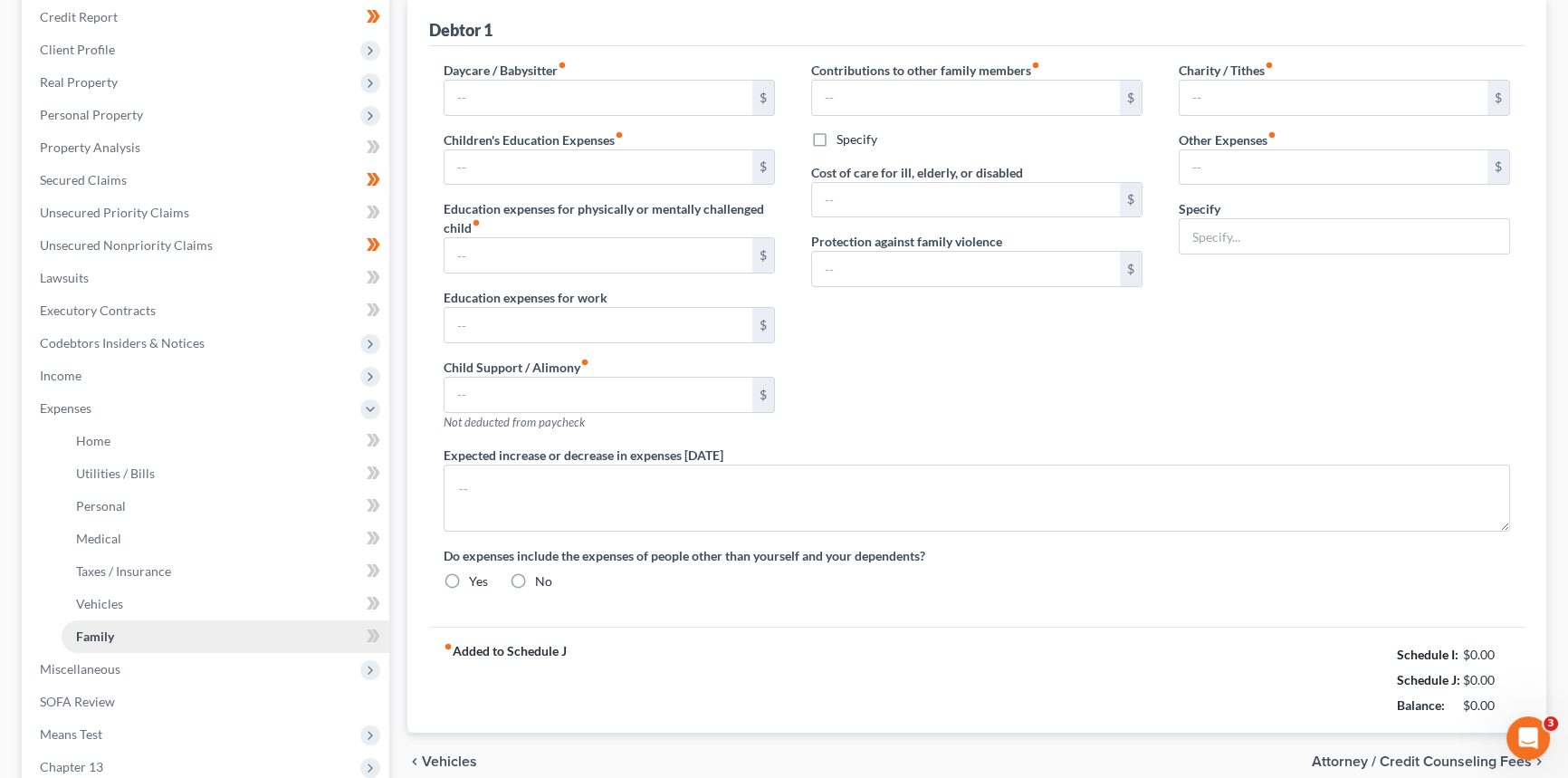
type input "0.00"
type input "150.00"
type input "0.00"
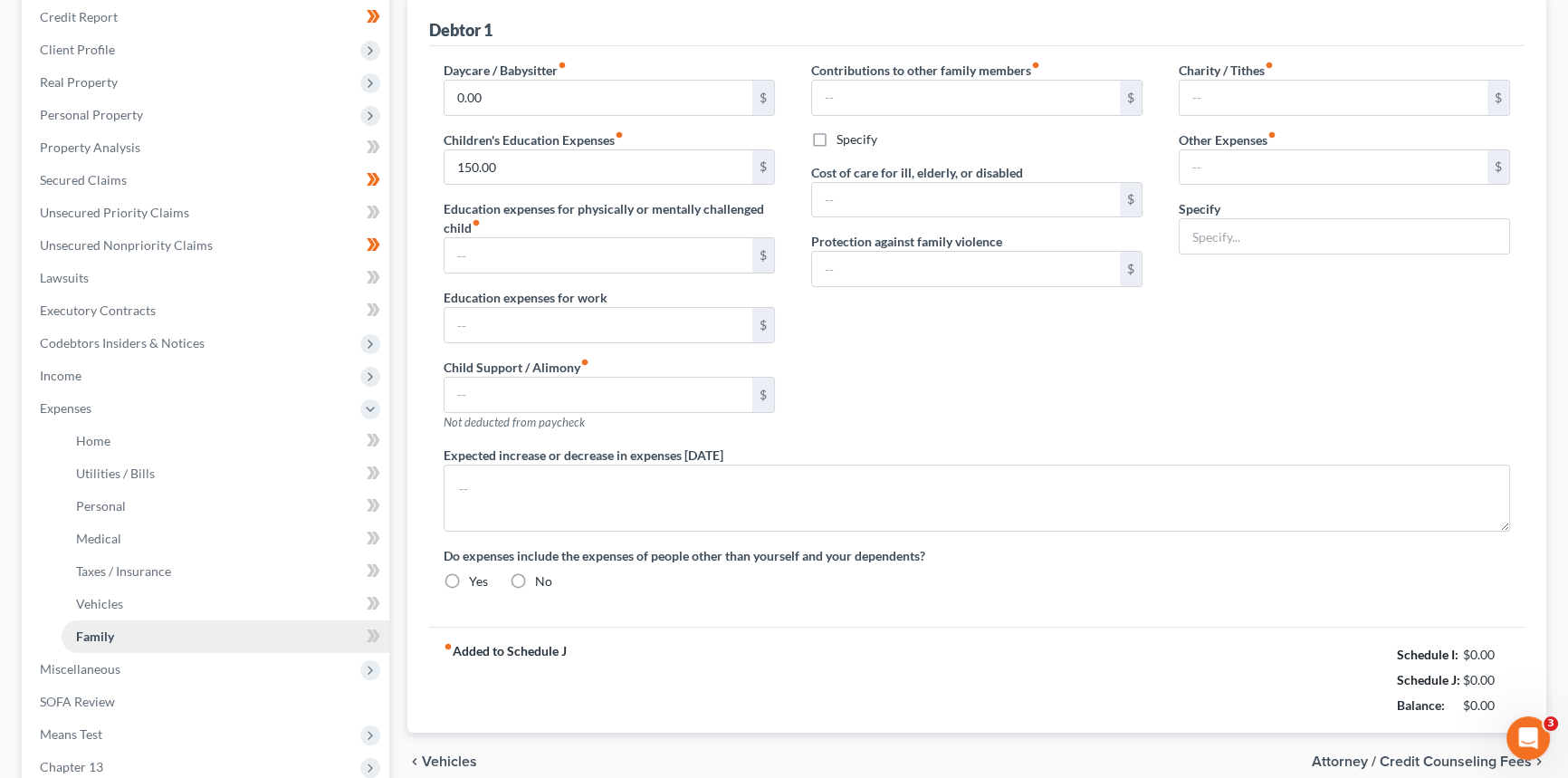
type input "0.00"
type input "150.00"
type input "477.00"
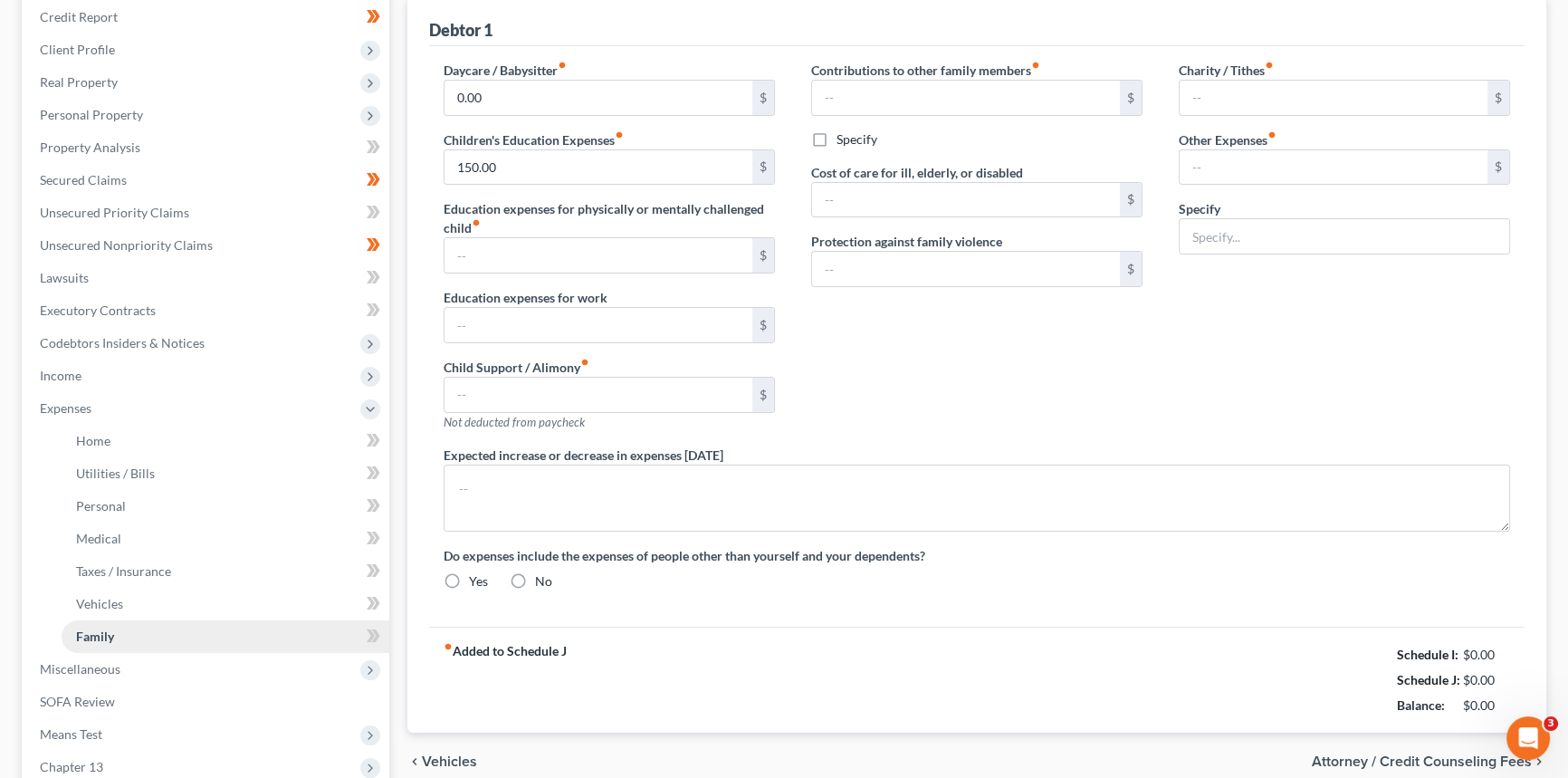
type input "NFS Loan Payment"
radio input "true"
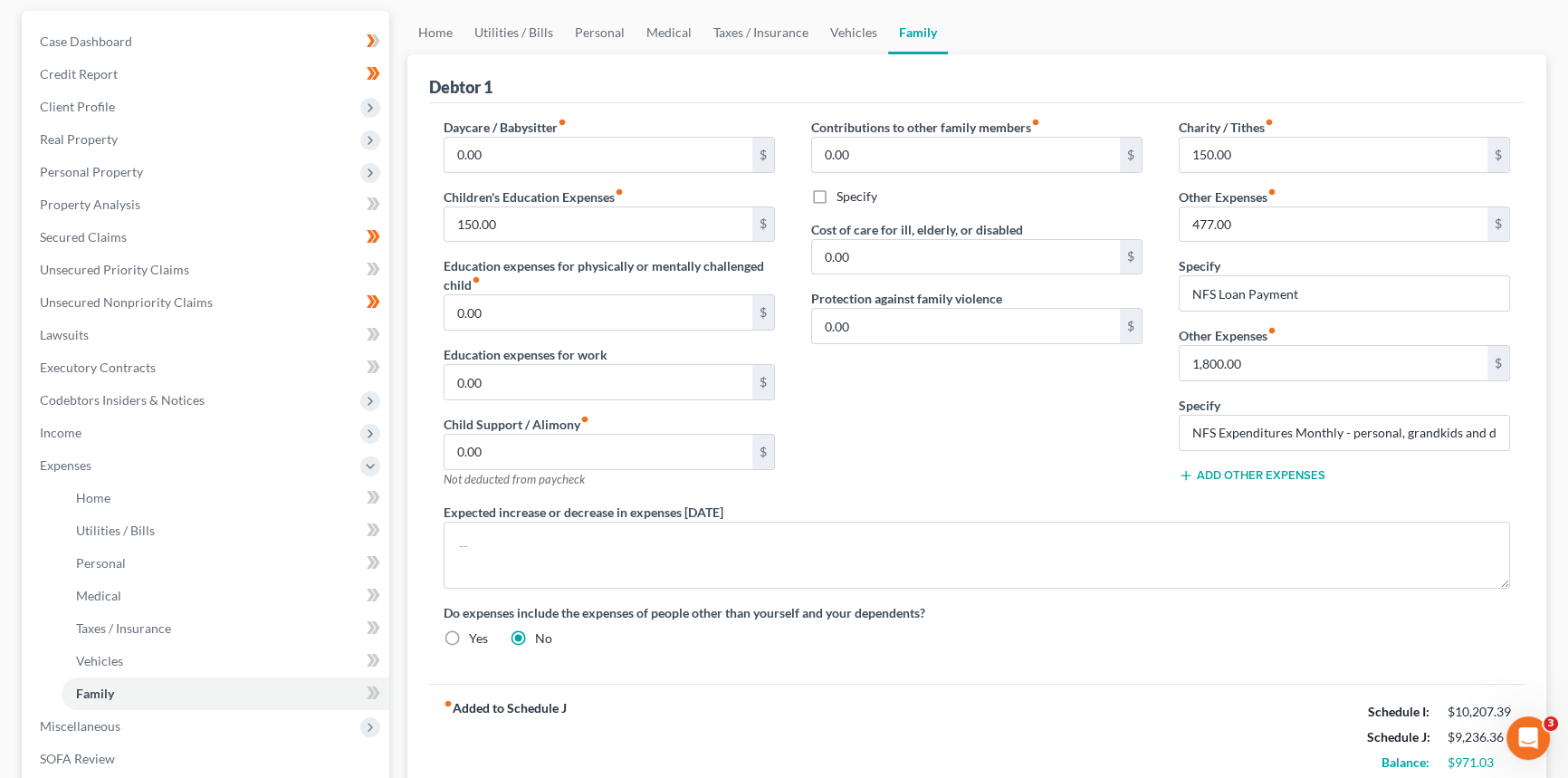
scroll to position [164, 0]
click at [1400, 428] on input "NFS Expenditures Monthly - personal, grandkids and daughter" at bounding box center [1344, 432] width 329 height 35
type input "NFS Expenditures Monthly - personal, sister (she is sister's caregiver) [PERSON…"
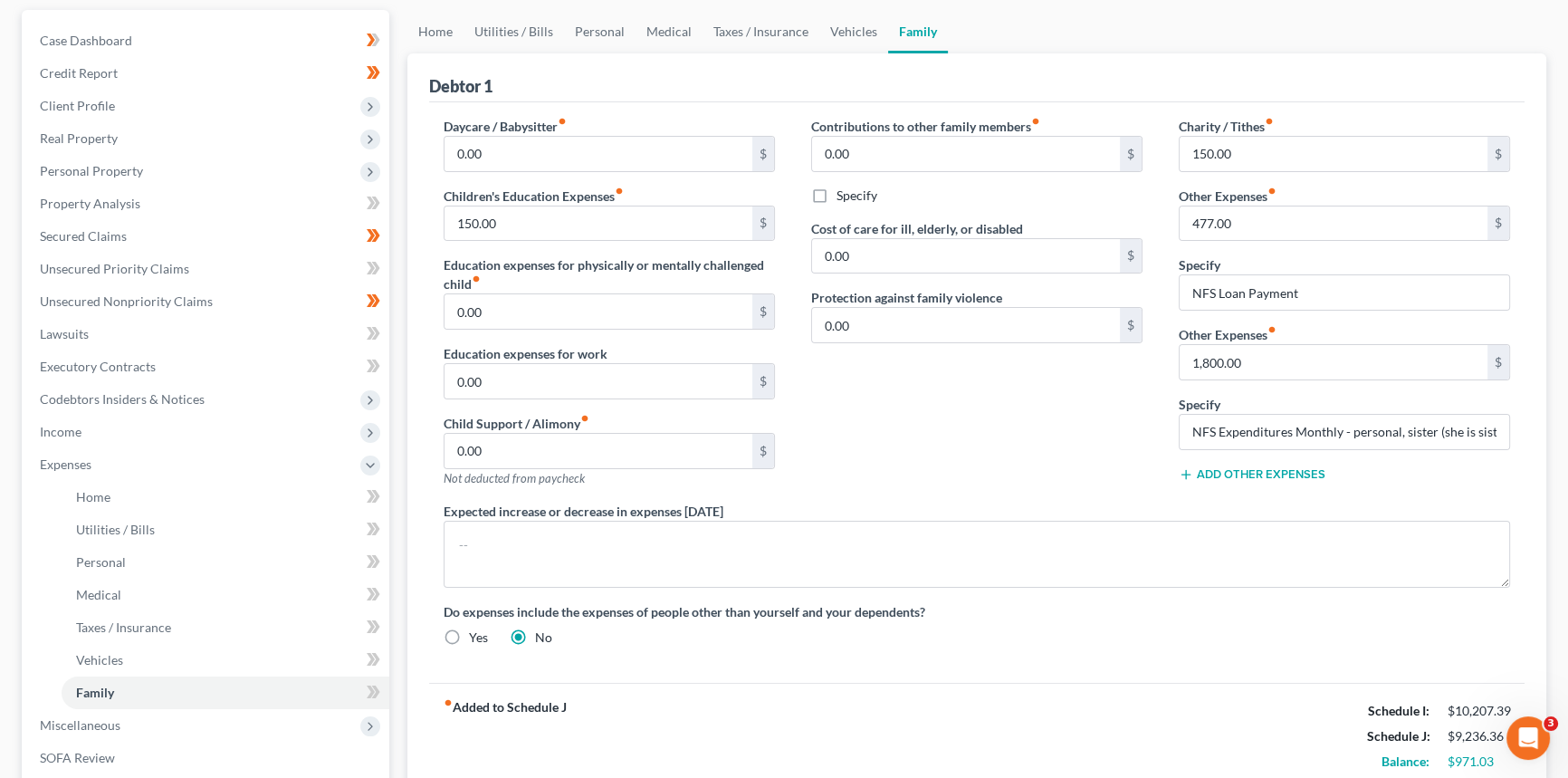
click at [1101, 425] on div "Contributions to other family members fiber_manual_record 0.00 $ Specify Cost o…" at bounding box center [977, 309] width 368 height 385
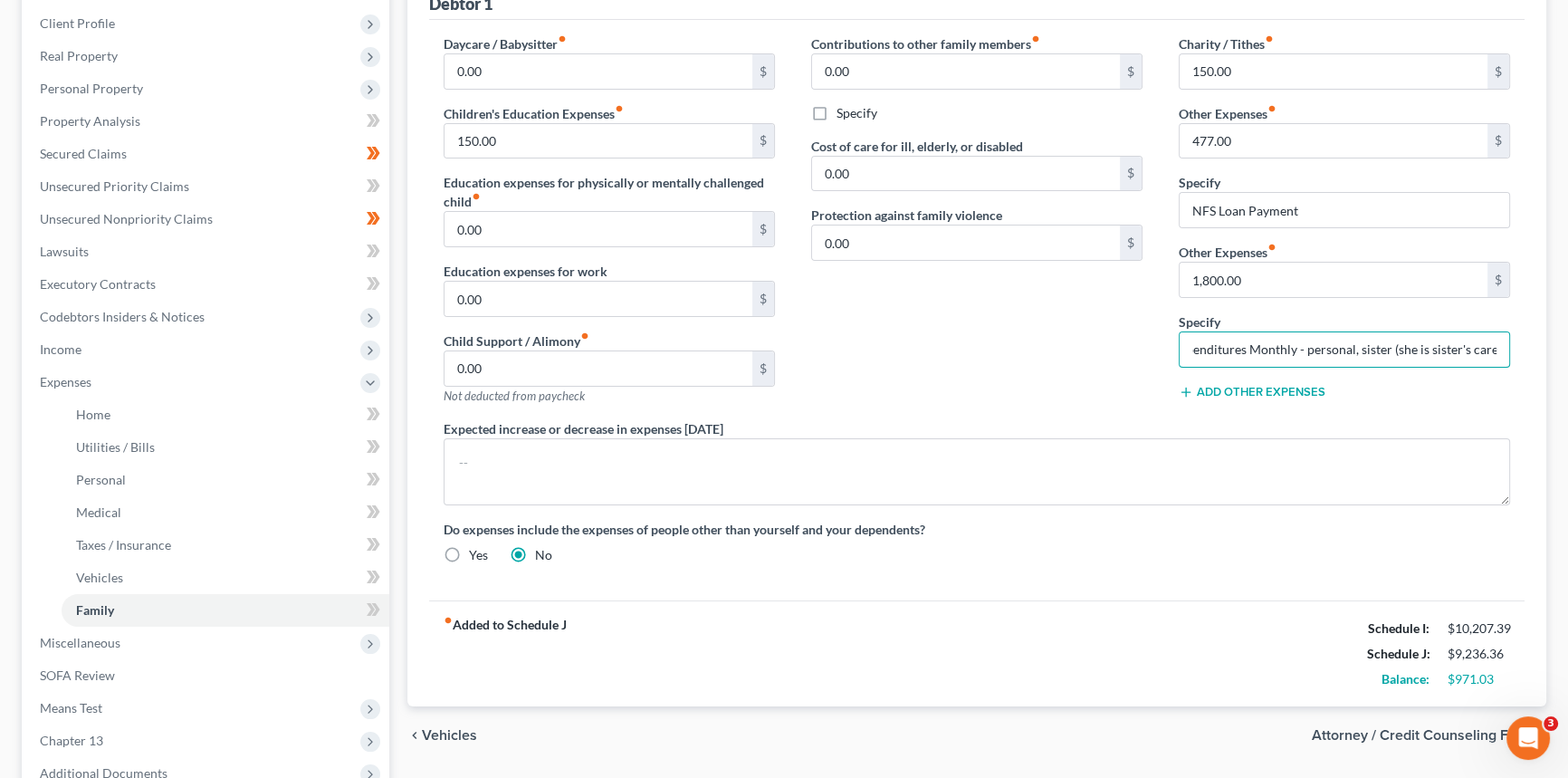
scroll to position [0, 207]
drag, startPoint x: 1335, startPoint y: 344, endPoint x: 1475, endPoint y: 343, distance: 140.0
click at [1493, 342] on input "NFS Expenditures Monthly - personal, sister (she is sister's caregiver) [PERSON…" at bounding box center [1344, 349] width 329 height 35
click at [1393, 344] on input "NFS Expenditures Monthly - personal, sister (she is sister's caregiver) [PERSON…" at bounding box center [1344, 349] width 329 height 35
click at [1358, 346] on input "NFS Expenditures Monthly - personal, sister (she is sister's caregiver) [PERSON…" at bounding box center [1344, 349] width 329 height 35
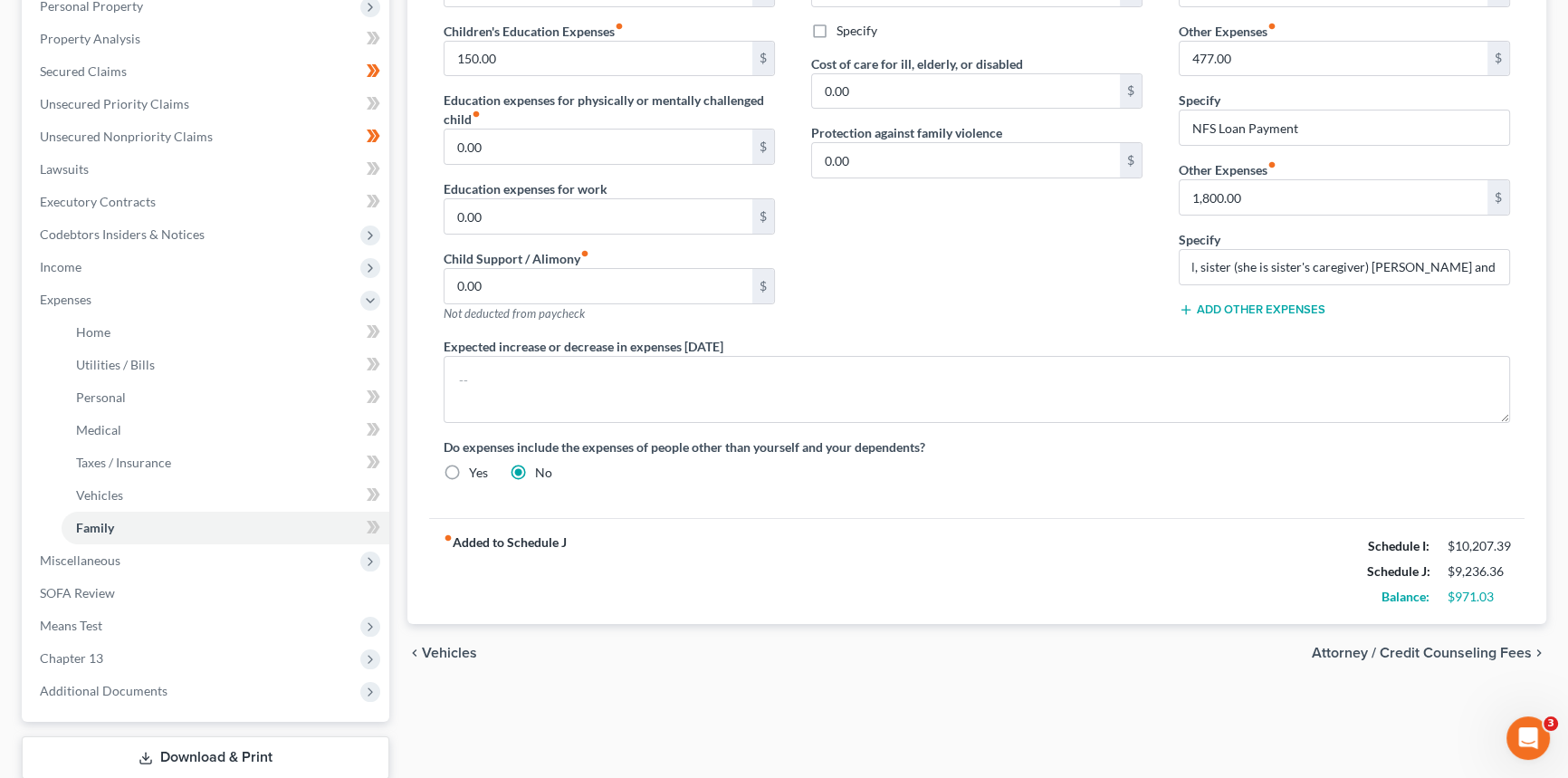
scroll to position [0, 0]
click at [1109, 261] on div "Contributions to other family members fiber_manual_record 0.00 $ Specify Cost o…" at bounding box center [977, 145] width 368 height 385
click at [532, 373] on textarea at bounding box center [978, 390] width 1067 height 67
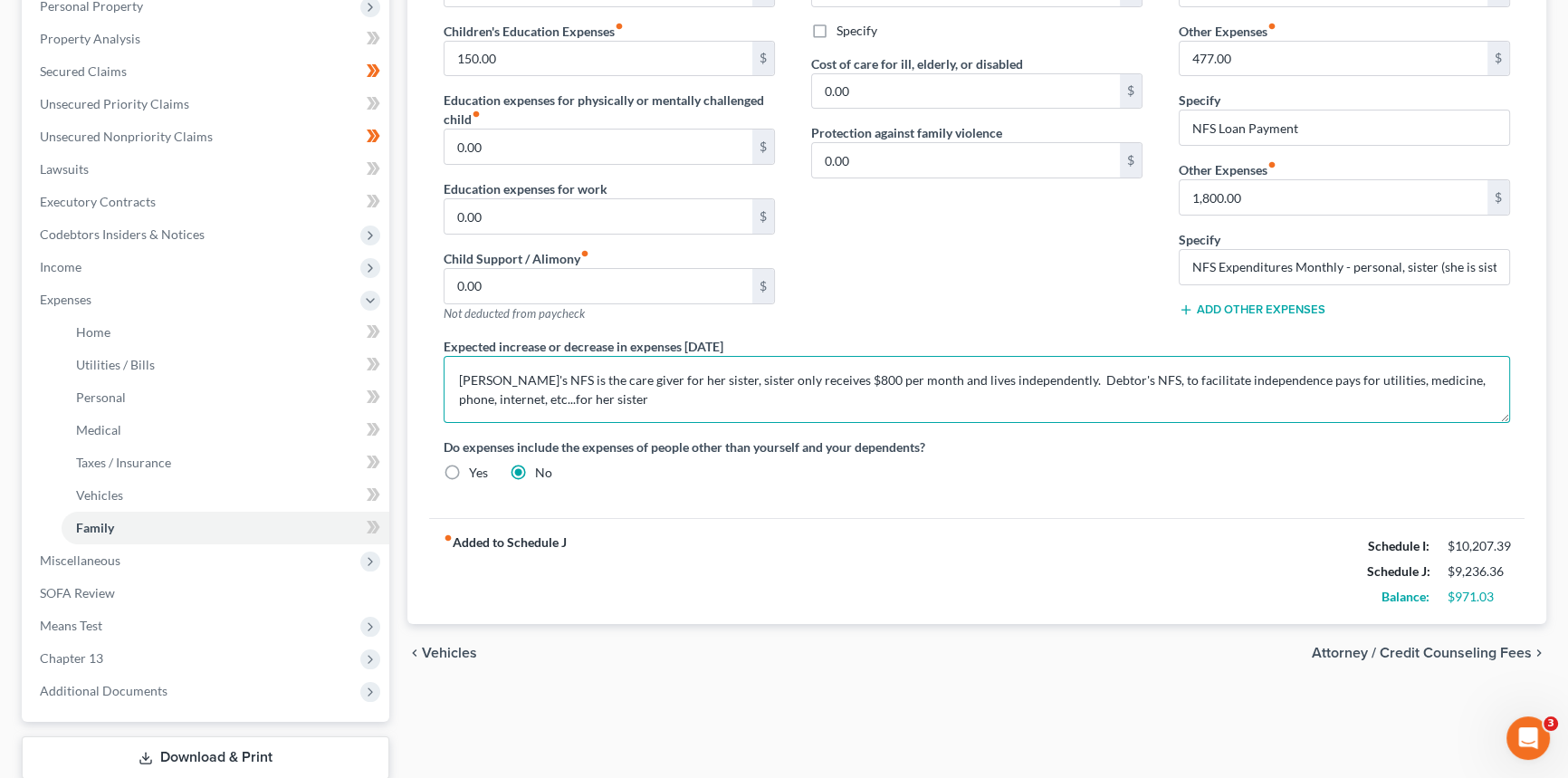
click at [697, 393] on textarea "[PERSON_NAME]'s NFS is the care giver for her sister, sister only receives $800…" at bounding box center [978, 390] width 1067 height 67
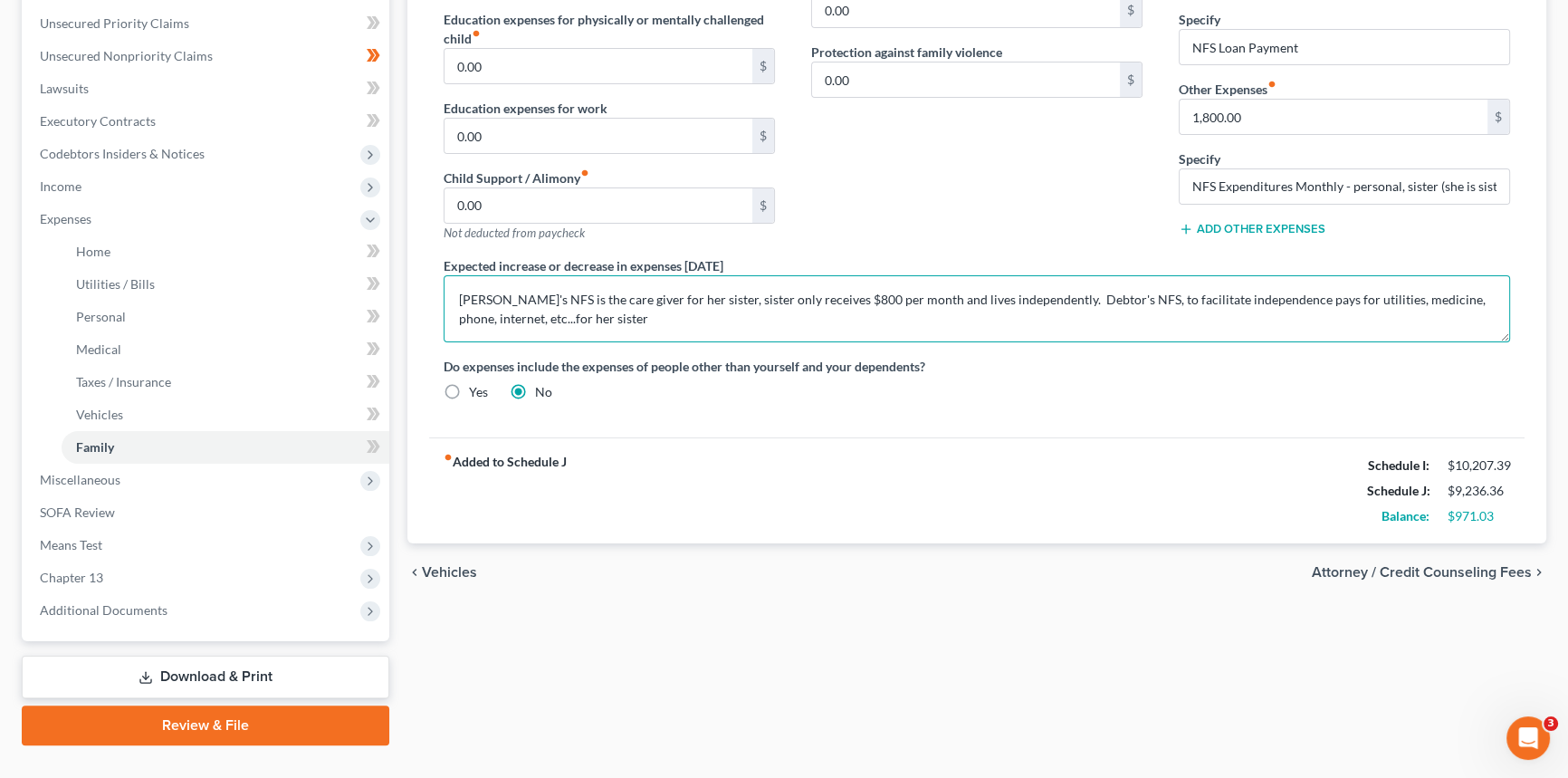
scroll to position [411, 0]
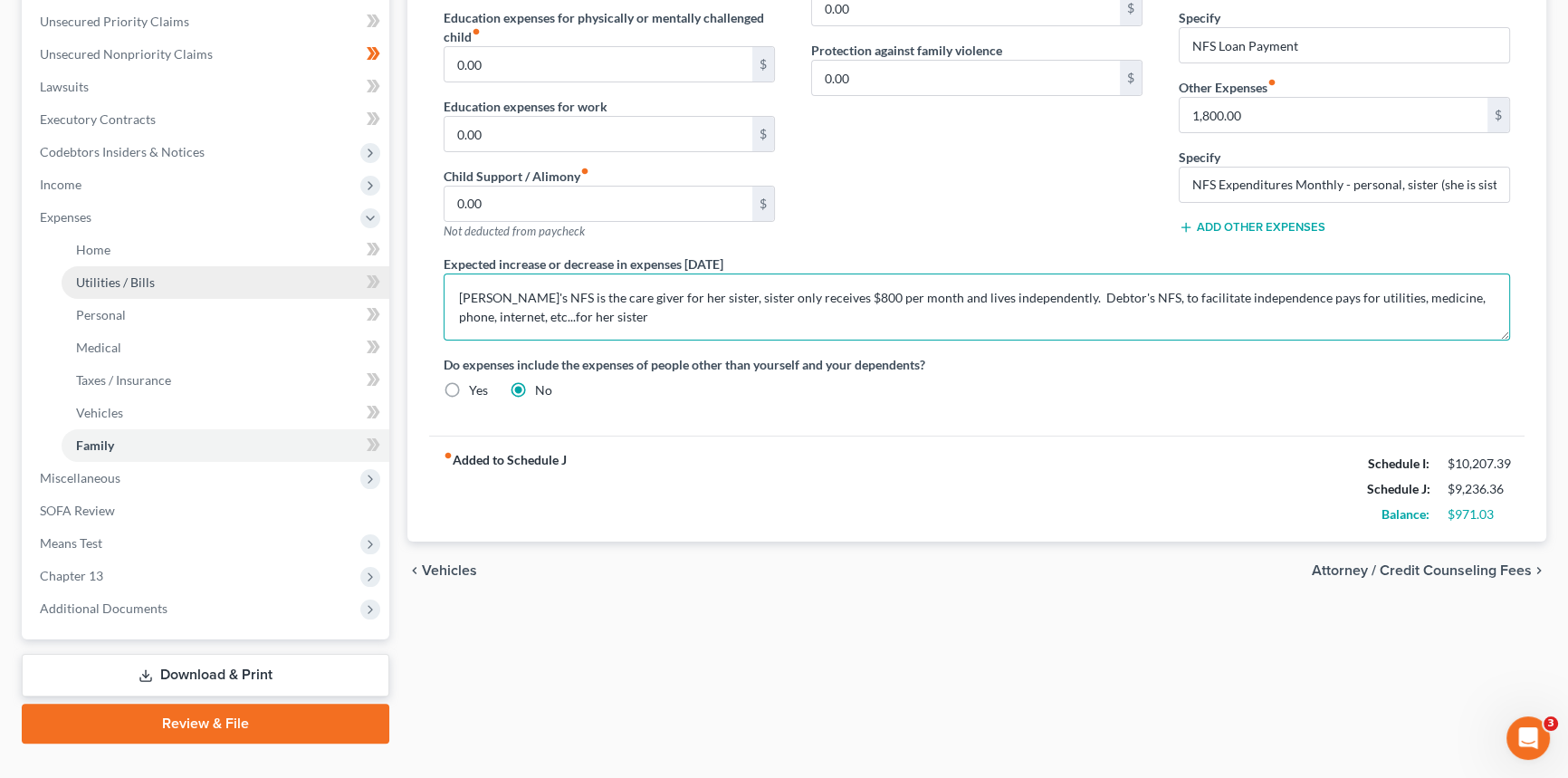
type textarea "[PERSON_NAME]'s NFS is the care giver for her sister, sister only receives $800…"
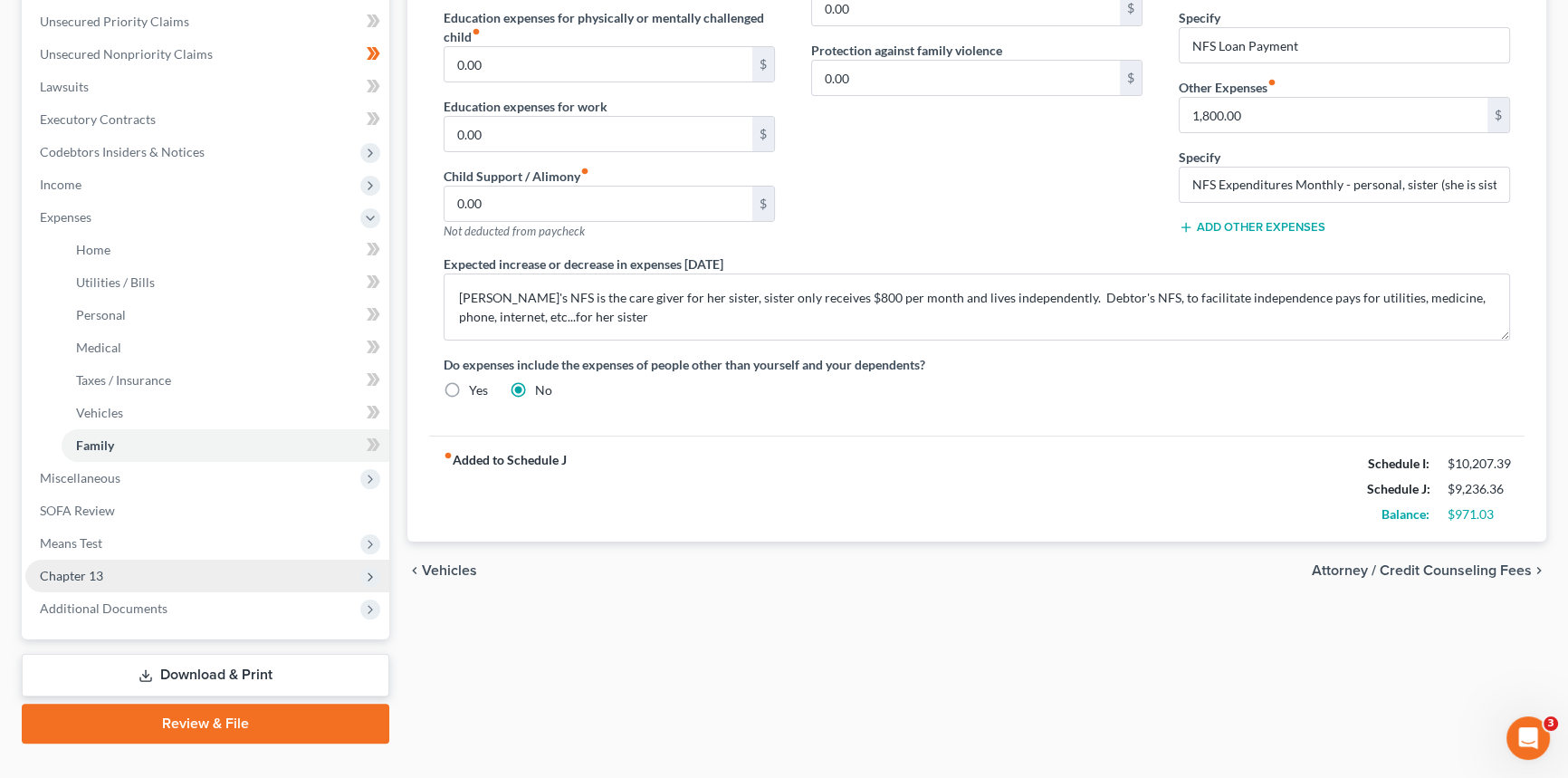
click at [78, 576] on span "Chapter 13" at bounding box center [72, 576] width 63 height 16
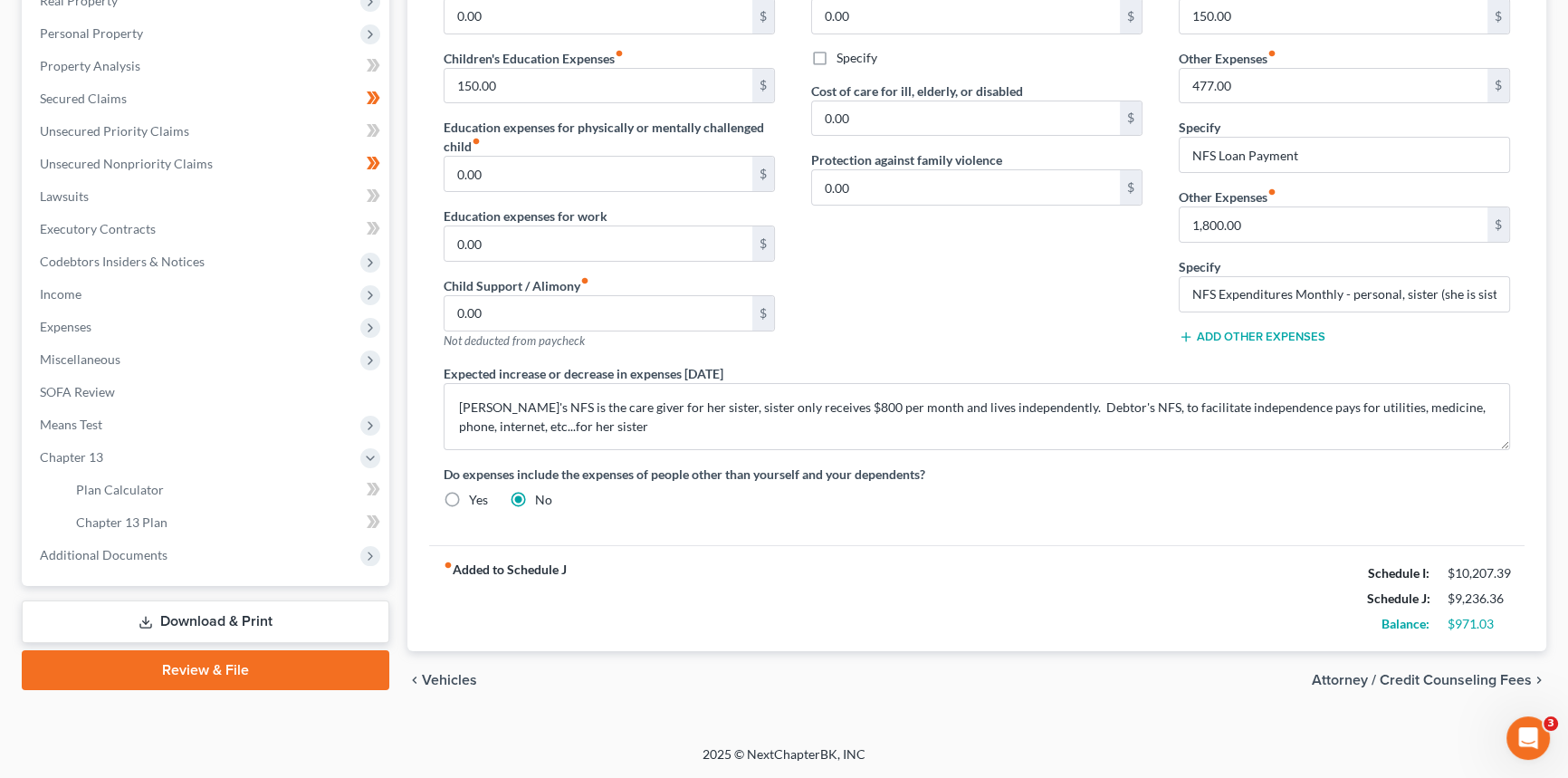
scroll to position [299, 0]
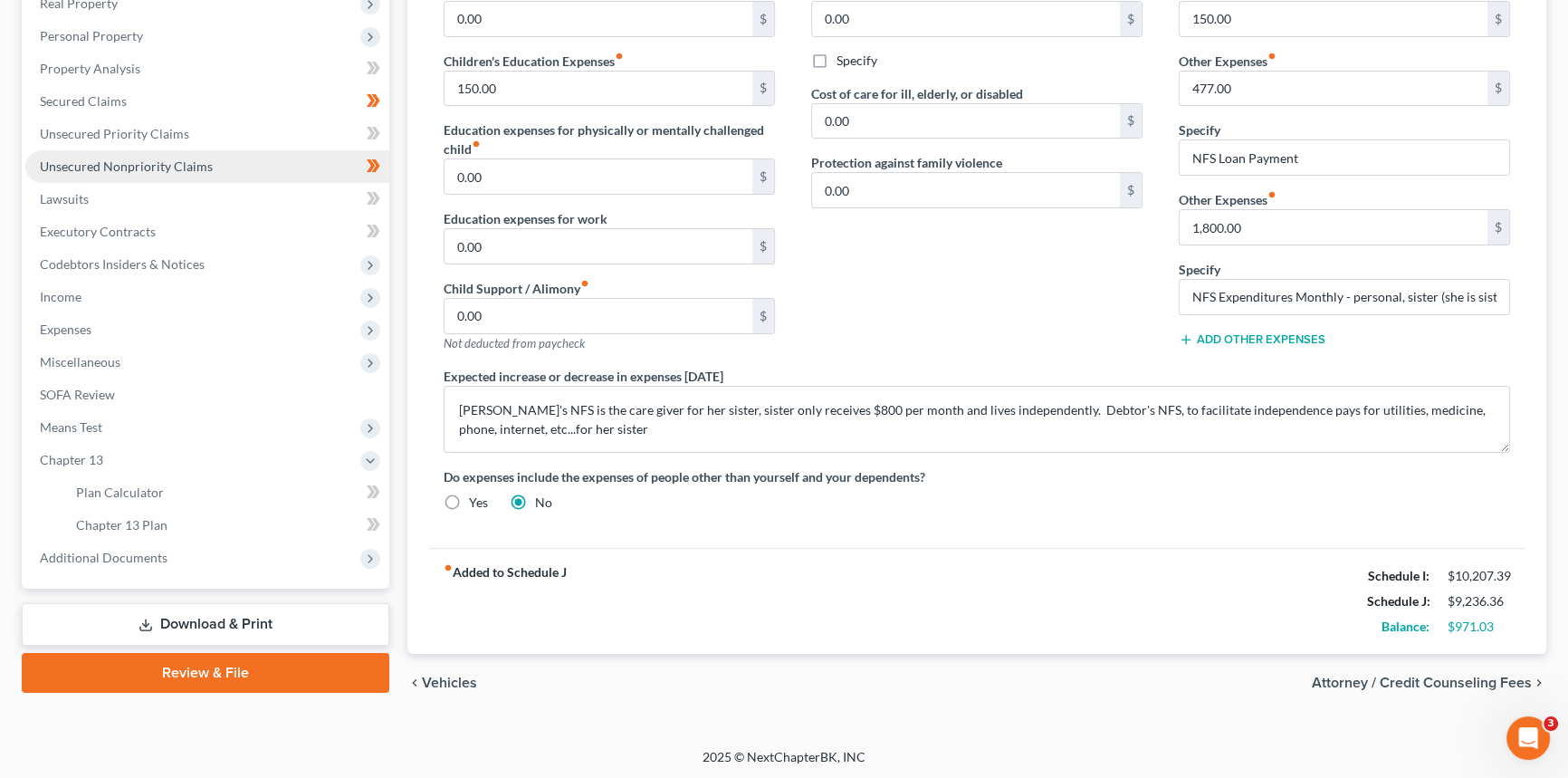
click at [155, 160] on span "Unsecured Nonpriority Claims" at bounding box center [126, 166] width 173 height 16
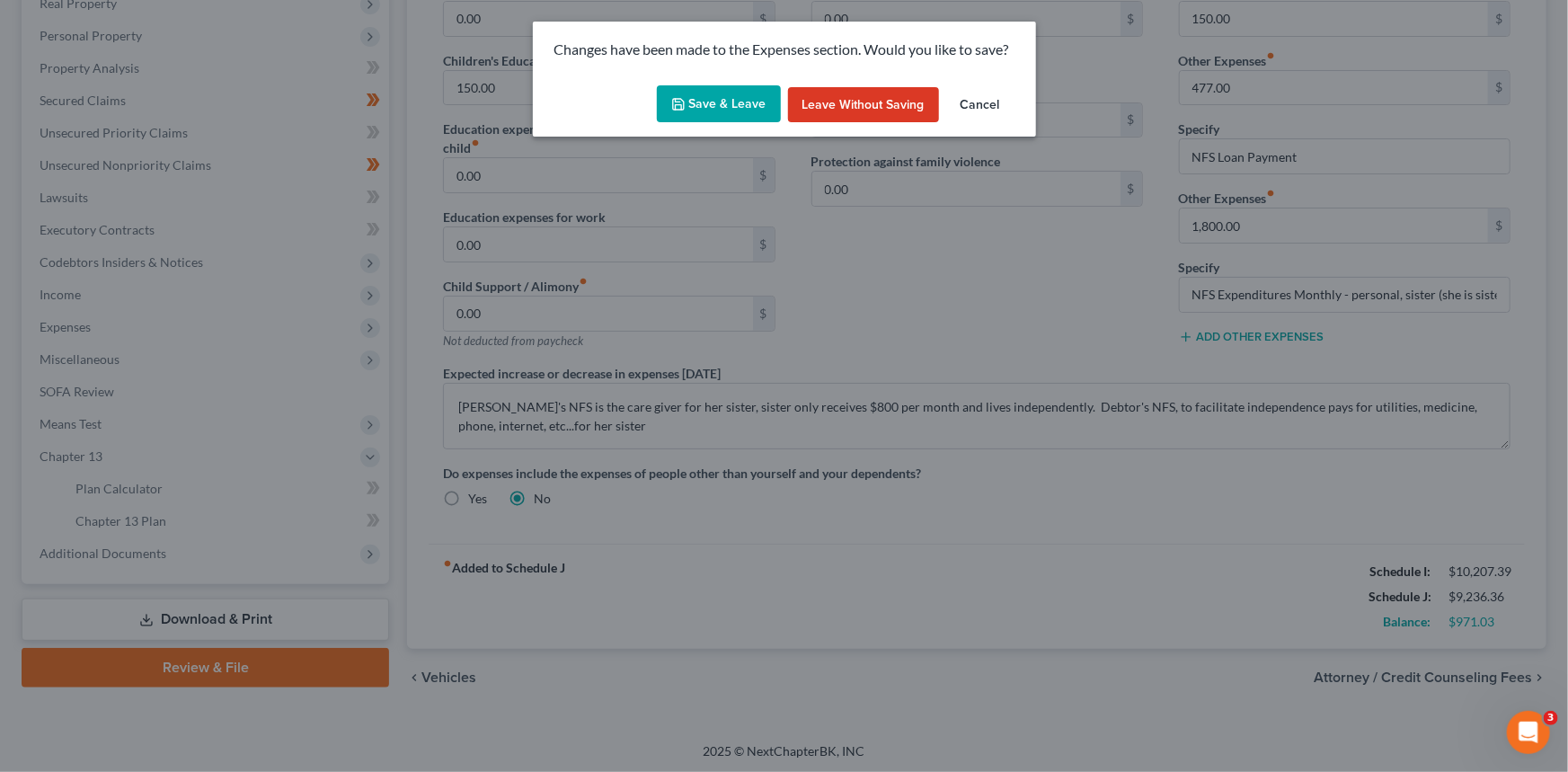
click at [678, 108] on icon "button" at bounding box center [678, 105] width 11 height 11
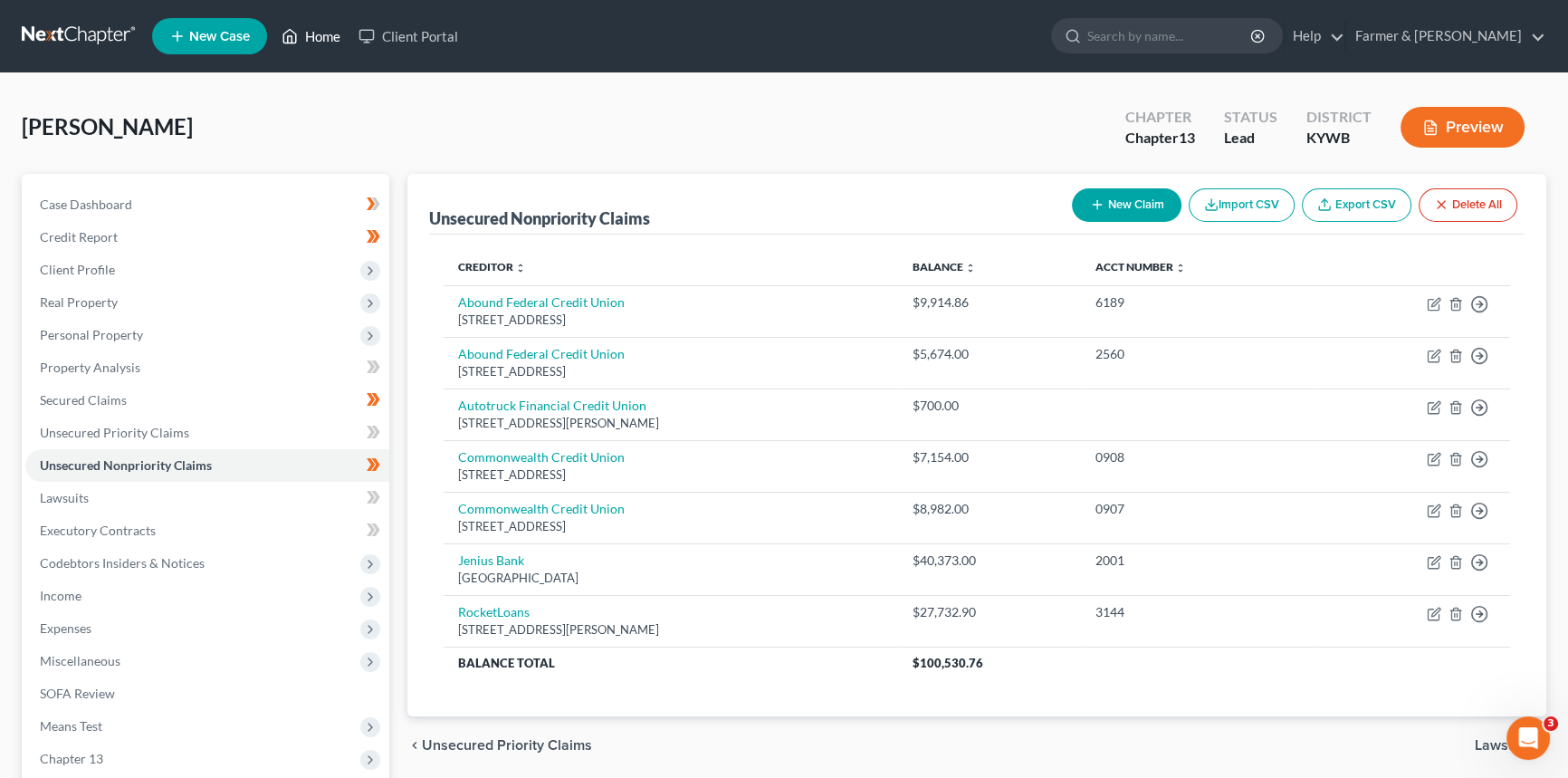
click at [325, 30] on link "Home" at bounding box center [311, 35] width 77 height 33
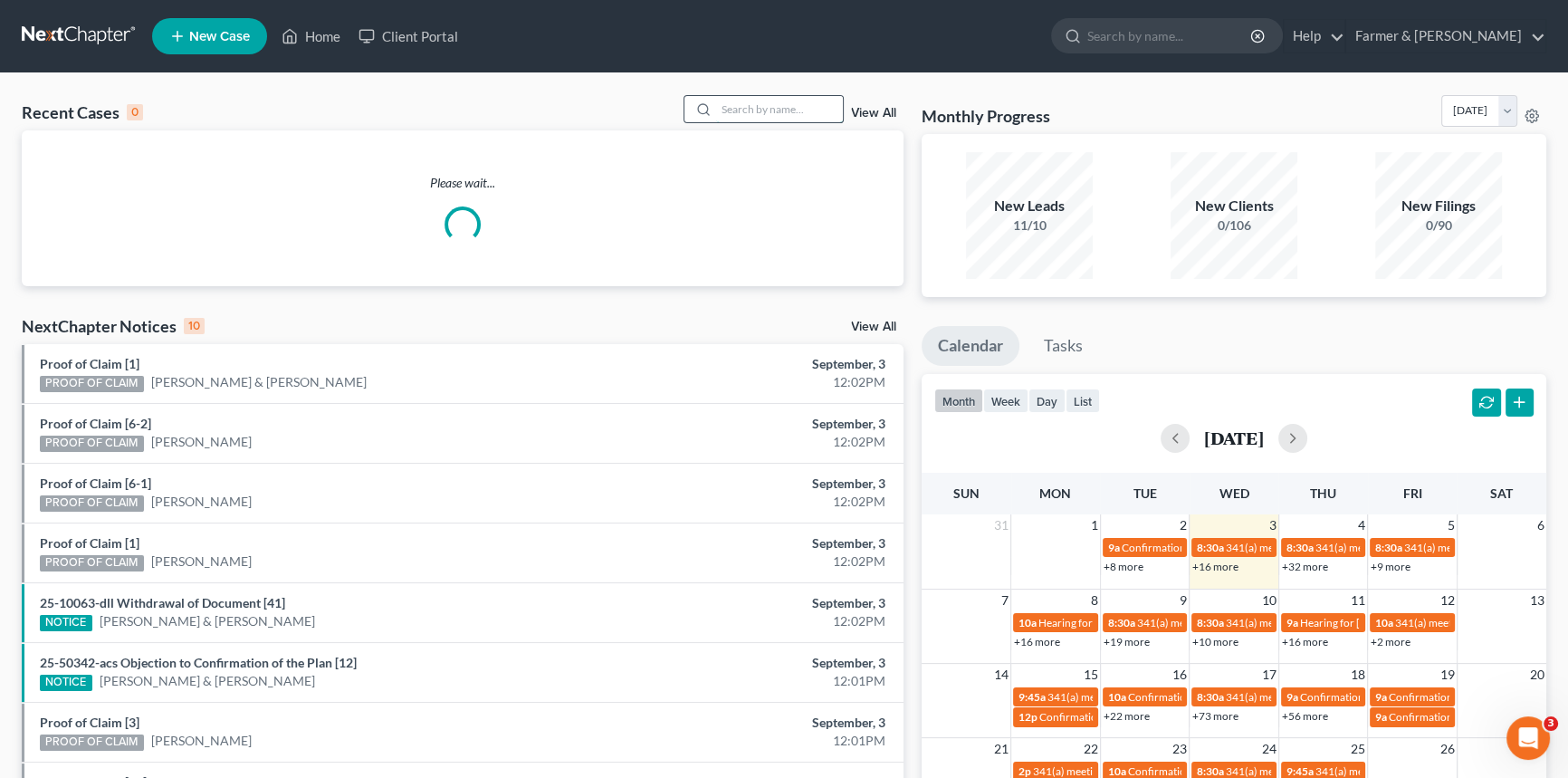
click at [740, 108] on input "search" at bounding box center [780, 109] width 127 height 26
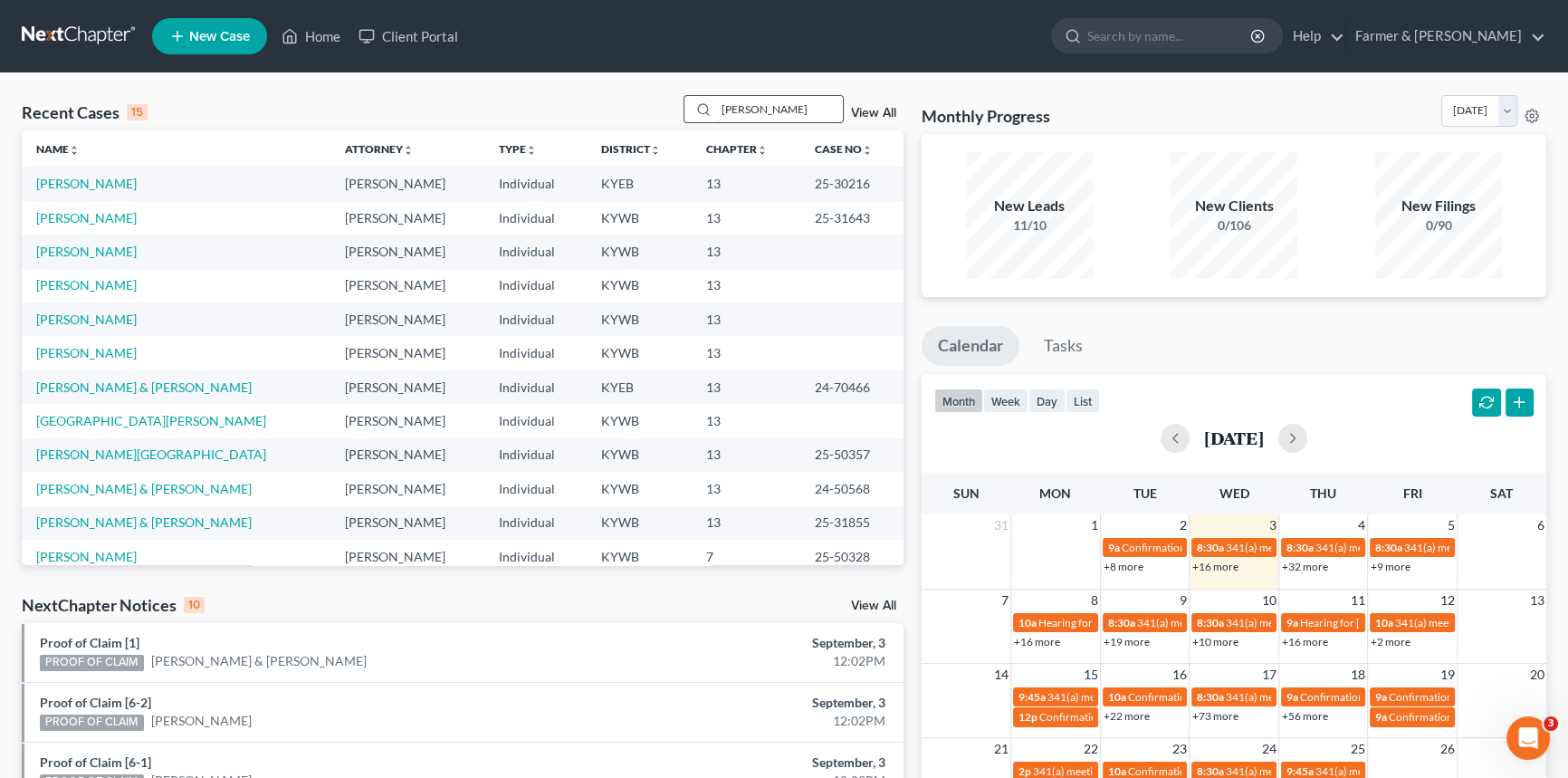
type input "[PERSON_NAME]"
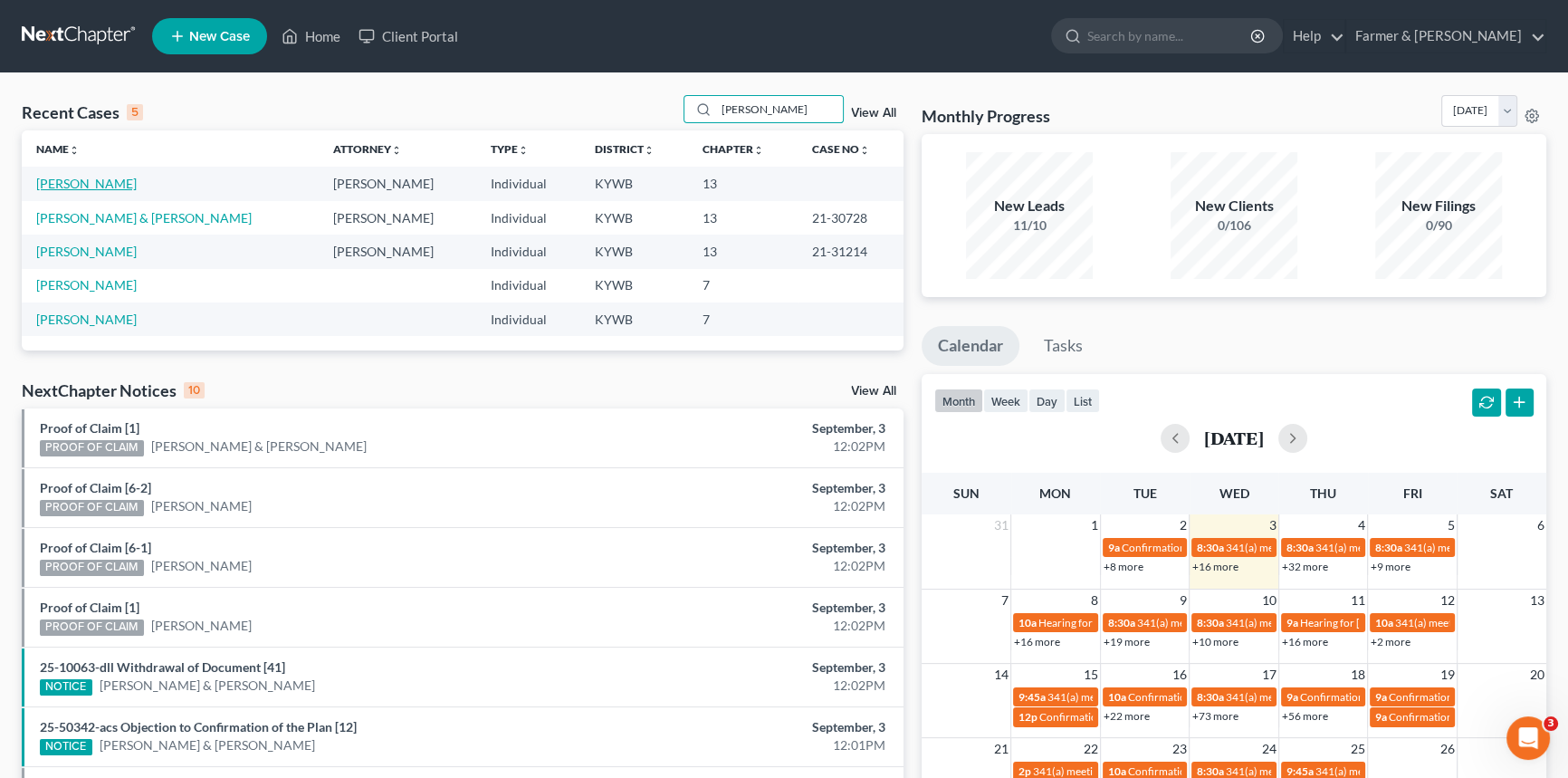
click at [76, 183] on link "[PERSON_NAME]" at bounding box center [87, 183] width 101 height 16
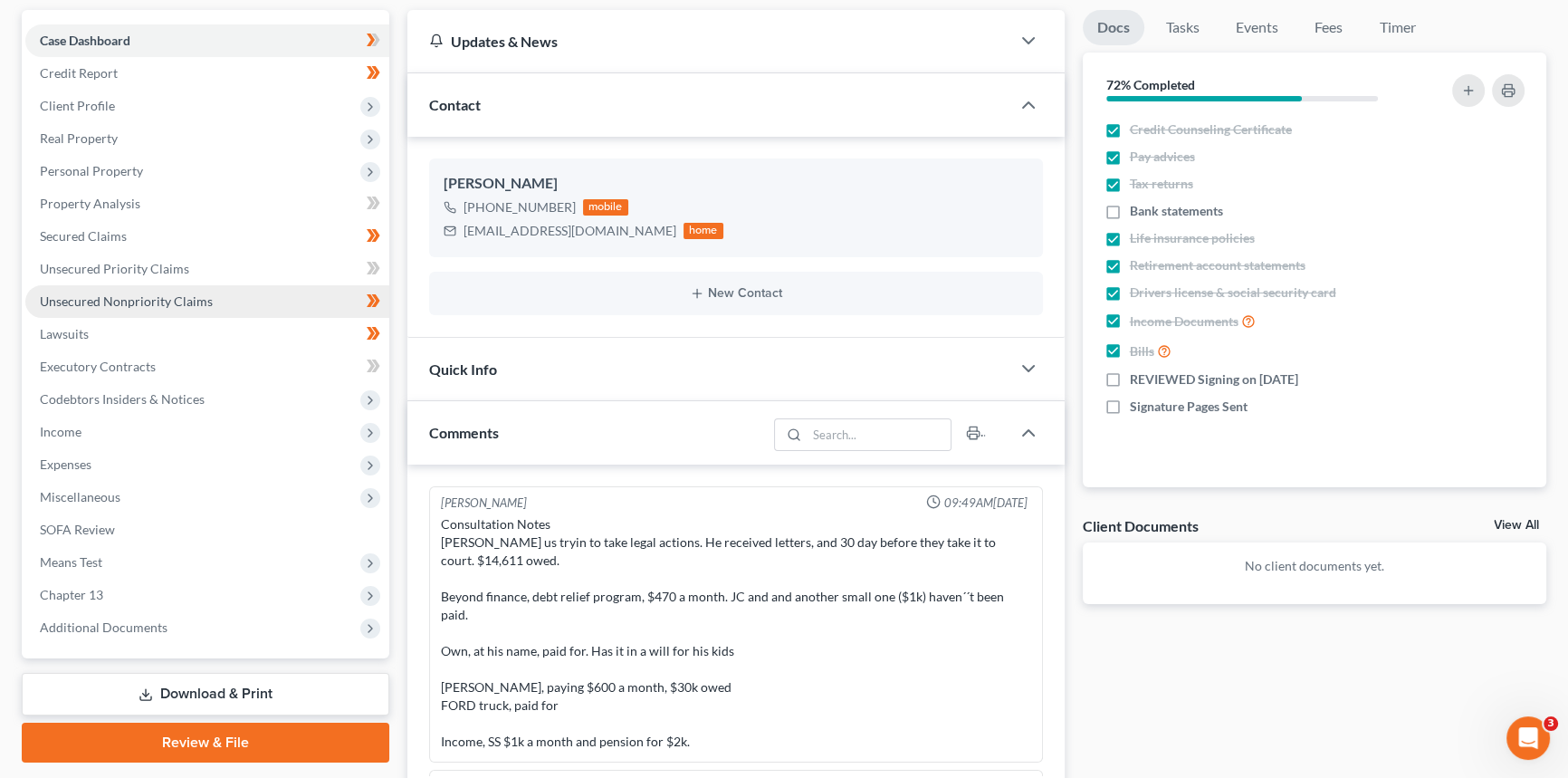
scroll to position [214, 0]
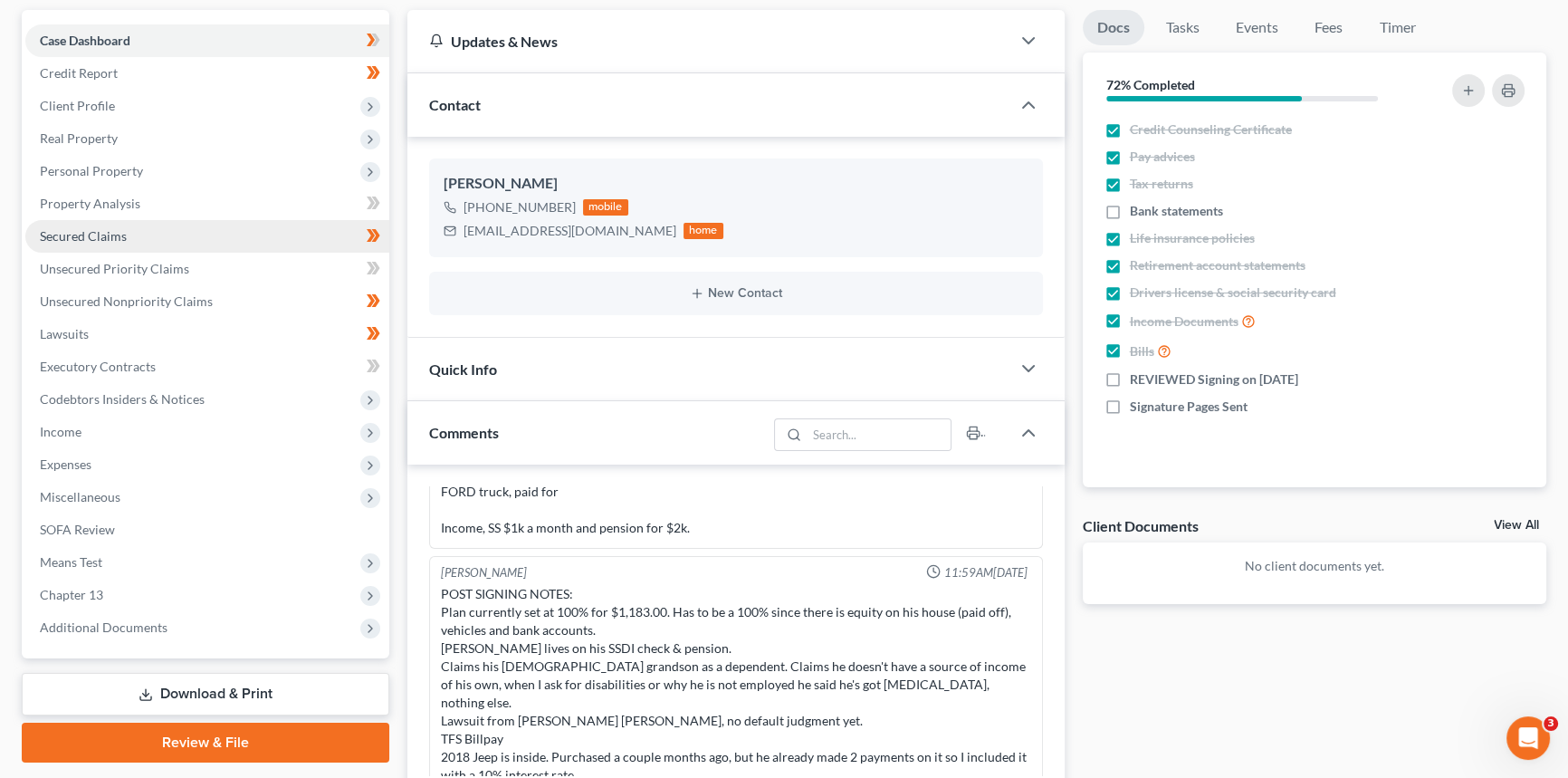
click at [136, 241] on link "Secured Claims" at bounding box center [207, 236] width 364 height 33
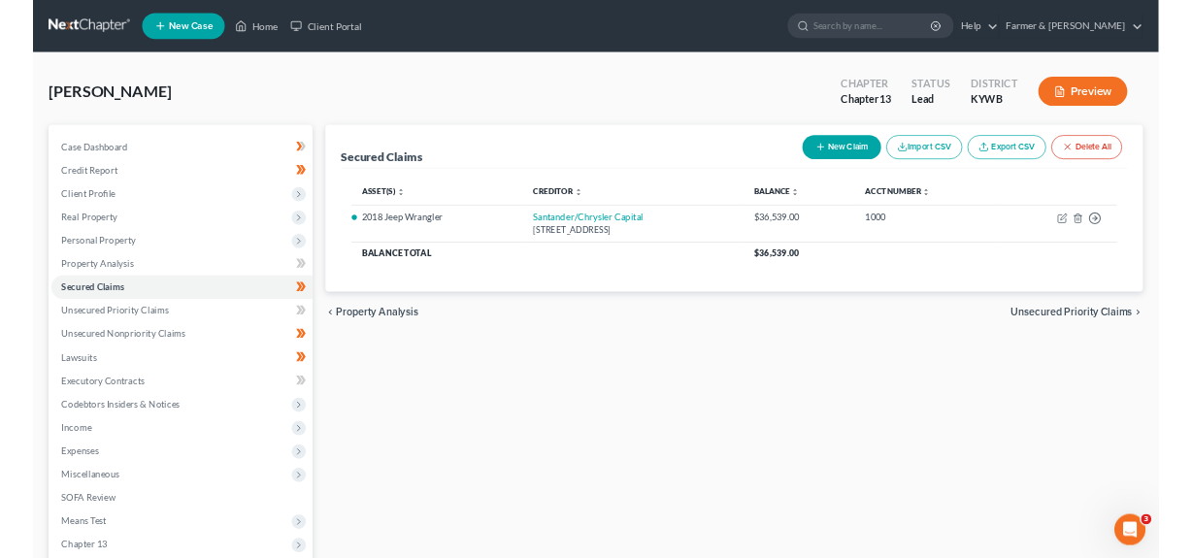
scroll to position [87, 0]
